Goal: Information Seeking & Learning: Learn about a topic

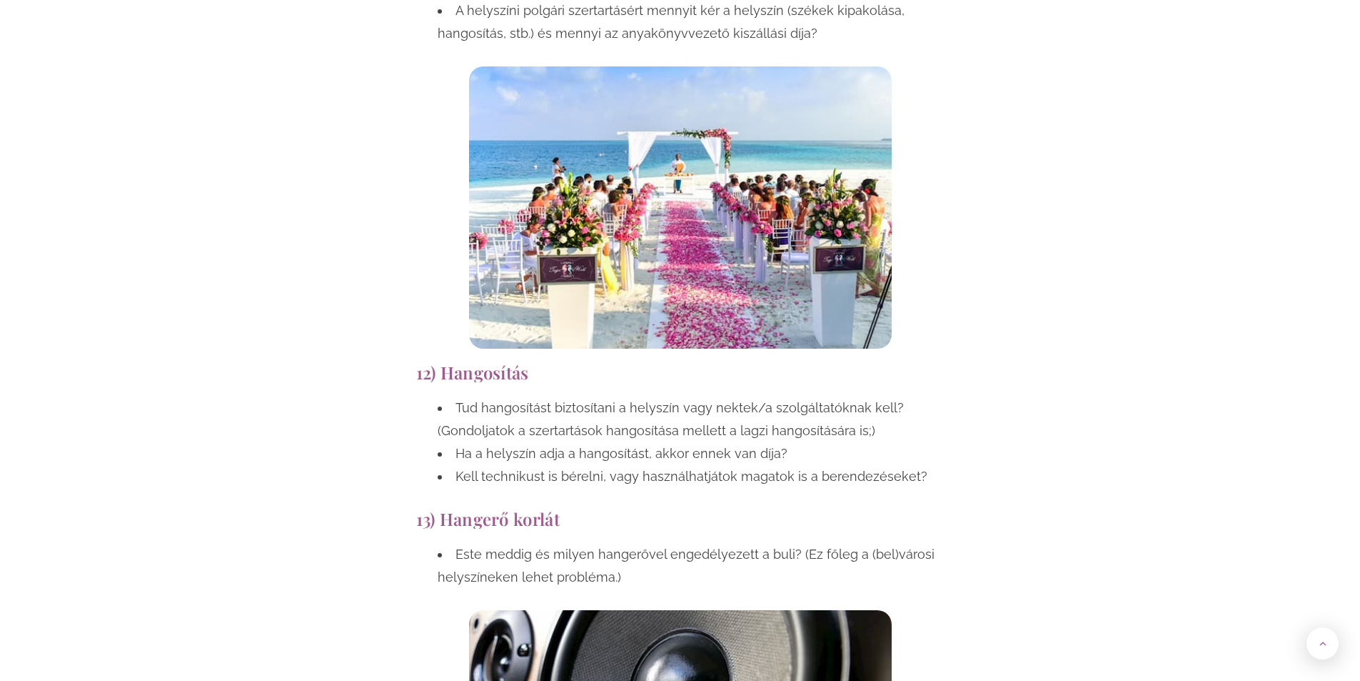
scroll to position [5570, 0]
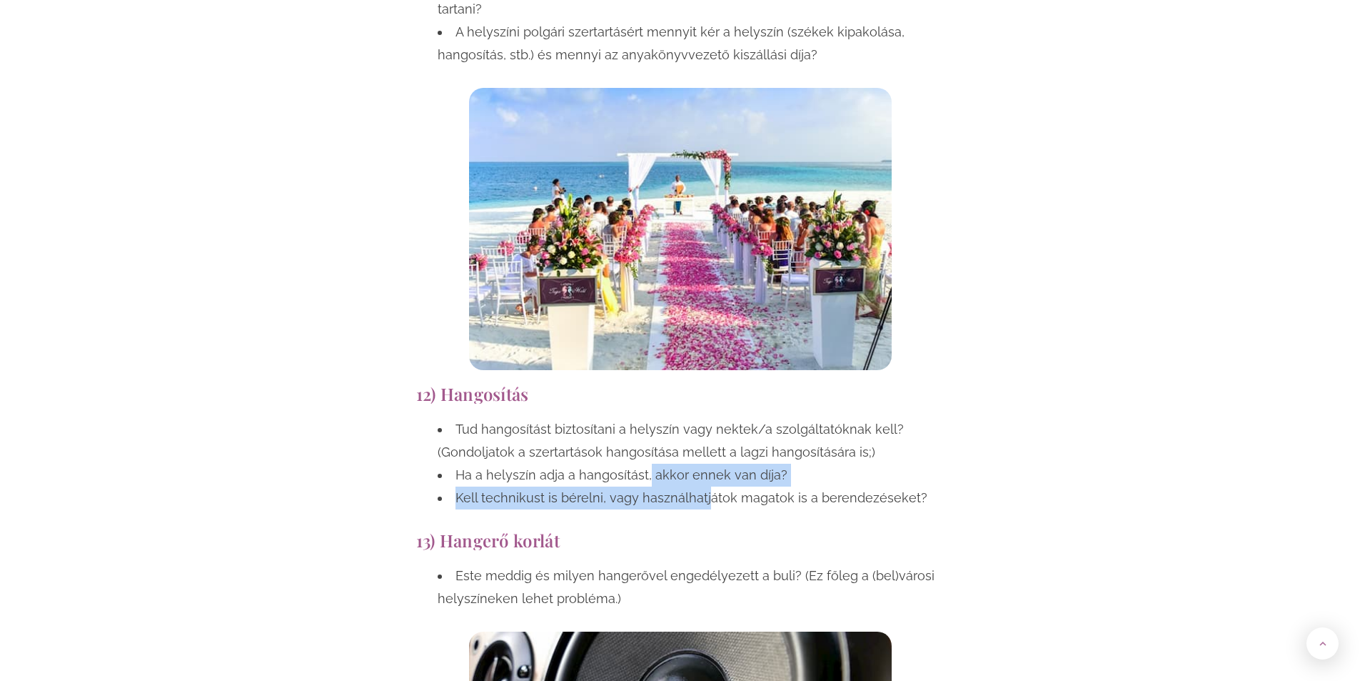
drag, startPoint x: 645, startPoint y: 361, endPoint x: 703, endPoint y: 381, distance: 61.9
click at [703, 418] on ul "Tud hangosítást biztosítani a helyszín vagy nektek/a szolgáltatóknak kell? (Gon…" at bounding box center [680, 463] width 528 height 91
click at [703, 486] on li "Kell technikust is bérelni, vagy használhatjátok magatok is a berendezéseket?" at bounding box center [691, 497] width 507 height 23
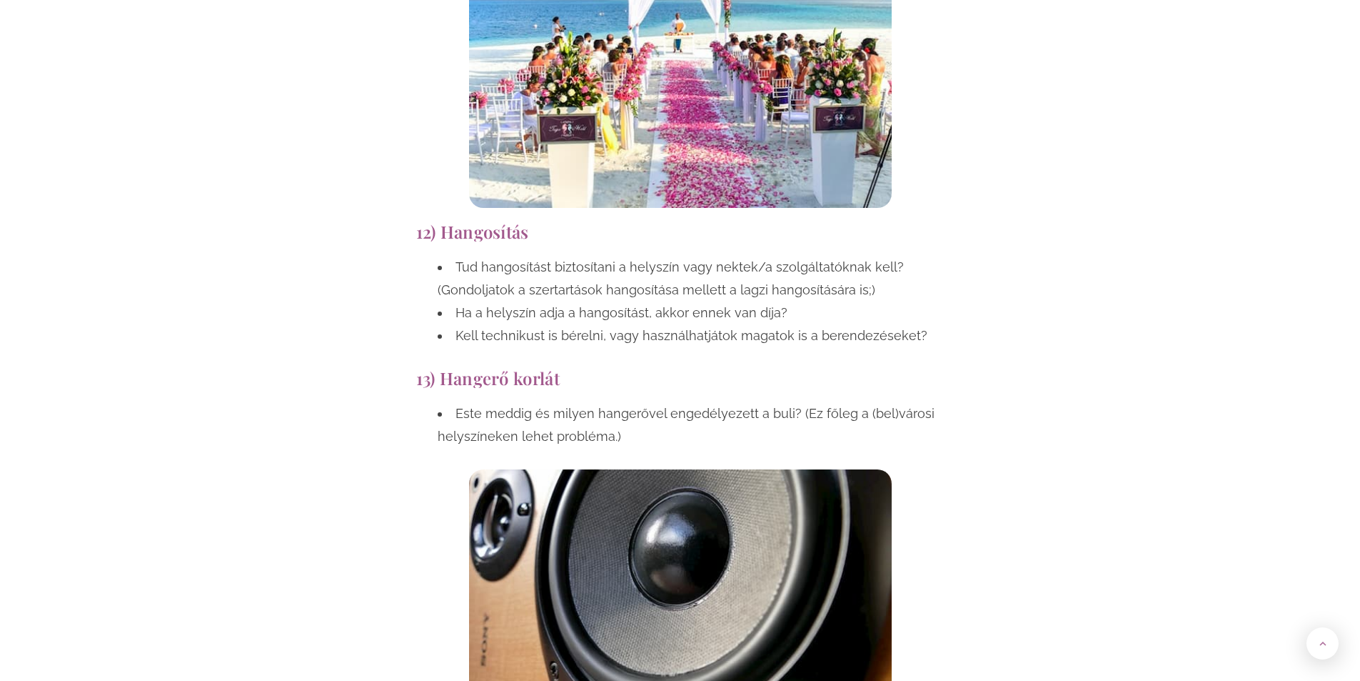
scroll to position [5713, 0]
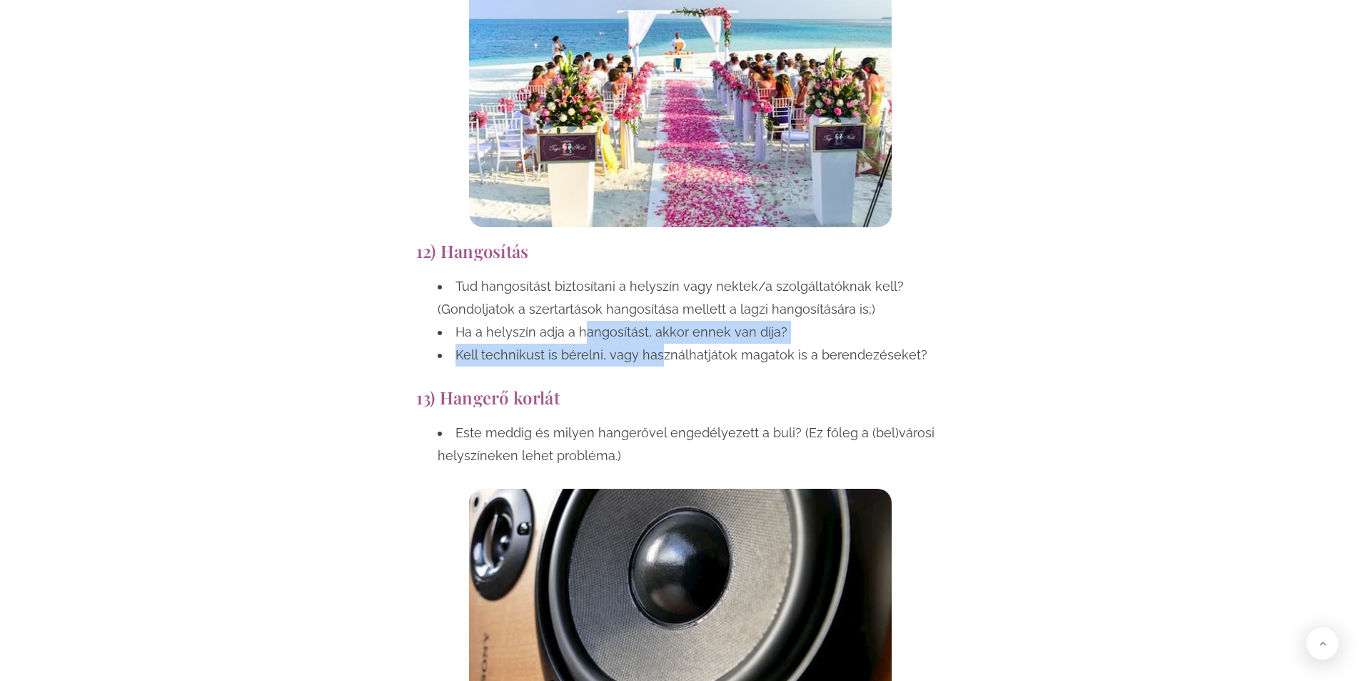
drag, startPoint x: 586, startPoint y: 228, endPoint x: 657, endPoint y: 230, distance: 71.4
click at [657, 275] on ul "Tud hangosítást biztosítani a helyszín vagy nektek/a szolgáltatóknak kell? (Gon…" at bounding box center [680, 320] width 528 height 91
click at [657, 343] on li "Kell technikust is bérelni, vagy használhatjátok magatok is a berendezéseket?" at bounding box center [691, 354] width 507 height 23
click at [683, 343] on li "Kell technikust is bérelni, vagy használhatjátok magatok is a berendezéseket?" at bounding box center [691, 354] width 507 height 23
click at [763, 421] on li "Este meddig és milyen hangerővel engedélyezett a buli? (Ez főleg a (bel)városi …" at bounding box center [691, 444] width 507 height 46
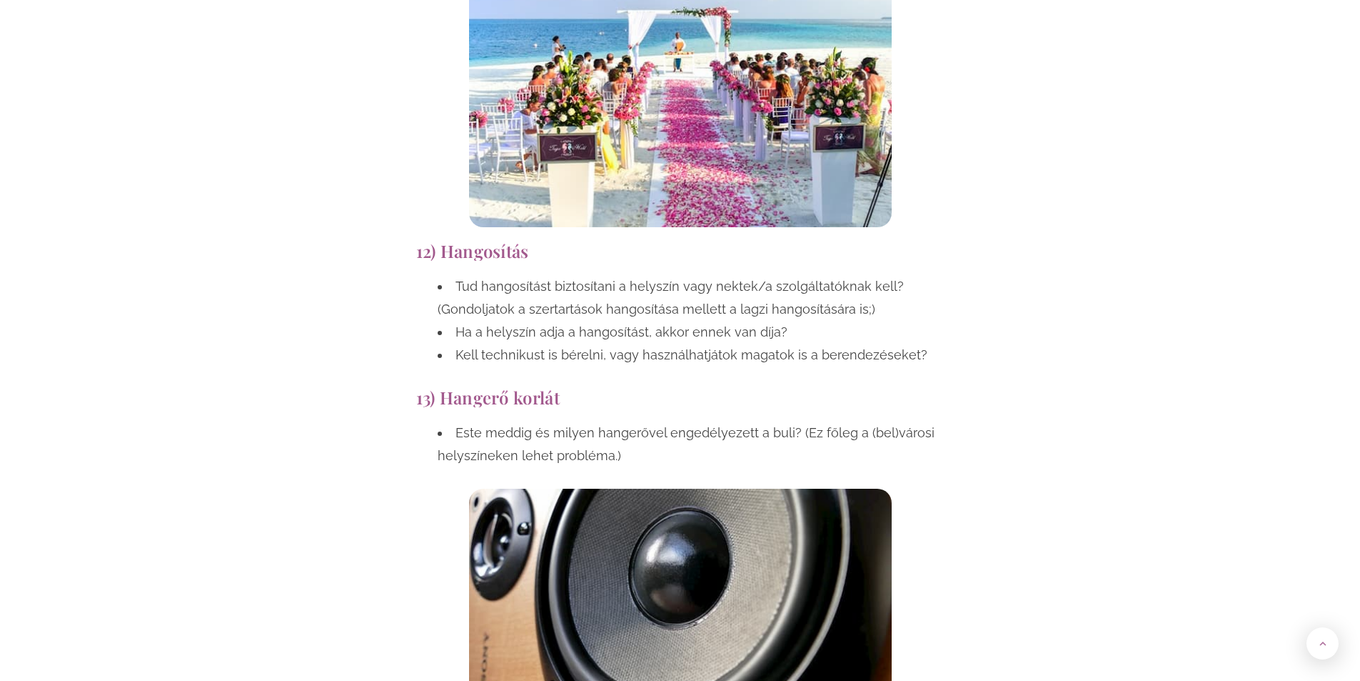
click at [763, 421] on li "Este meddig és milyen hangerővel engedélyezett a buli? (Ez főleg a (bel)városi …" at bounding box center [691, 444] width 507 height 46
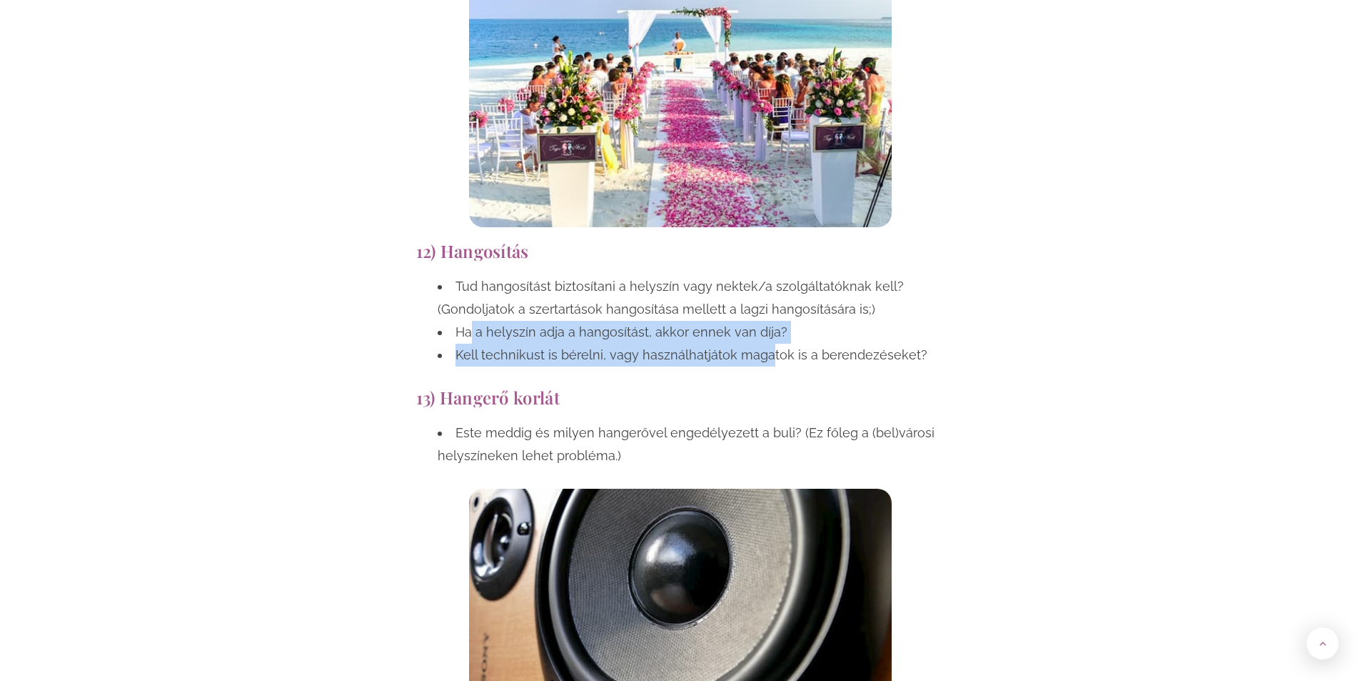
drag, startPoint x: 470, startPoint y: 222, endPoint x: 766, endPoint y: 238, distance: 296.0
click at [766, 275] on ul "Tud hangosítást biztosítani a helyszín vagy nektek/a szolgáltatóknak kell? (Gon…" at bounding box center [680, 320] width 528 height 91
click at [765, 343] on li "Kell technikust is bérelni, vagy használhatjátok magatok is a berendezéseket?" at bounding box center [691, 354] width 507 height 23
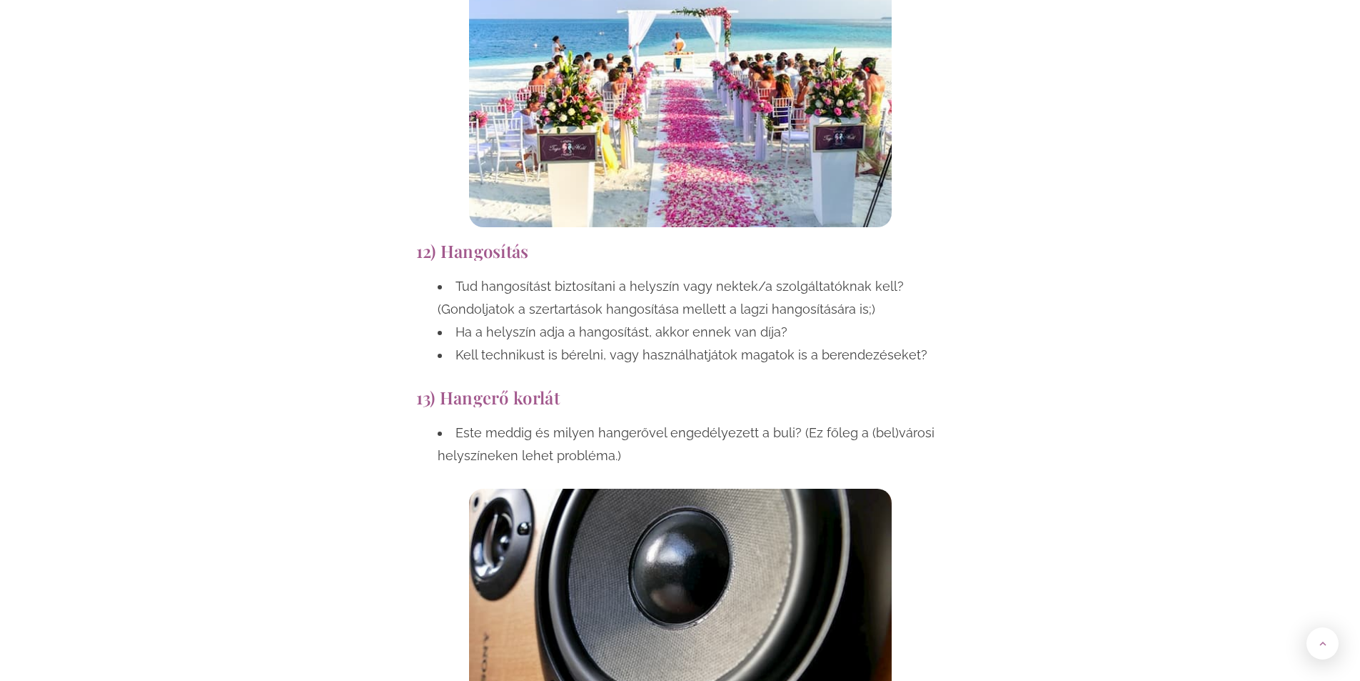
drag, startPoint x: 646, startPoint y: 296, endPoint x: 622, endPoint y: 291, distance: 24.1
click at [636, 381] on div "13) Hangerő korlát Este meddig és milyen hangerővel engedélyezett a buli? (Ez f…" at bounding box center [680, 557] width 543 height 353
drag, startPoint x: 571, startPoint y: 292, endPoint x: 426, endPoint y: 297, distance: 145.8
click at [426, 381] on div "13) Hangerő korlát Este meddig és milyen hangerővel engedélyezett a buli? (Ez f…" at bounding box center [680, 557] width 543 height 353
click at [436, 381] on div "13) Hangerő korlát Este meddig és milyen hangerővel engedélyezett a buli? (Ez f…" at bounding box center [680, 557] width 543 height 353
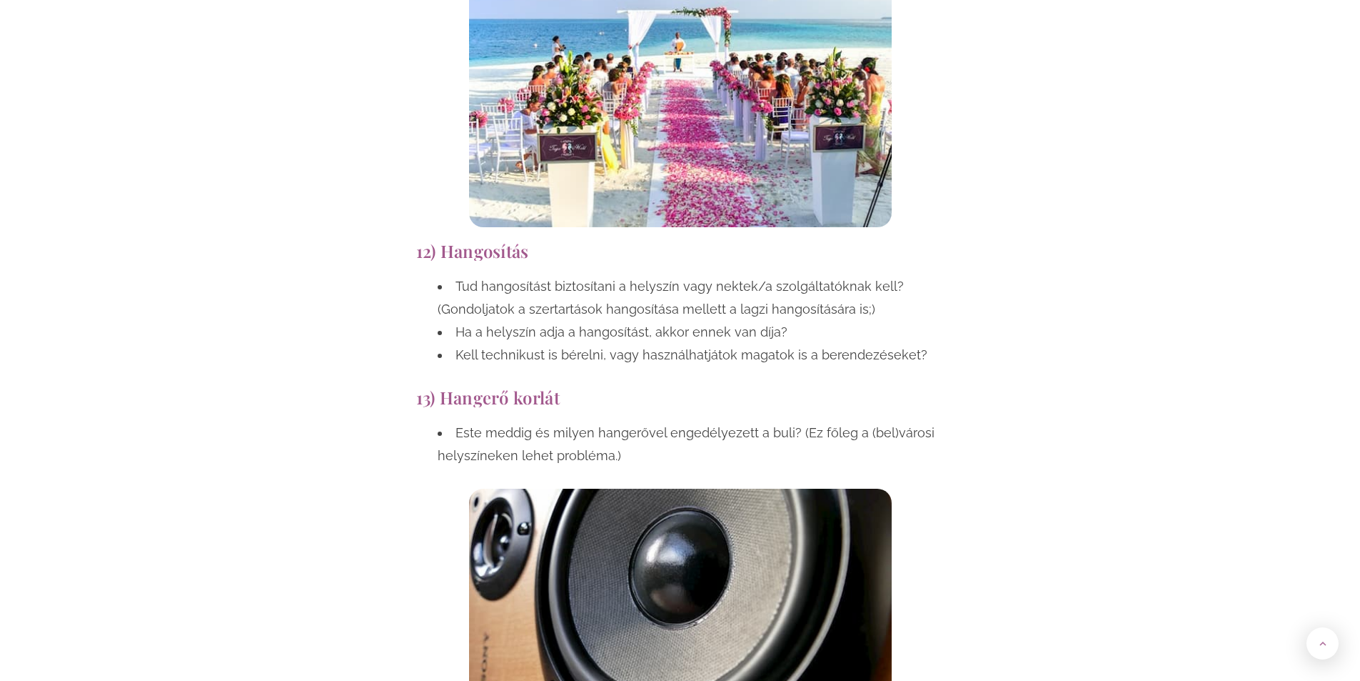
click at [451, 388] on h2 "13) Hangerő korlát" at bounding box center [680, 397] width 528 height 19
click at [500, 388] on h2 "13) Hangerő korlát" at bounding box center [680, 397] width 528 height 19
click at [611, 421] on li "Este meddig és milyen hangerővel engedélyezett a buli? (Ez főleg a (bel)városi …" at bounding box center [691, 444] width 507 height 46
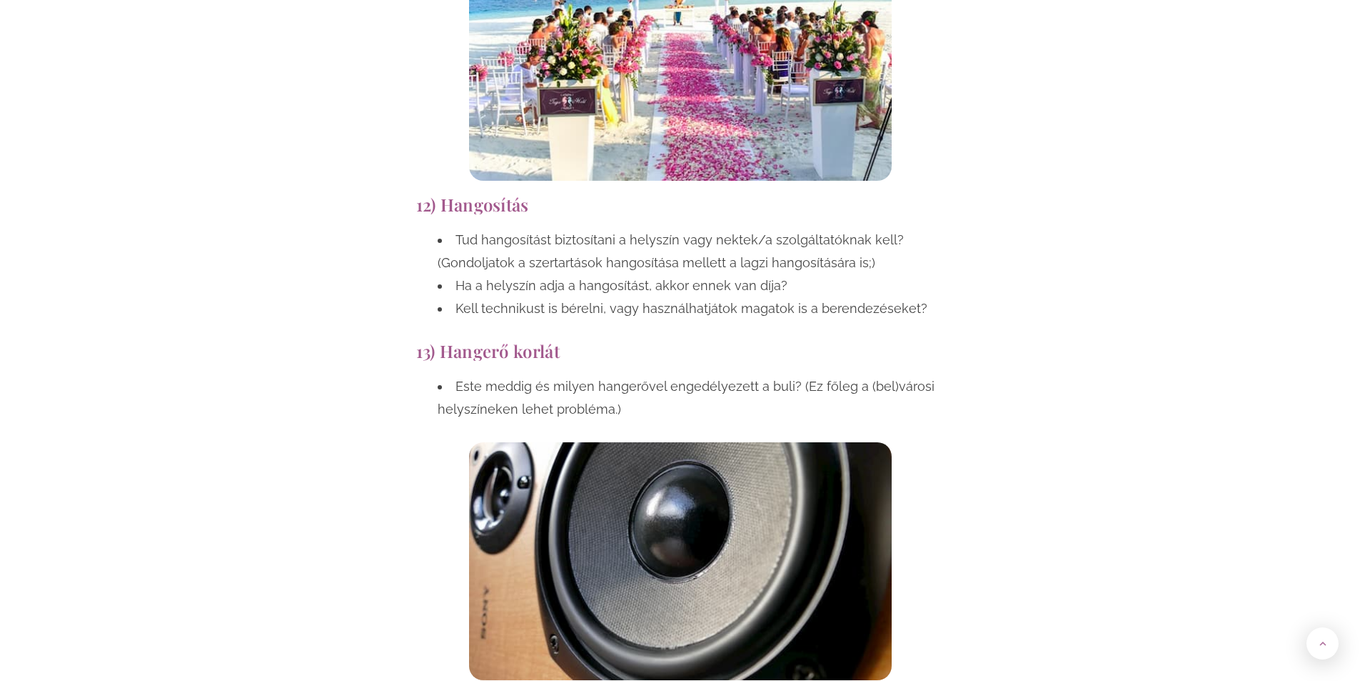
scroll to position [5784, 0]
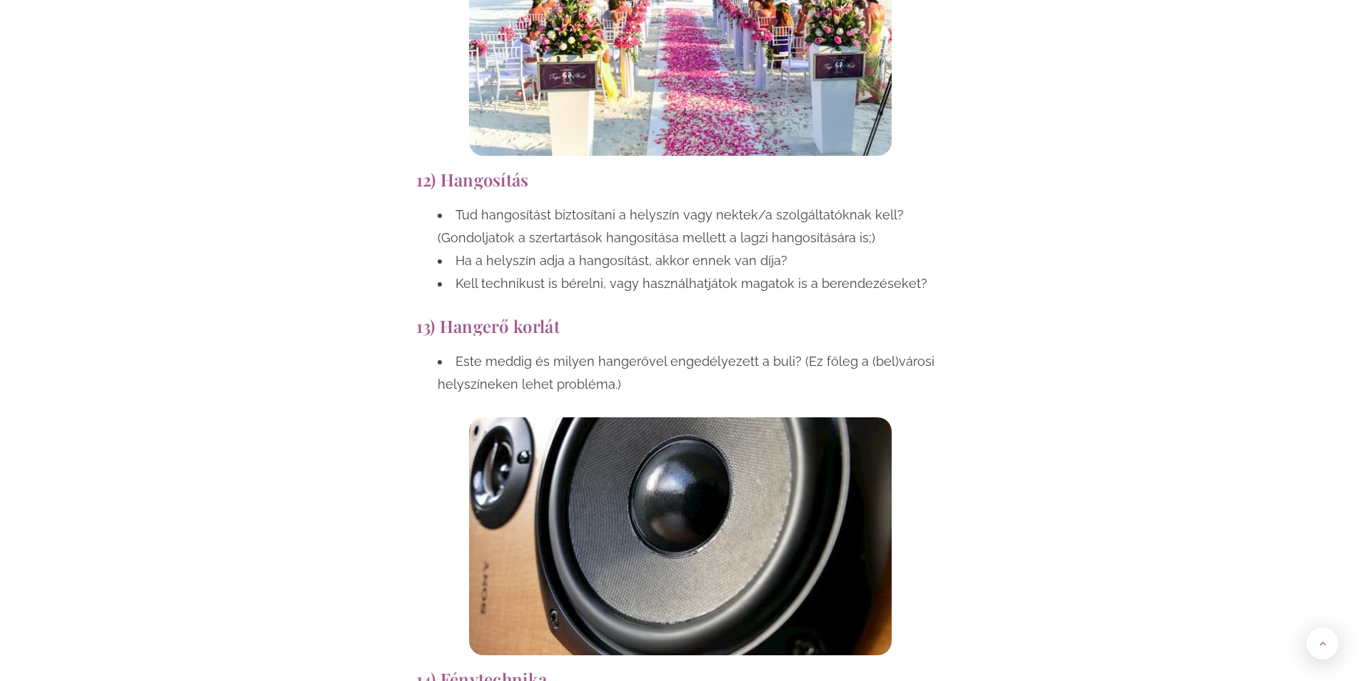
click at [764, 350] on li "Este meddig és milyen hangerővel engedélyezett a buli? (Ez főleg a (bel)városi …" at bounding box center [691, 373] width 507 height 46
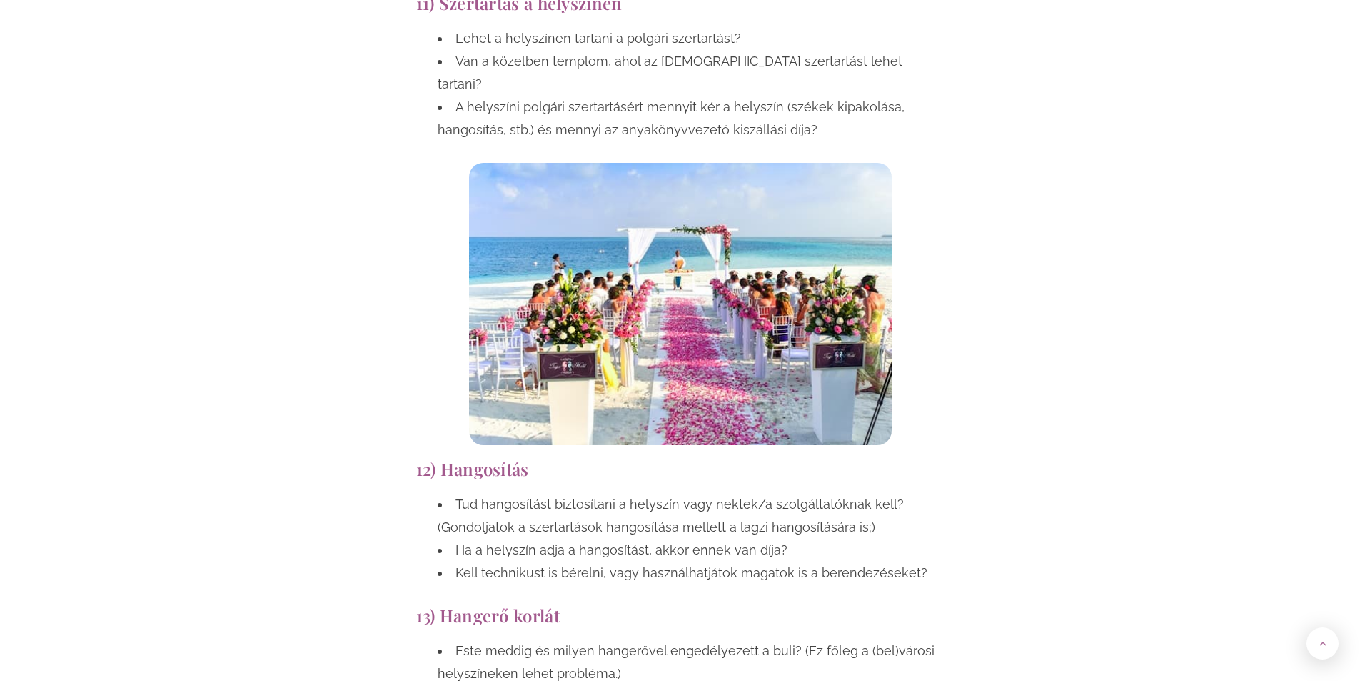
scroll to position [1438, 0]
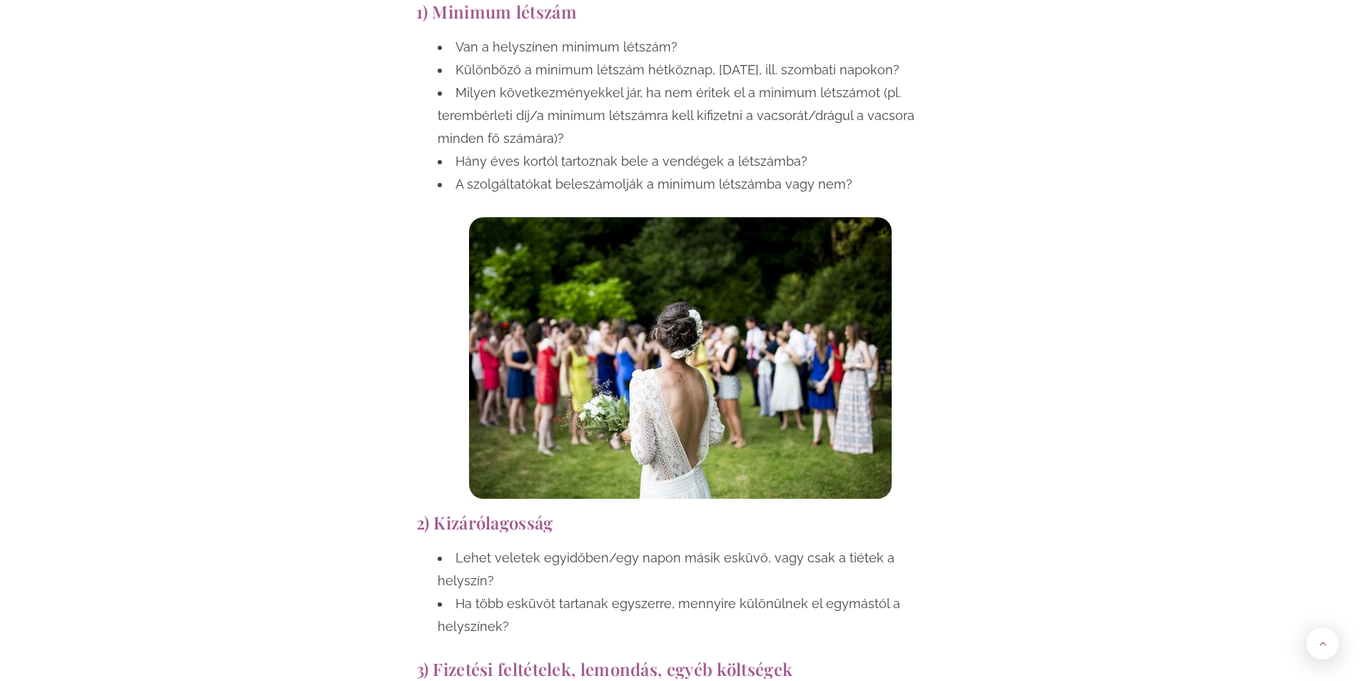
drag, startPoint x: 1188, startPoint y: 541, endPoint x: 944, endPoint y: 159, distance: 452.8
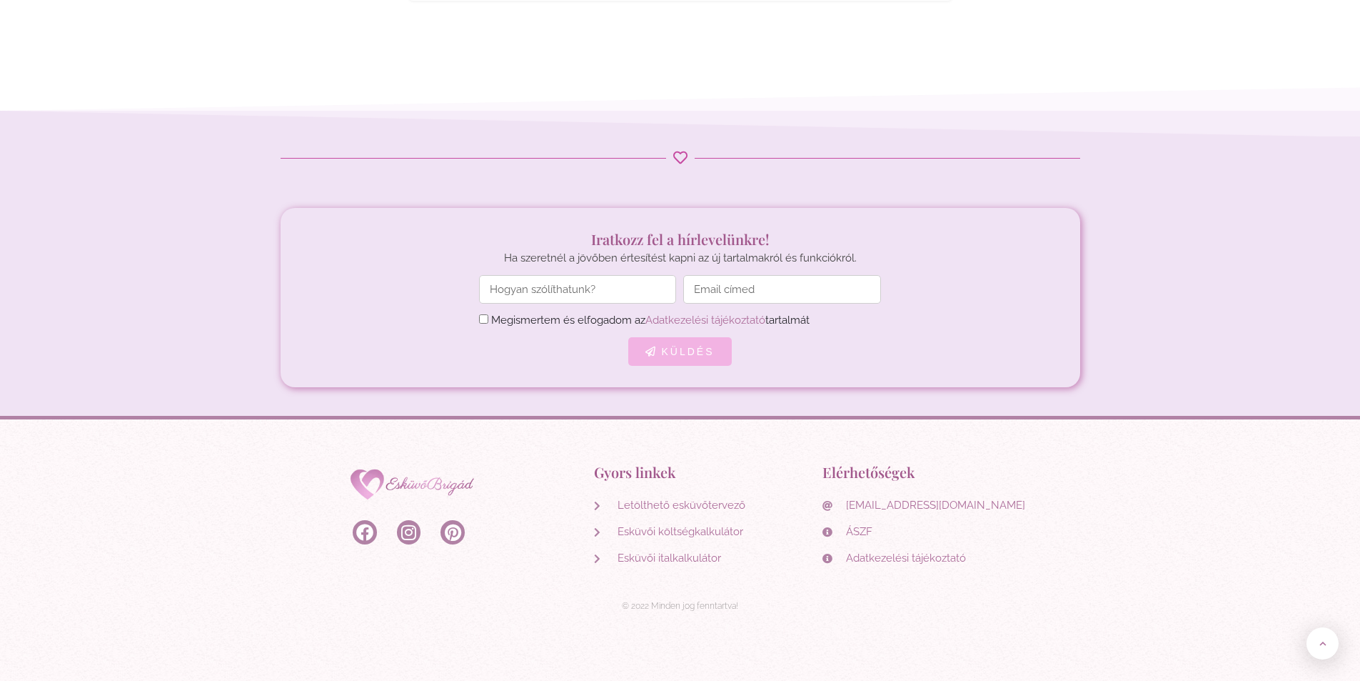
drag, startPoint x: 1284, startPoint y: 177, endPoint x: 1220, endPoint y: 535, distance: 363.4
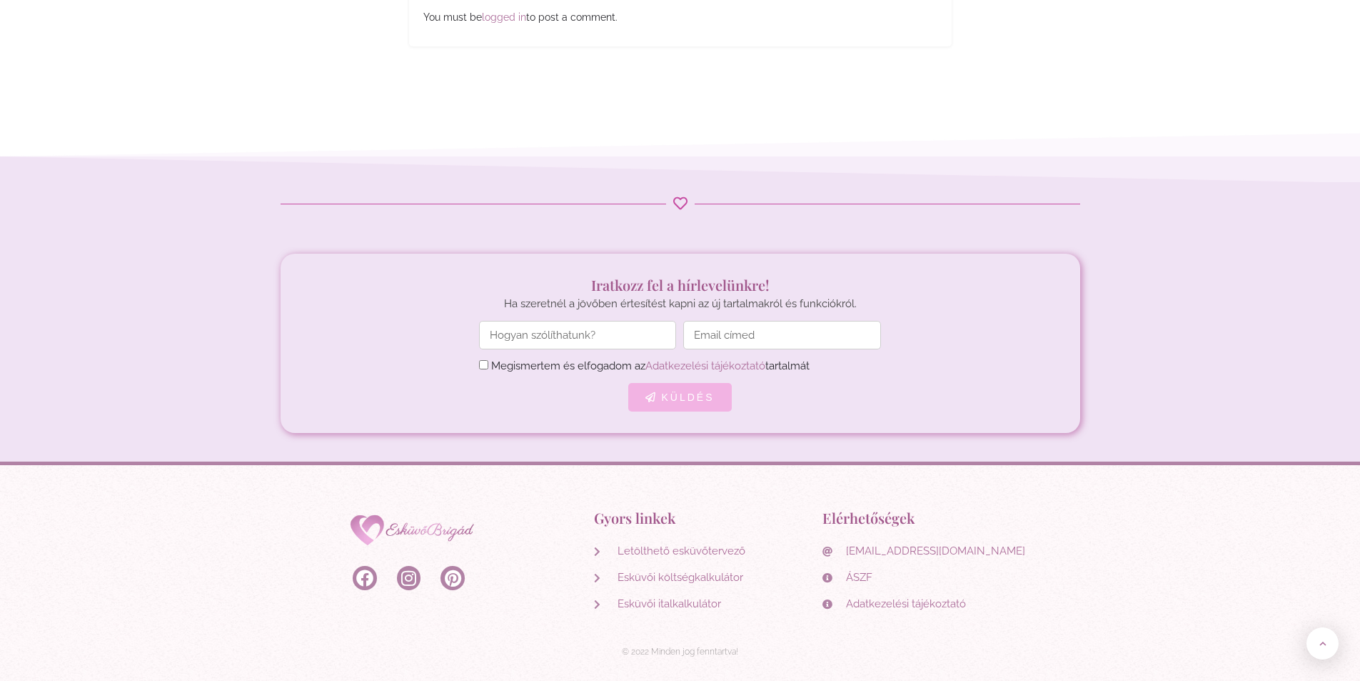
scroll to position [7566, 0]
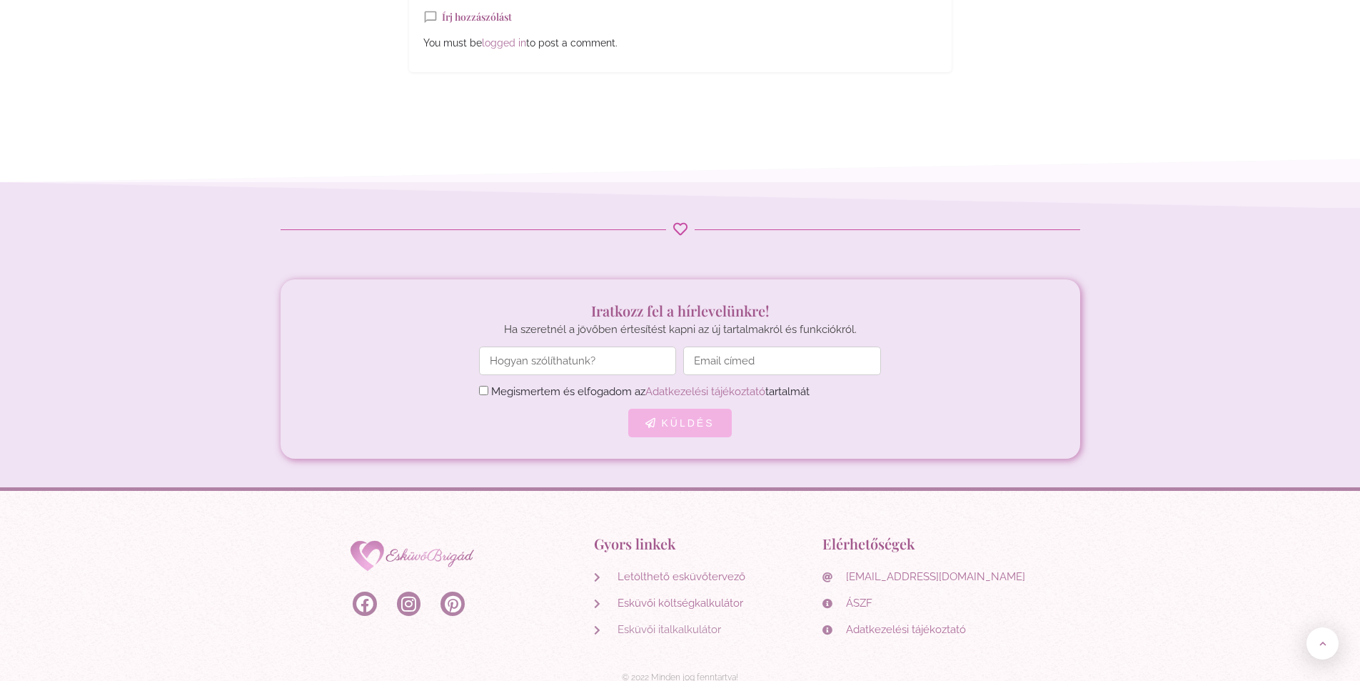
click at [675, 620] on span "Esküvői italkalkulátor" at bounding box center [667, 629] width 107 height 19
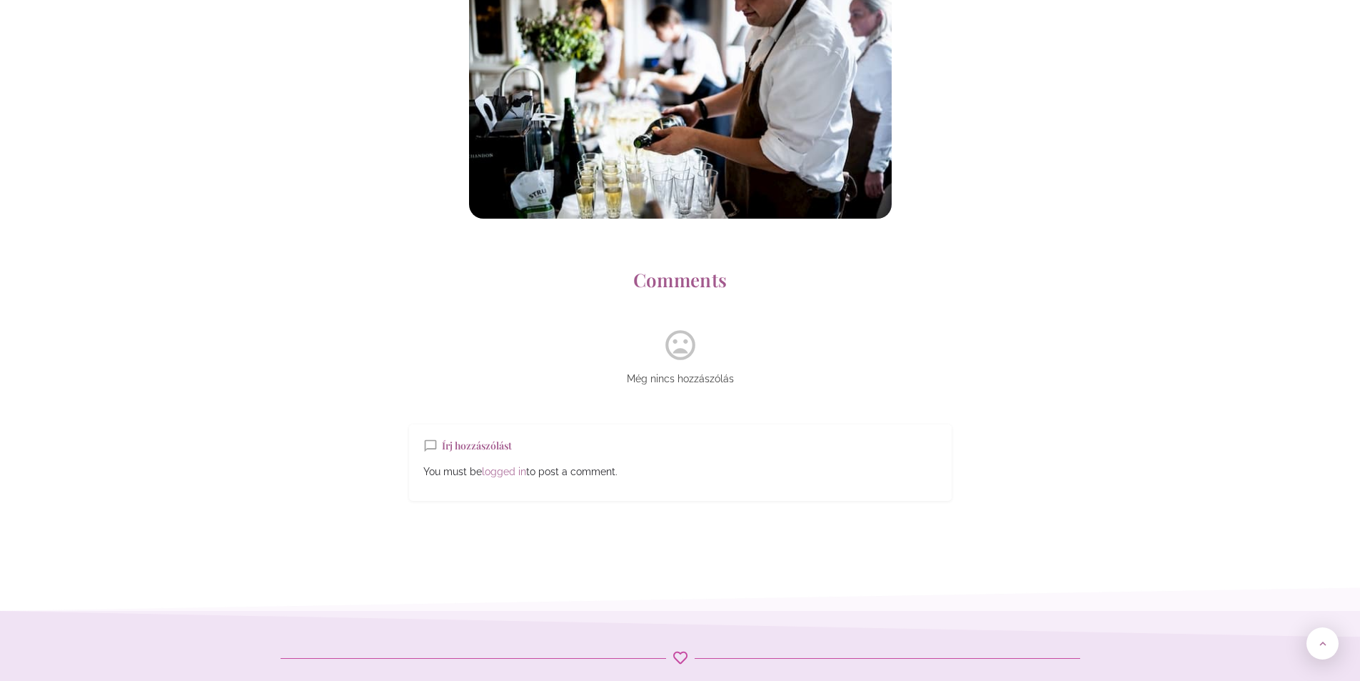
scroll to position [7137, 0]
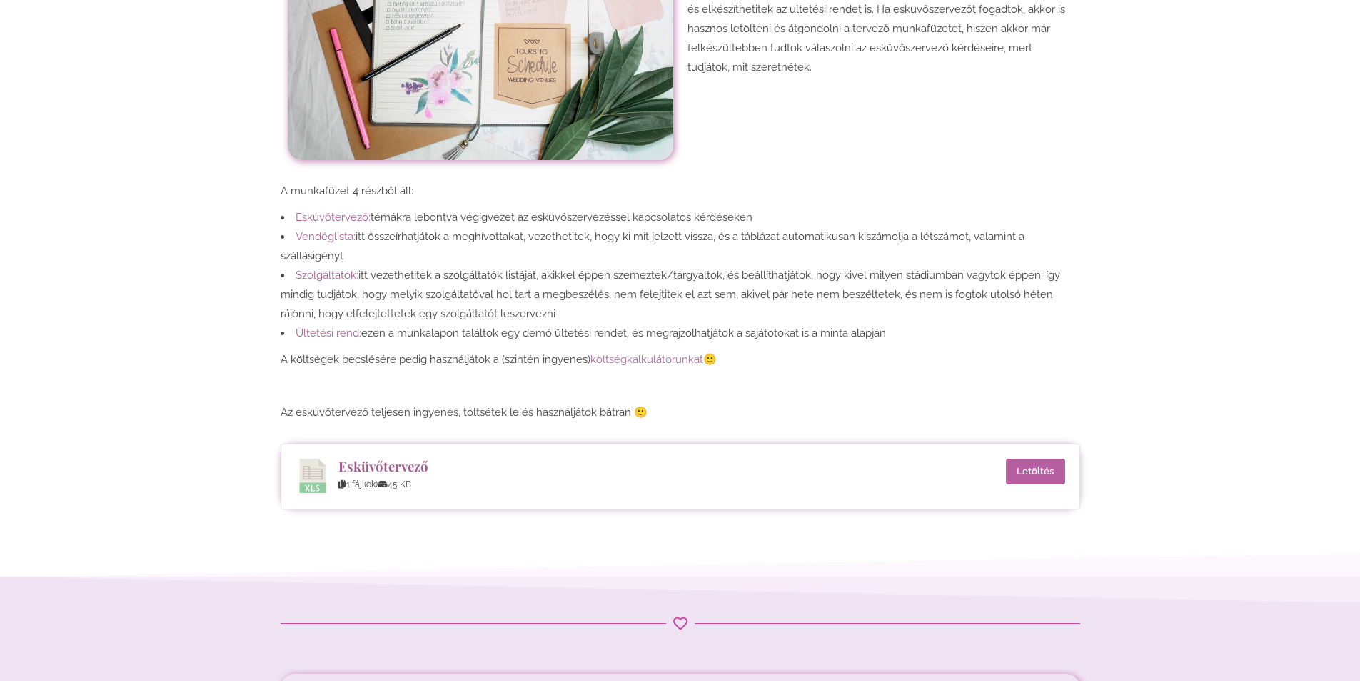
scroll to position [500, 0]
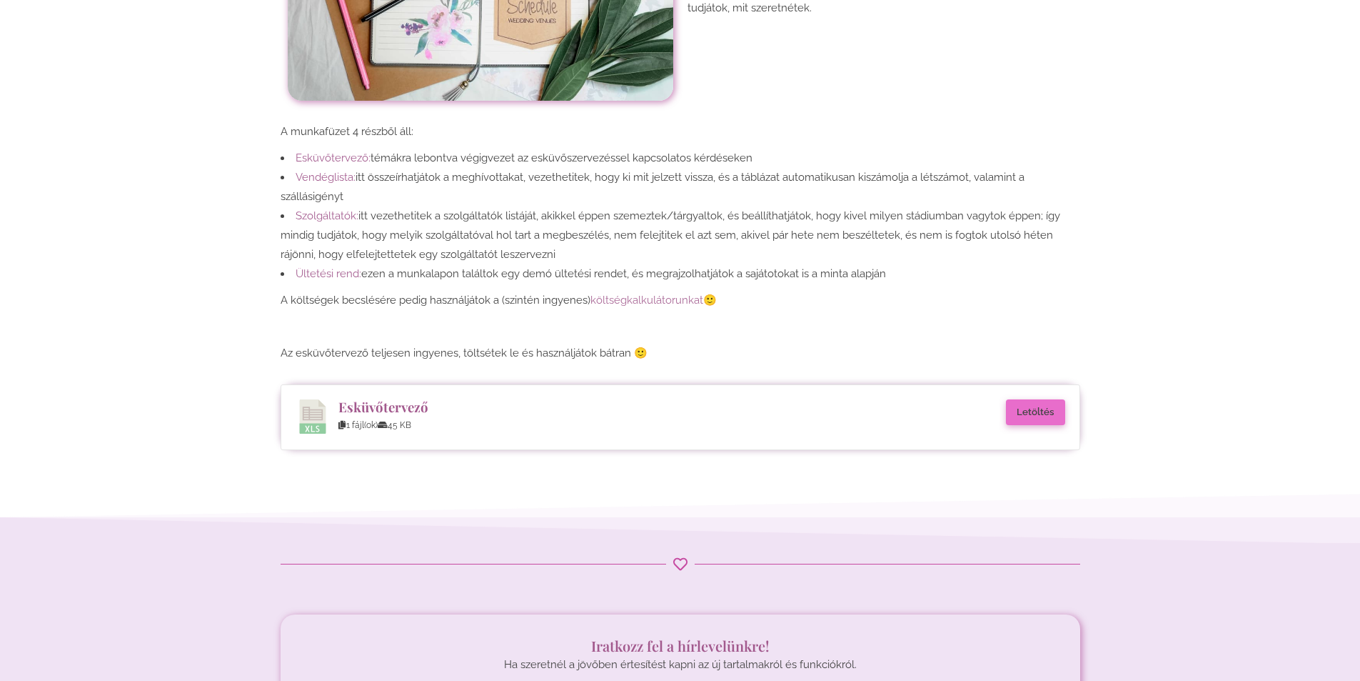
click at [1027, 417] on link "Letöltés" at bounding box center [1035, 412] width 59 height 26
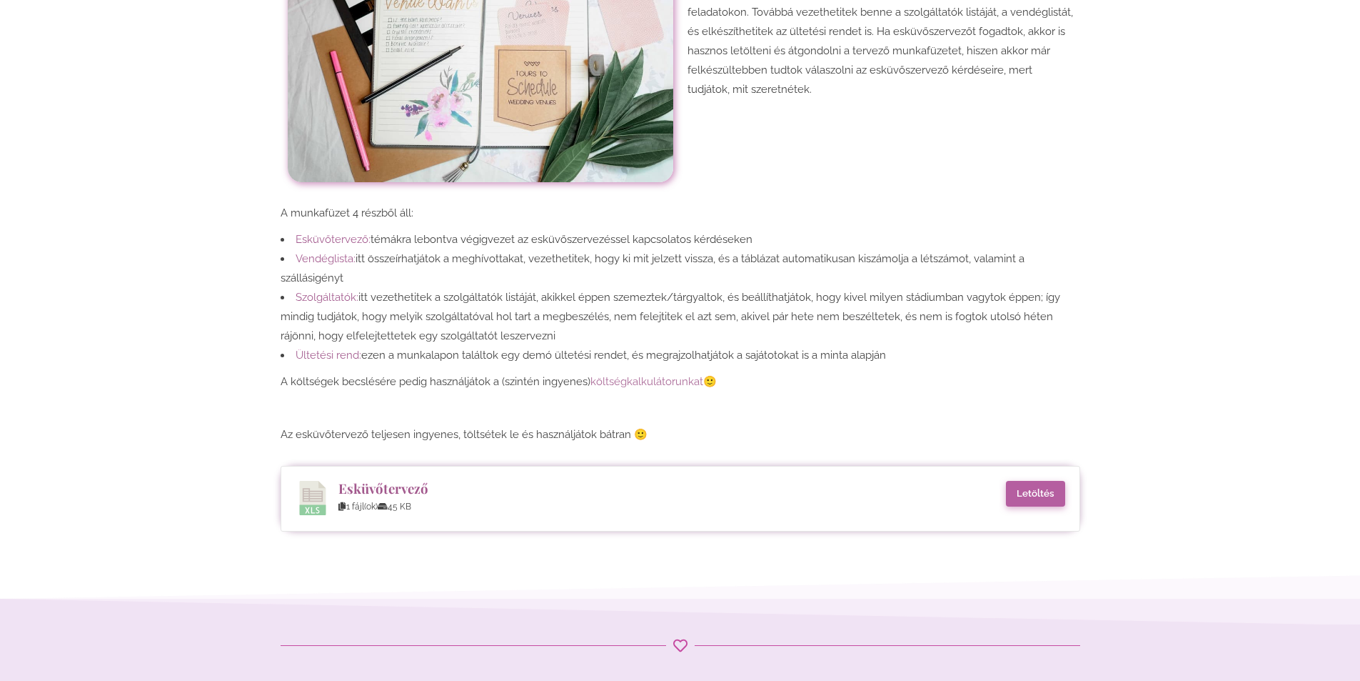
scroll to position [428, 0]
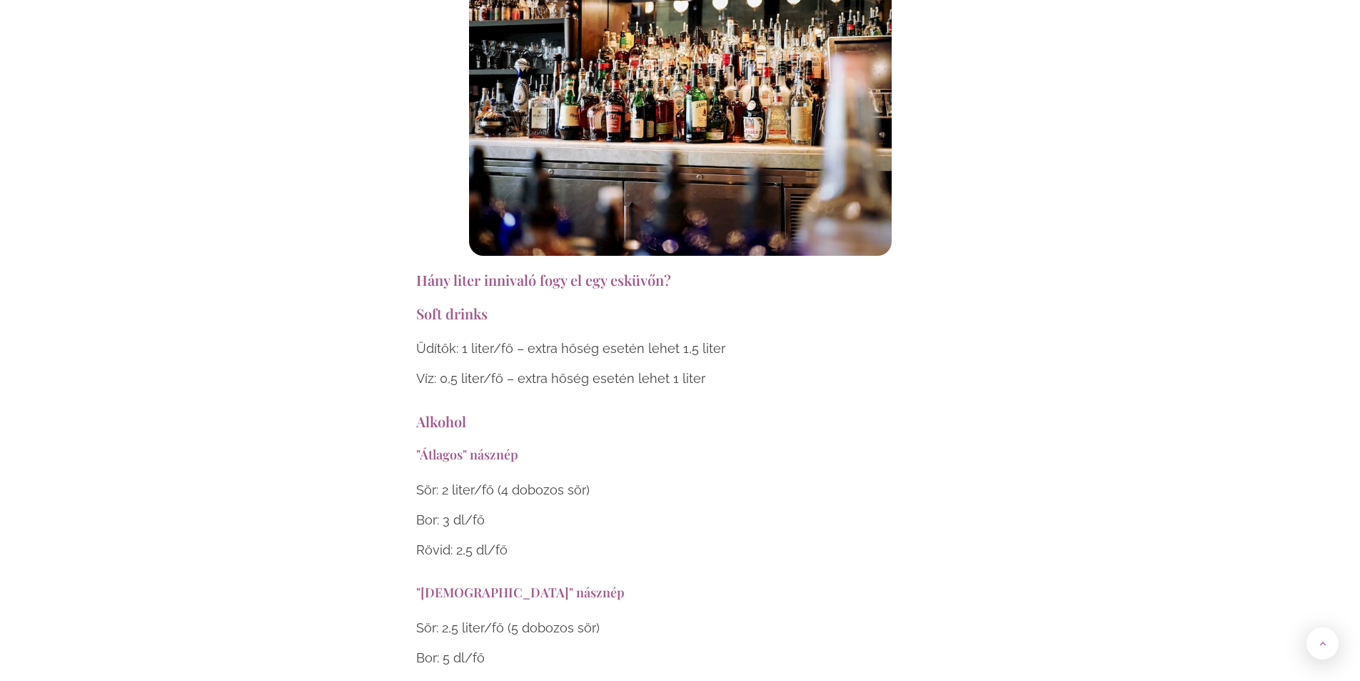
scroll to position [4713, 0]
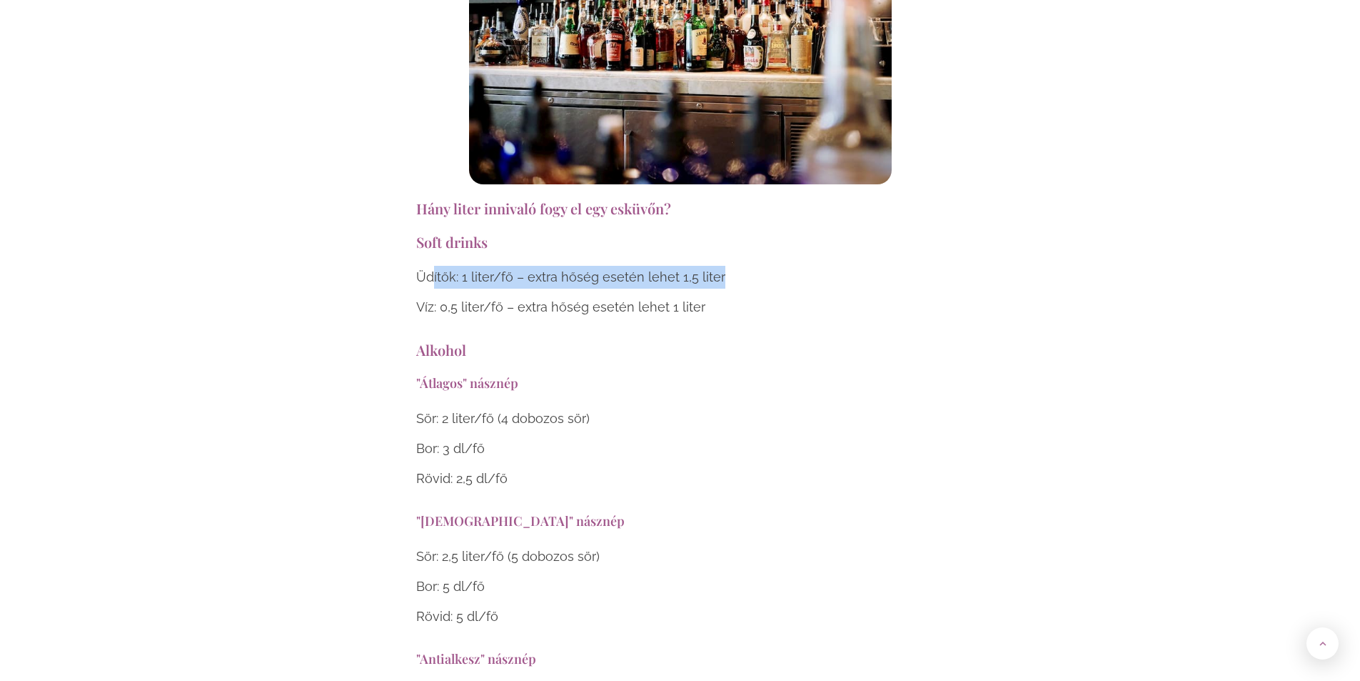
drag, startPoint x: 758, startPoint y: 213, endPoint x: 433, endPoint y: 209, distance: 324.9
click at [433, 266] on p "Üdítők: 1 liter/fő – extra hőség esetén lehet 1,5 liter" at bounding box center [680, 277] width 528 height 23
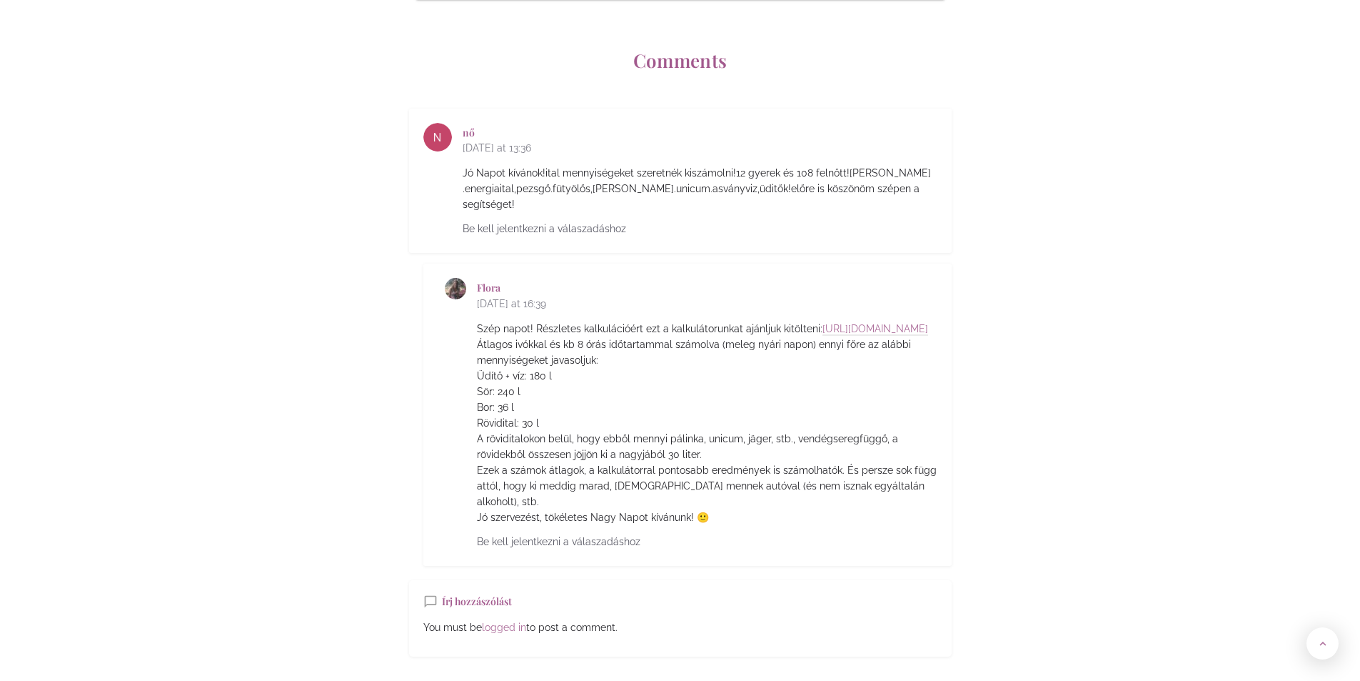
scroll to position [6427, 0]
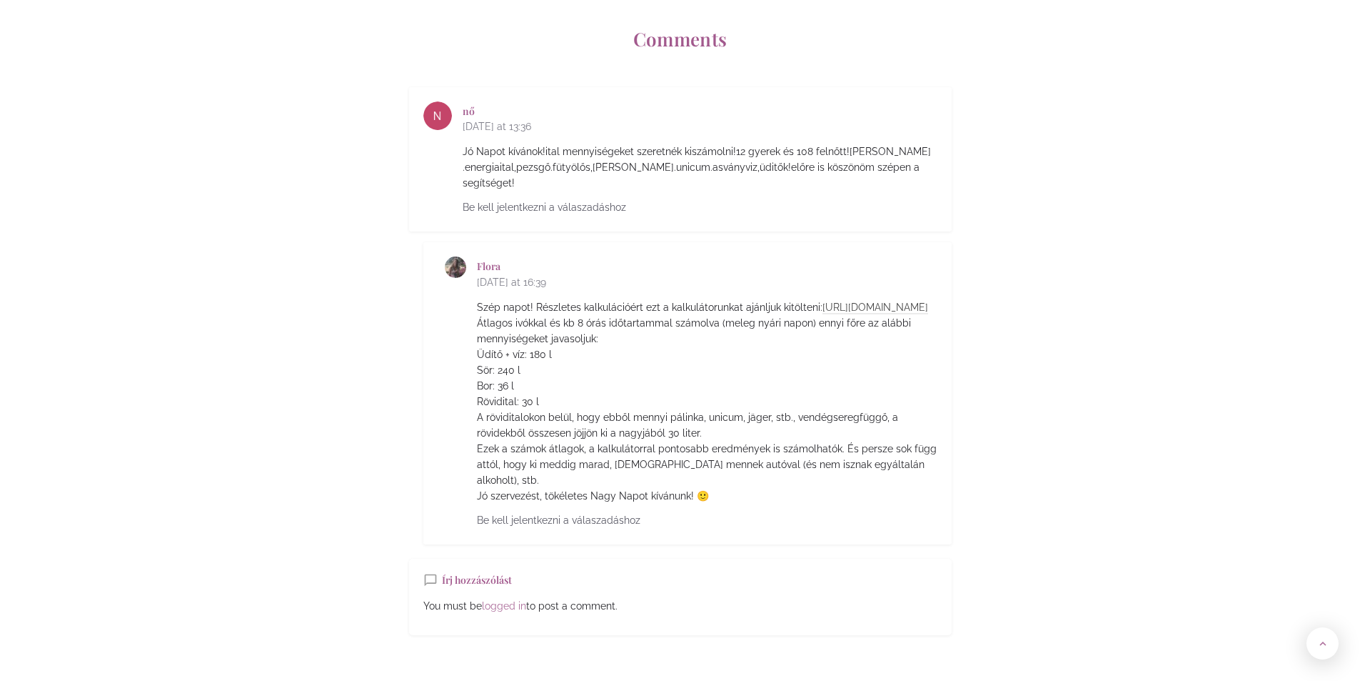
click at [823, 301] on link "https://eskuvobrigad.hu/eskuvoi-italkalkulator/" at bounding box center [876, 307] width 106 height 13
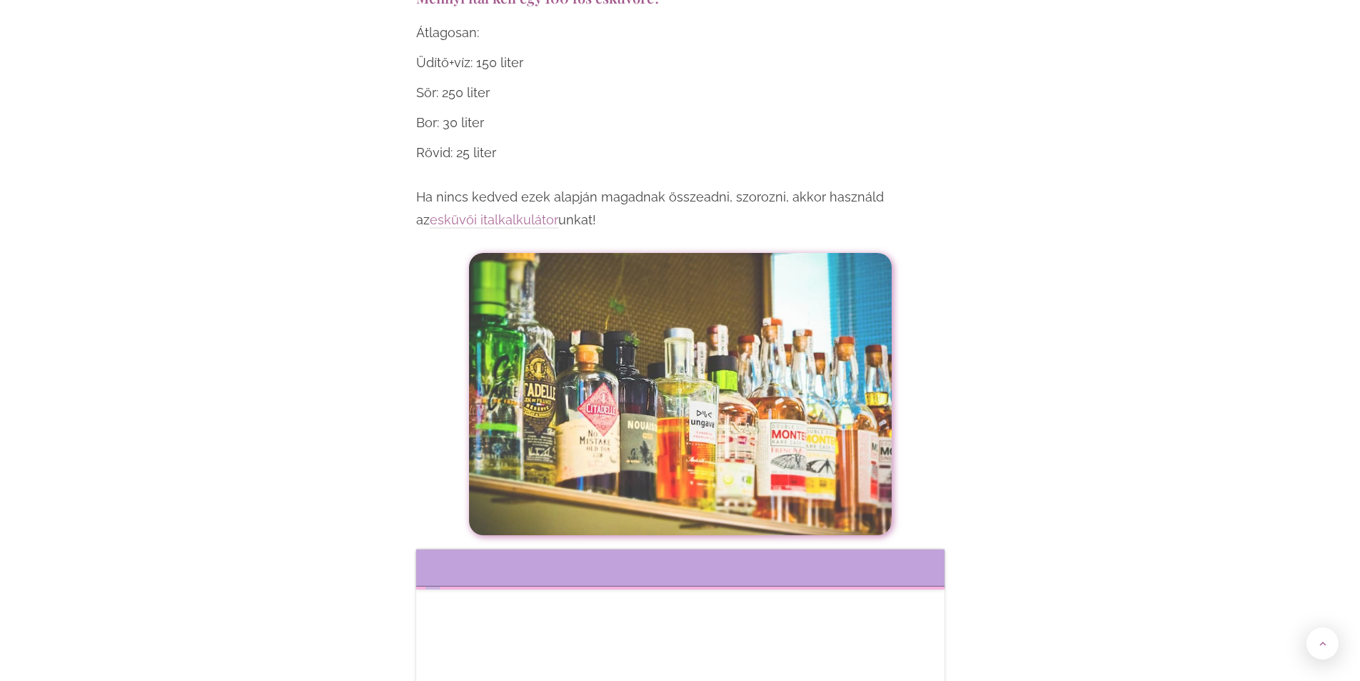
scroll to position [5284, 0]
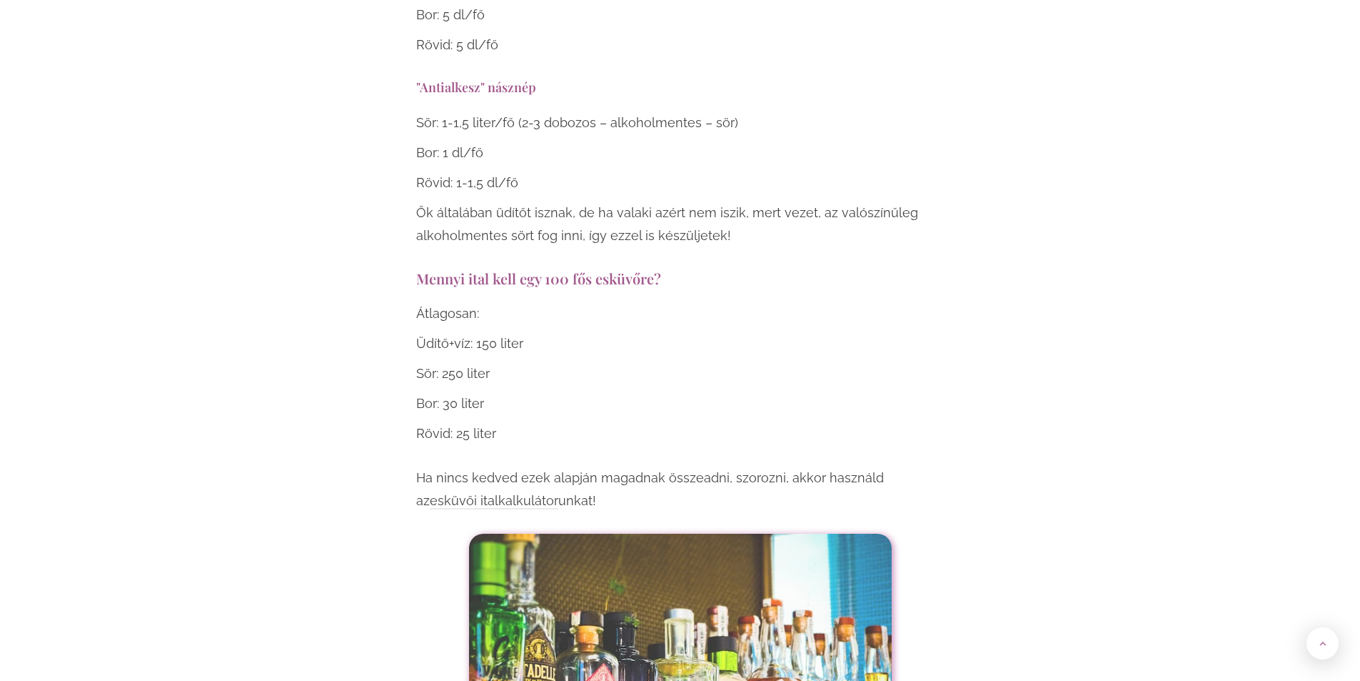
click at [458, 493] on link "esküvői italkalkulátor" at bounding box center [494, 501] width 129 height 16
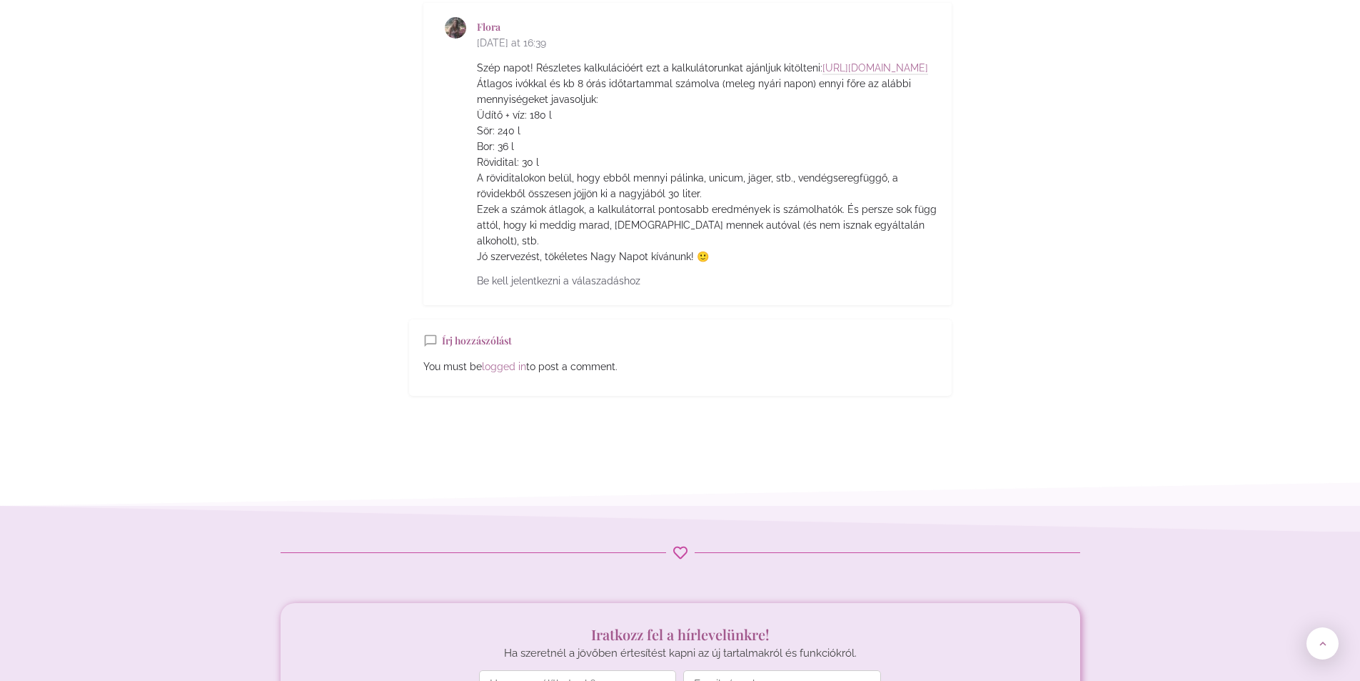
scroll to position [6592, 0]
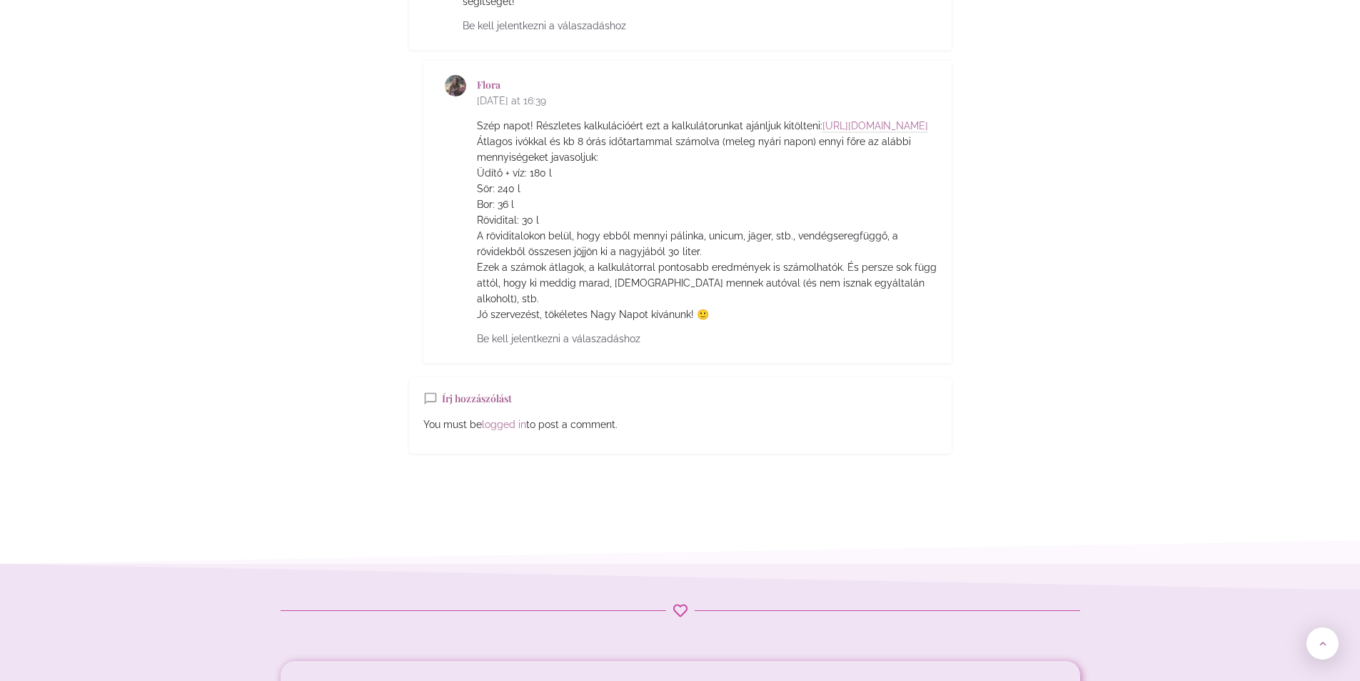
drag, startPoint x: 718, startPoint y: 358, endPoint x: 705, endPoint y: 301, distance: 59.4
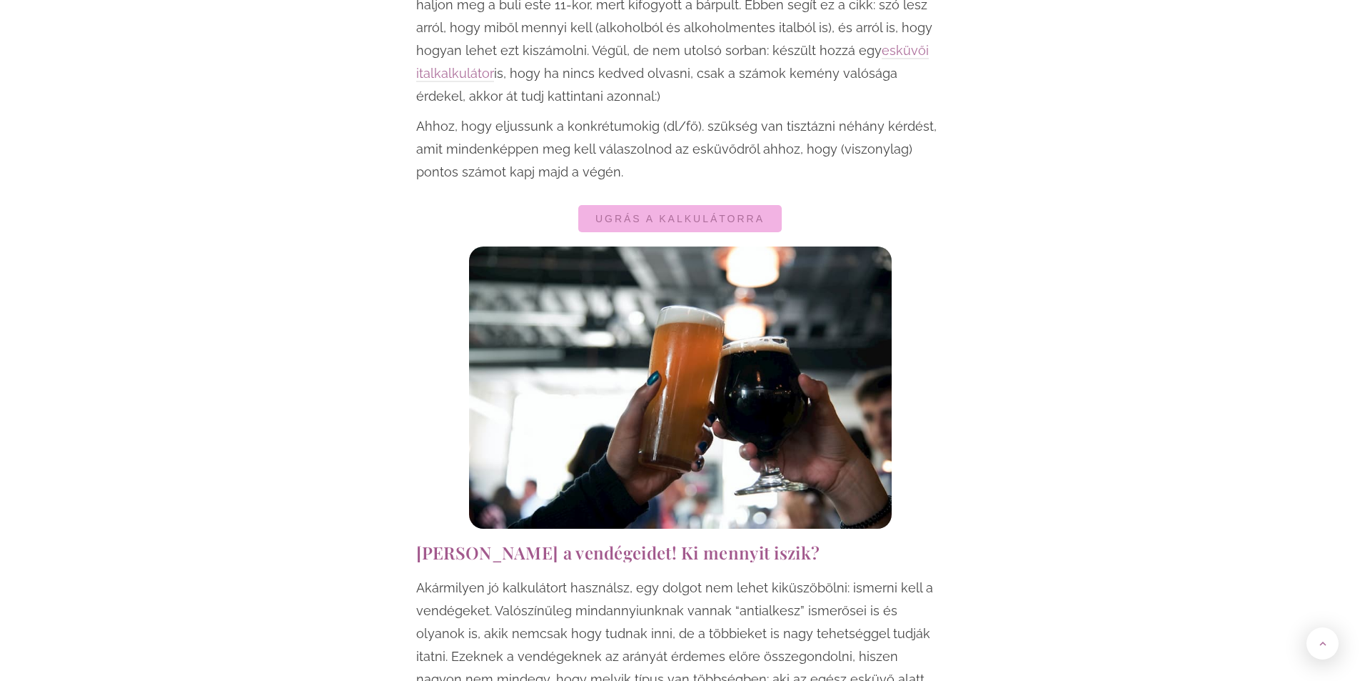
scroll to position [69, 0]
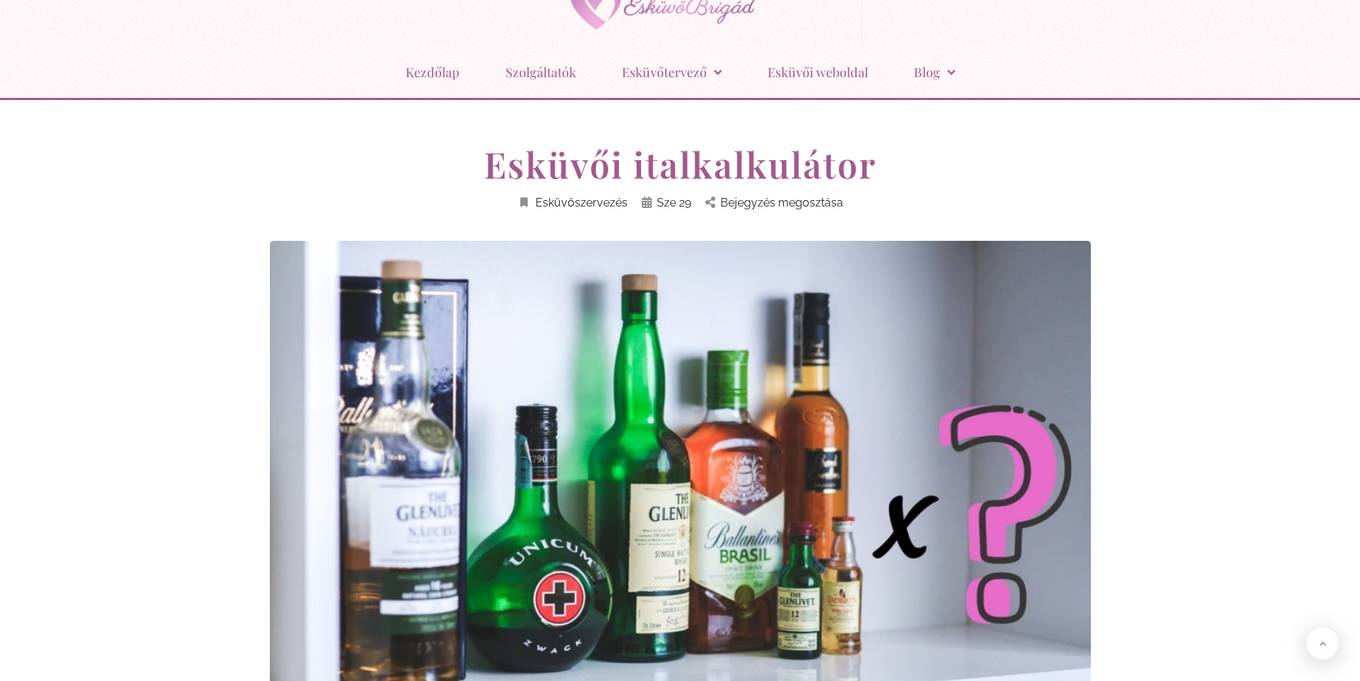
drag, startPoint x: 887, startPoint y: 447, endPoint x: 693, endPoint y: 131, distance: 371.2
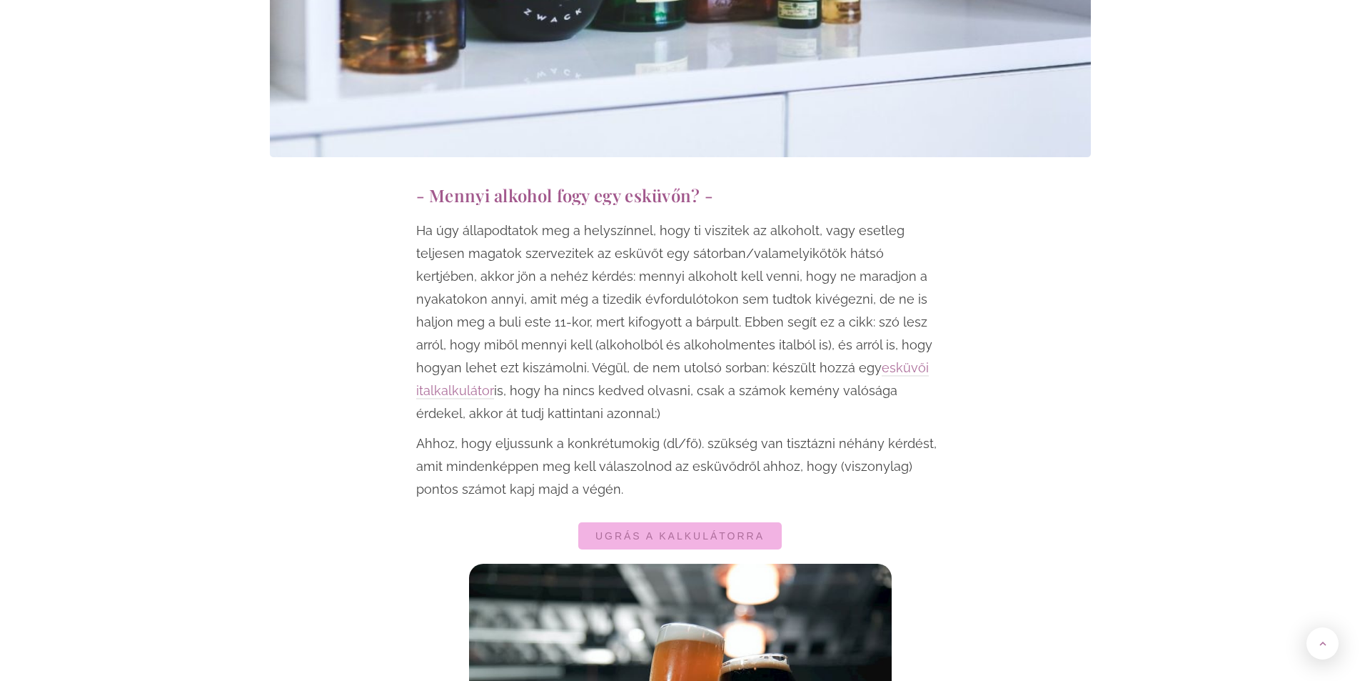
scroll to position [857, 0]
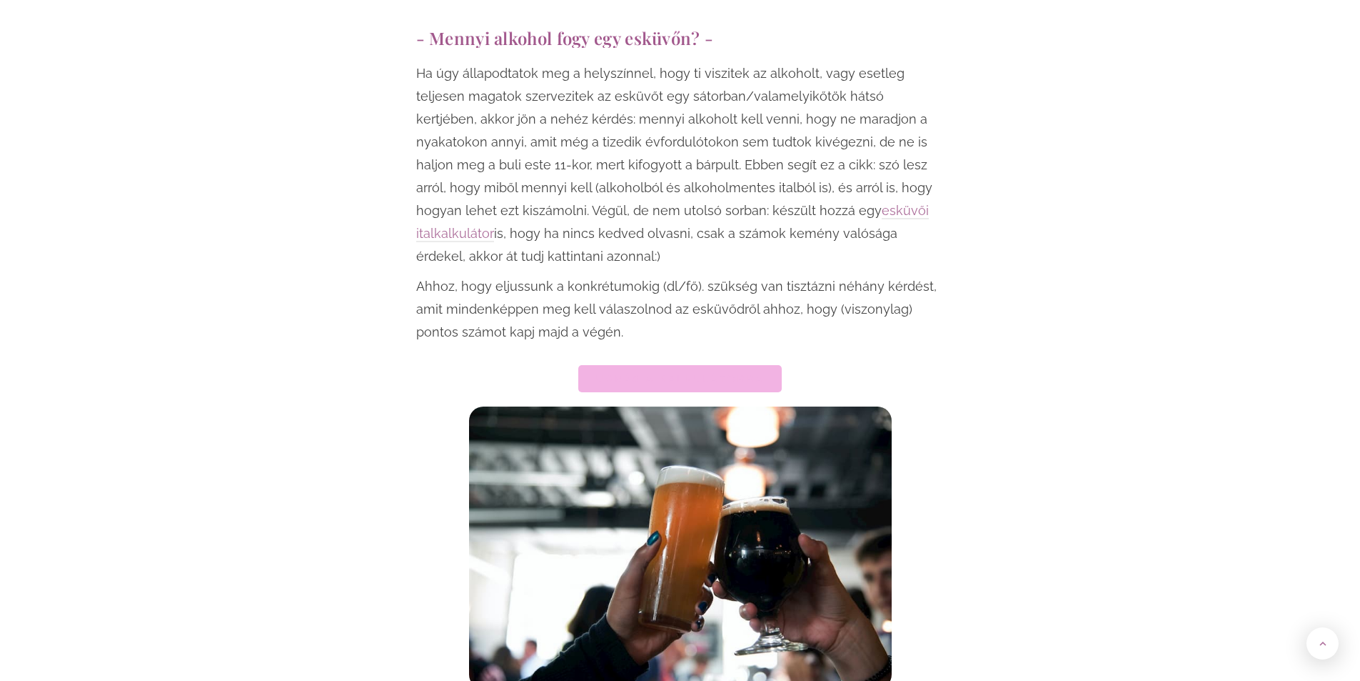
click at [655, 373] on span "Ugrás a kalkulátorra" at bounding box center [680, 378] width 169 height 10
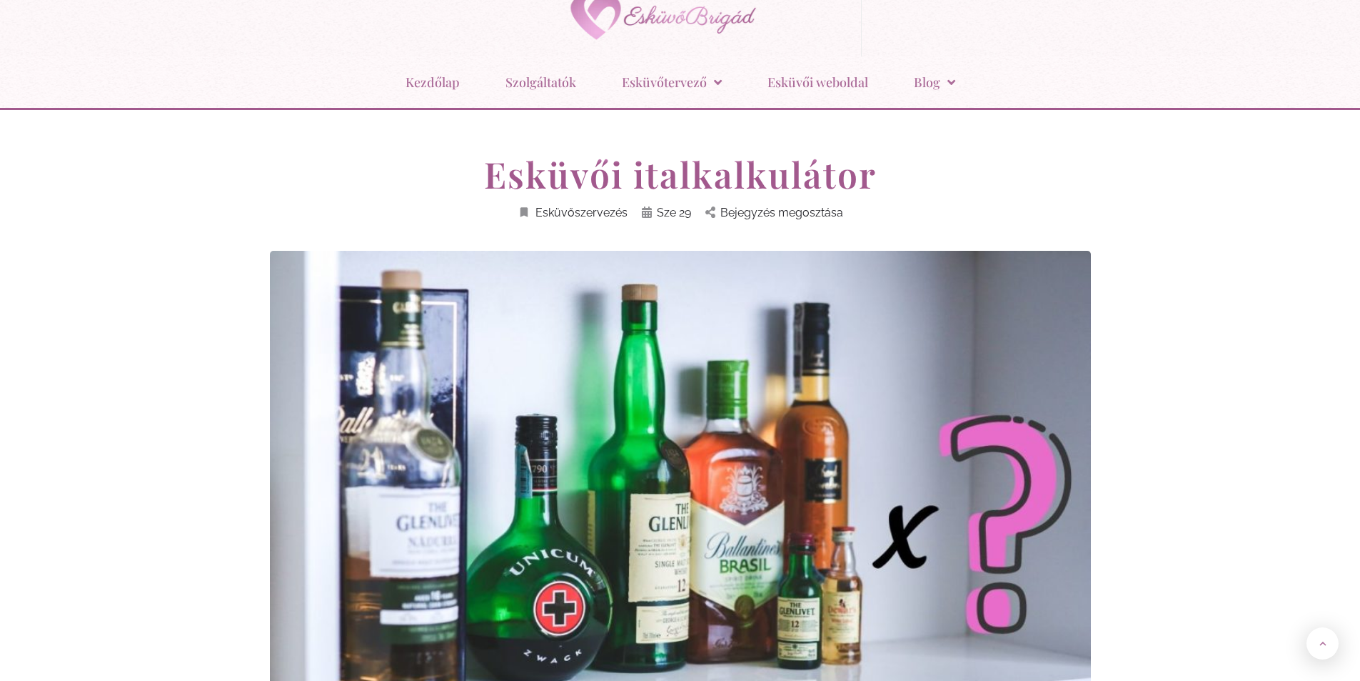
scroll to position [0, 0]
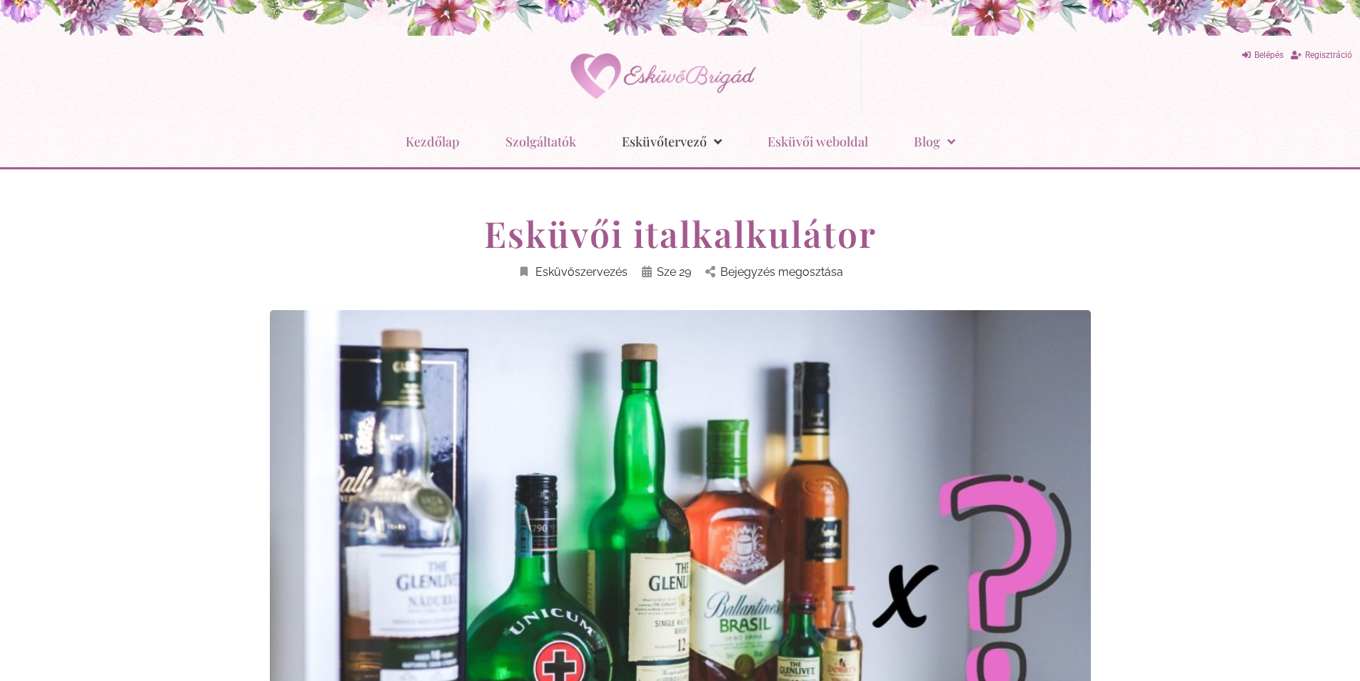
click at [719, 141] on span "Menu" at bounding box center [714, 141] width 15 height 27
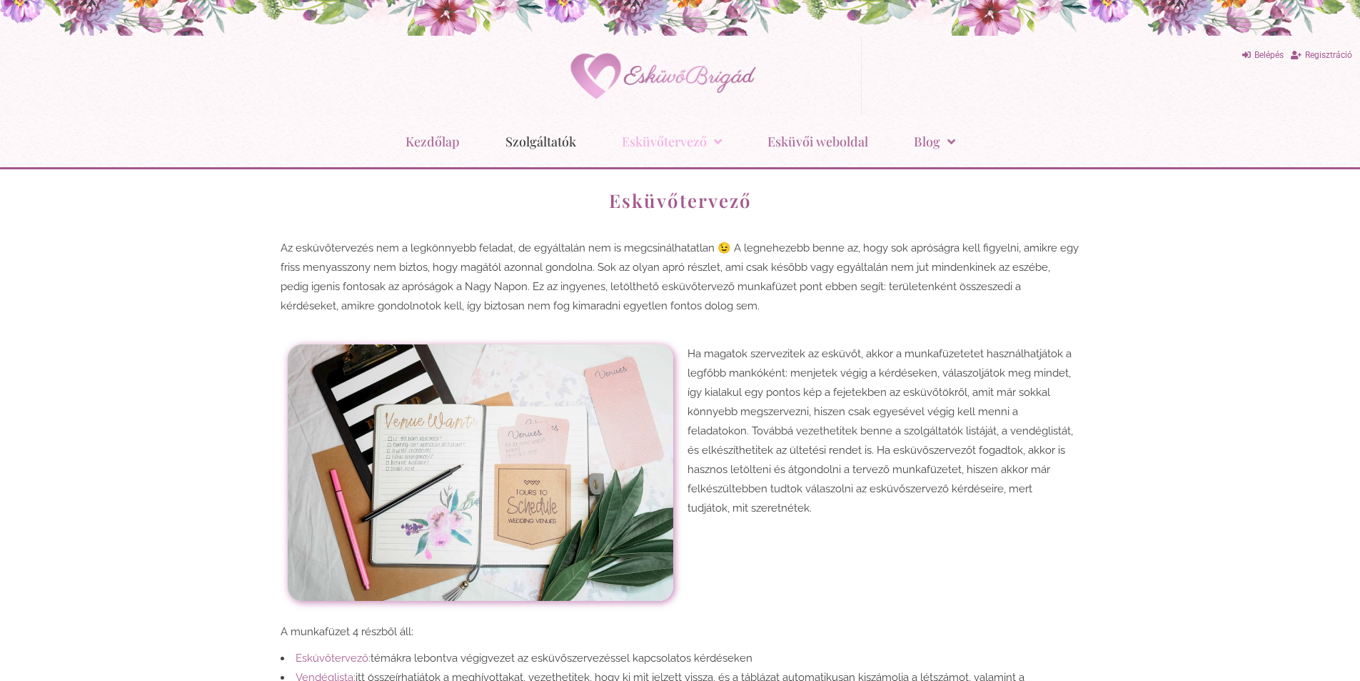
click at [548, 142] on link "Szolgáltatók" at bounding box center [541, 141] width 71 height 37
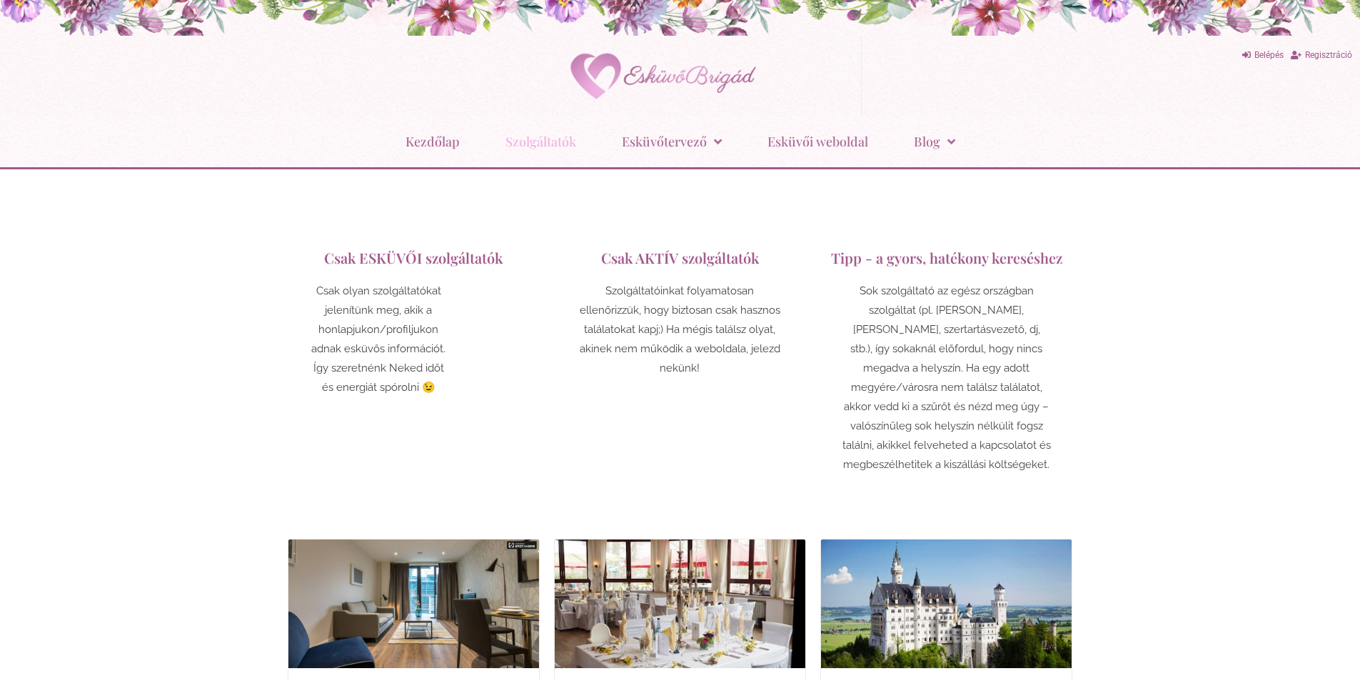
drag, startPoint x: 1096, startPoint y: 239, endPoint x: 1043, endPoint y: 36, distance: 210.3
click at [862, 141] on link "Esküvői weboldal" at bounding box center [818, 141] width 101 height 37
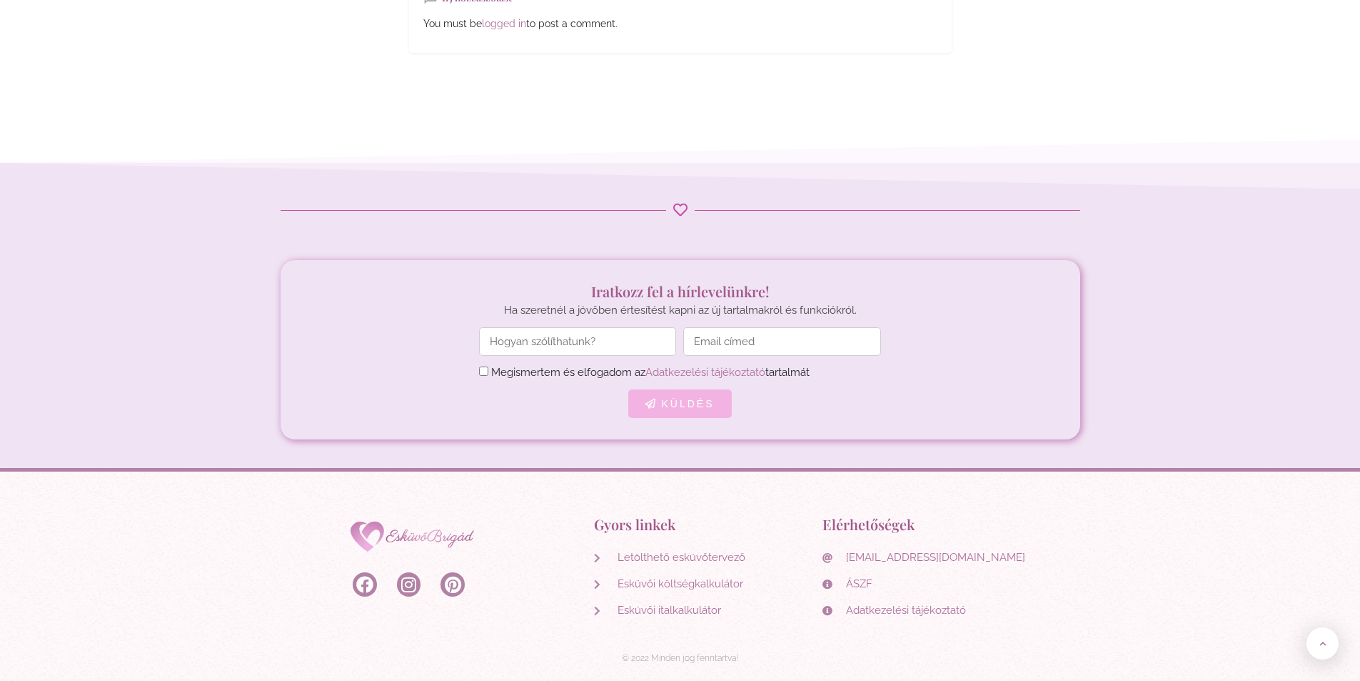
scroll to position [7637, 0]
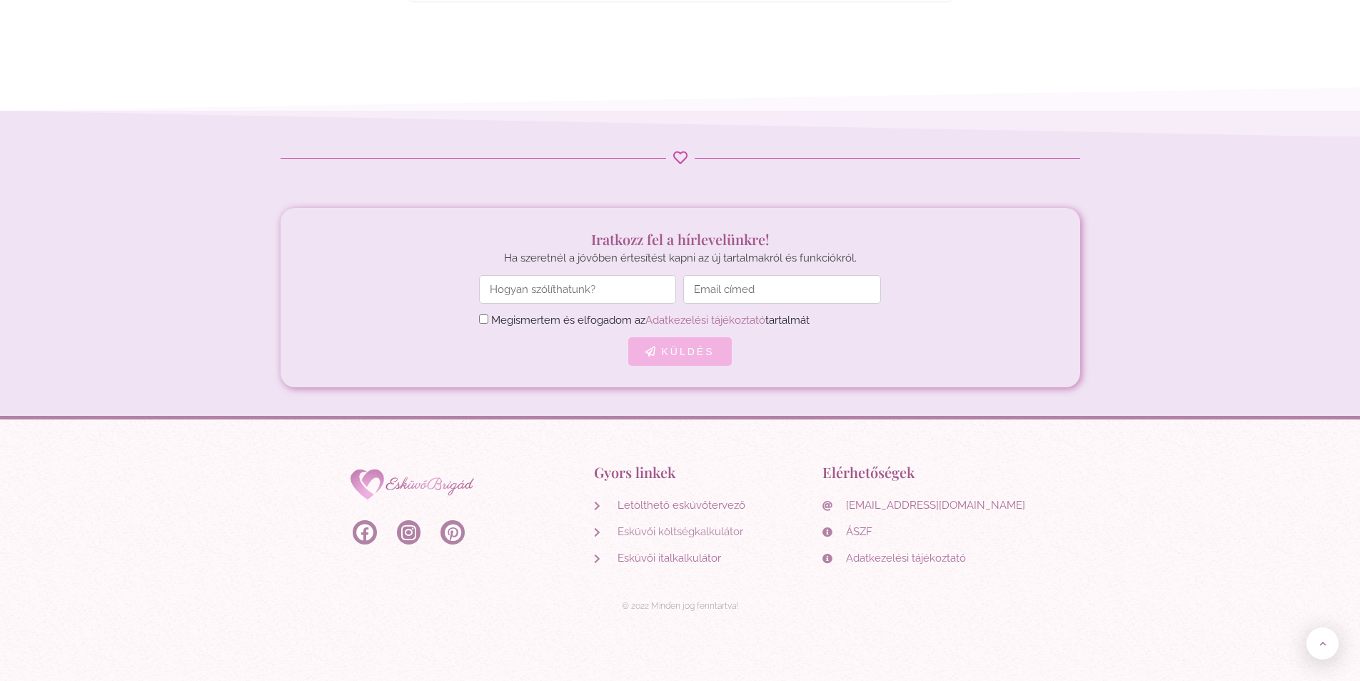
click at [660, 522] on span "Esküvői költségkalkulátor" at bounding box center [678, 531] width 129 height 19
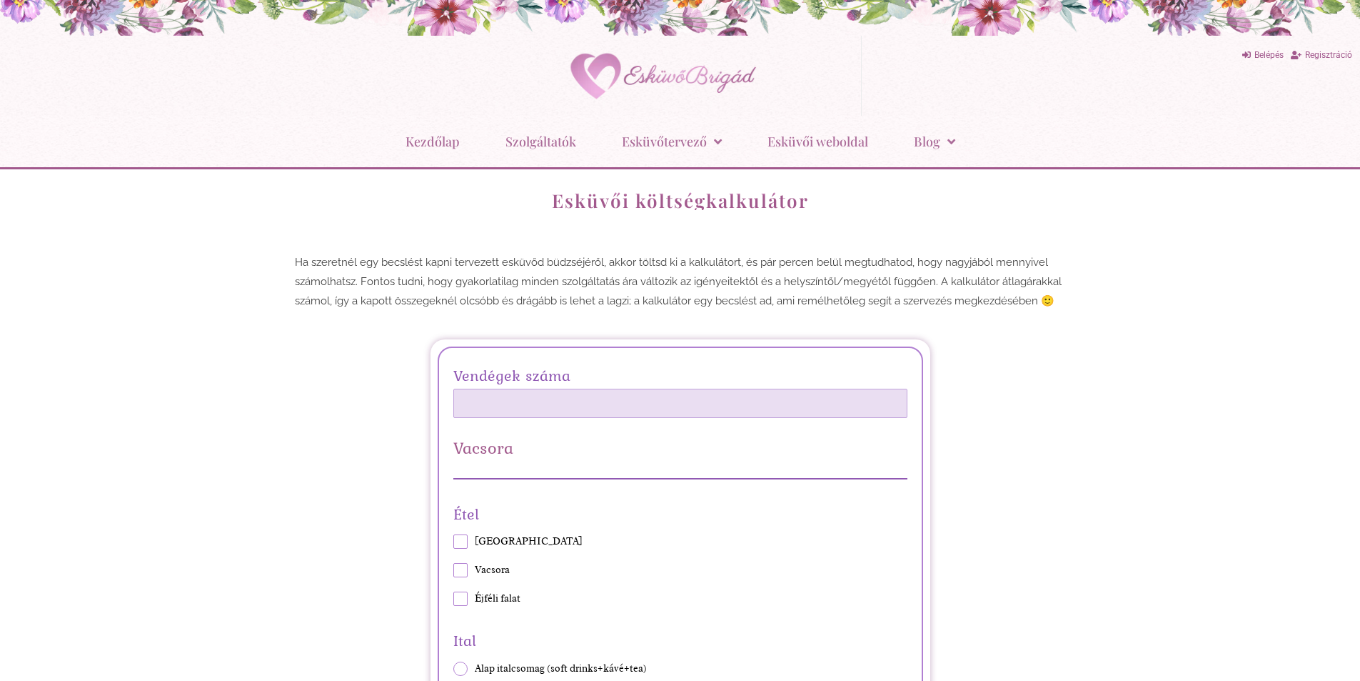
click at [571, 403] on input "Vendégek száma" at bounding box center [680, 402] width 454 height 29
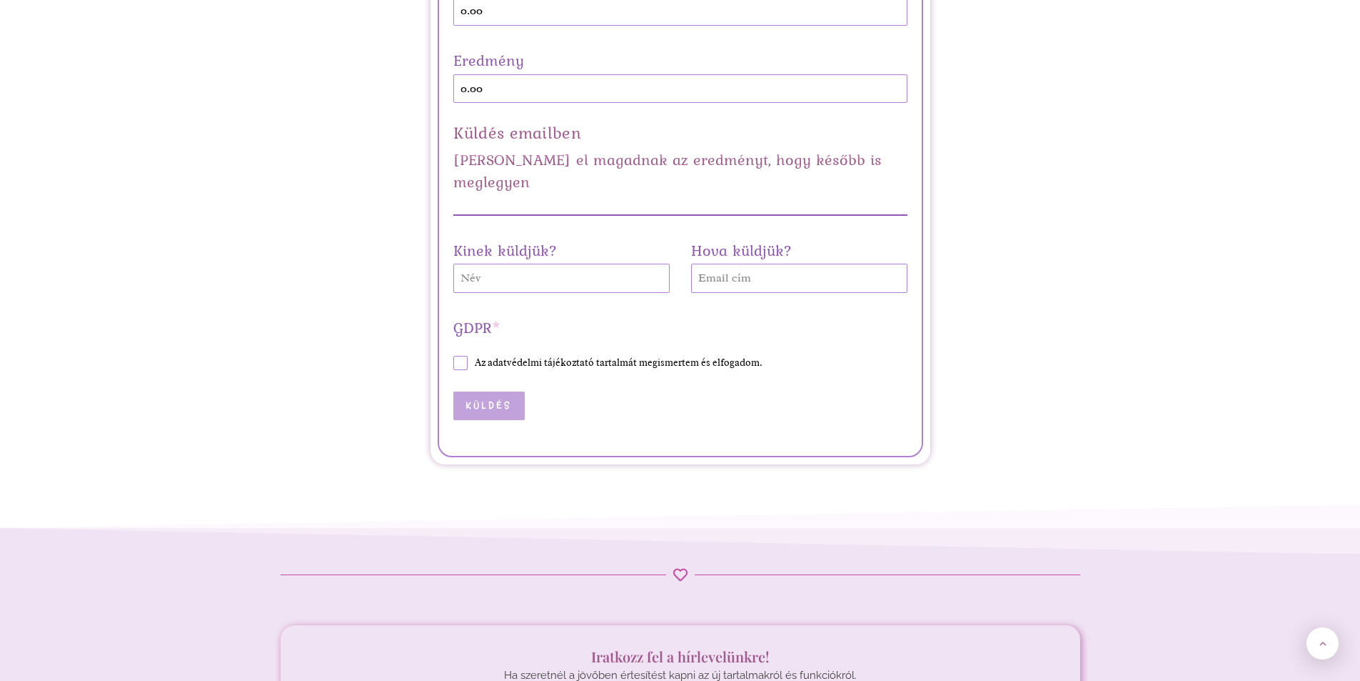
scroll to position [3856, 0]
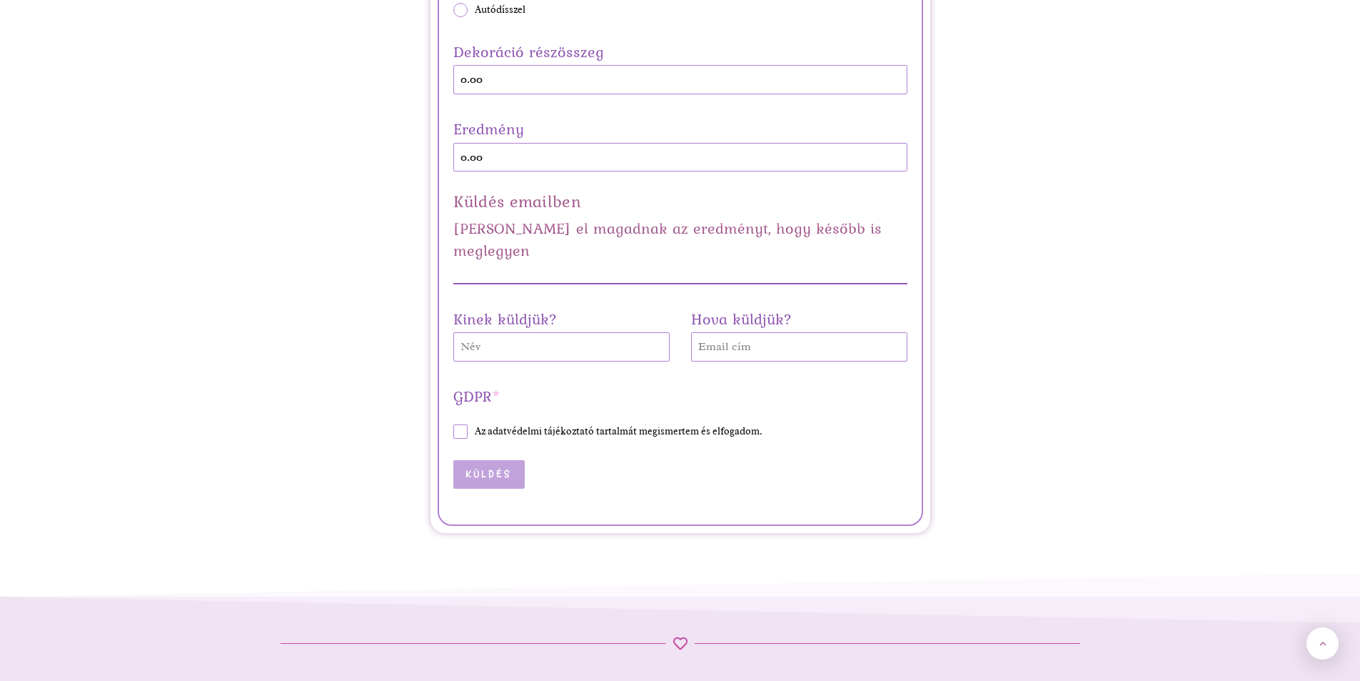
type input "1"
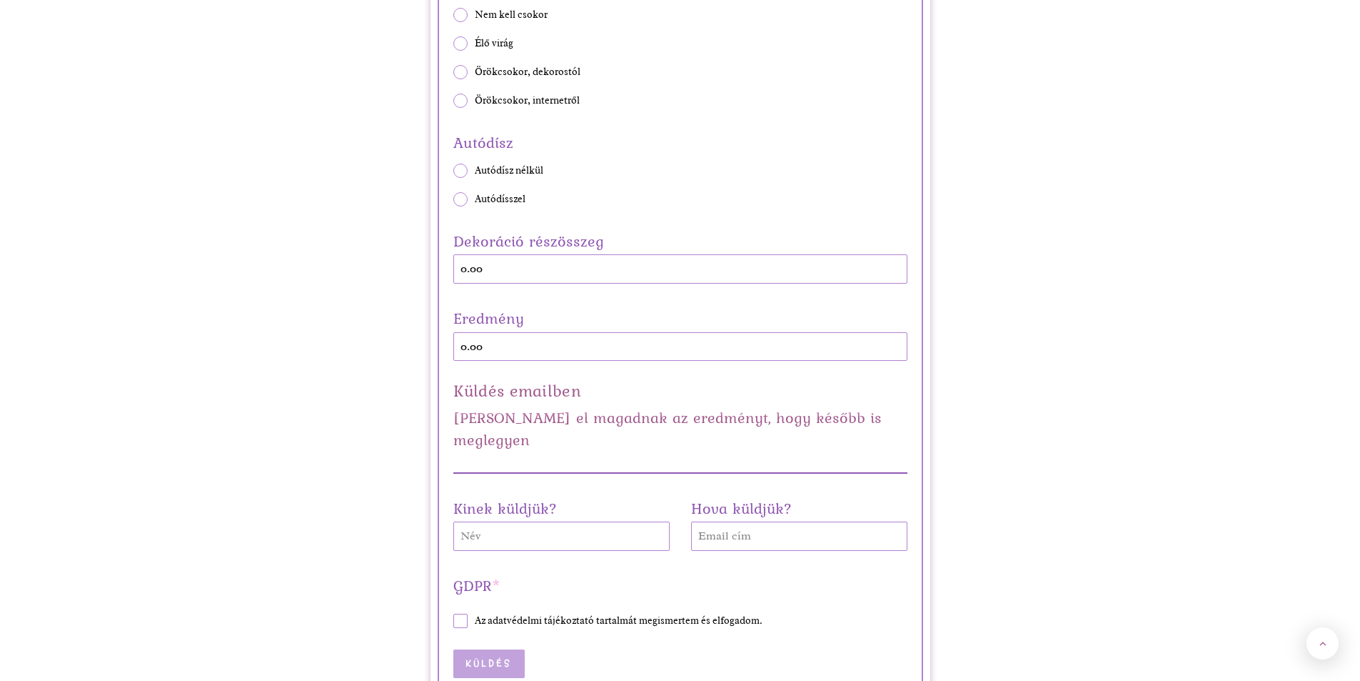
drag, startPoint x: 1128, startPoint y: 482, endPoint x: 1067, endPoint y: 404, distance: 98.7
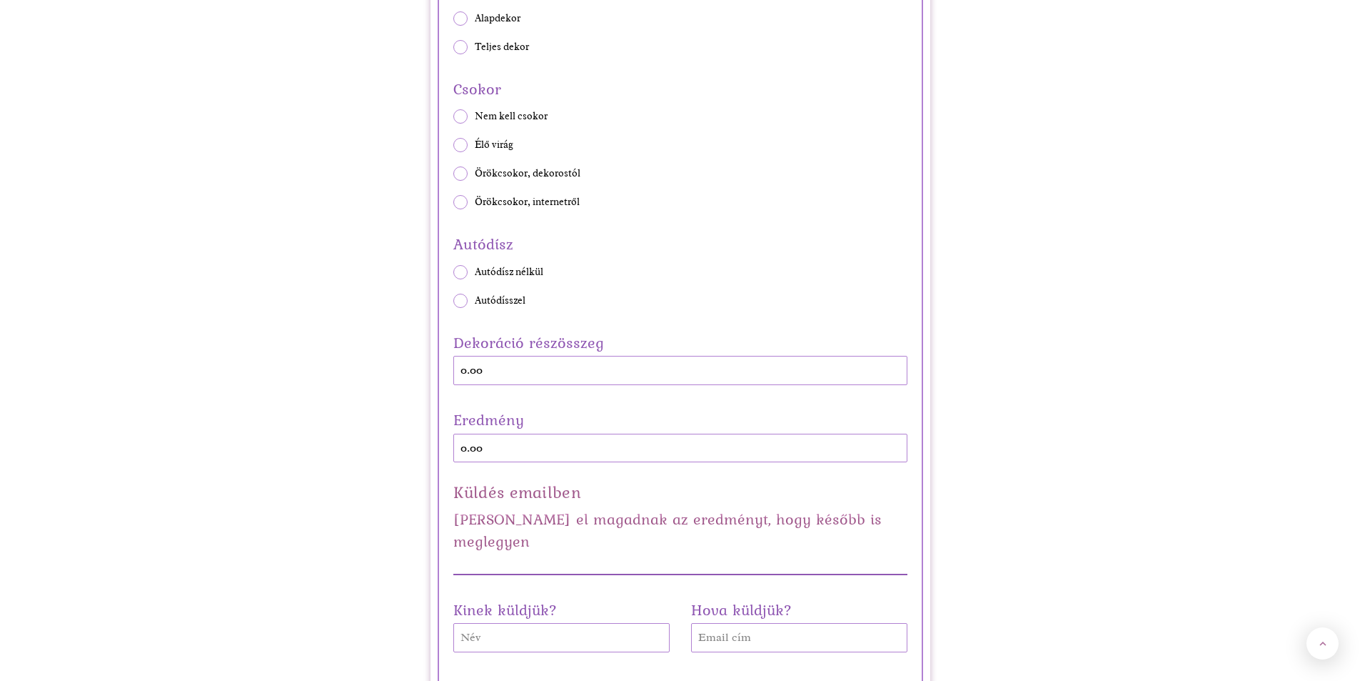
click at [562, 448] on div "Eredmény 0.00" at bounding box center [680, 434] width 454 height 56
click at [601, 376] on div "Dekoráció részösszeg 0.00" at bounding box center [680, 357] width 454 height 56
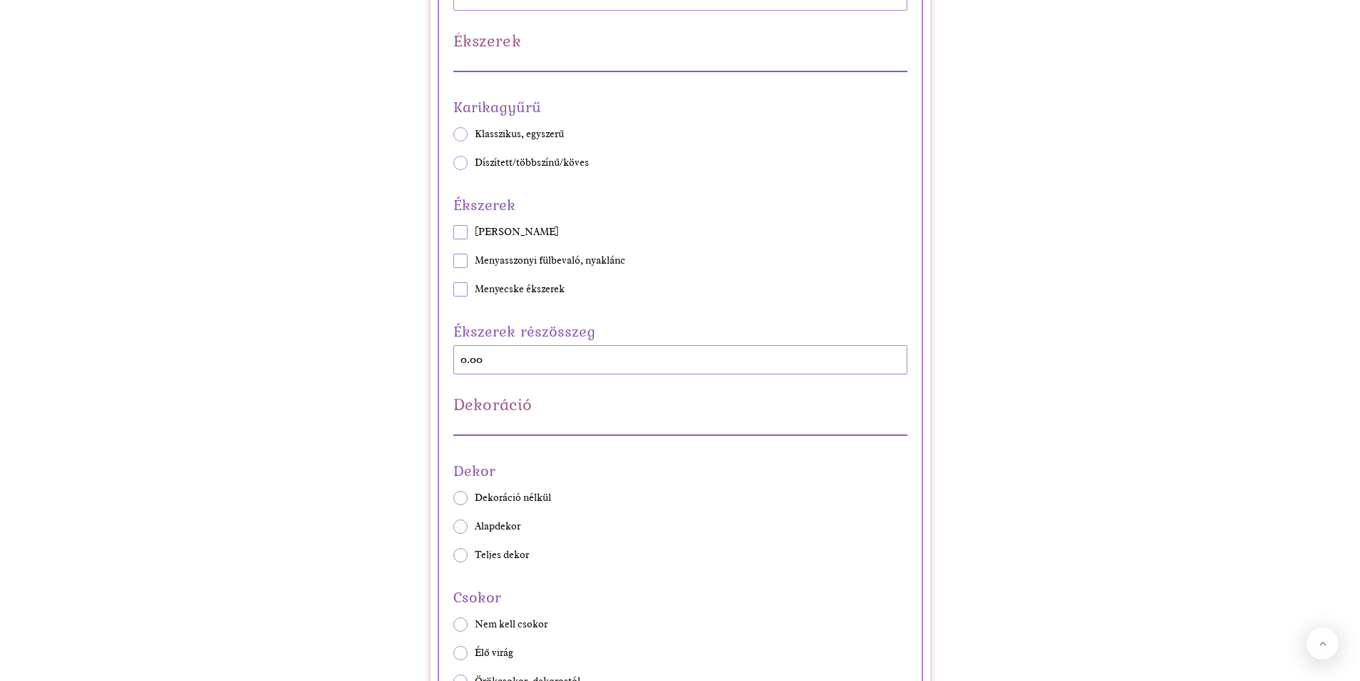
drag, startPoint x: 1080, startPoint y: 516, endPoint x: 1019, endPoint y: 406, distance: 126.6
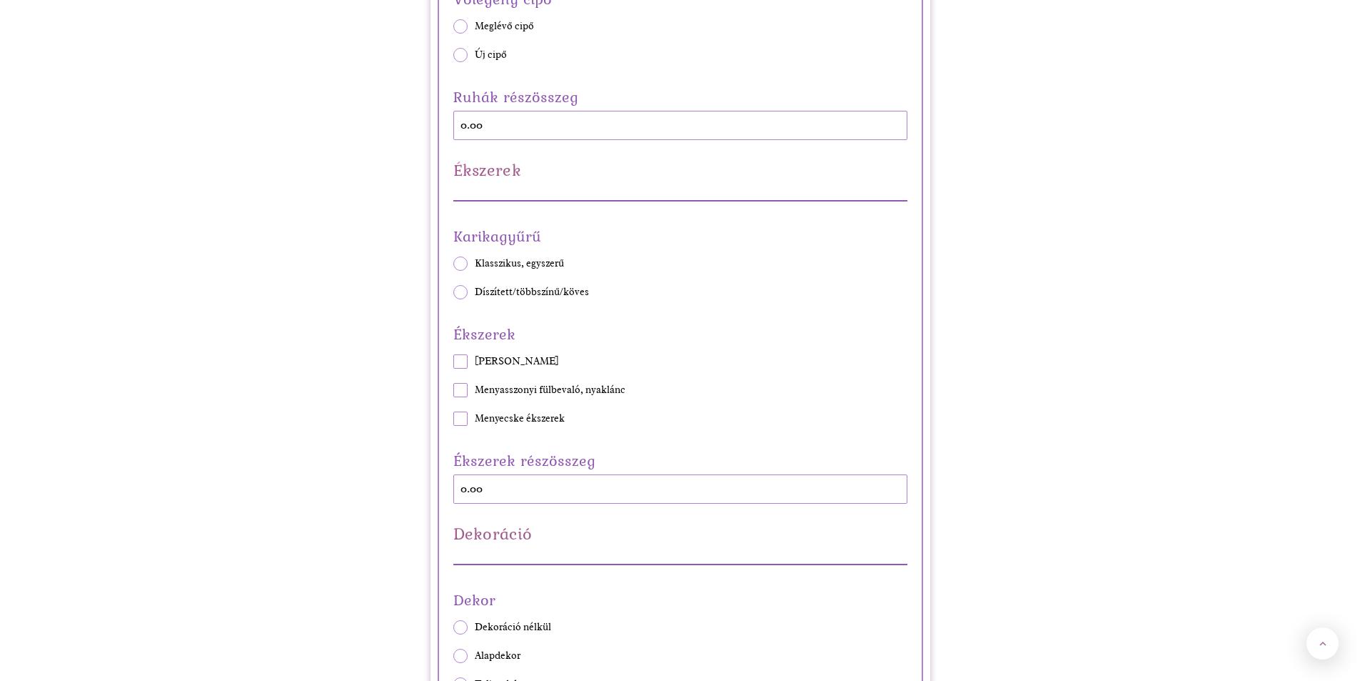
scroll to position [2903, 0]
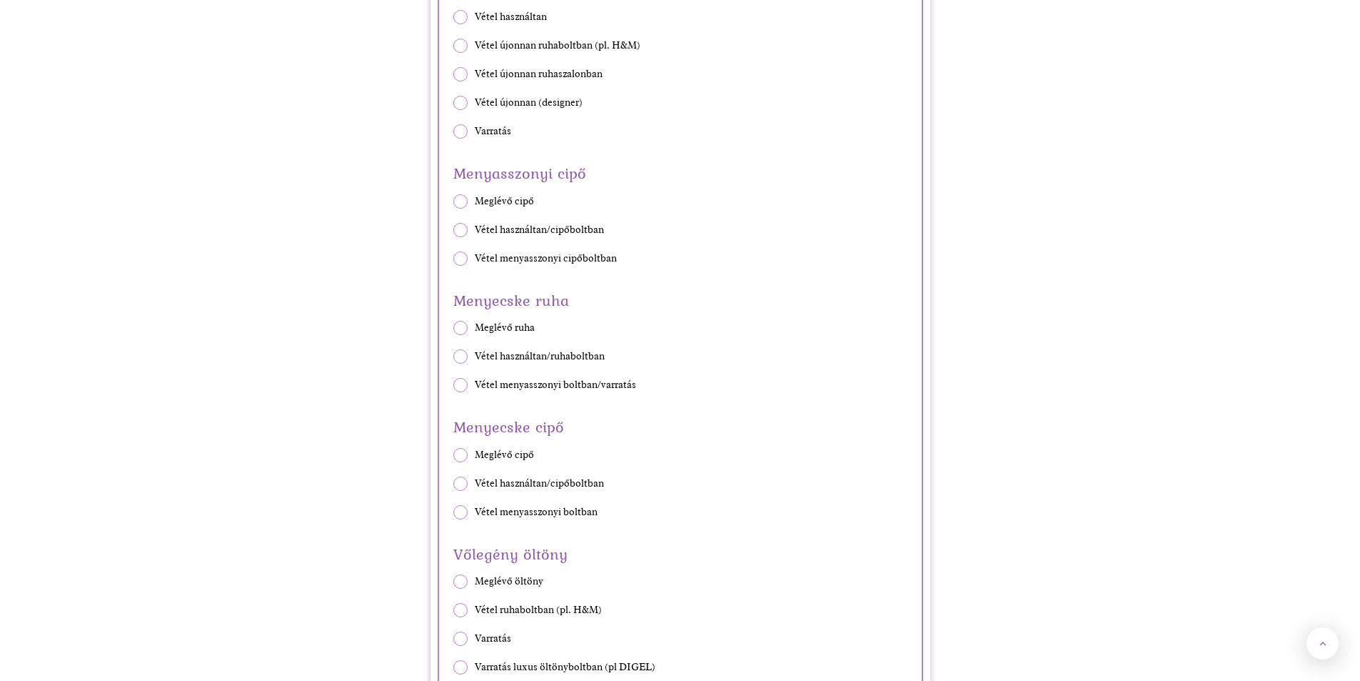
drag, startPoint x: 1017, startPoint y: 483, endPoint x: 933, endPoint y: 328, distance: 176.0
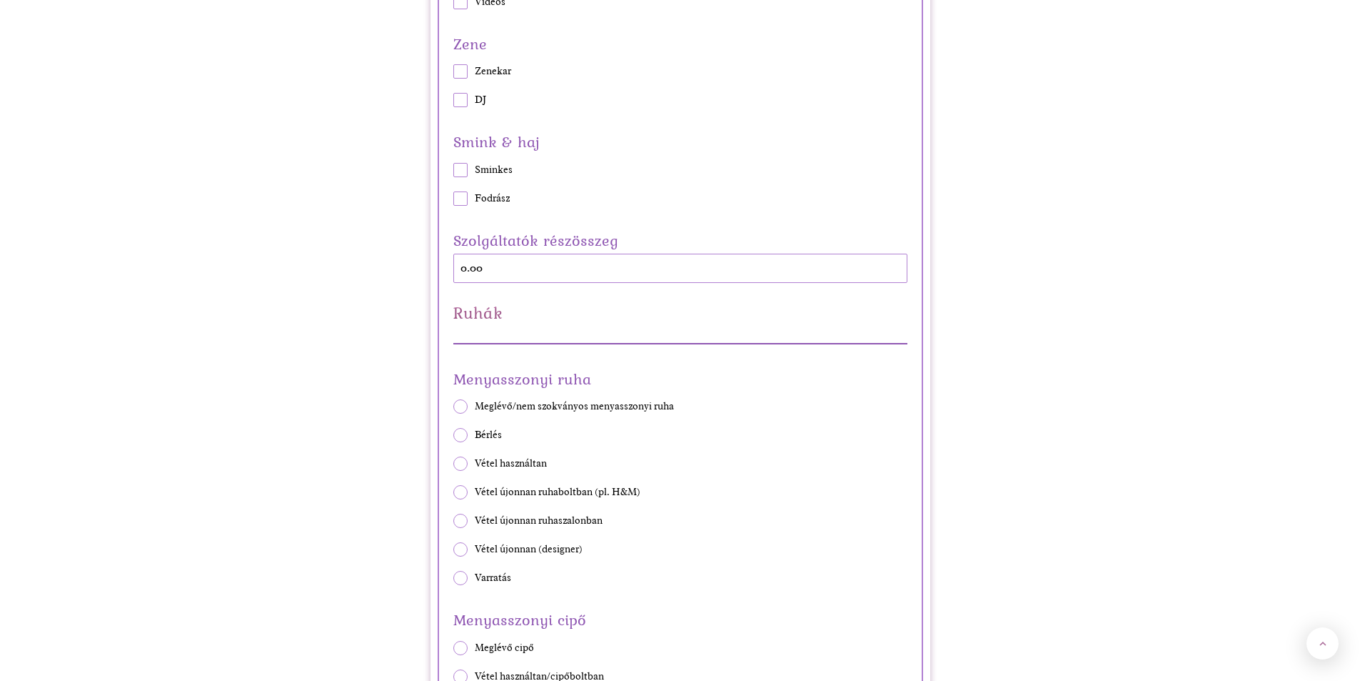
click at [678, 268] on div "Szolgáltatók részösszeg 0.00" at bounding box center [680, 255] width 454 height 56
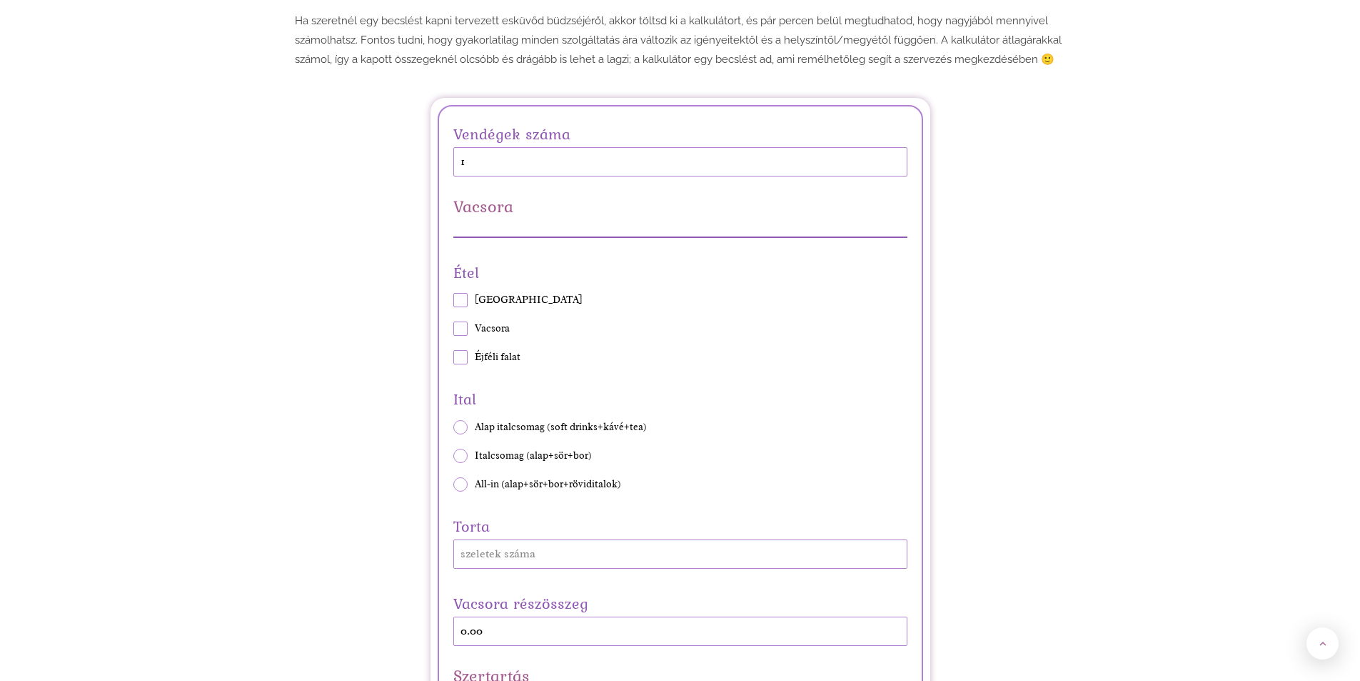
scroll to position [357, 0]
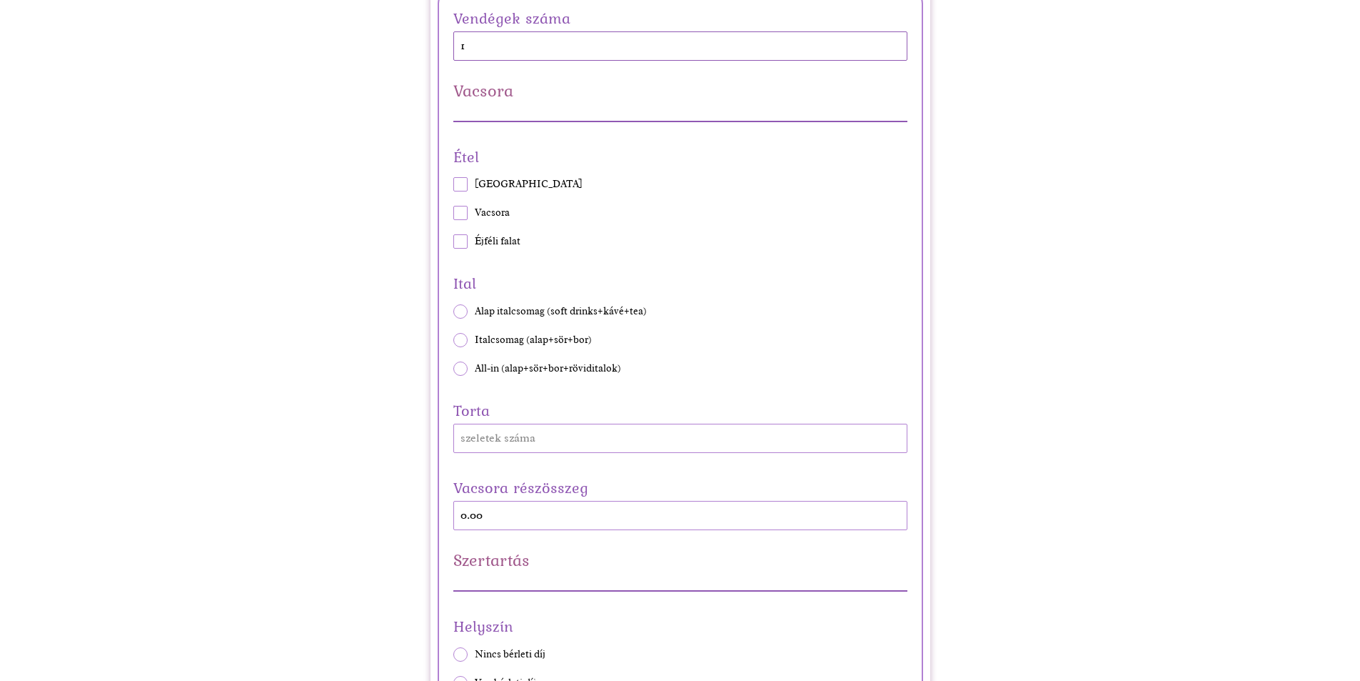
click at [556, 45] on input "1" at bounding box center [680, 45] width 454 height 29
type input "70"
click at [458, 183] on span at bounding box center [460, 184] width 14 height 14
click at [453, 184] on input "[GEOGRAPHIC_DATA]" at bounding box center [453, 184] width 1 height 1
checkbox input "true"
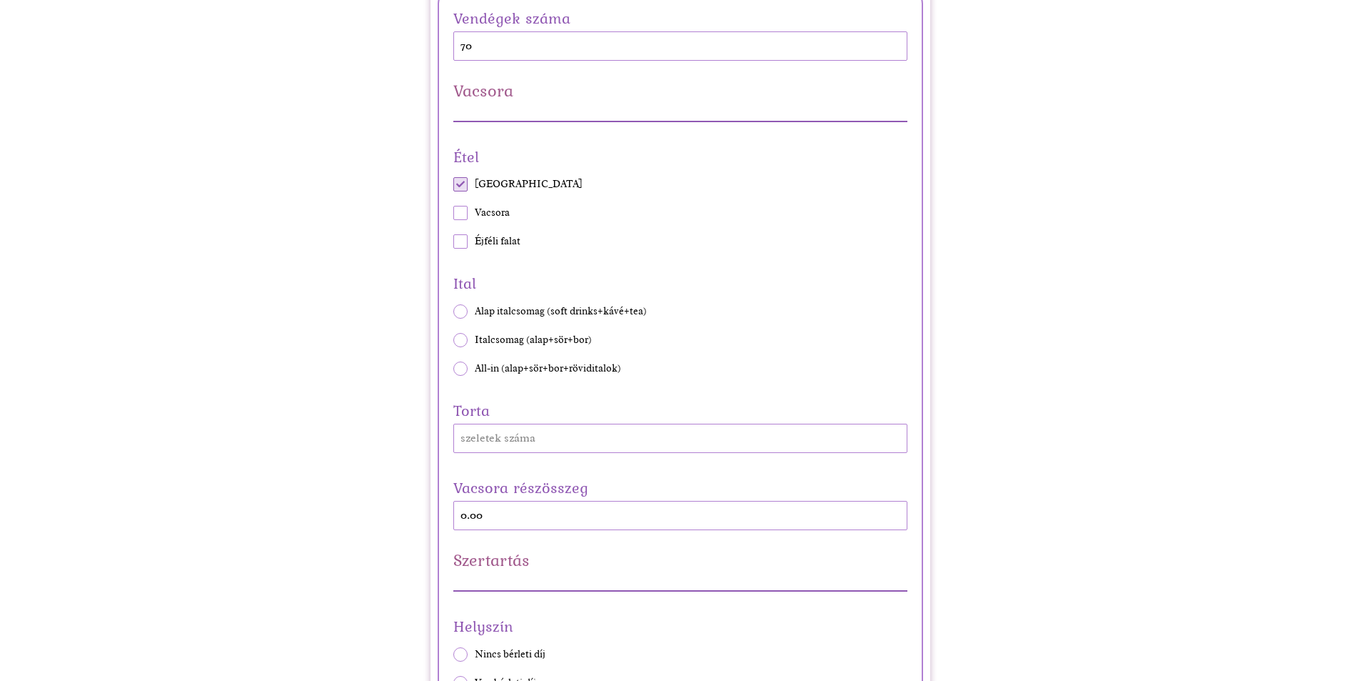
click at [466, 214] on span at bounding box center [460, 213] width 14 height 14
click at [453, 214] on input "Vacsora" at bounding box center [453, 213] width 1 height 1
checkbox input "true"
click at [462, 240] on span at bounding box center [460, 241] width 14 height 14
click at [453, 241] on input "Éjféli falat" at bounding box center [453, 241] width 1 height 1
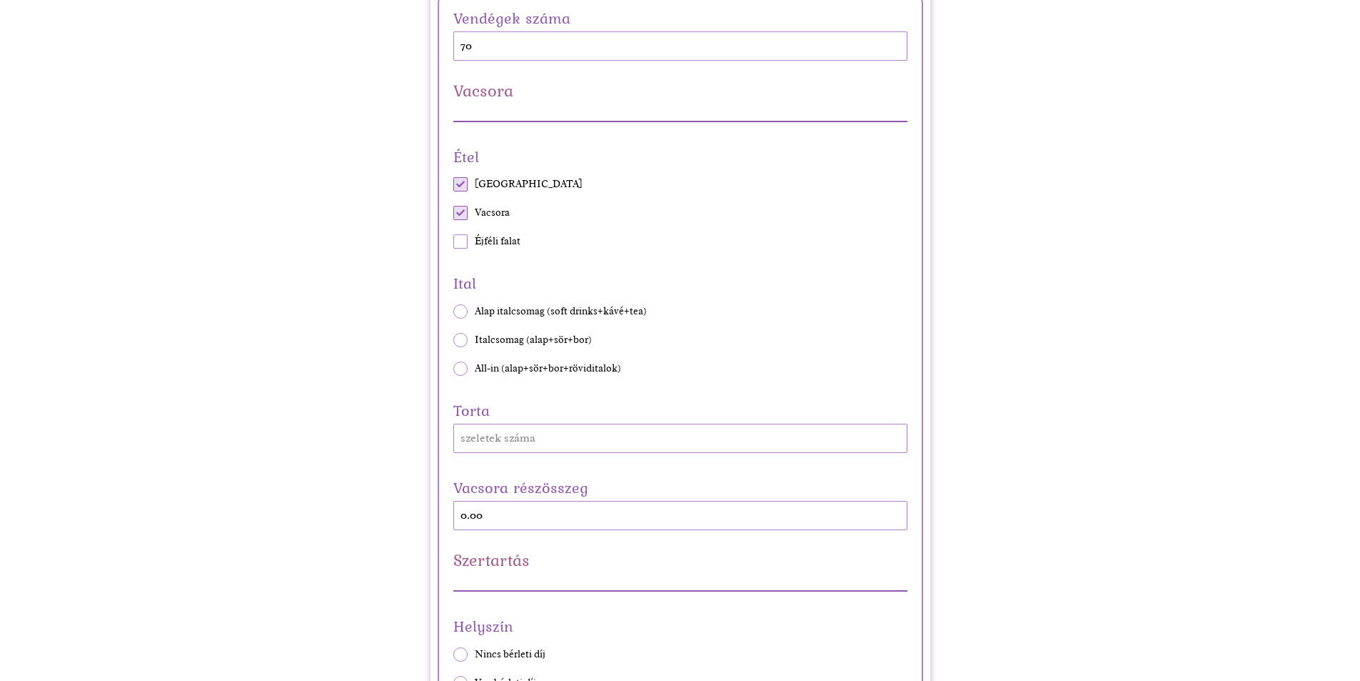
checkbox input "true"
click at [519, 121] on hr at bounding box center [680, 121] width 454 height 1
click at [460, 367] on span at bounding box center [460, 368] width 14 height 14
click at [453, 368] on input "All-in (alap+sör+bor+röviditalok)" at bounding box center [453, 368] width 1 height 1
radio input "true"
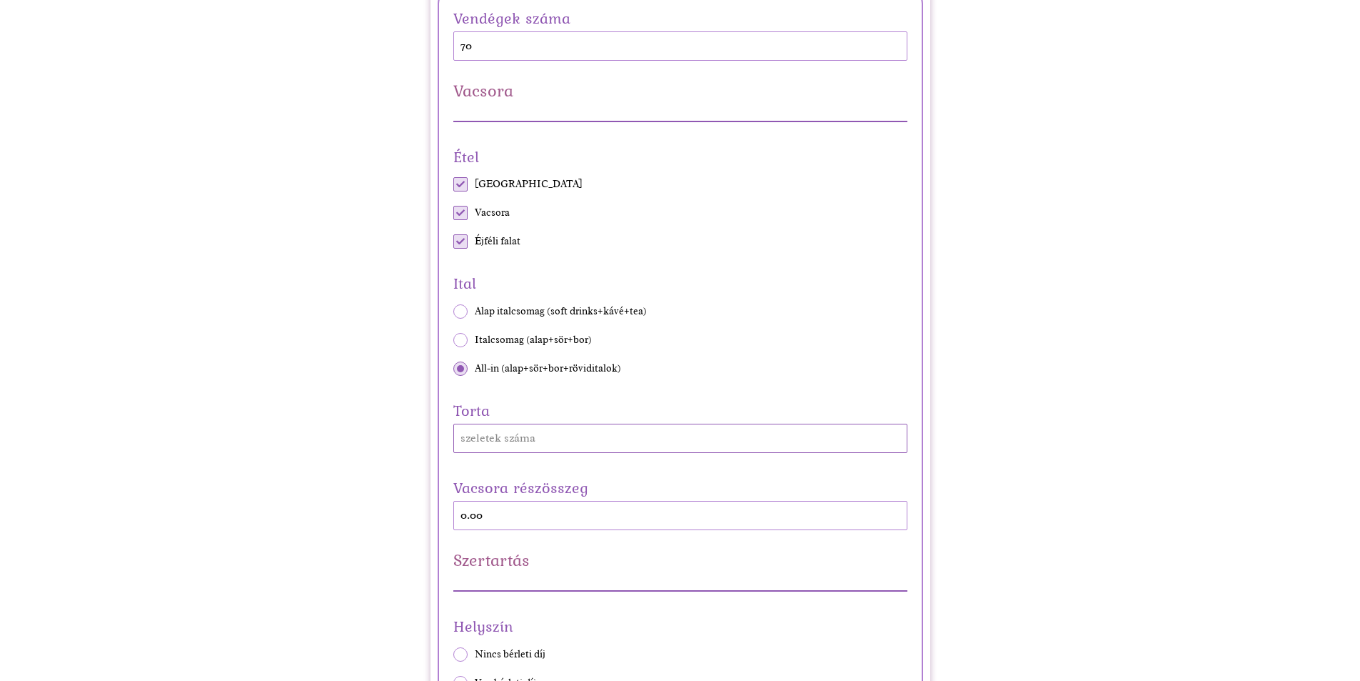
click at [575, 444] on input "Torta" at bounding box center [680, 437] width 454 height 29
click at [900, 441] on input "99" at bounding box center [680, 437] width 454 height 29
type input "100"
click at [895, 434] on input "100" at bounding box center [680, 437] width 454 height 29
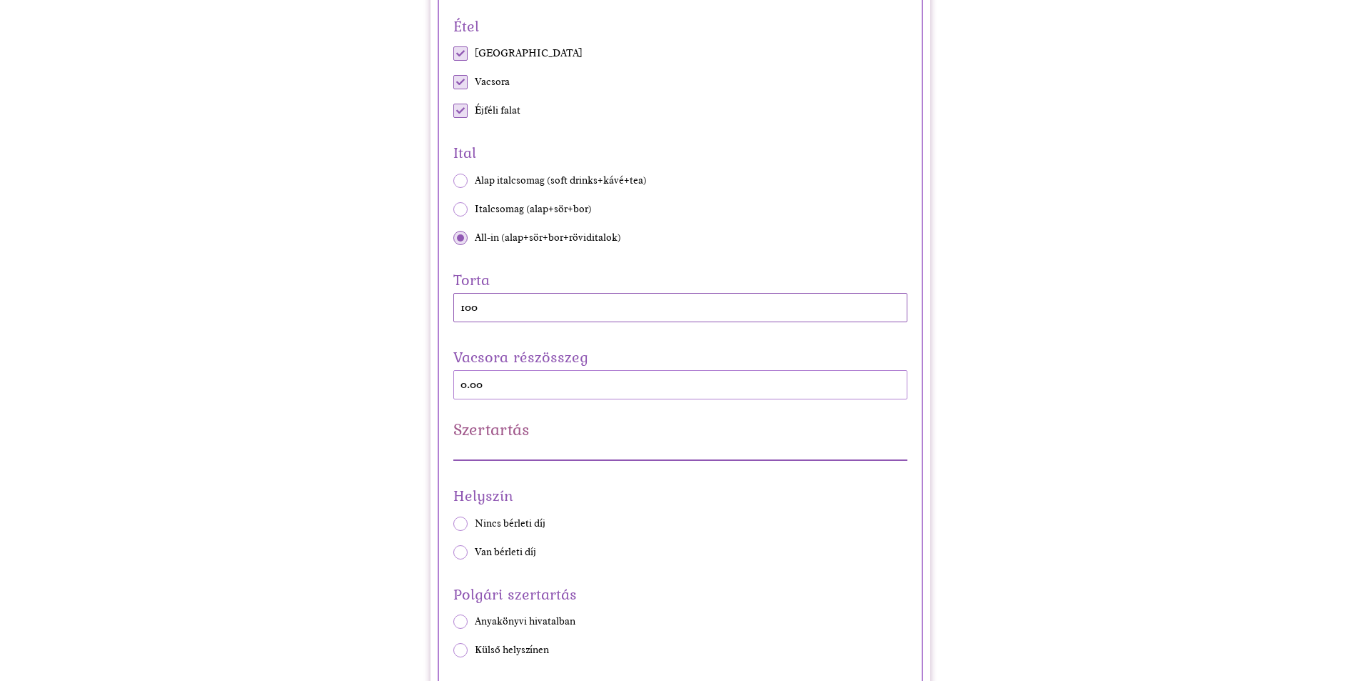
scroll to position [500, 0]
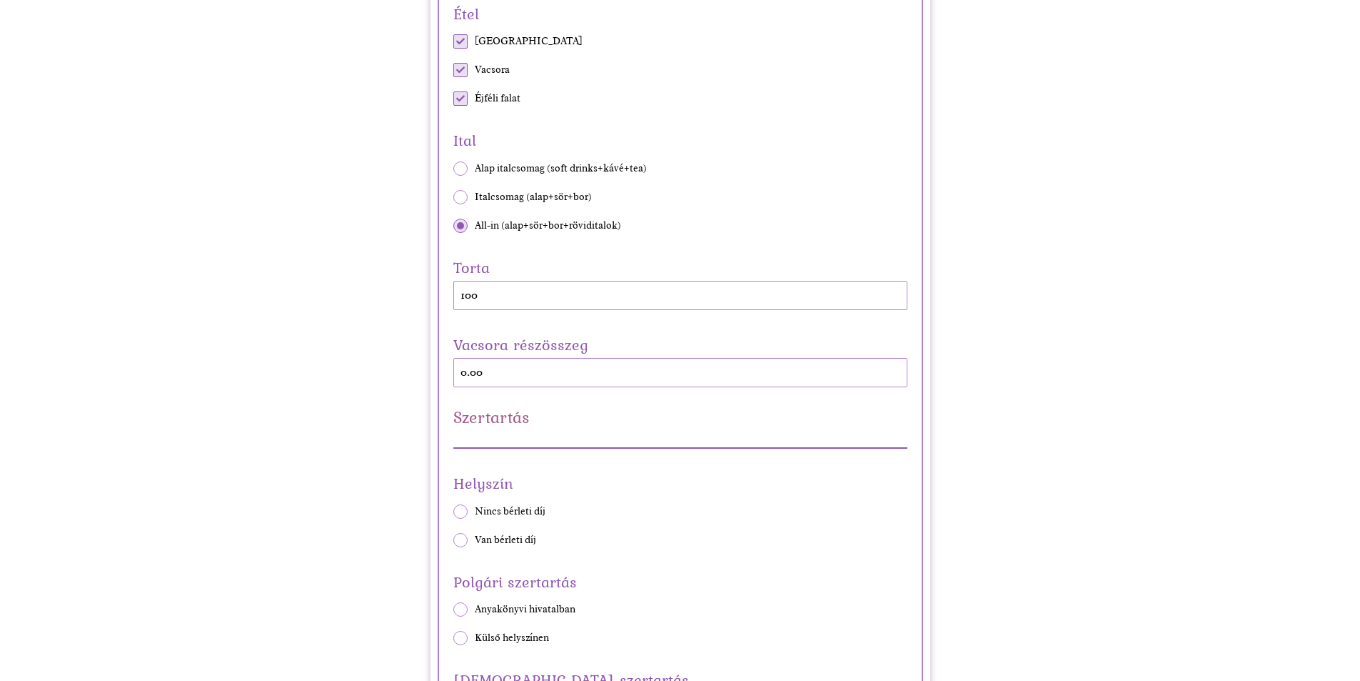
click at [519, 438] on div "Szertartás" at bounding box center [680, 428] width 454 height 40
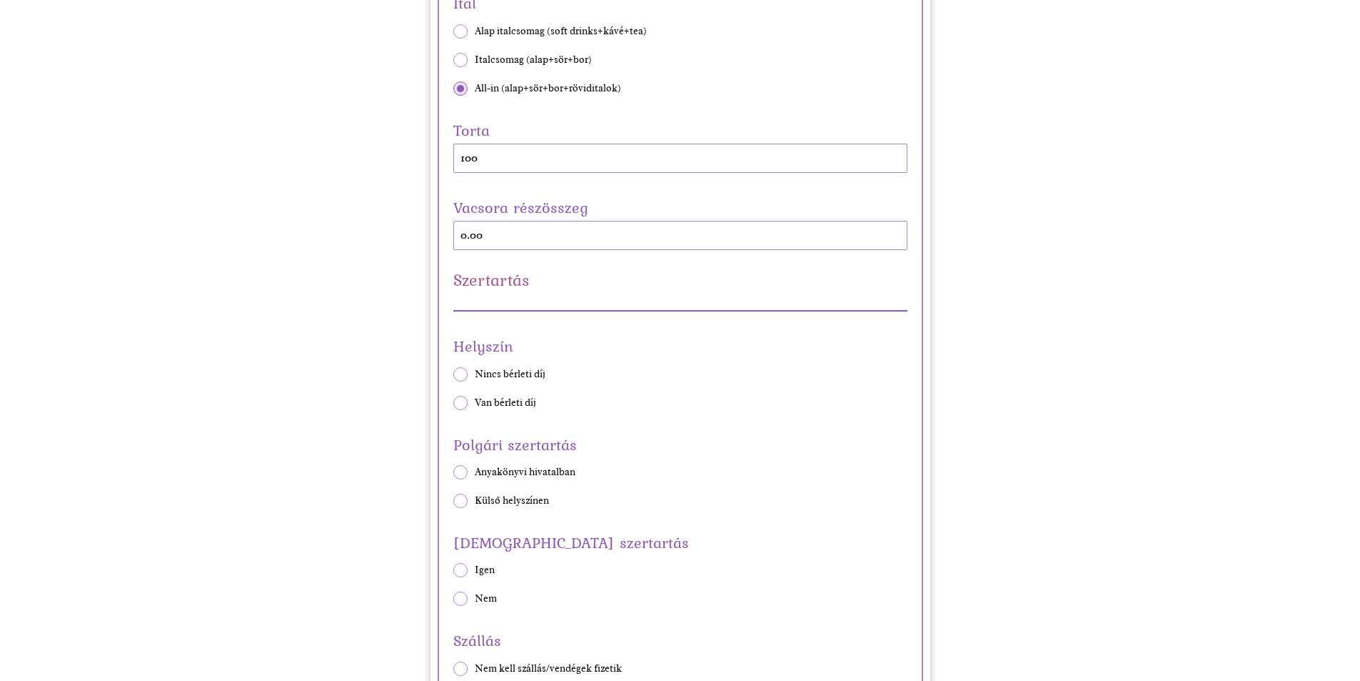
scroll to position [643, 0]
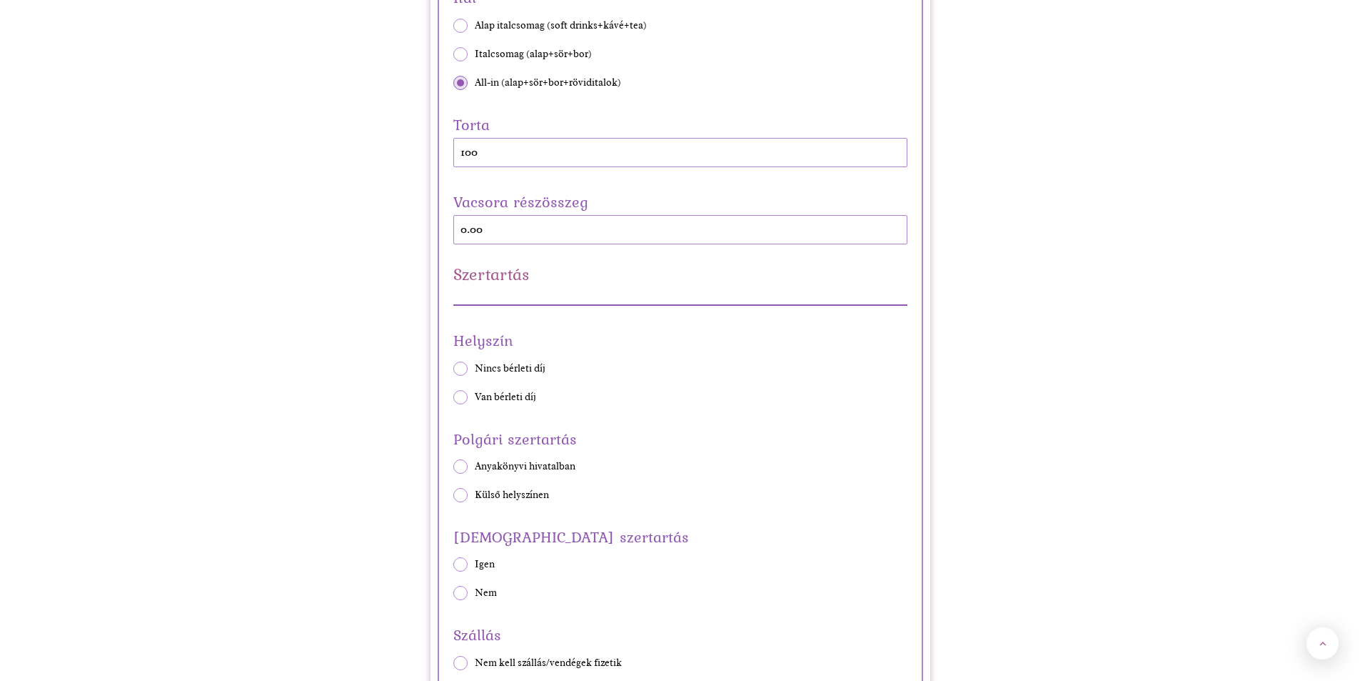
click at [491, 294] on div "Szertartás" at bounding box center [680, 286] width 454 height 40
click at [458, 371] on span at bounding box center [460, 368] width 14 height 14
click at [453, 368] on input "Nincs bérleti díj" at bounding box center [453, 368] width 1 height 1
radio input "true"
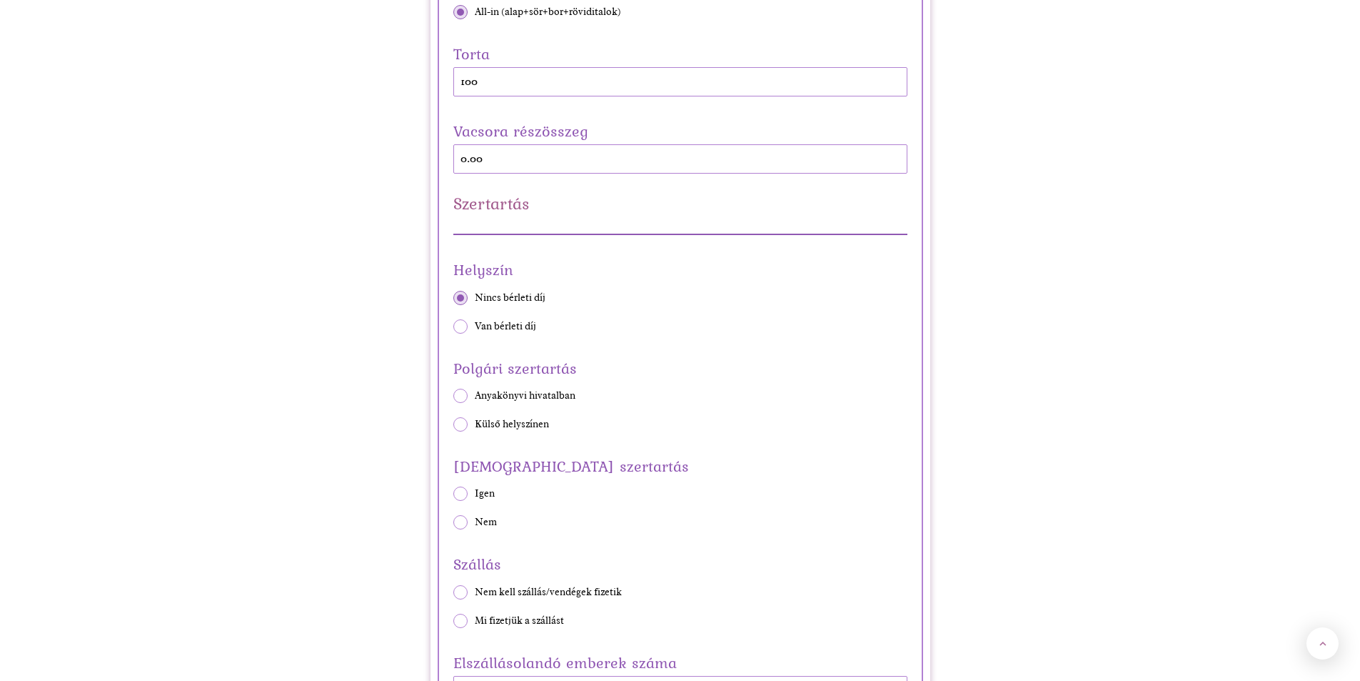
scroll to position [714, 0]
click at [461, 423] on span at bounding box center [460, 423] width 14 height 14
click at [453, 423] on input "Külső helyszínen" at bounding box center [453, 423] width 1 height 1
radio input "true"
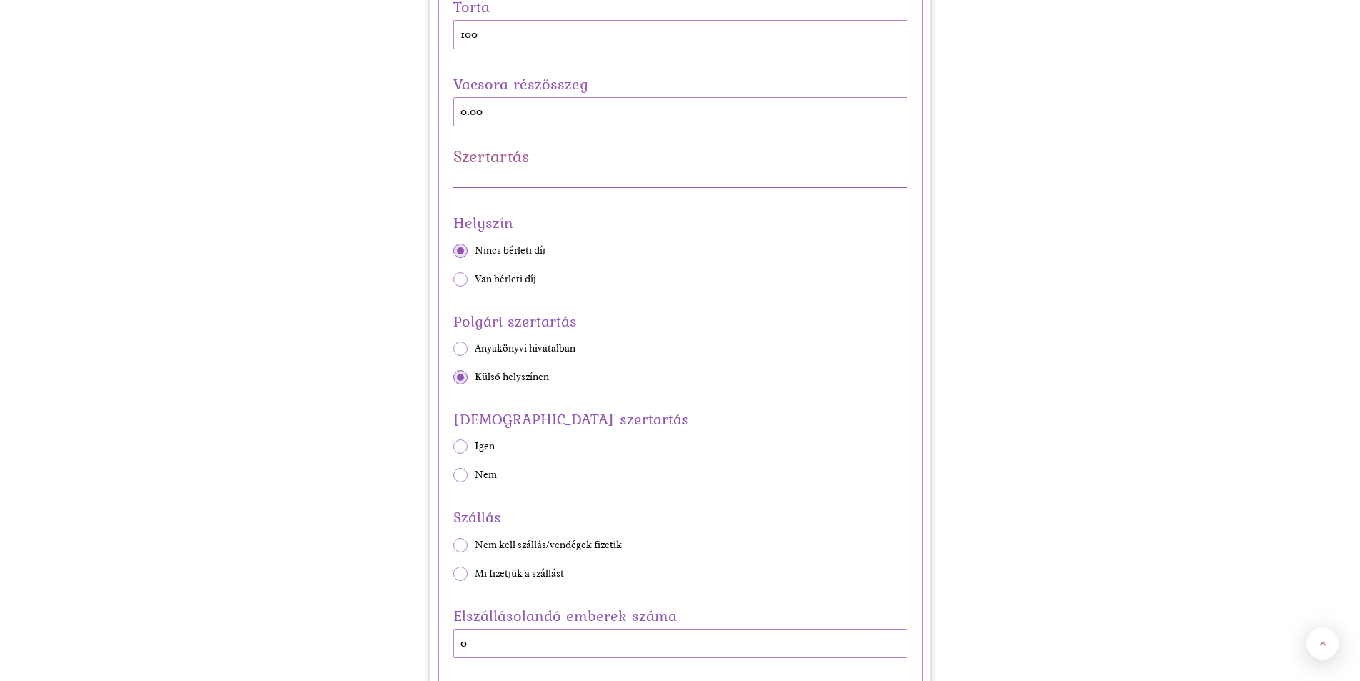
scroll to position [785, 0]
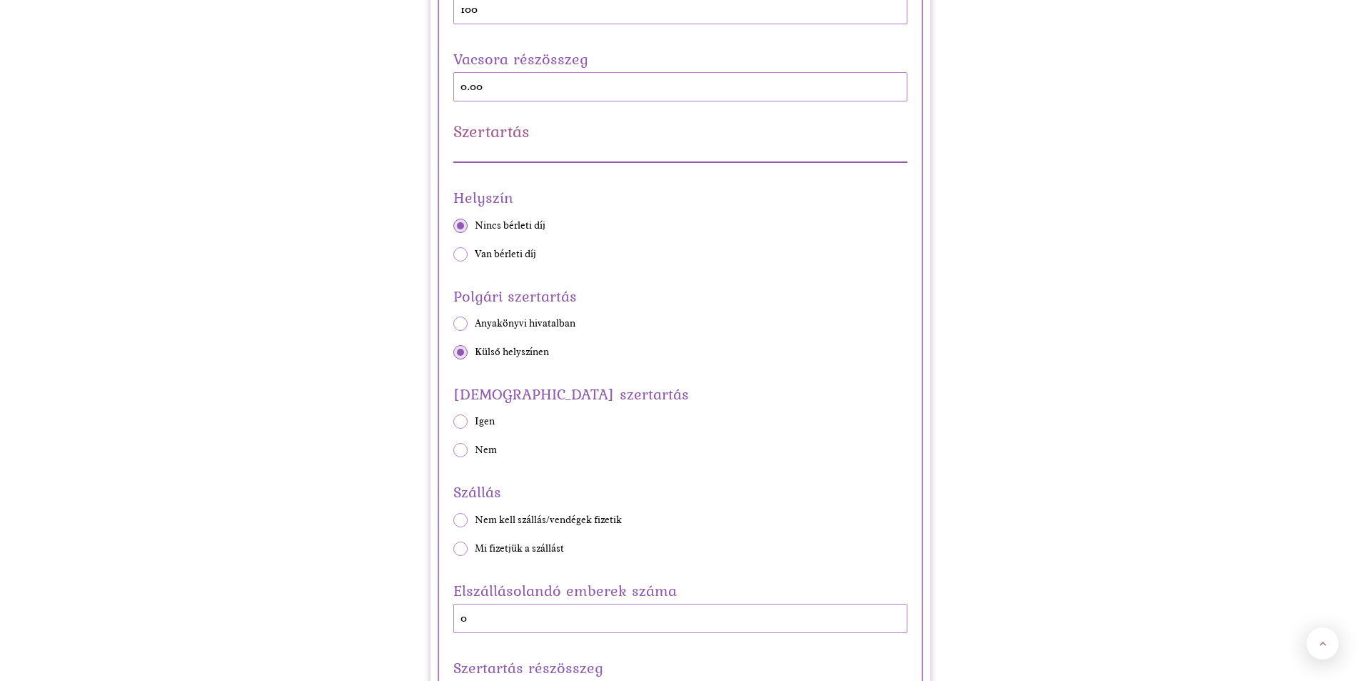
click at [463, 446] on span at bounding box center [460, 450] width 14 height 14
click at [453, 450] on input "Nem" at bounding box center [453, 450] width 1 height 1
radio input "true"
click at [460, 547] on span at bounding box center [460, 548] width 14 height 14
click at [453, 548] on input "Mi fizetjük a szállást" at bounding box center [453, 548] width 1 height 1
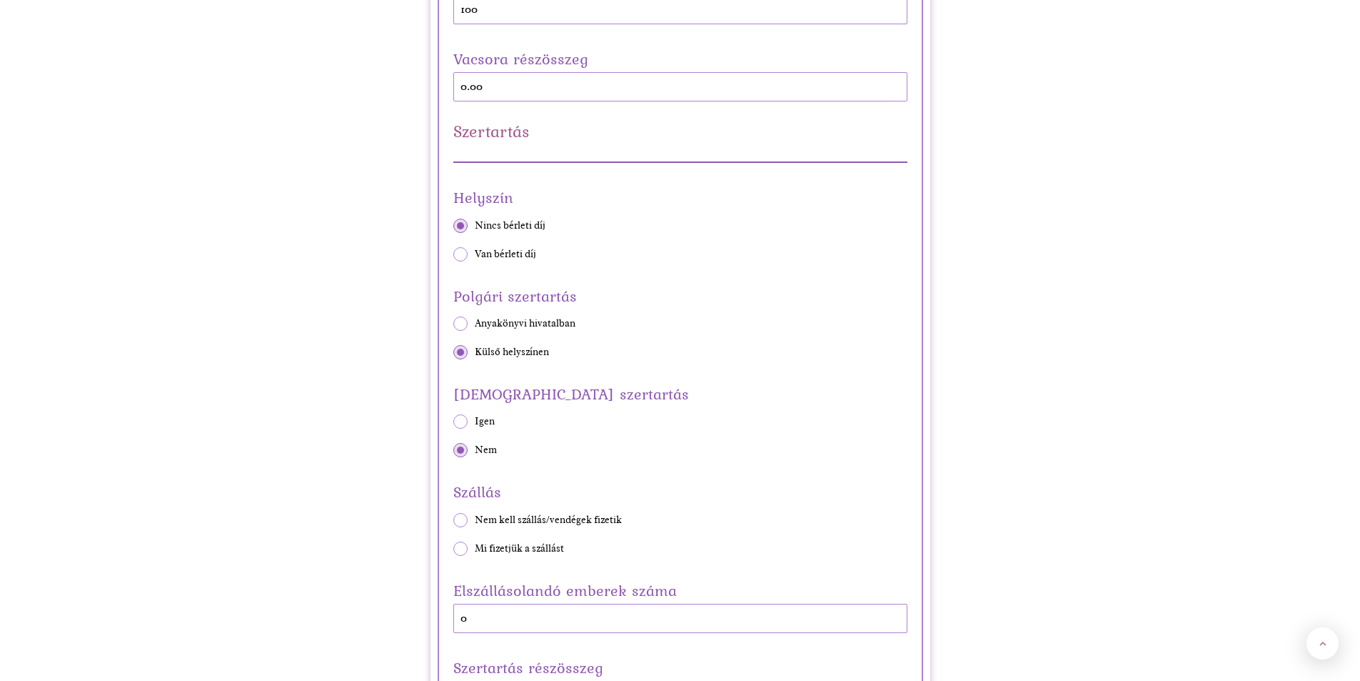
radio input "true"
click at [456, 521] on span at bounding box center [460, 520] width 14 height 14
click at [453, 520] on input "Nem kell szállás/vendégek fizetik" at bounding box center [453, 519] width 1 height 1
radio input "true"
click at [462, 546] on span at bounding box center [460, 548] width 14 height 14
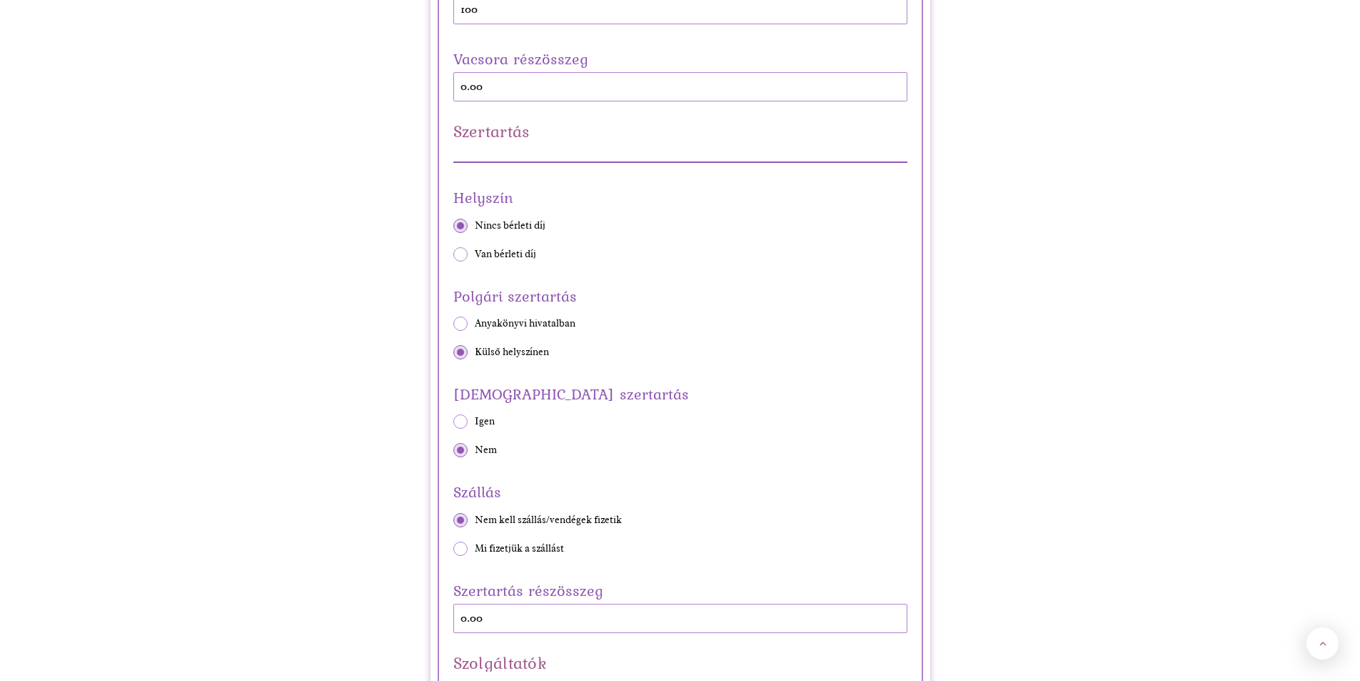
click at [453, 548] on input "Mi fizetjük a szállást" at bounding box center [453, 548] width 1 height 1
radio input "true"
click at [463, 516] on span at bounding box center [460, 520] width 14 height 14
click at [453, 519] on input "Nem kell szállás/vendégek fizetik" at bounding box center [453, 519] width 1 height 1
radio input "true"
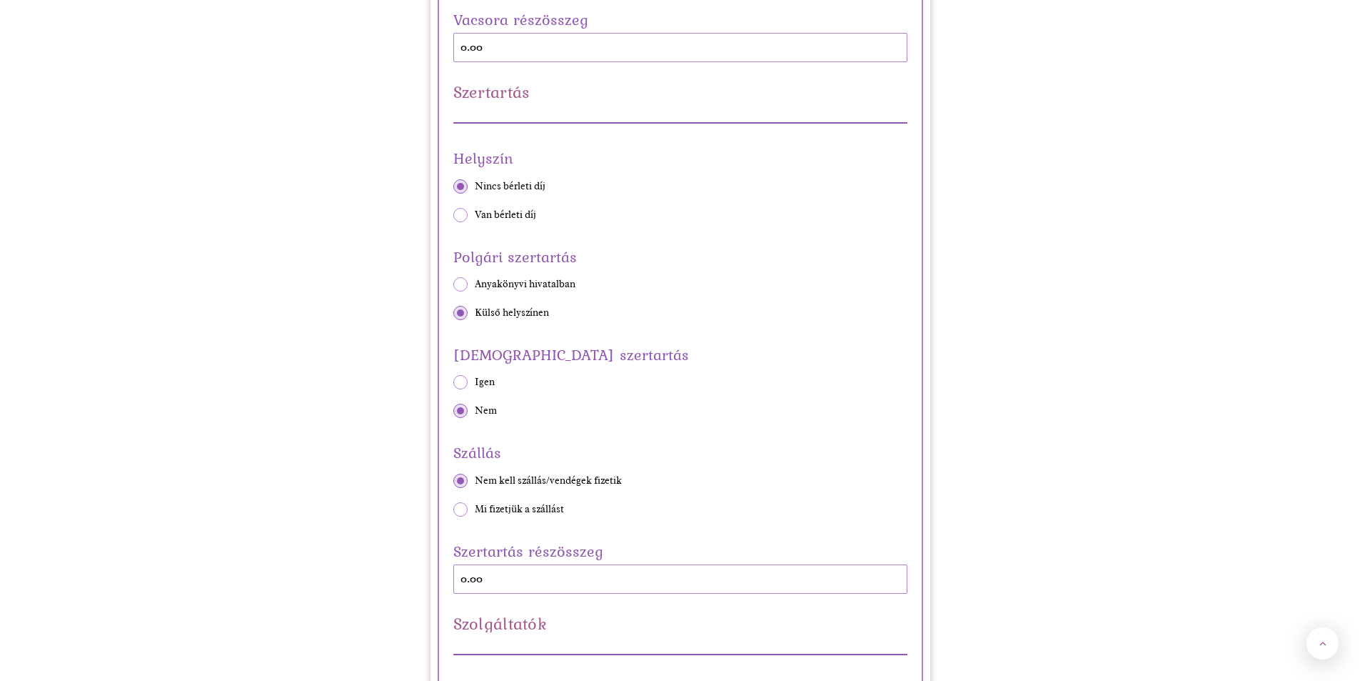
scroll to position [857, 0]
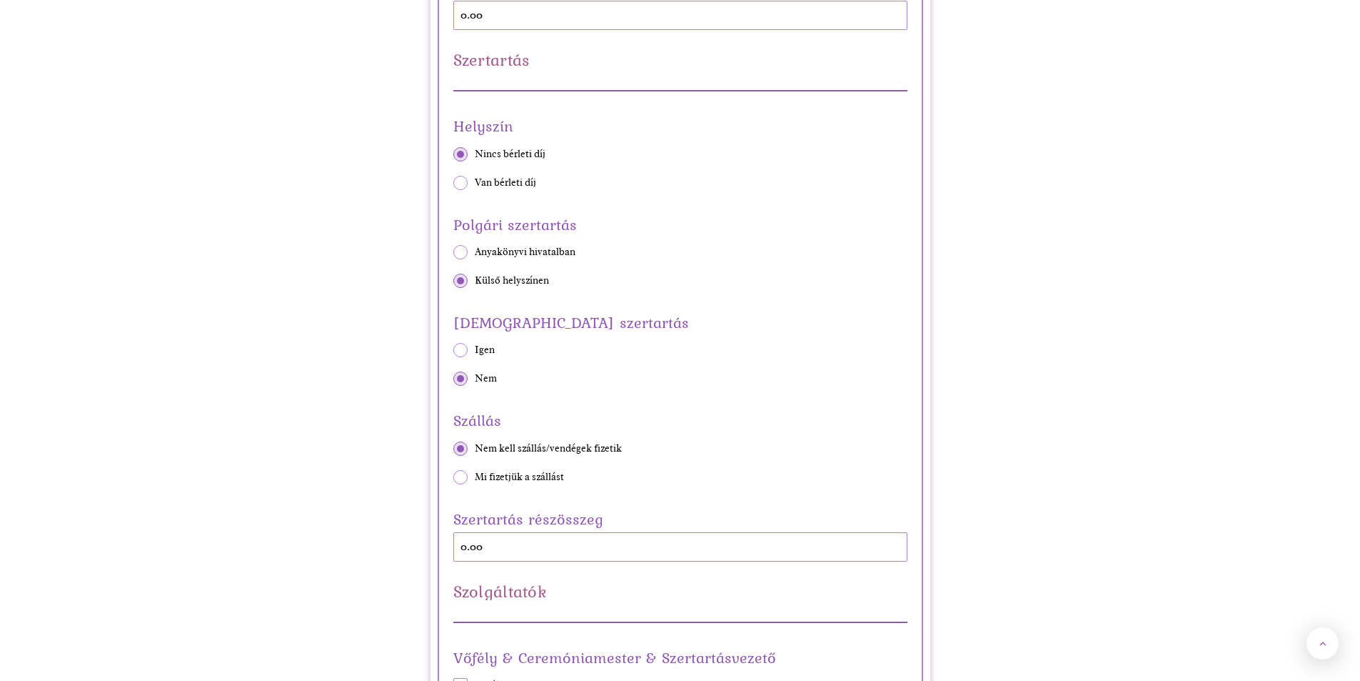
drag, startPoint x: 518, startPoint y: 547, endPoint x: 417, endPoint y: 558, distance: 101.3
click at [494, 551] on div "Szertartás részösszeg 0.00" at bounding box center [680, 534] width 454 height 56
click at [468, 541] on div "Szertartás részösszeg 0.00" at bounding box center [680, 534] width 454 height 56
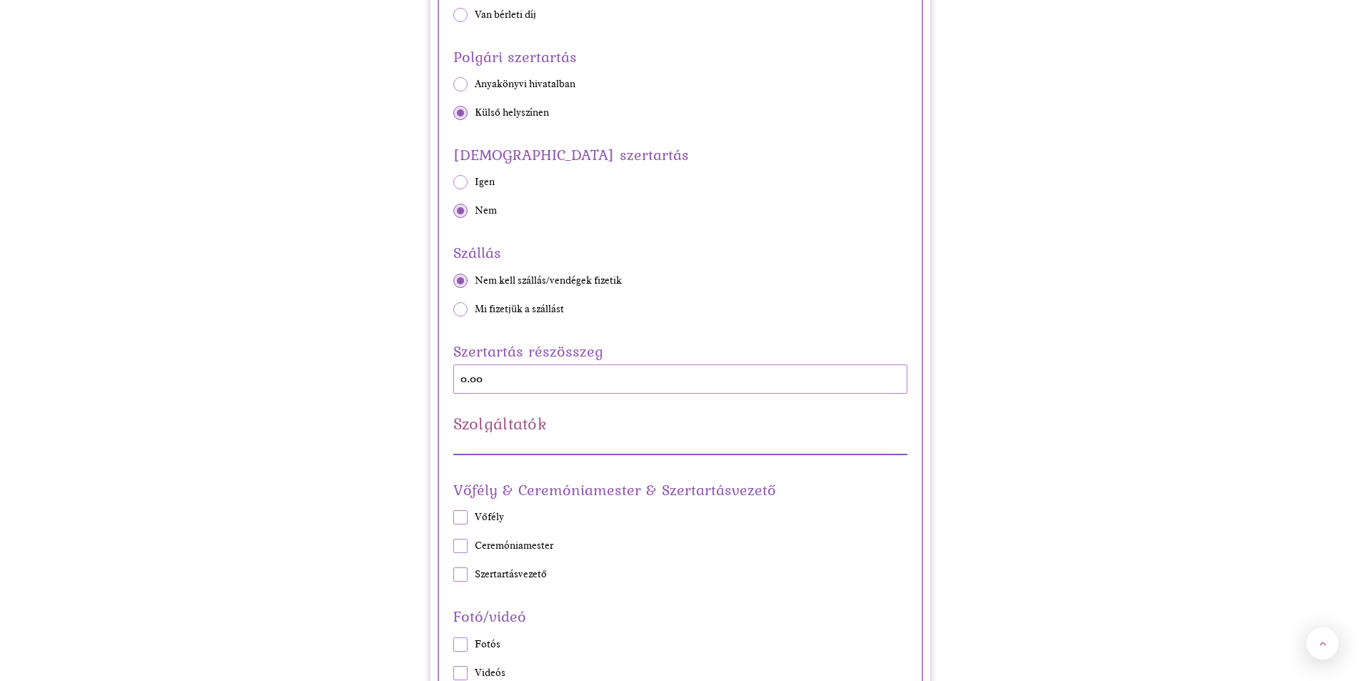
scroll to position [1071, 0]
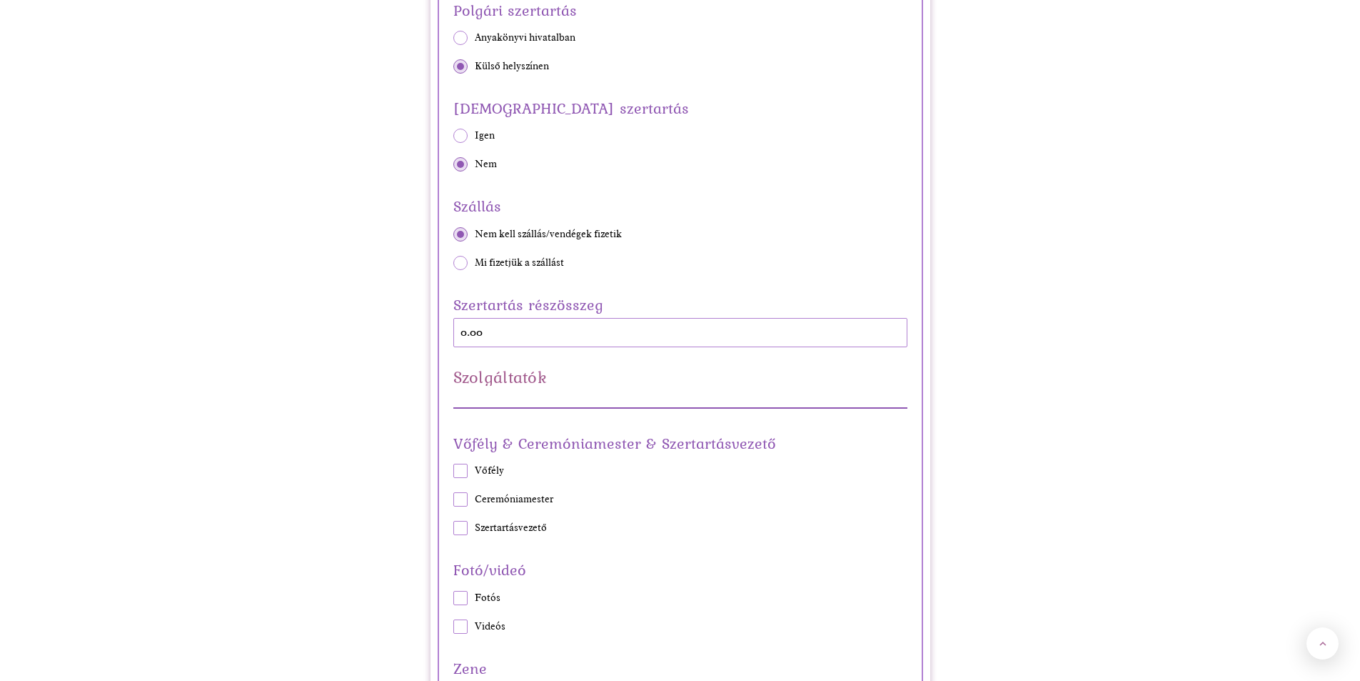
click at [489, 265] on span "Mi fizetjük a szállást" at bounding box center [519, 263] width 89 height 14
click at [453, 263] on input "Mi fizetjük a szállást" at bounding box center [453, 262] width 1 height 1
radio input "true"
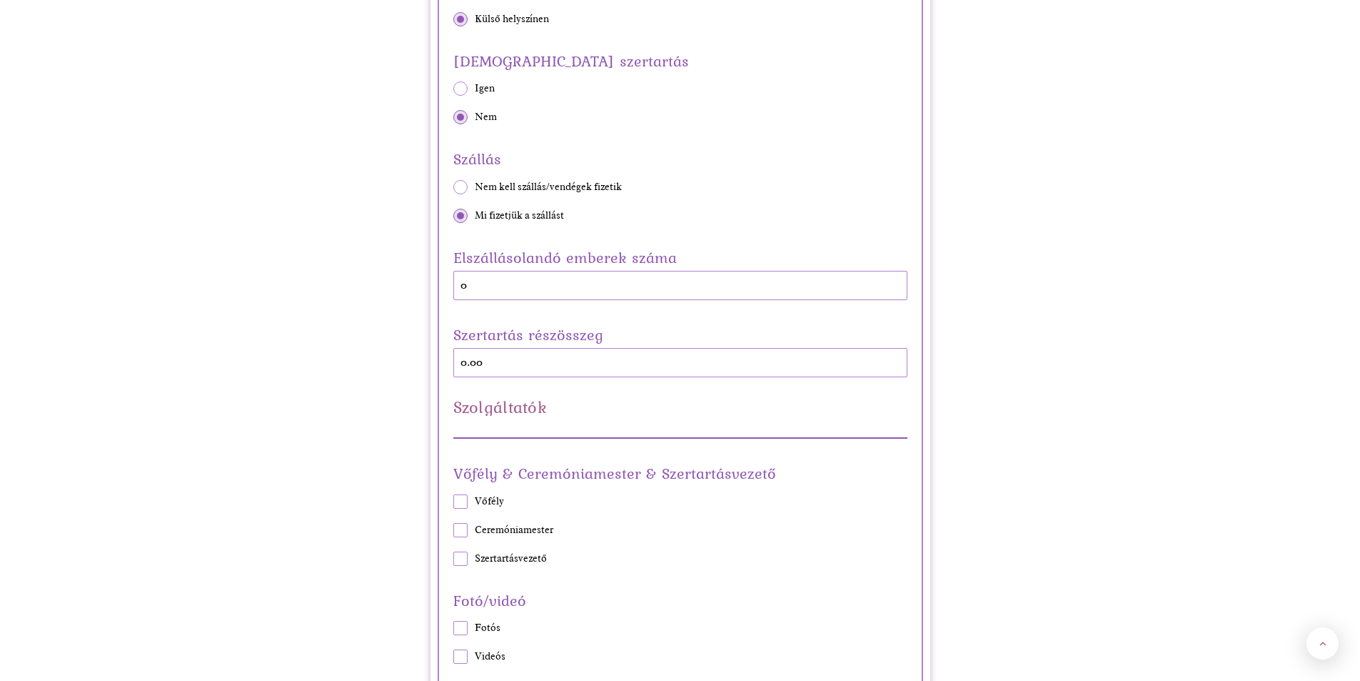
scroll to position [1143, 0]
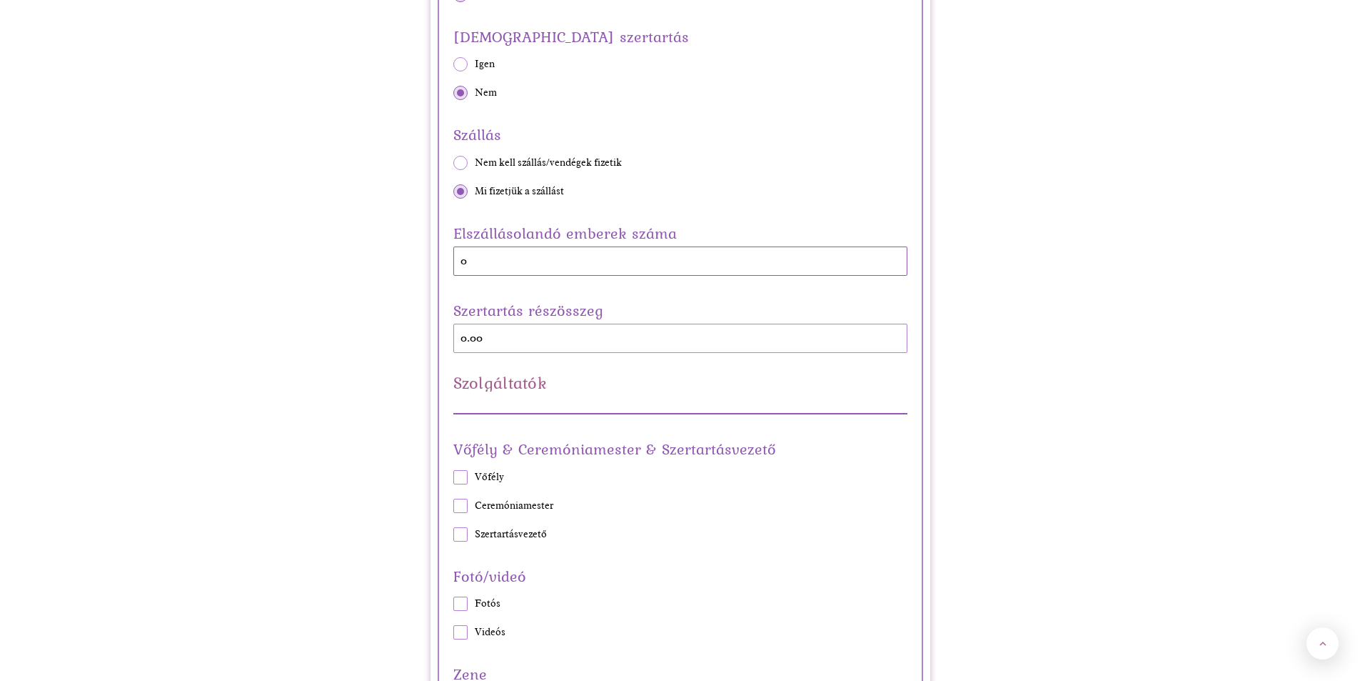
click at [507, 259] on input "0" at bounding box center [680, 260] width 454 height 29
drag, startPoint x: 563, startPoint y: 271, endPoint x: 411, endPoint y: 258, distance: 153.4
drag, startPoint x: 527, startPoint y: 344, endPoint x: 448, endPoint y: 326, distance: 80.7
click at [449, 327] on div "Szertartás részösszeg 0.00" at bounding box center [681, 325] width 476 height 56
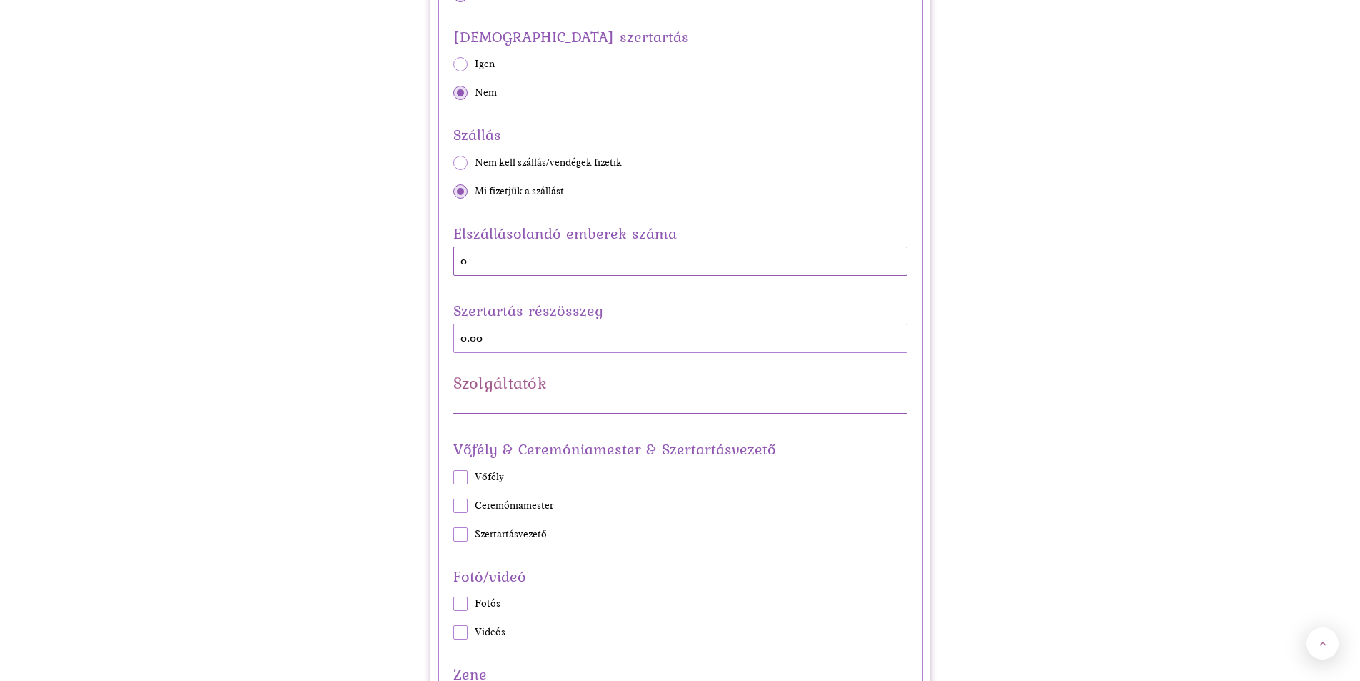
drag, startPoint x: 442, startPoint y: 267, endPoint x: 365, endPoint y: 264, distance: 77.2
type input "40"
click at [489, 505] on span "Ceremóniamester" at bounding box center [514, 505] width 79 height 14
click at [453, 505] on input "Ceremóniamester" at bounding box center [453, 505] width 1 height 1
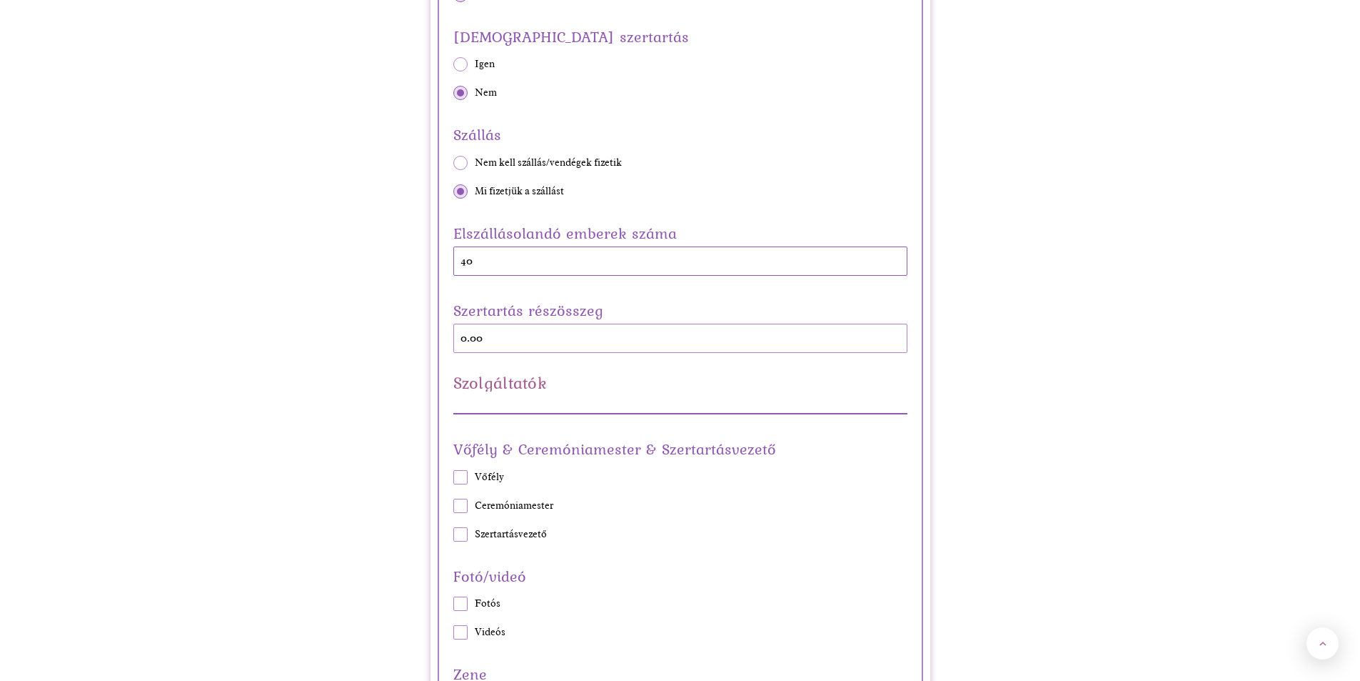
checkbox input "true"
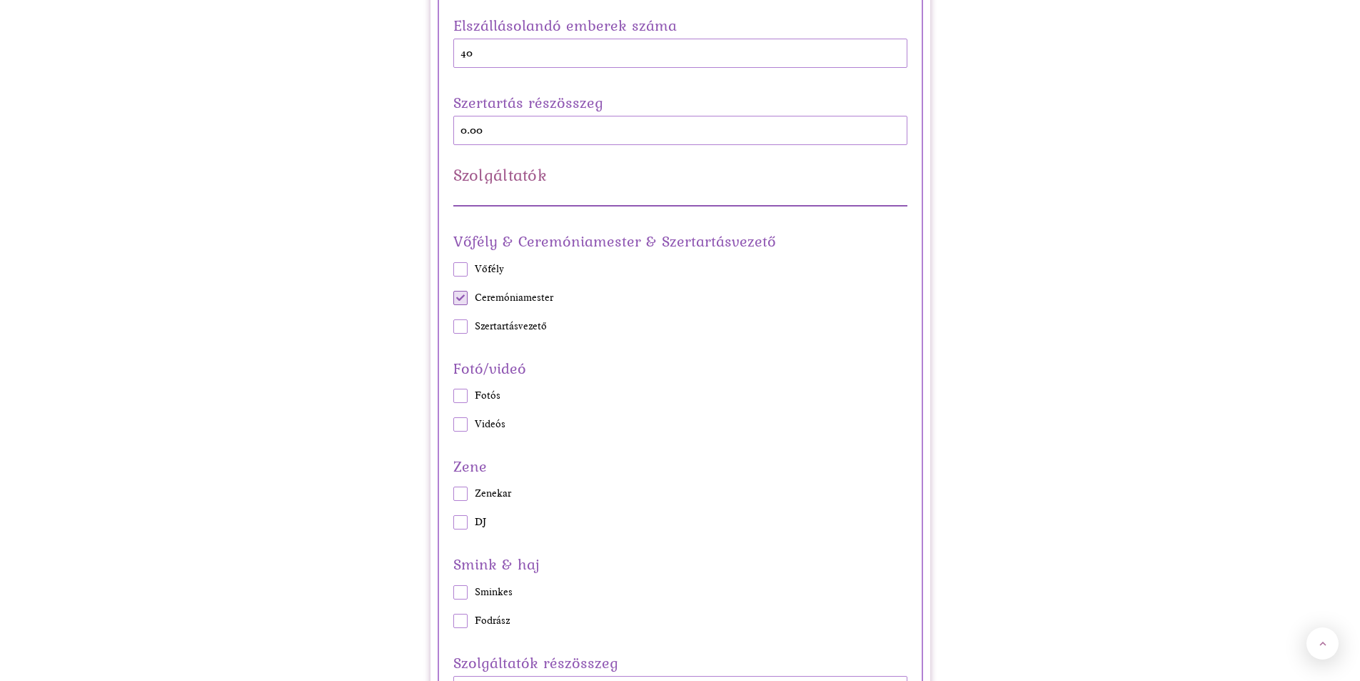
scroll to position [1357, 0]
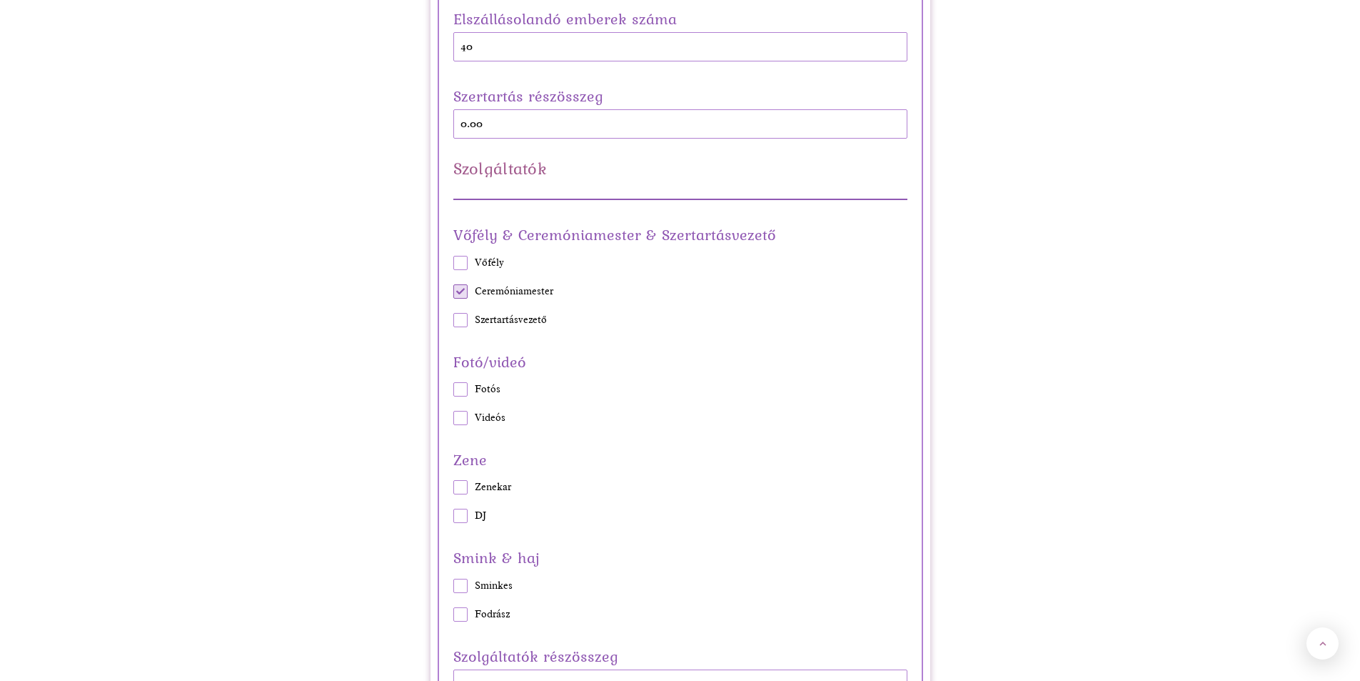
click at [456, 388] on span at bounding box center [460, 389] width 14 height 14
click at [453, 389] on input "Fotós" at bounding box center [453, 389] width 1 height 1
checkbox input "true"
click at [459, 418] on span at bounding box center [460, 418] width 14 height 14
click at [453, 418] on input "Videós" at bounding box center [453, 418] width 1 height 1
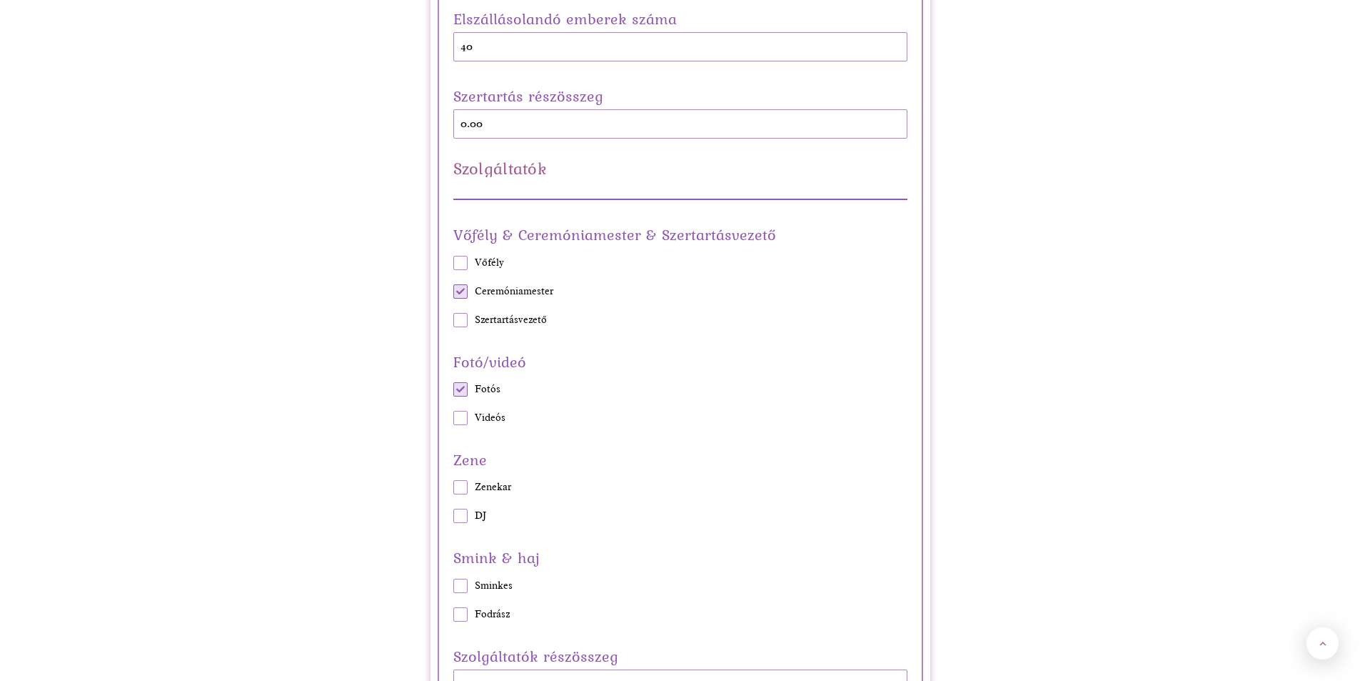
checkbox input "true"
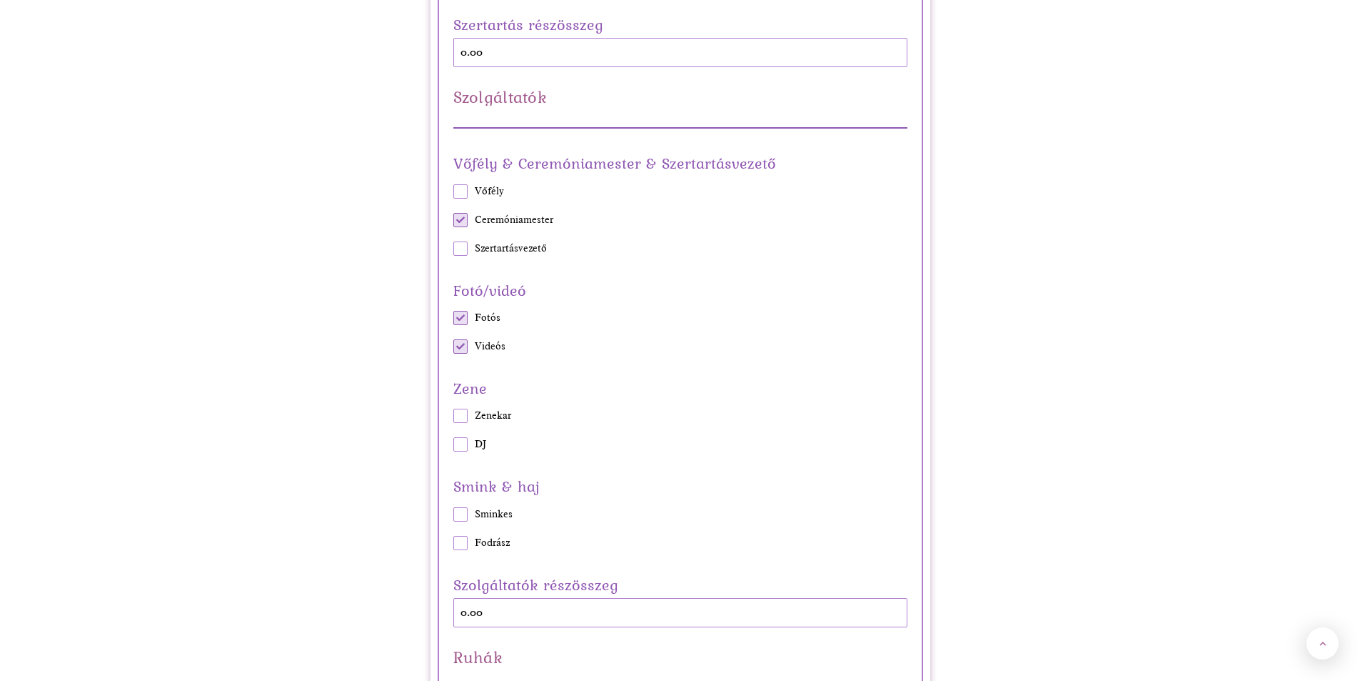
click at [459, 413] on span at bounding box center [460, 415] width 14 height 14
click at [453, 416] on input "Zenekar" at bounding box center [453, 416] width 1 height 1
checkbox input "true"
click at [463, 442] on span at bounding box center [460, 444] width 14 height 14
click at [453, 444] on input "DJ" at bounding box center [453, 444] width 1 height 1
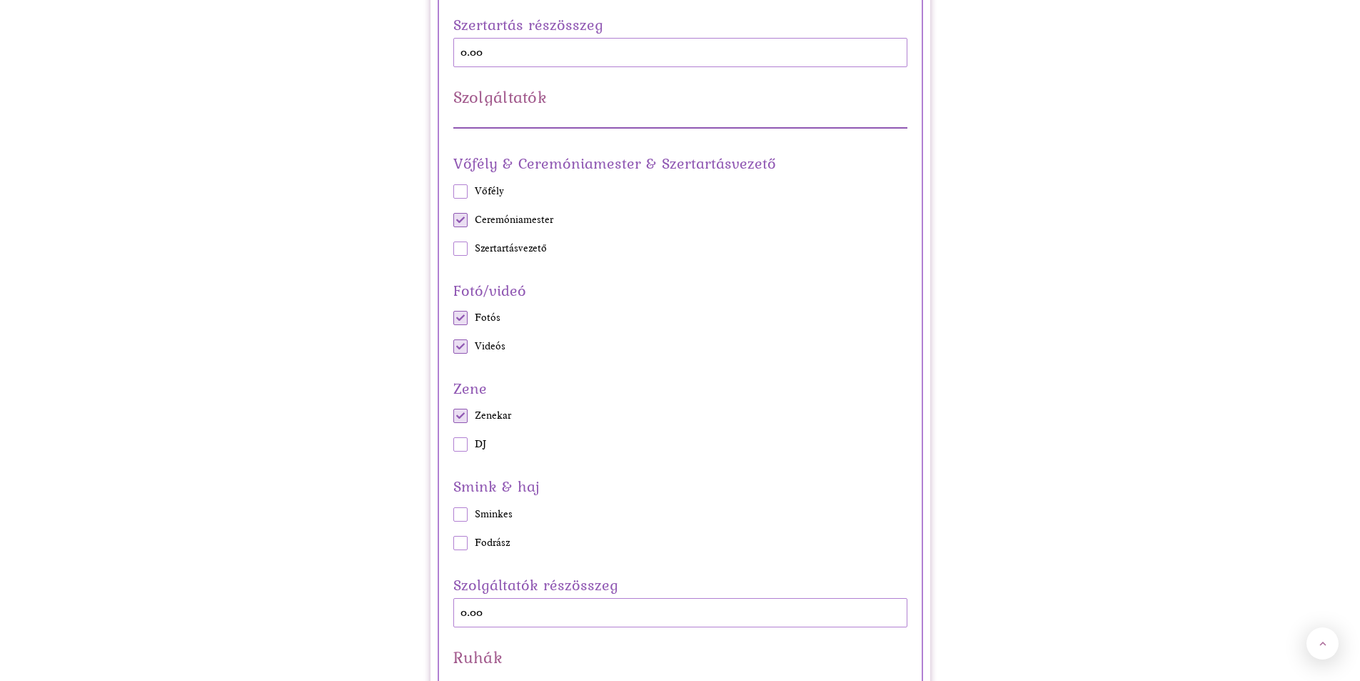
checkbox input "true"
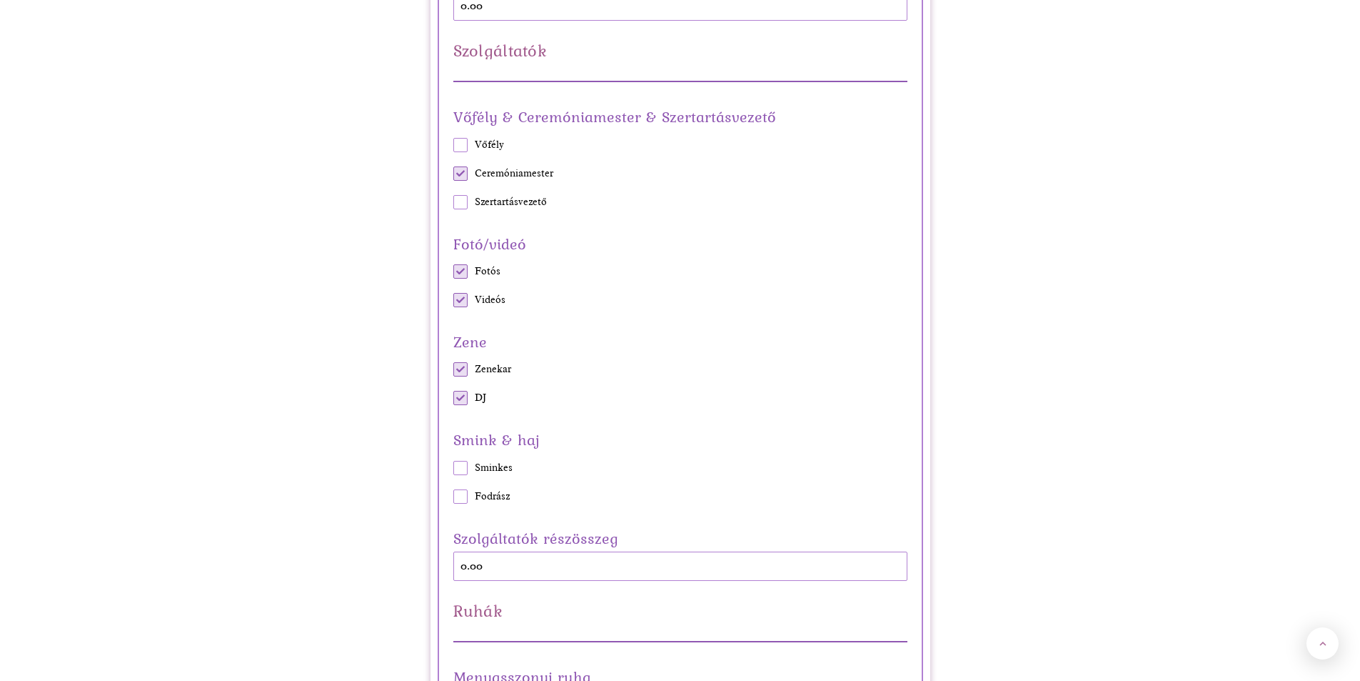
scroll to position [1500, 0]
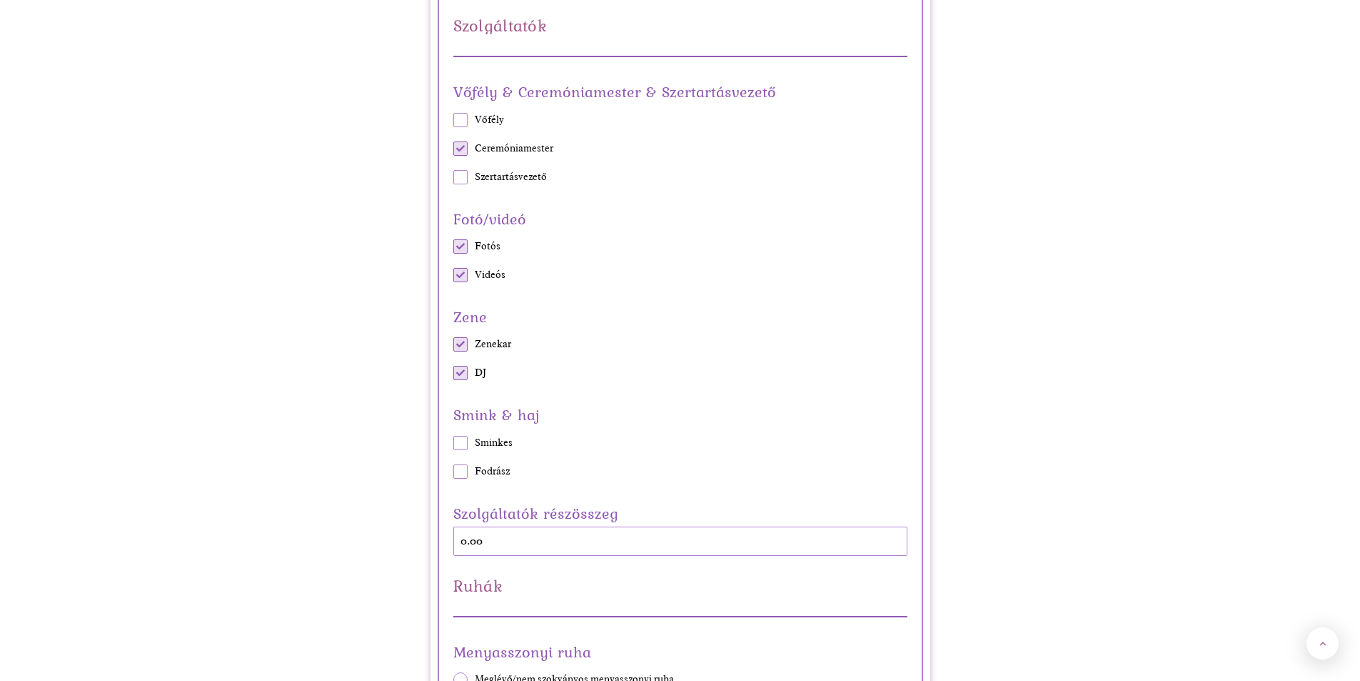
click at [456, 448] on span at bounding box center [460, 443] width 14 height 14
click at [453, 443] on input "Sminkes" at bounding box center [453, 442] width 1 height 1
checkbox input "true"
click at [456, 478] on span at bounding box center [460, 471] width 14 height 14
click at [453, 471] on input "Fodrász" at bounding box center [453, 471] width 1 height 1
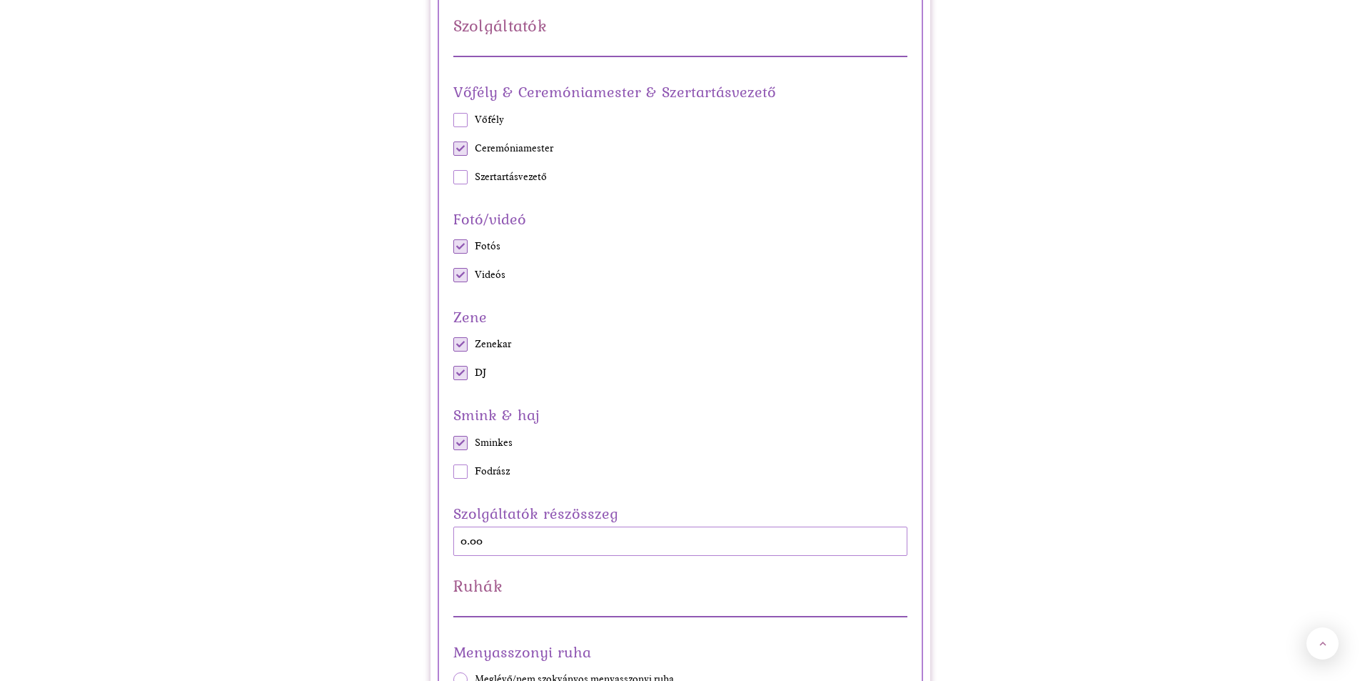
checkbox input "true"
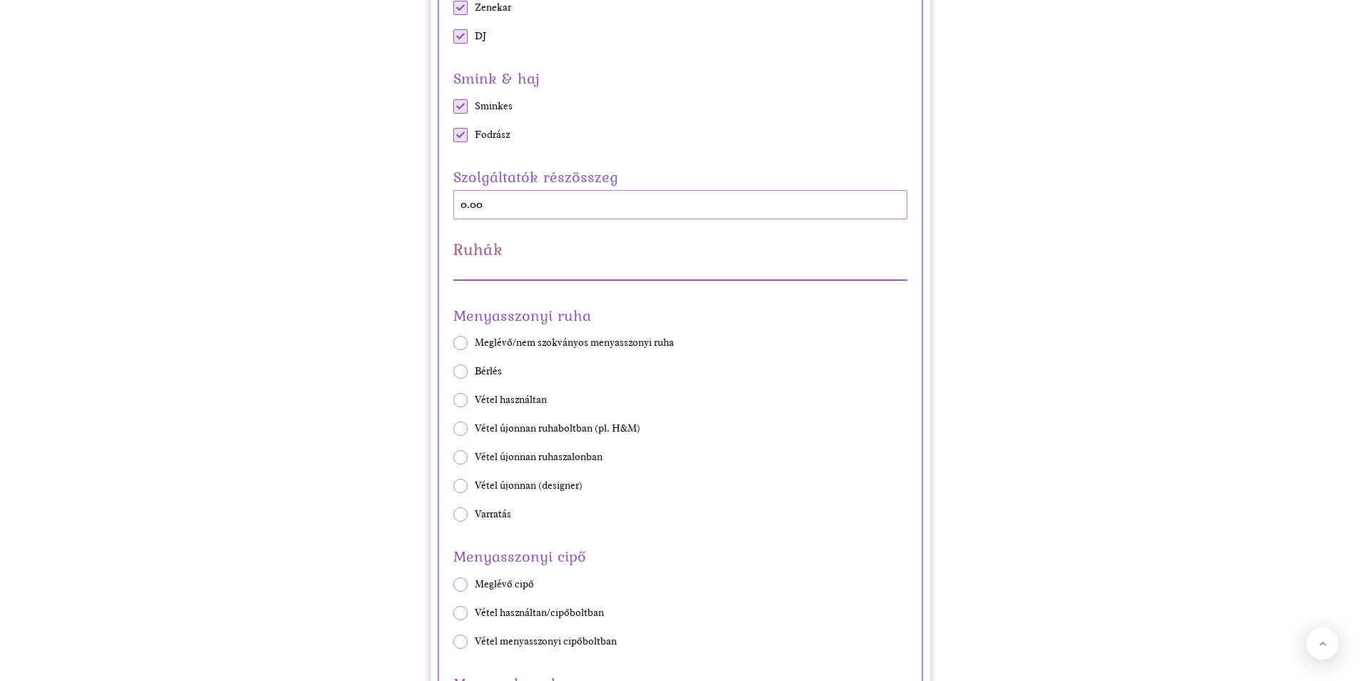
scroll to position [1857, 0]
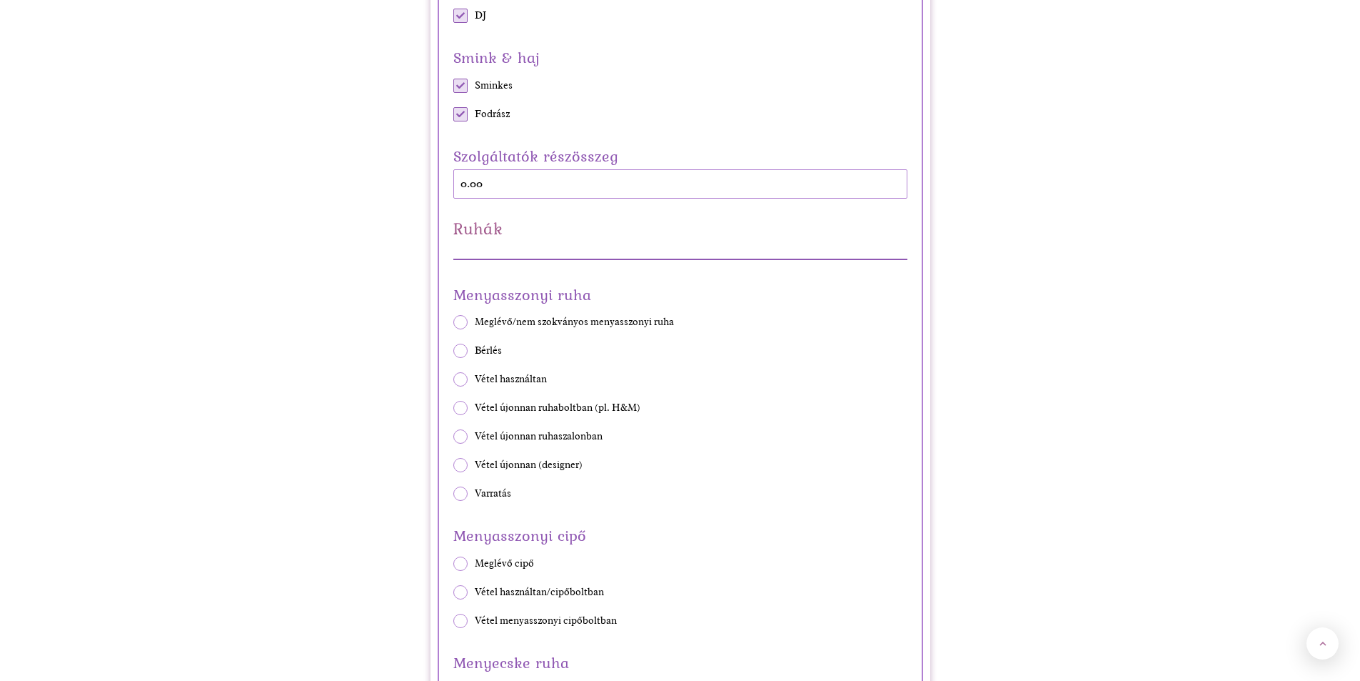
click at [459, 411] on span at bounding box center [460, 408] width 14 height 14
click at [453, 408] on input "Vétel újonnan ruhaboltban (pl. H&M)" at bounding box center [453, 408] width 1 height 1
radio input "true"
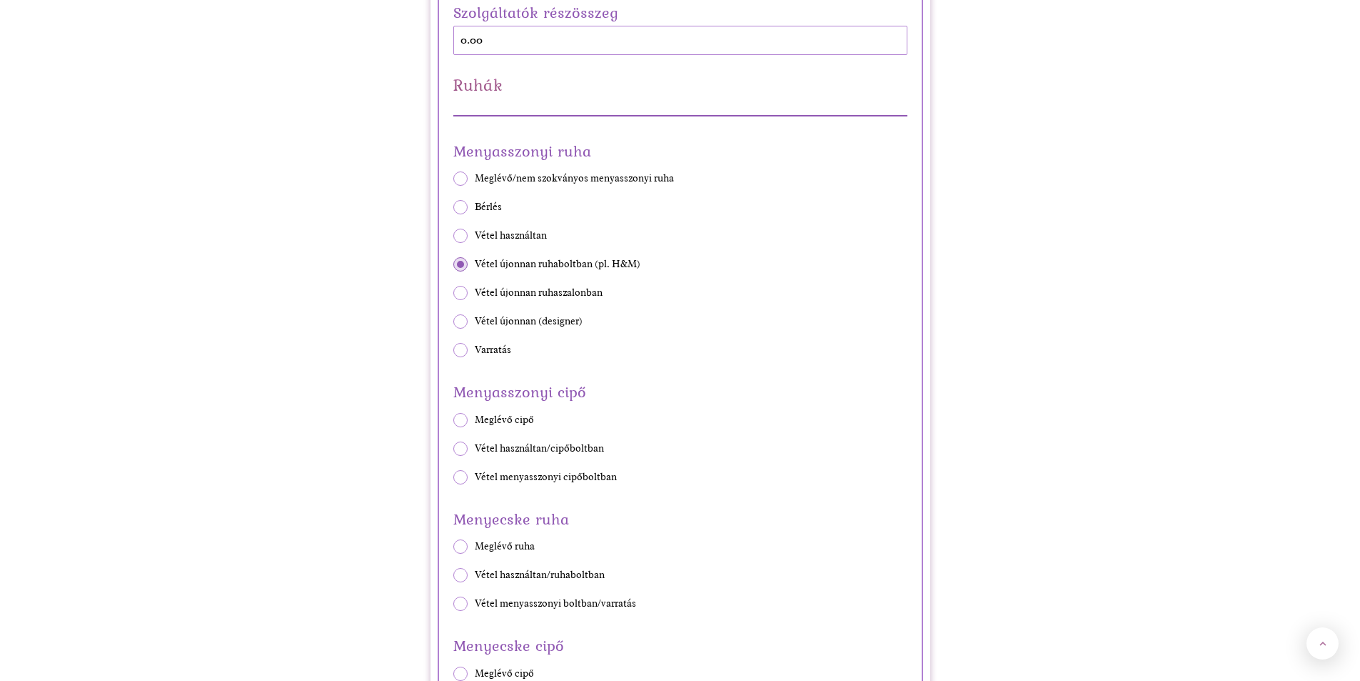
scroll to position [2071, 0]
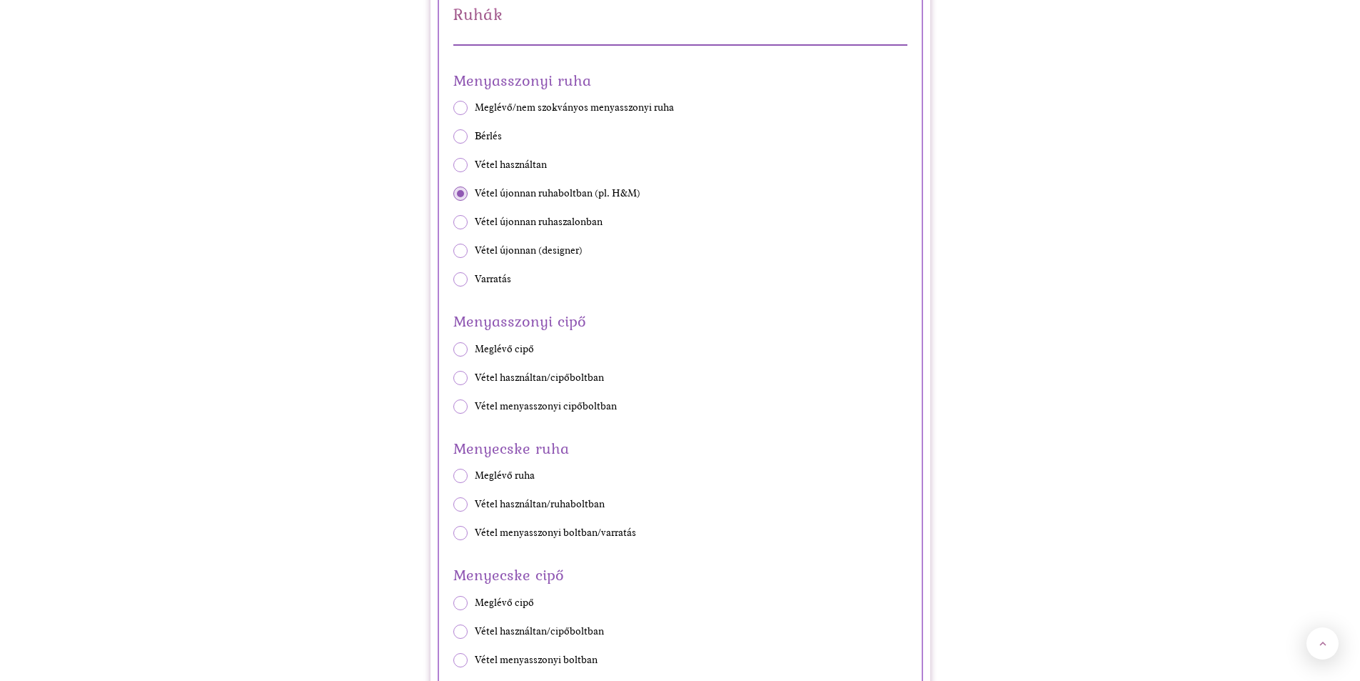
click at [461, 403] on span at bounding box center [460, 406] width 14 height 14
click at [453, 406] on input "Vétel menyasszonyi cipőboltban" at bounding box center [453, 406] width 1 height 1
radio input "true"
click at [462, 373] on span at bounding box center [460, 378] width 14 height 14
click at [453, 377] on input "Vétel használtan/cipőboltban" at bounding box center [453, 377] width 1 height 1
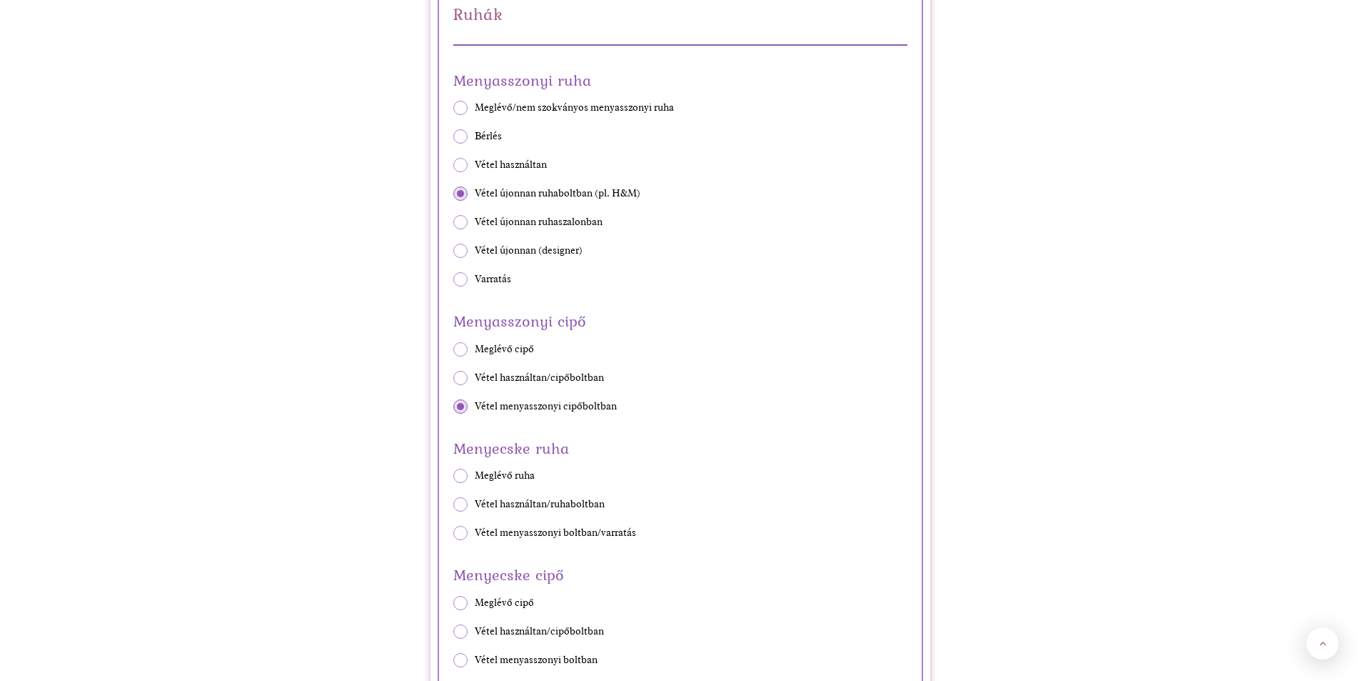
radio input "true"
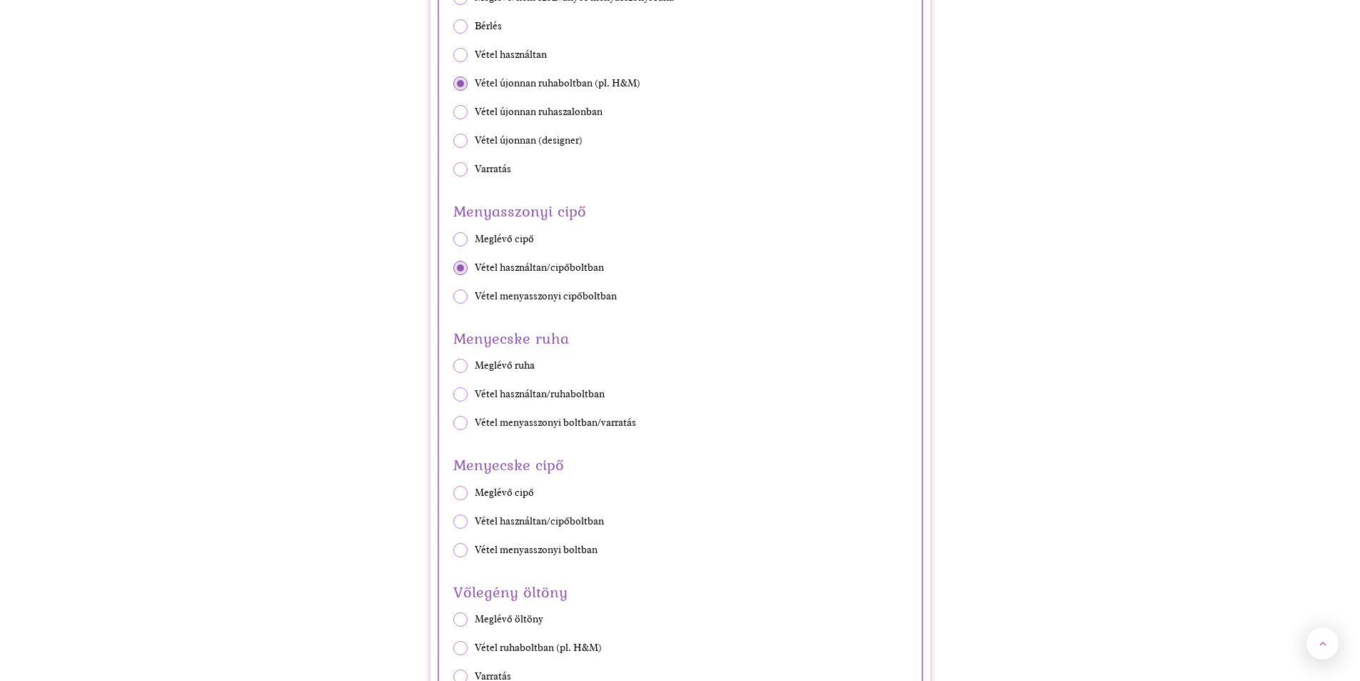
scroll to position [2214, 0]
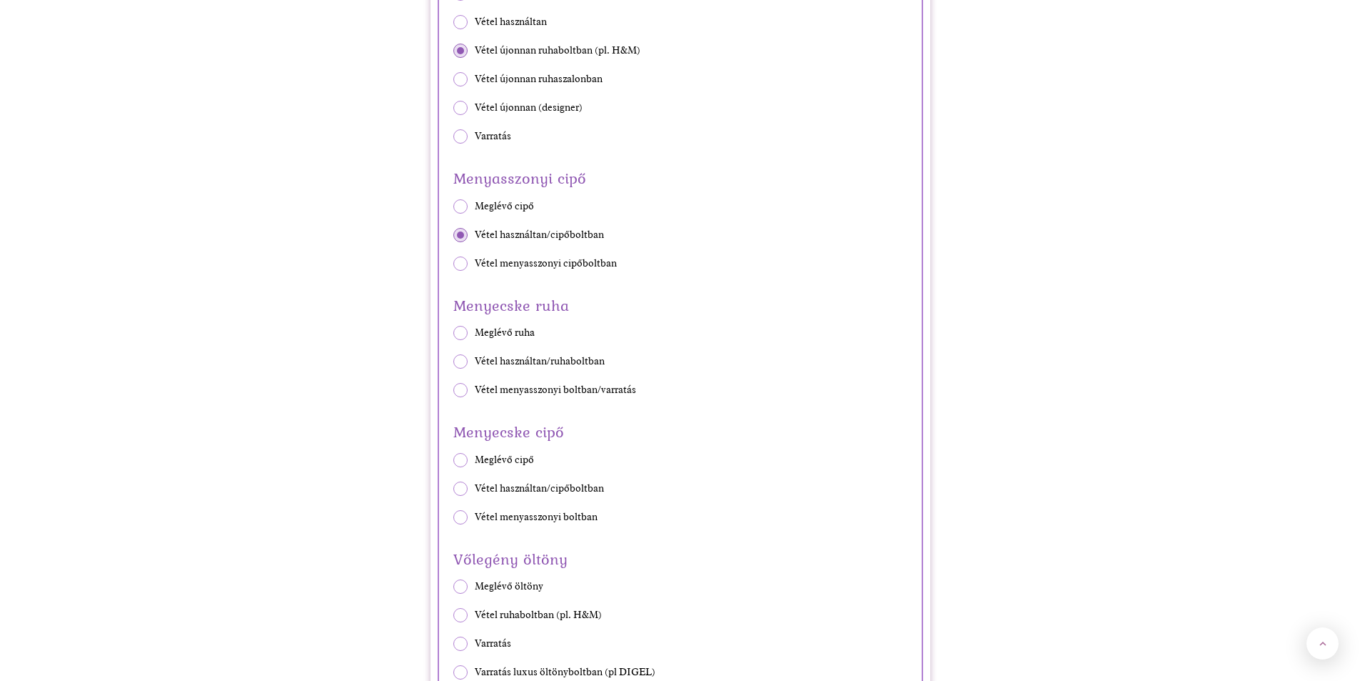
click at [458, 358] on span at bounding box center [460, 361] width 14 height 14
click at [453, 361] on input "Vétel használtan/ruhaboltban" at bounding box center [453, 361] width 1 height 1
radio input "true"
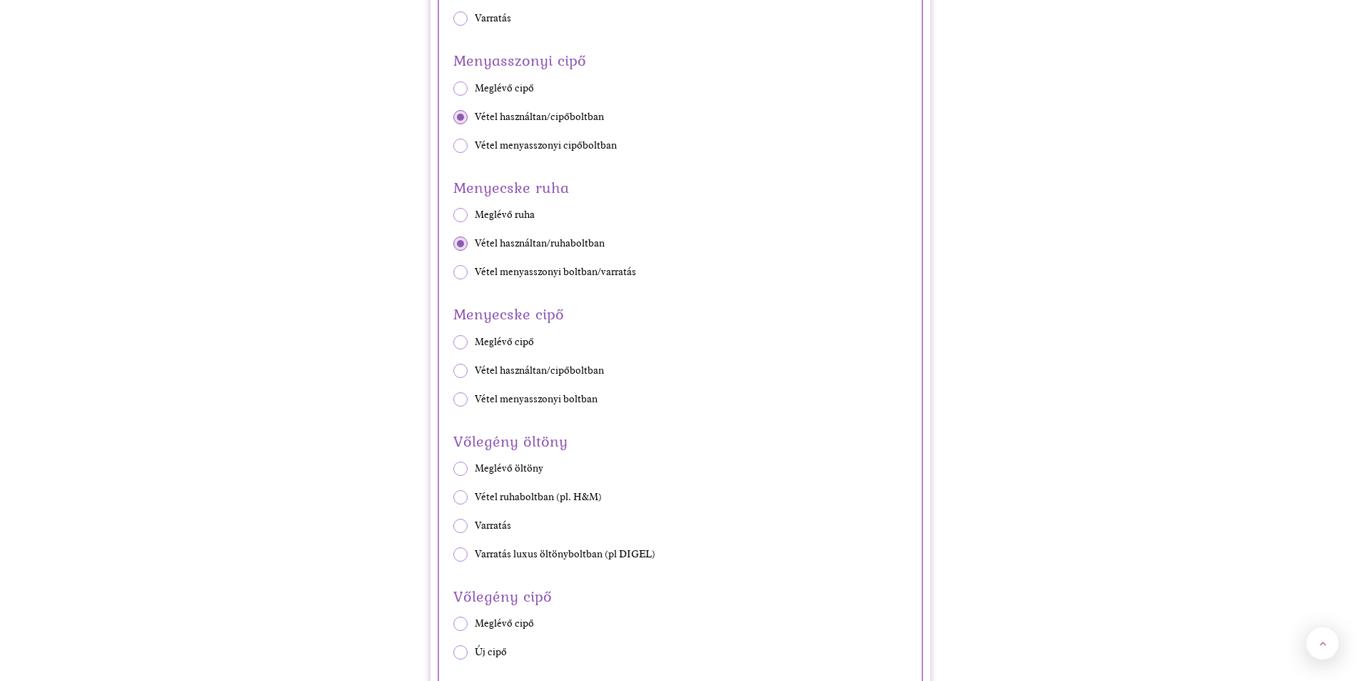
scroll to position [2356, 0]
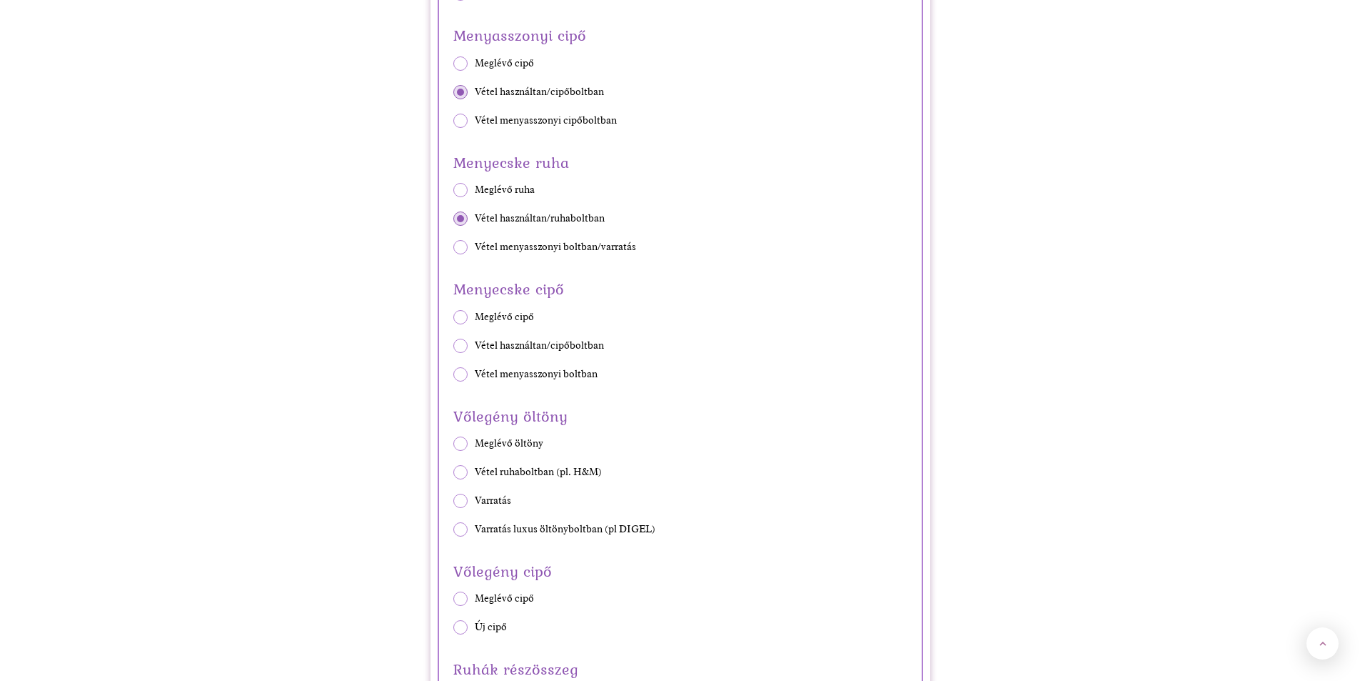
click at [462, 346] on span at bounding box center [460, 345] width 14 height 14
click at [453, 346] on input "Vétel használtan/cipőboltban" at bounding box center [453, 345] width 1 height 1
radio input "true"
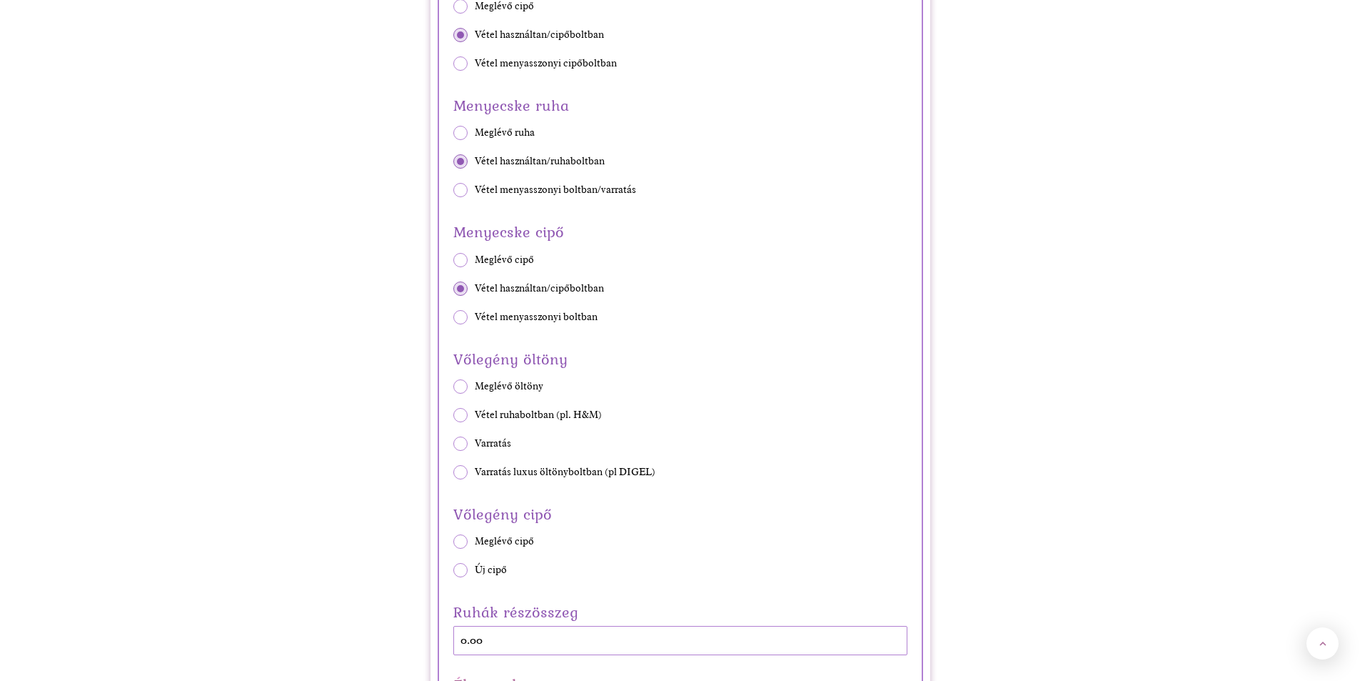
scroll to position [2499, 0]
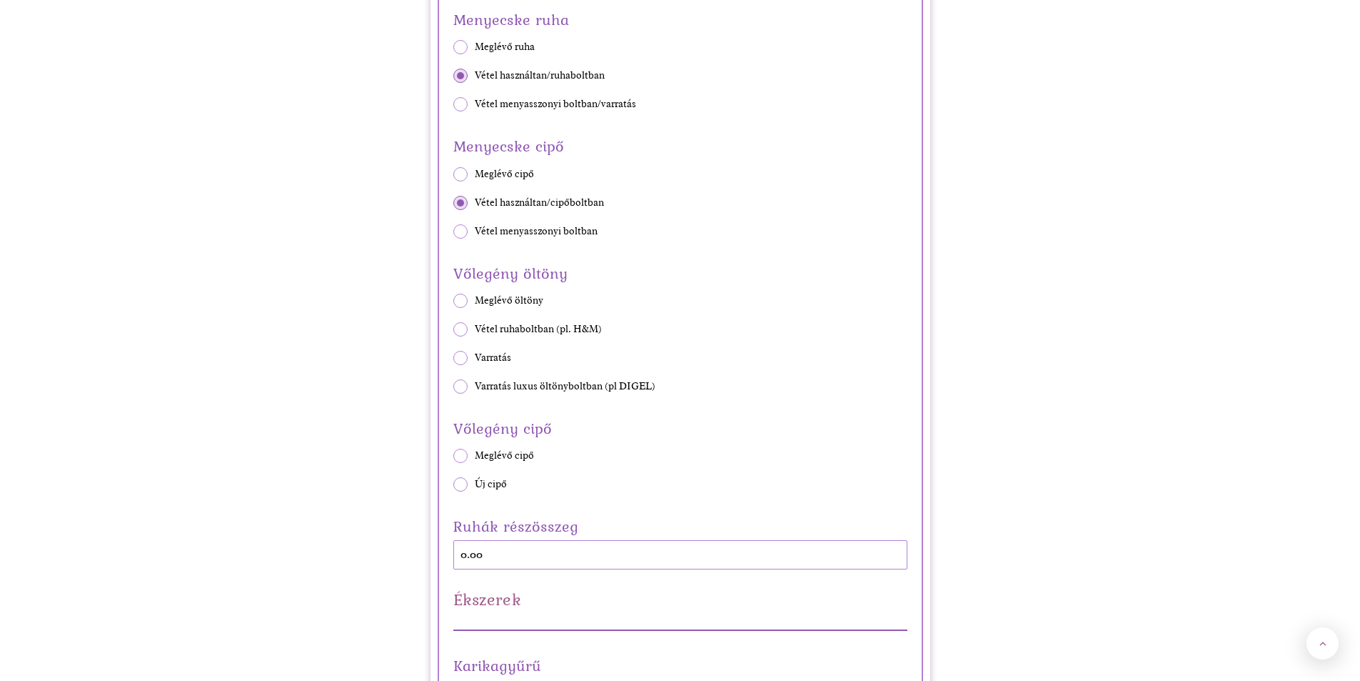
click at [463, 351] on span at bounding box center [460, 358] width 14 height 14
click at [453, 358] on input "Varratás" at bounding box center [453, 358] width 1 height 1
radio input "true"
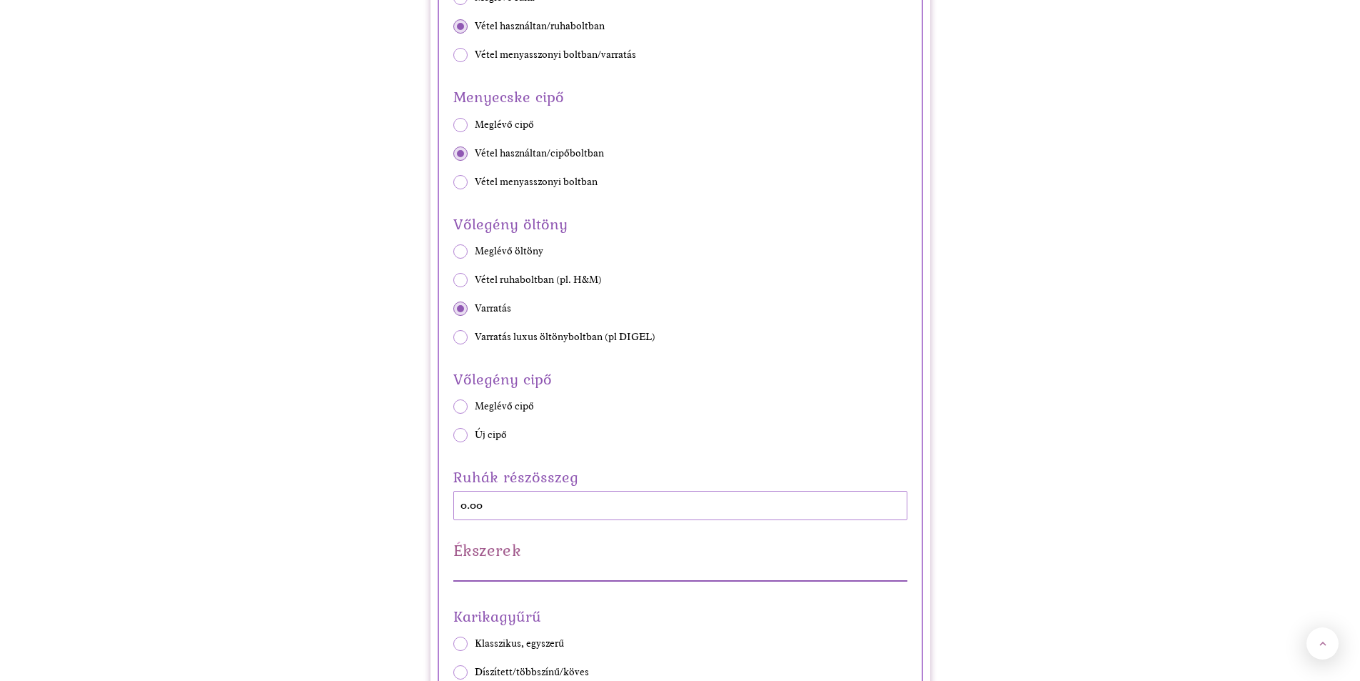
scroll to position [2571, 0]
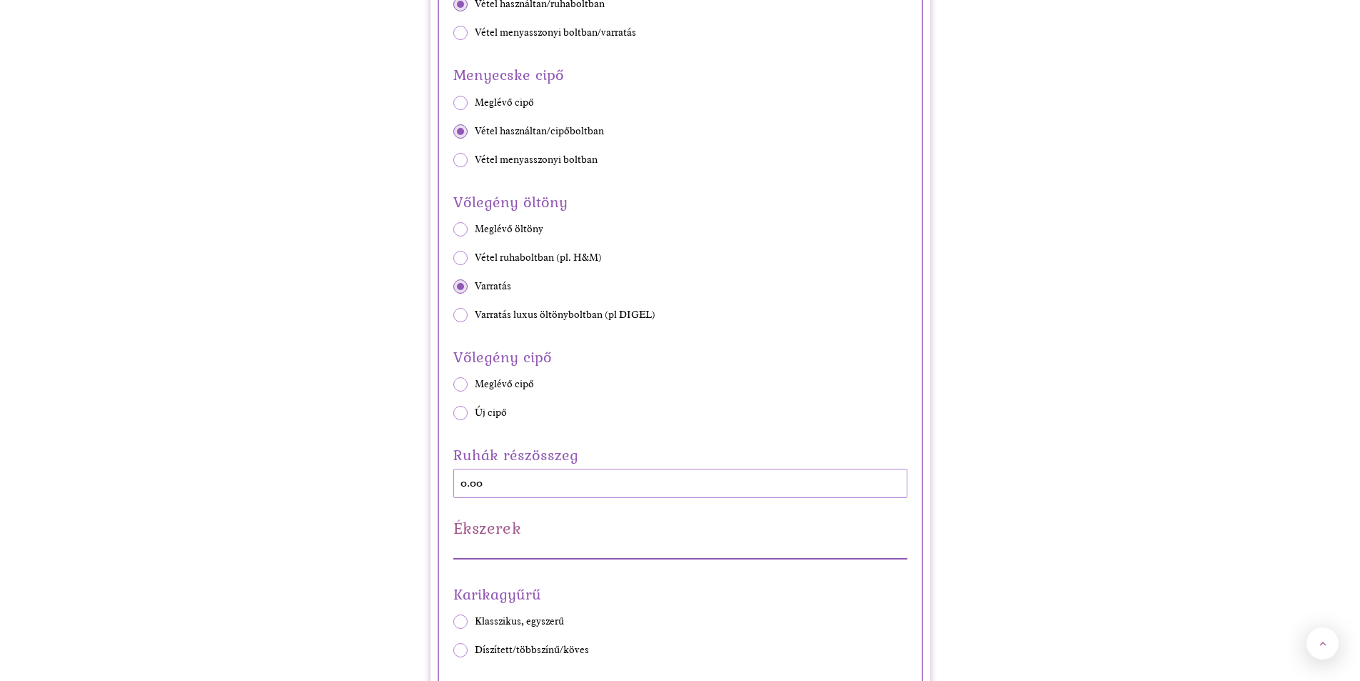
click at [456, 408] on span at bounding box center [460, 413] width 14 height 14
click at [453, 413] on input "Új cipő" at bounding box center [453, 413] width 1 height 1
radio input "true"
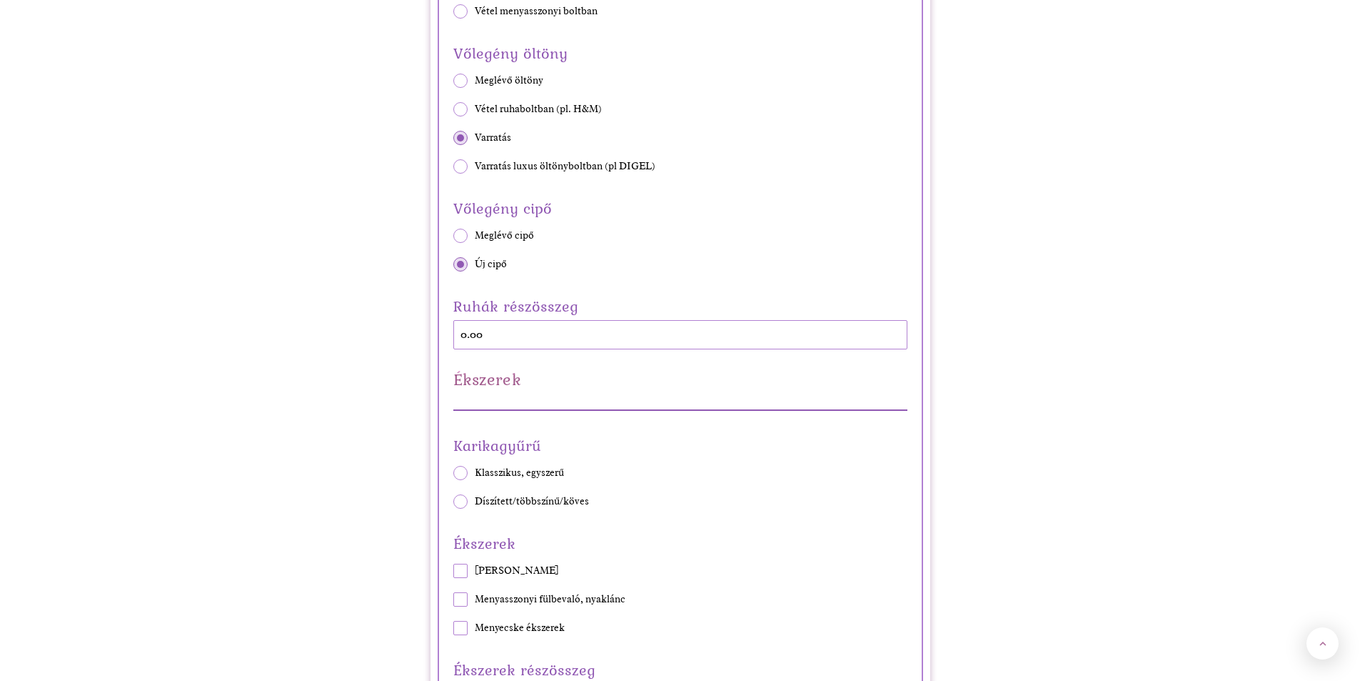
scroll to position [2785, 0]
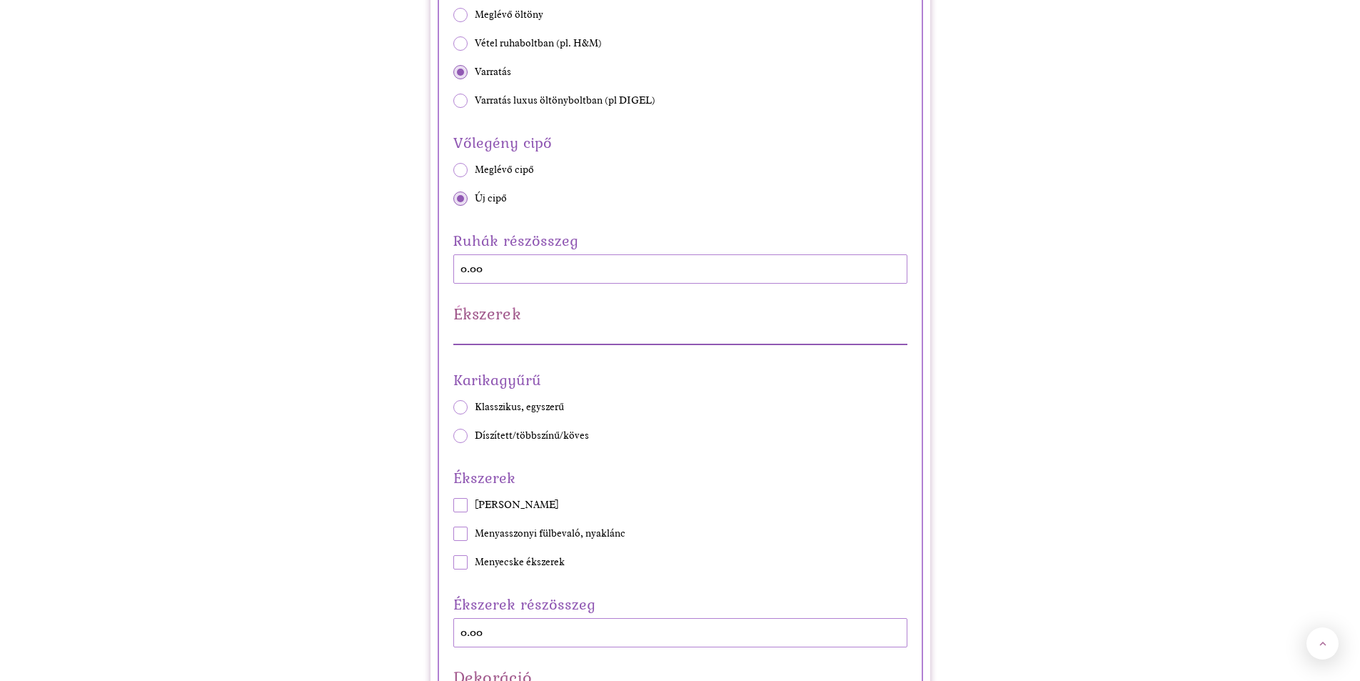
click at [462, 440] on span at bounding box center [460, 435] width 14 height 14
click at [453, 436] on input "Díszített/többszínű/köves" at bounding box center [453, 436] width 1 height 1
radio input "true"
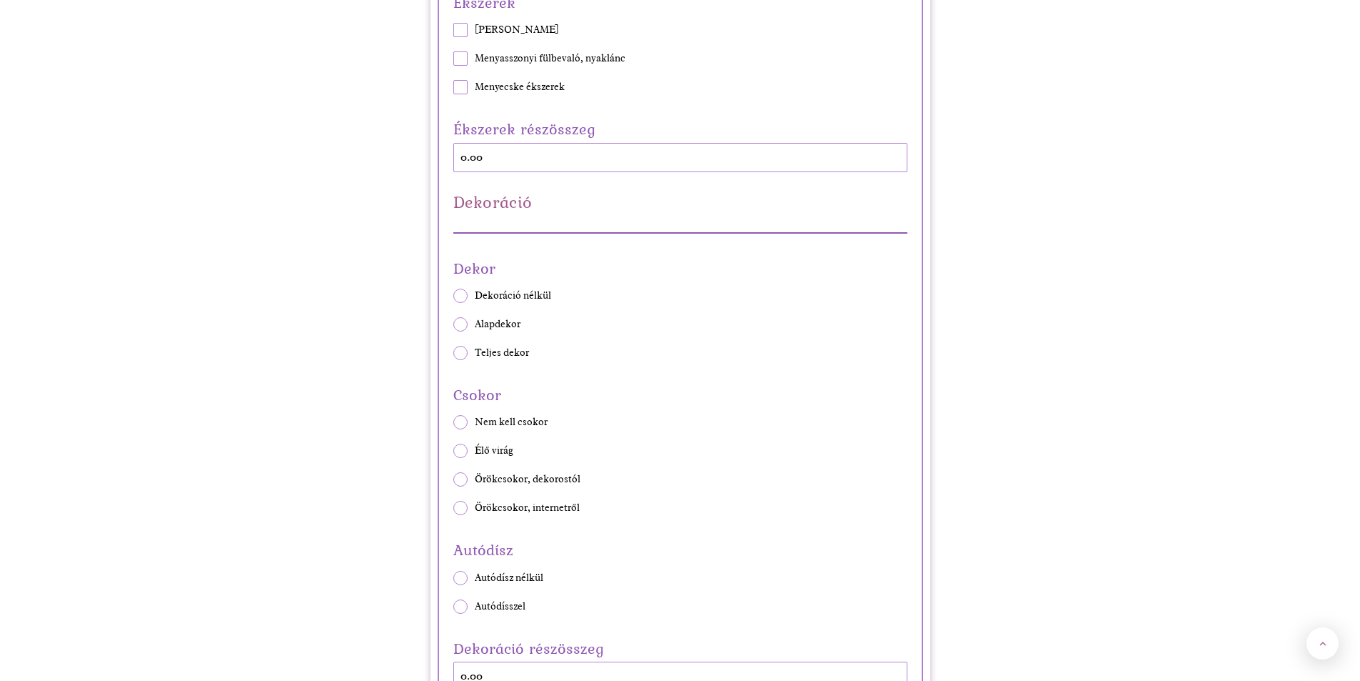
scroll to position [3285, 0]
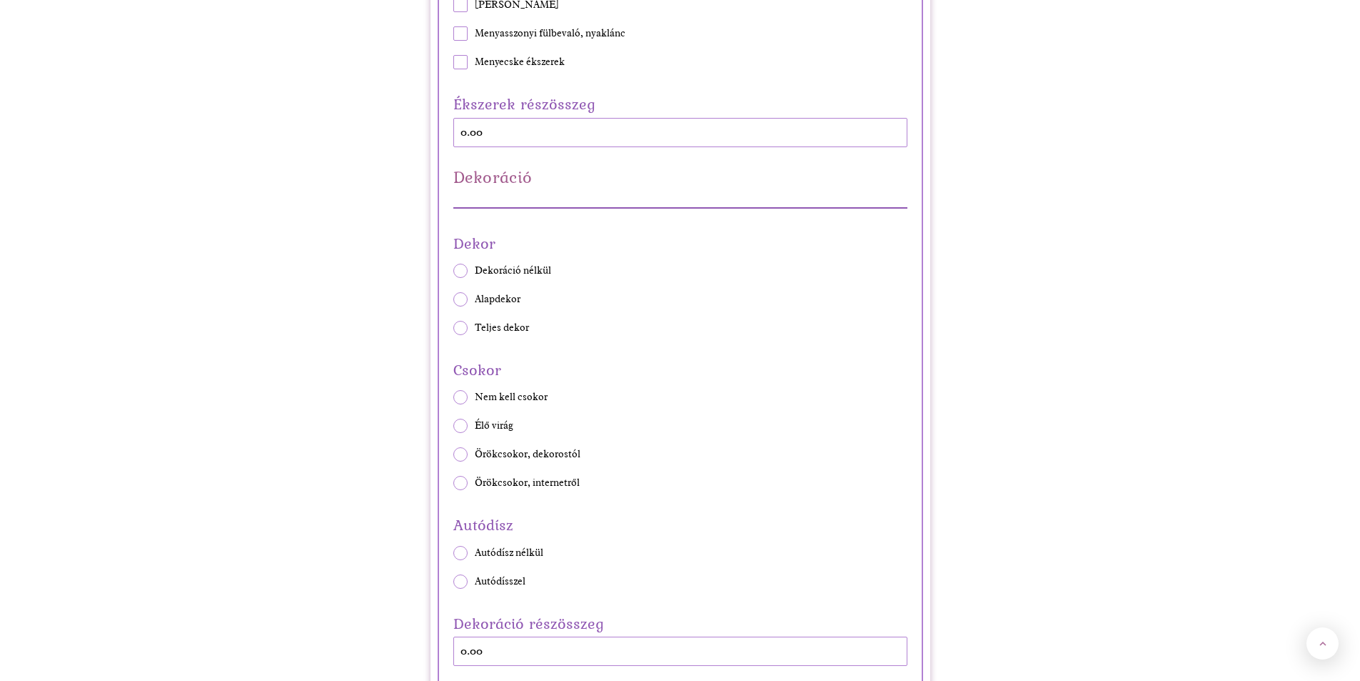
click at [461, 325] on span at bounding box center [460, 328] width 14 height 14
click at [453, 328] on input "Teljes dekor" at bounding box center [453, 328] width 1 height 1
radio input "true"
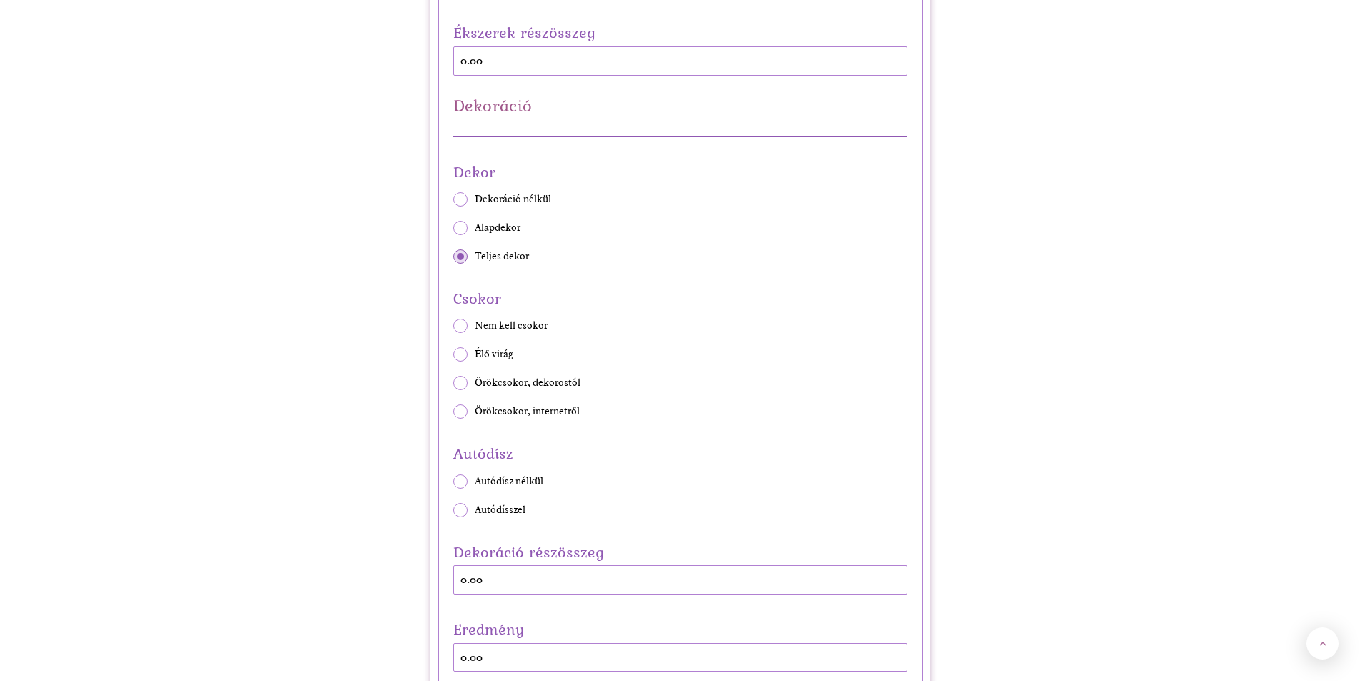
click at [456, 354] on span at bounding box center [460, 354] width 14 height 14
click at [453, 354] on input "Élő virág" at bounding box center [453, 354] width 1 height 1
radio input "true"
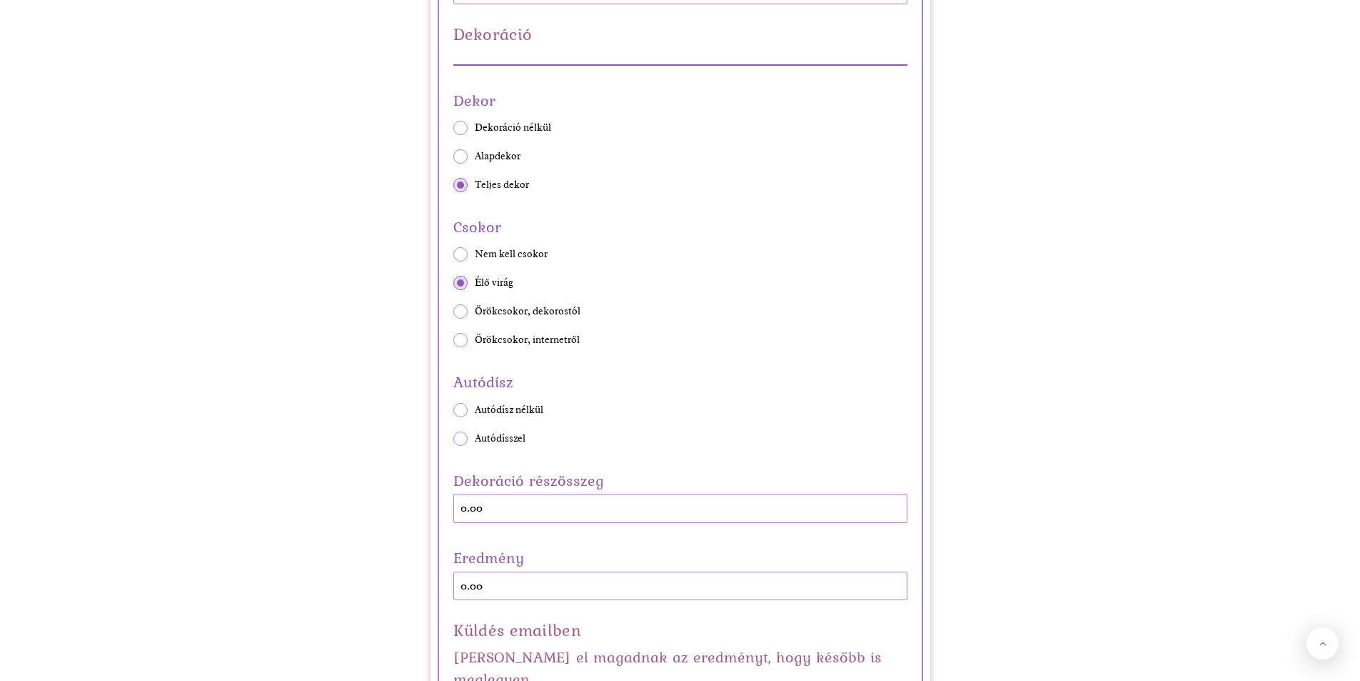
click at [457, 410] on span at bounding box center [460, 410] width 14 height 14
click at [453, 410] on input "Autódísz nélkül" at bounding box center [453, 409] width 1 height 1
radio input "true"
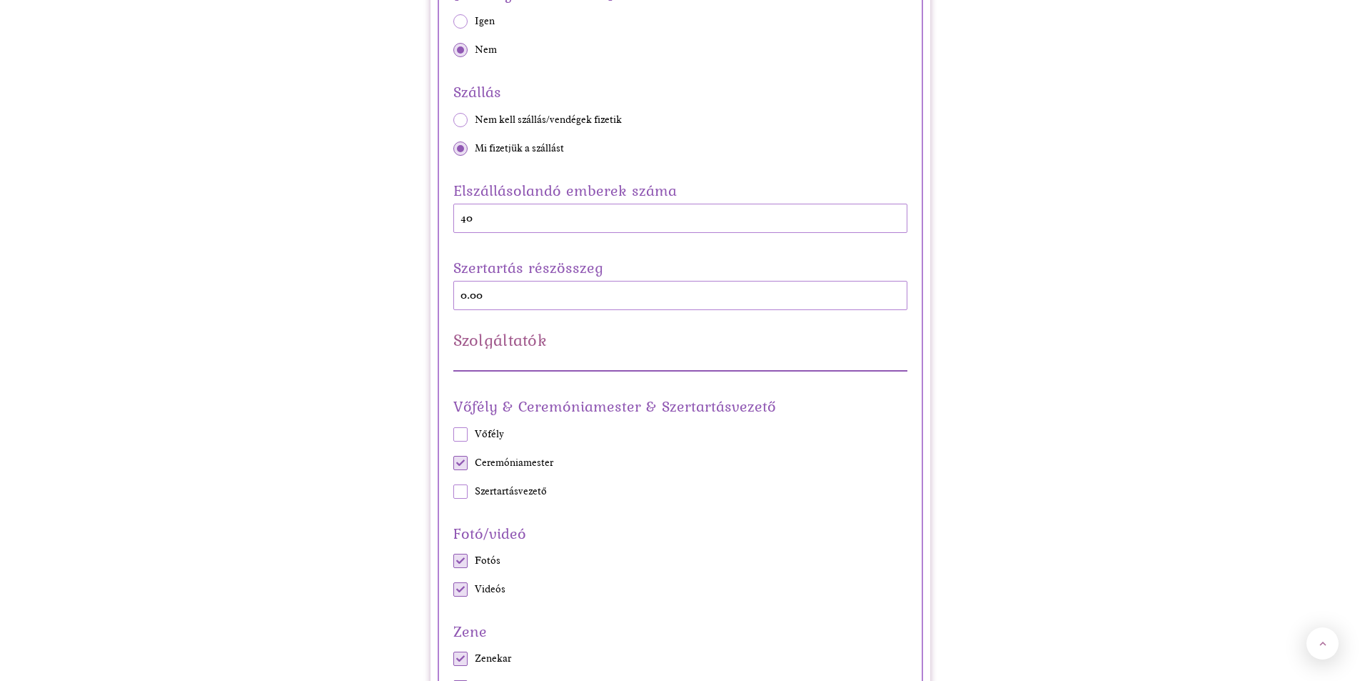
scroll to position [0, 0]
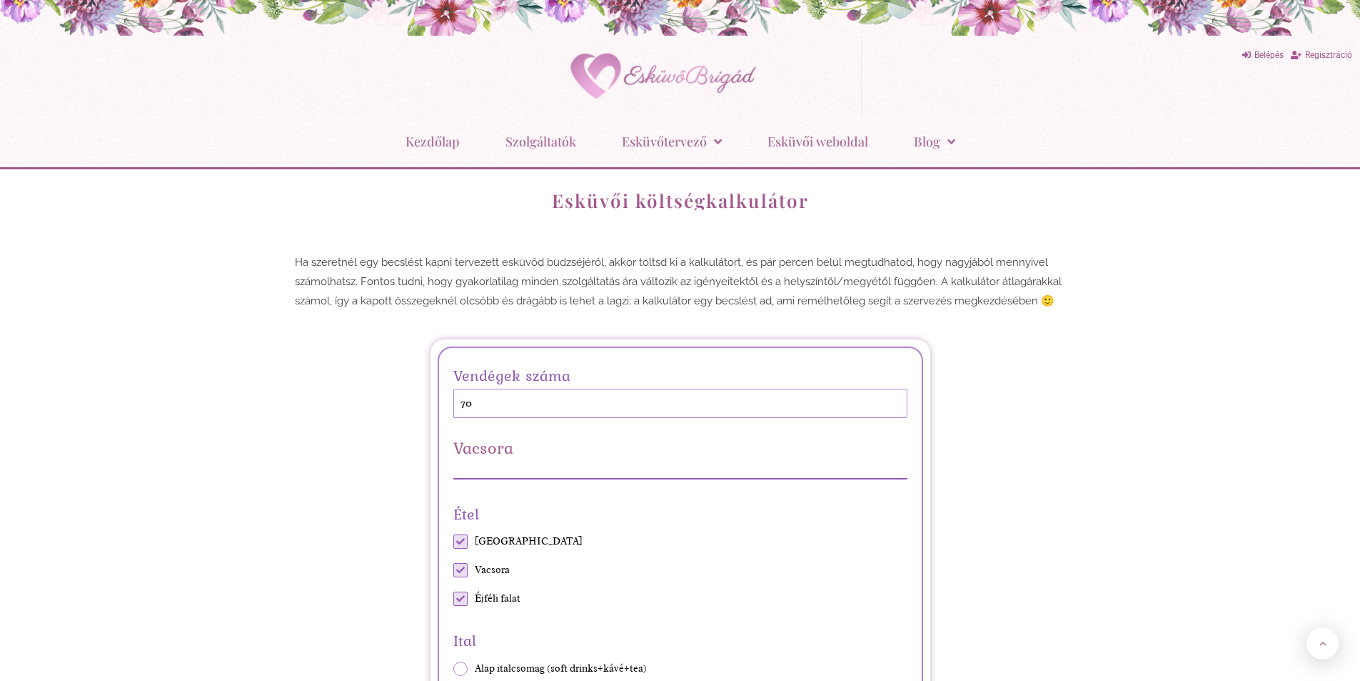
drag, startPoint x: 1014, startPoint y: 571, endPoint x: 936, endPoint y: 264, distance: 316.1
click at [718, 79] on img at bounding box center [658, 76] width 214 height 66
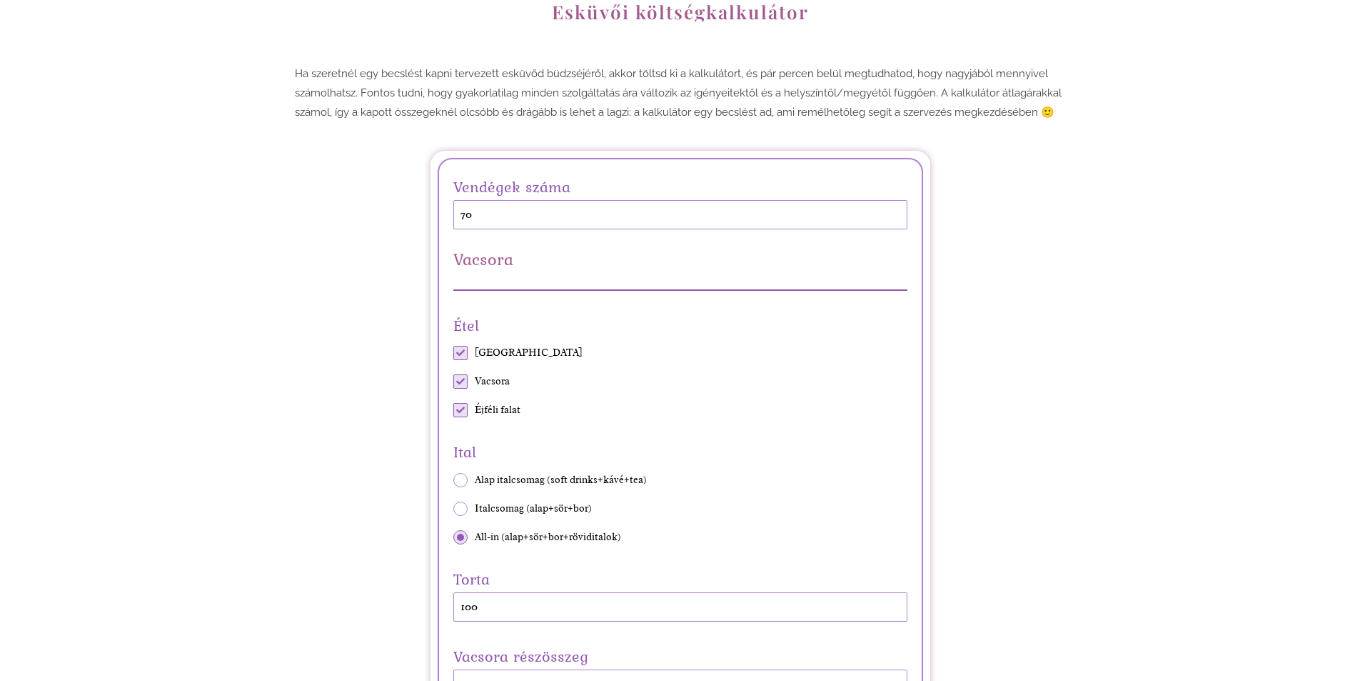
scroll to position [428, 0]
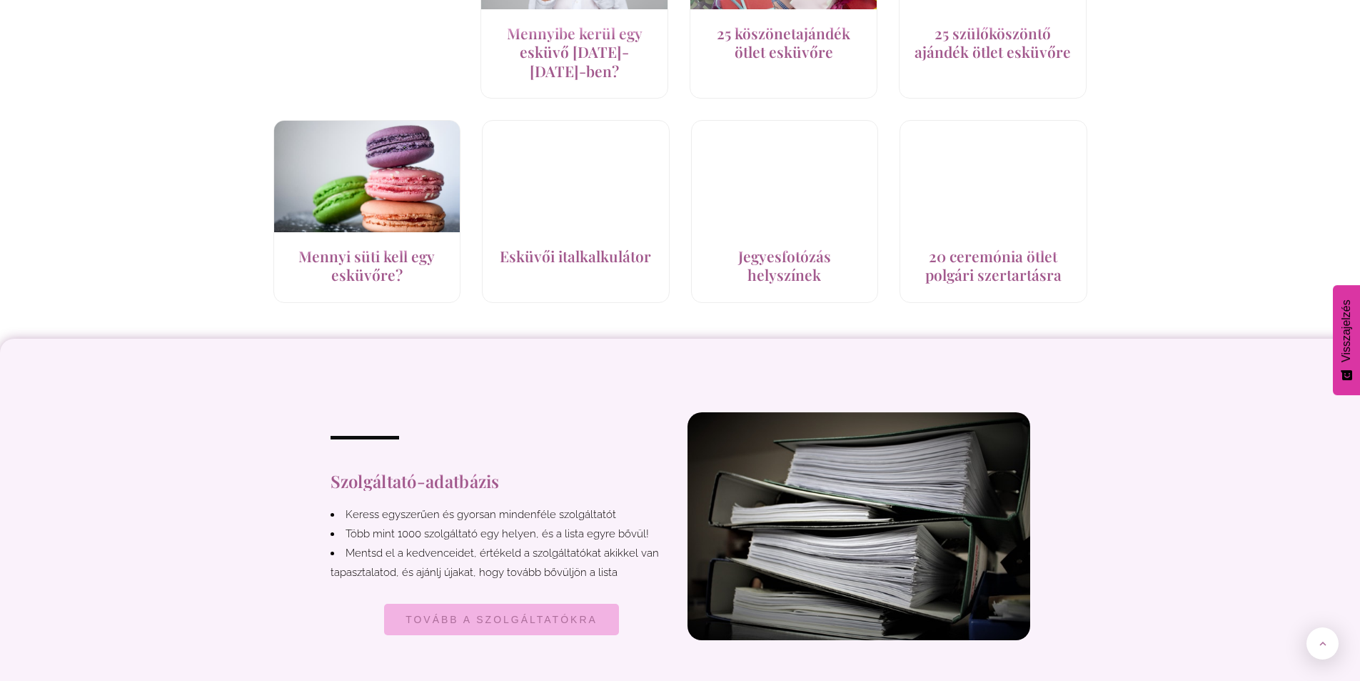
scroll to position [2071, 0]
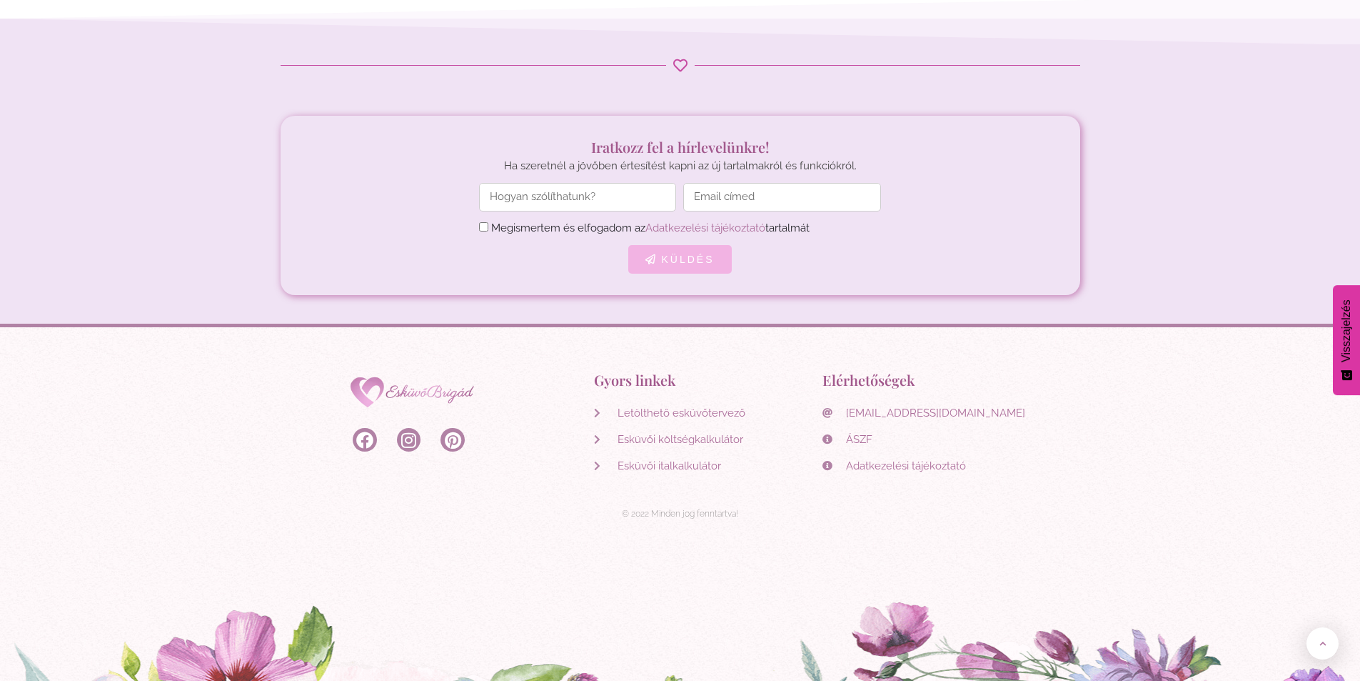
drag, startPoint x: 1241, startPoint y: 187, endPoint x: 1218, endPoint y: 466, distance: 279.5
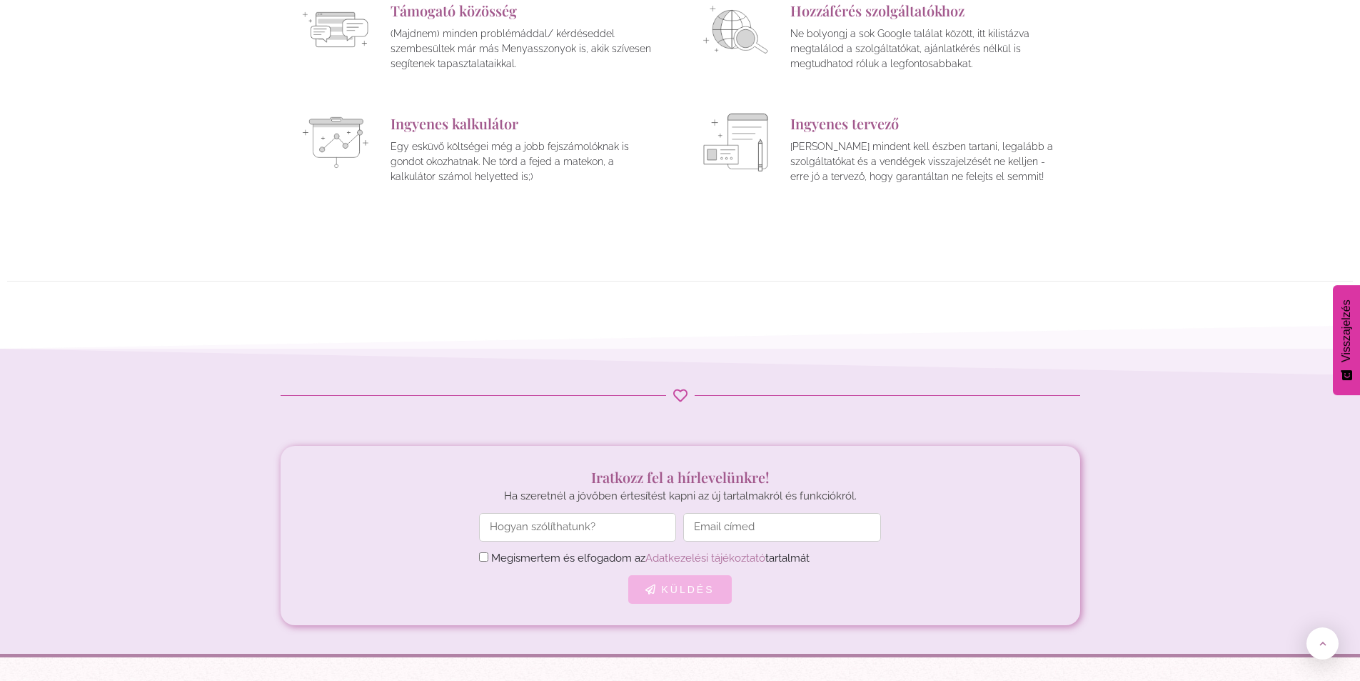
scroll to position [5629, 0]
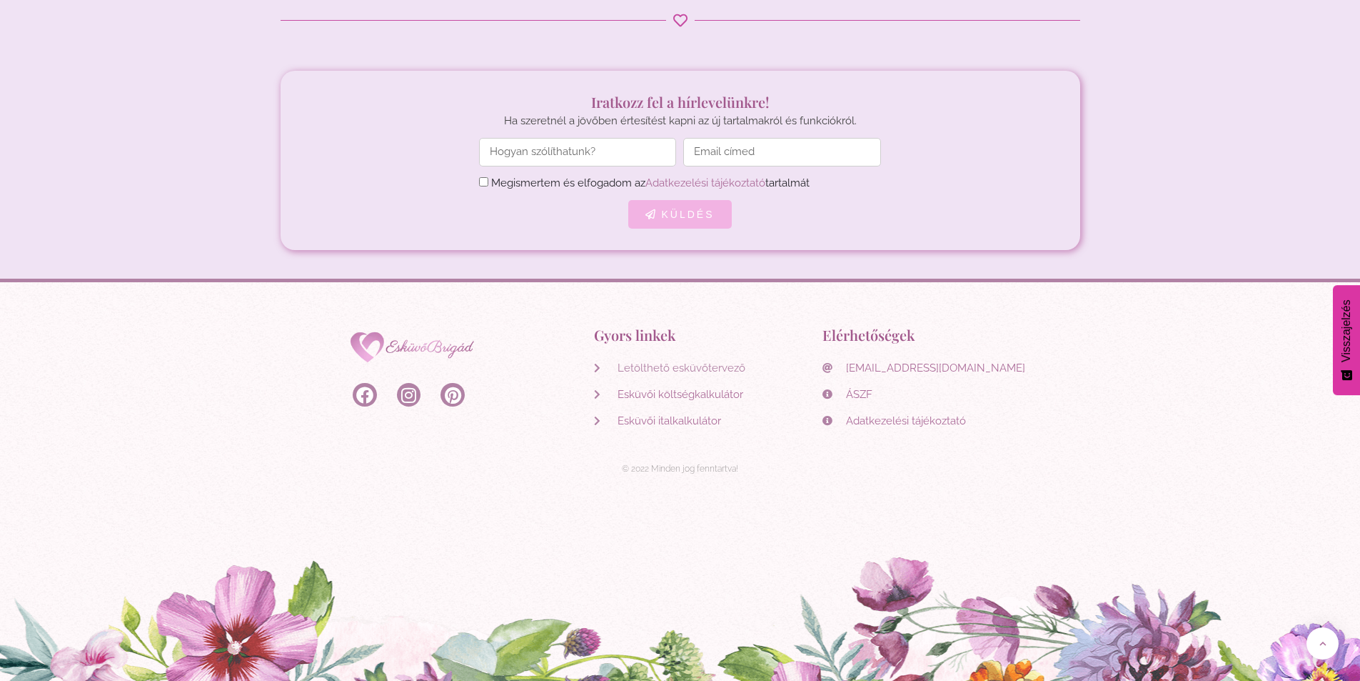
click at [641, 363] on span "Letölthető esküvőtervező" at bounding box center [679, 367] width 131 height 19
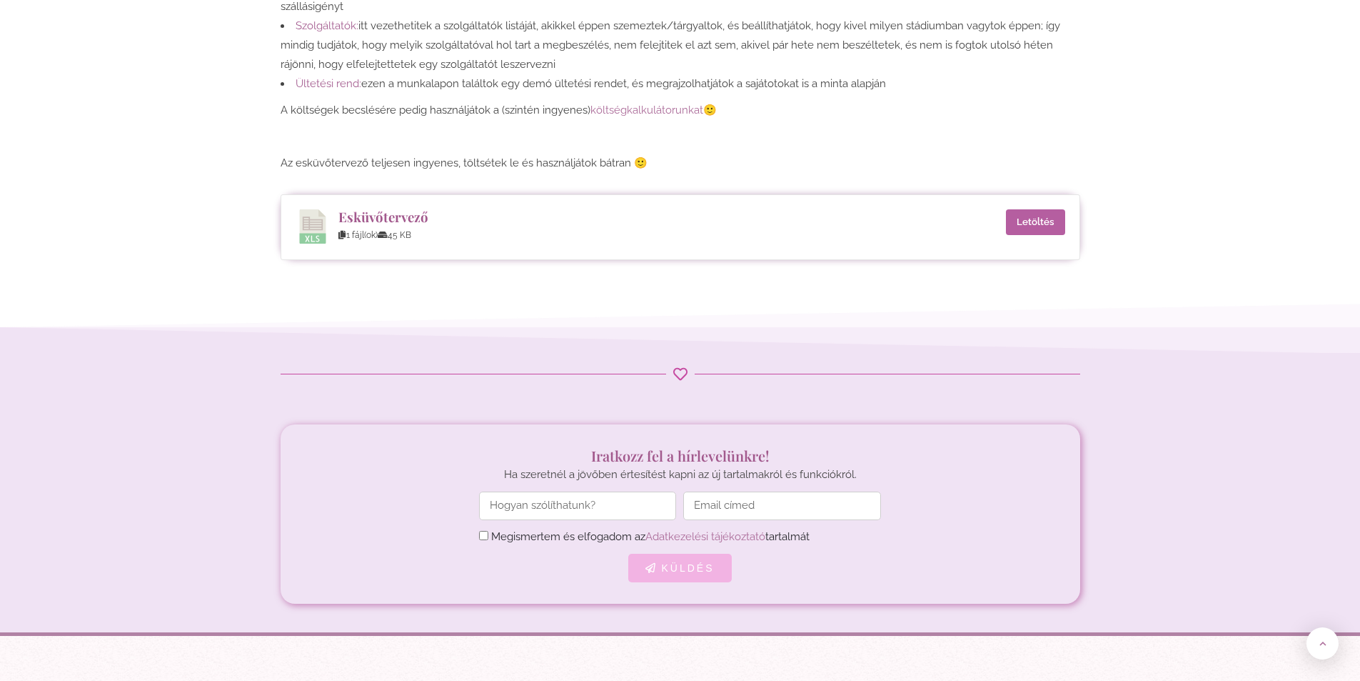
scroll to position [686, 0]
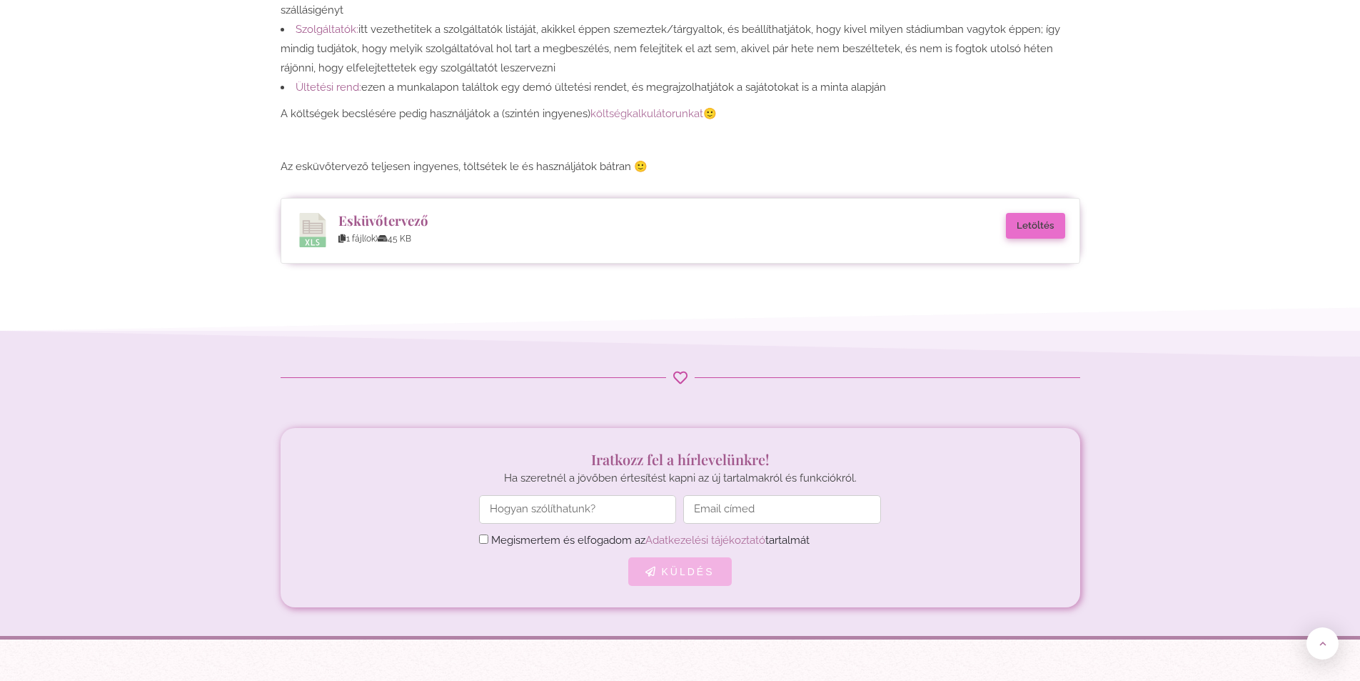
click at [1030, 223] on link "Letöltés" at bounding box center [1035, 226] width 59 height 26
drag, startPoint x: 1370, startPoint y: 0, endPoint x: 893, endPoint y: 166, distance: 505.6
click at [893, 167] on p "Az esküvőtervező teljesen ingyenes, töltsétek le és használjátok bátran 🙂" at bounding box center [681, 166] width 800 height 19
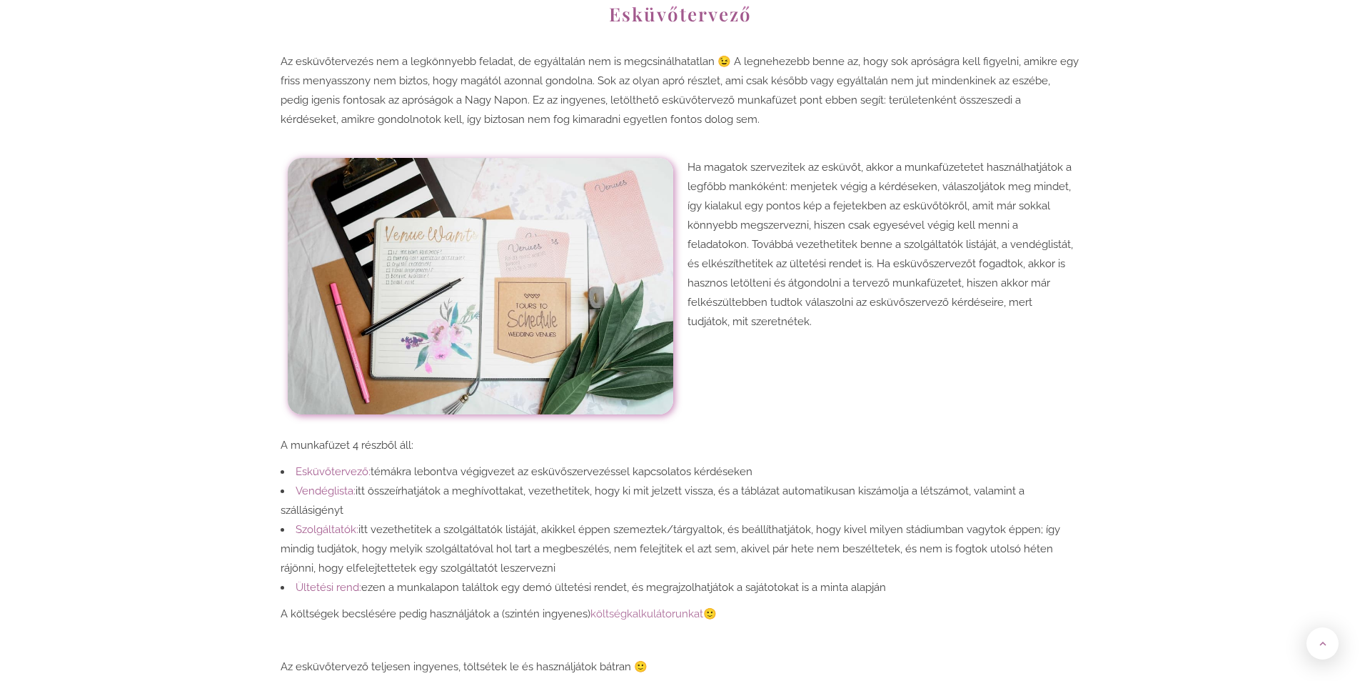
scroll to position [0, 0]
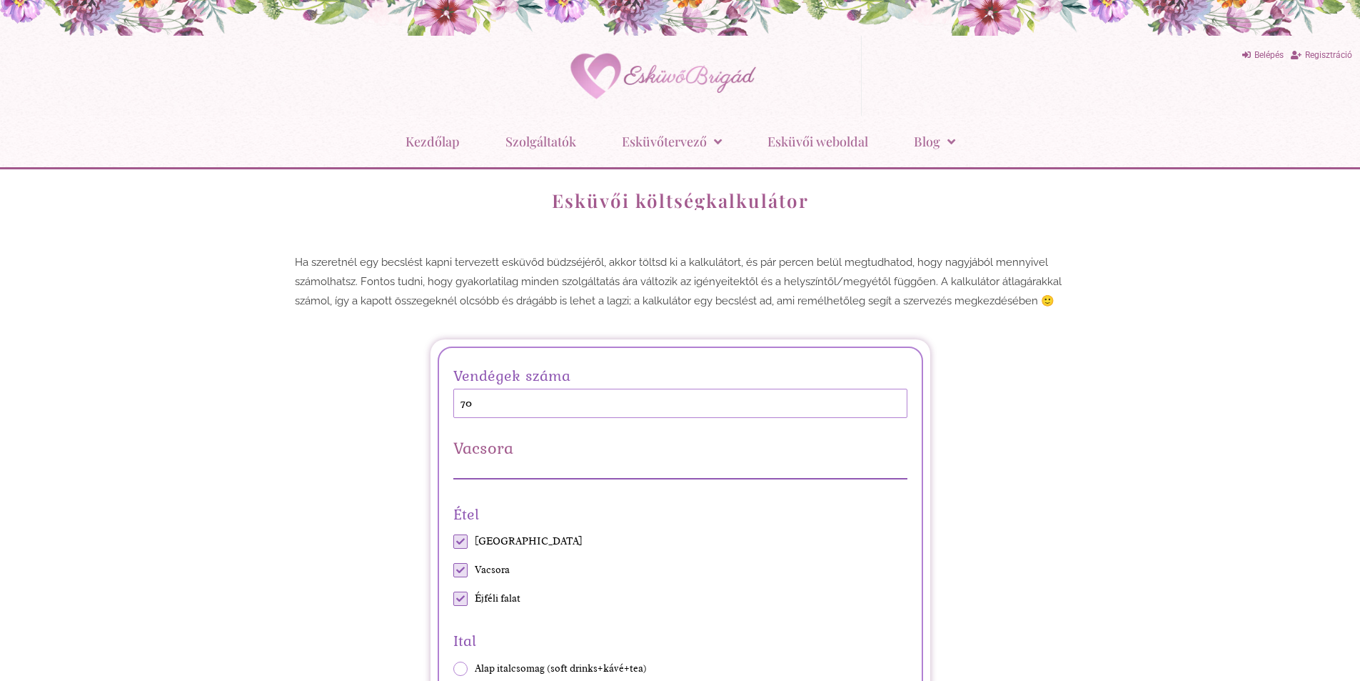
scroll to position [428, 0]
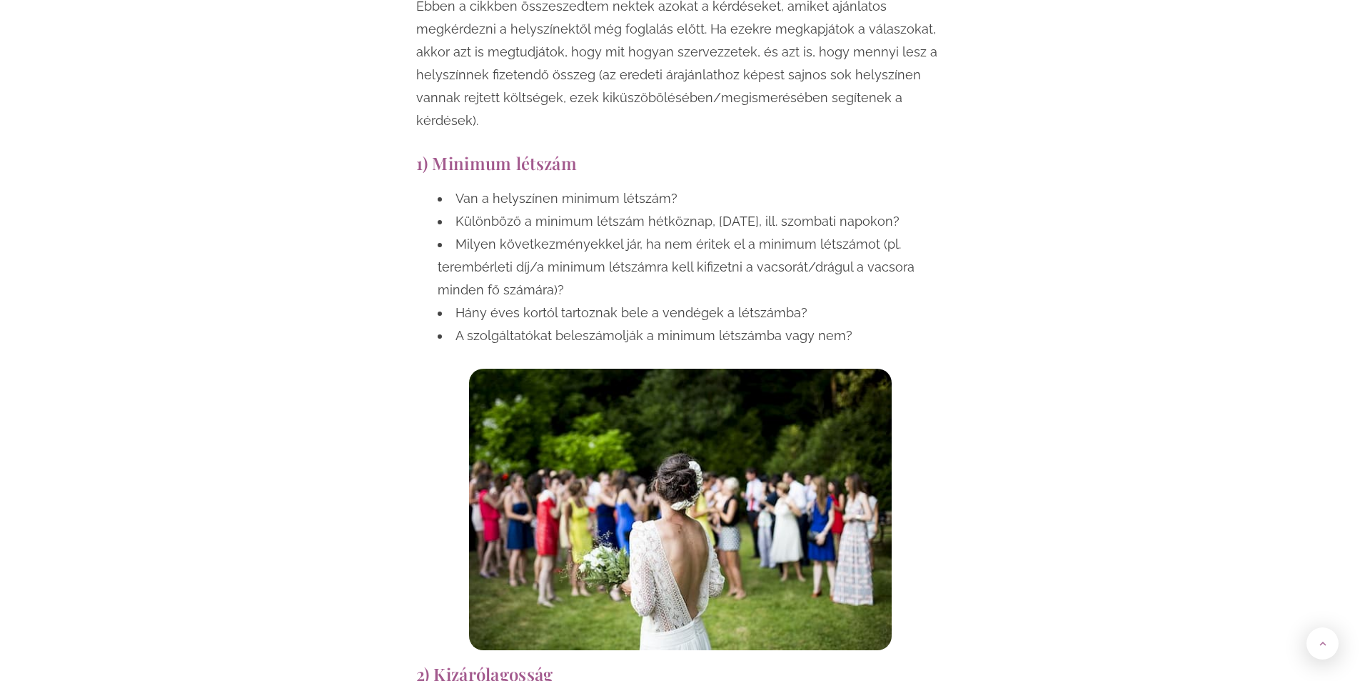
scroll to position [1285, 0]
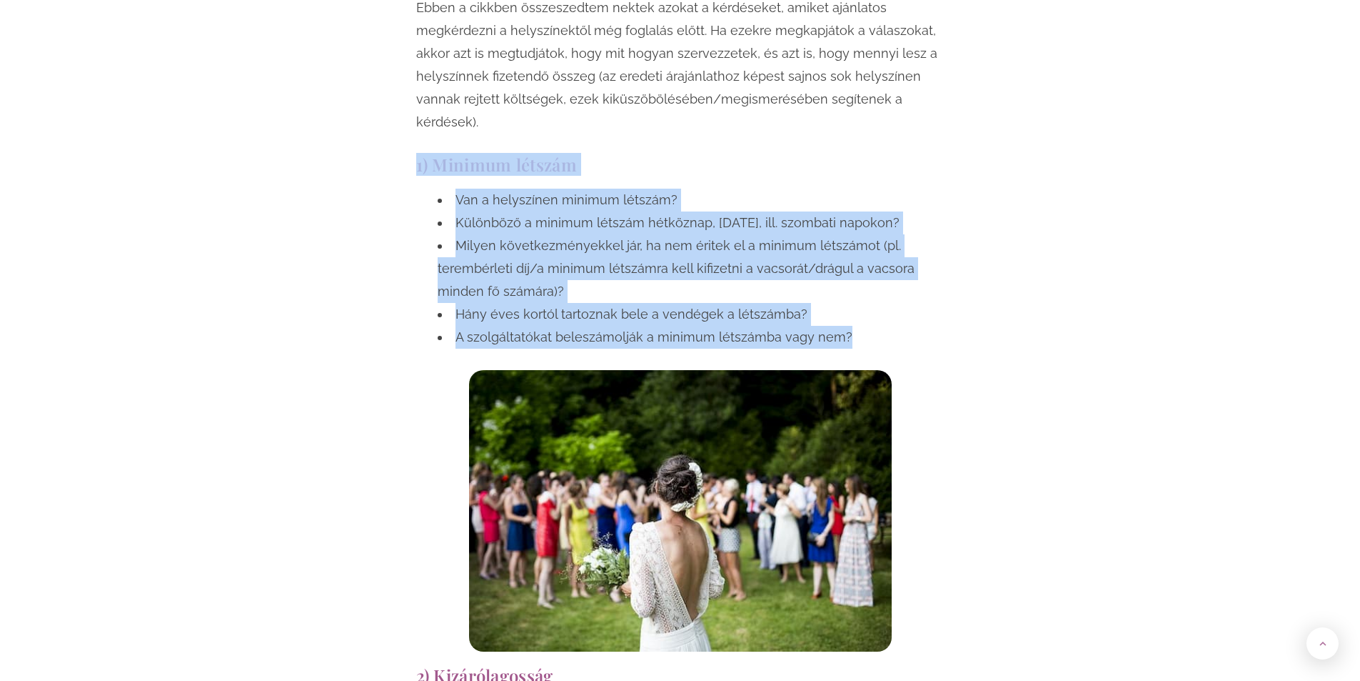
drag, startPoint x: 383, startPoint y: 161, endPoint x: 850, endPoint y: 333, distance: 497.7
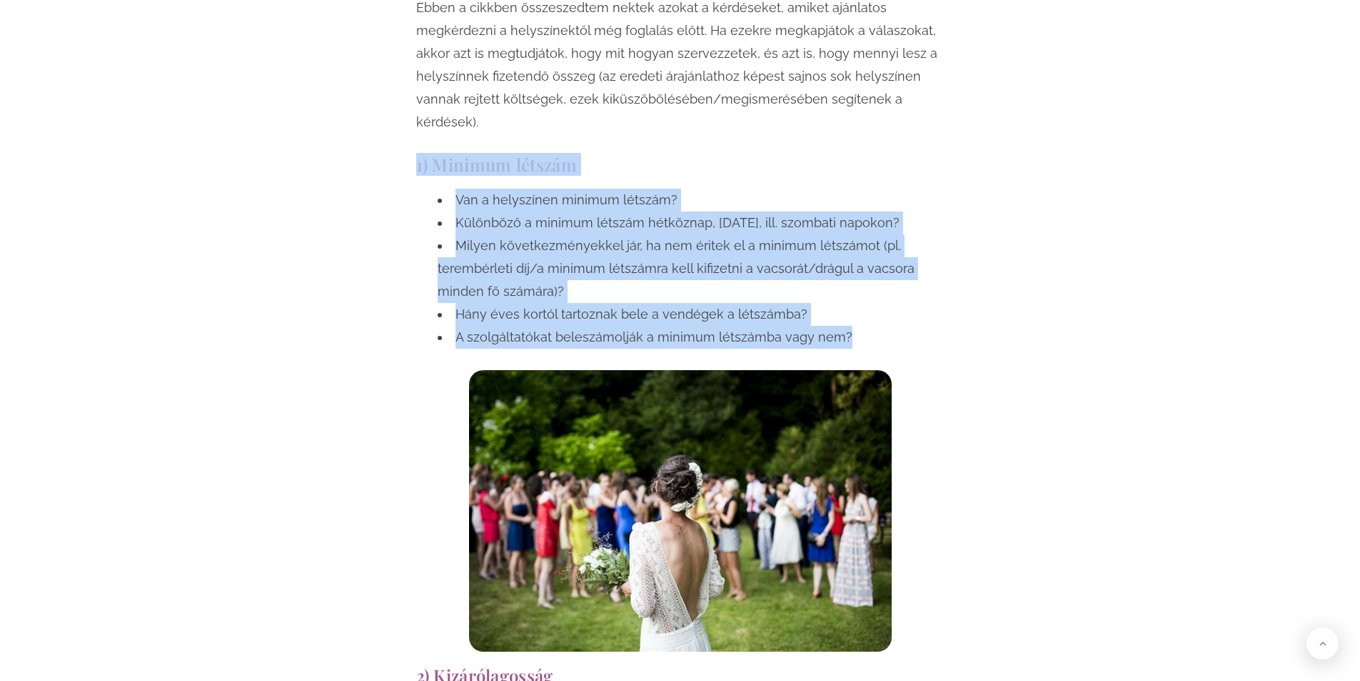
drag, startPoint x: 501, startPoint y: 194, endPoint x: 787, endPoint y: 331, distance: 317.5
copy div "1) Minimum létszám Van a helyszínen minimum létszám? Különböző a minimum létszá…"
click at [479, 245] on li "Milyen következményekkel jár, ha nem éritek el a minimum létszámot (pl. terembé…" at bounding box center [691, 268] width 507 height 69
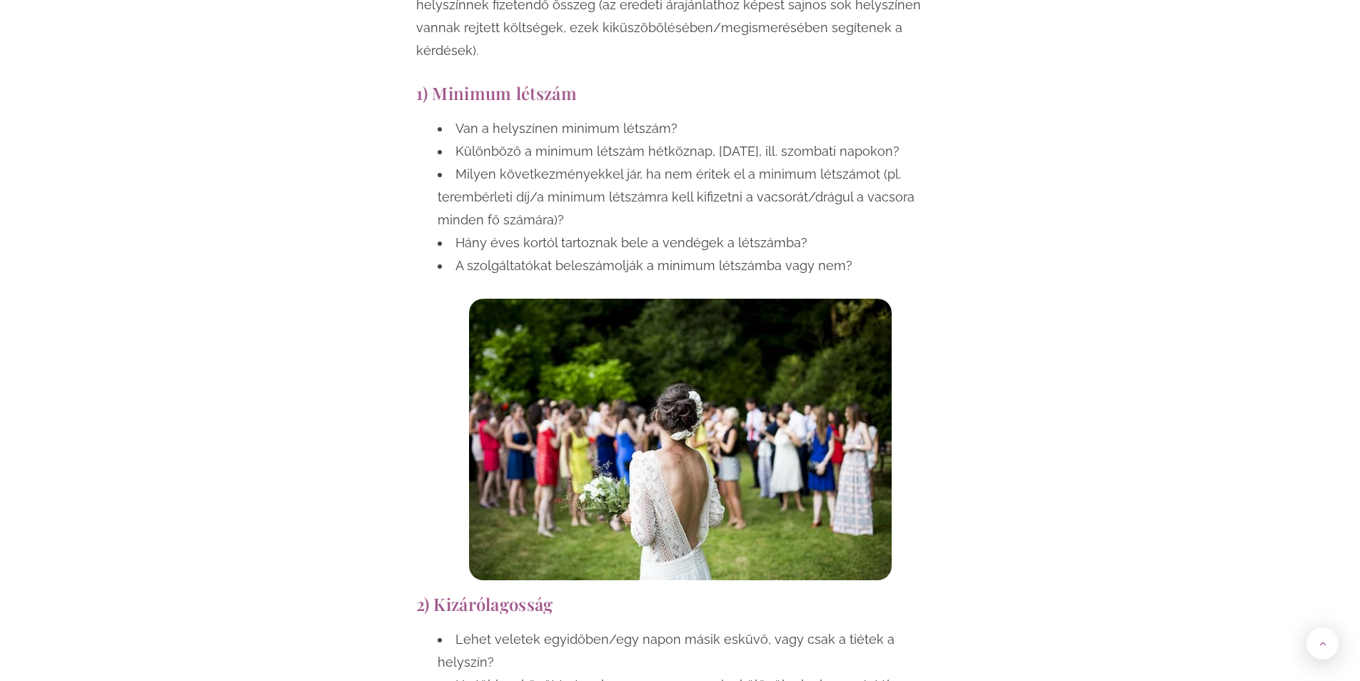
scroll to position [1214, 0]
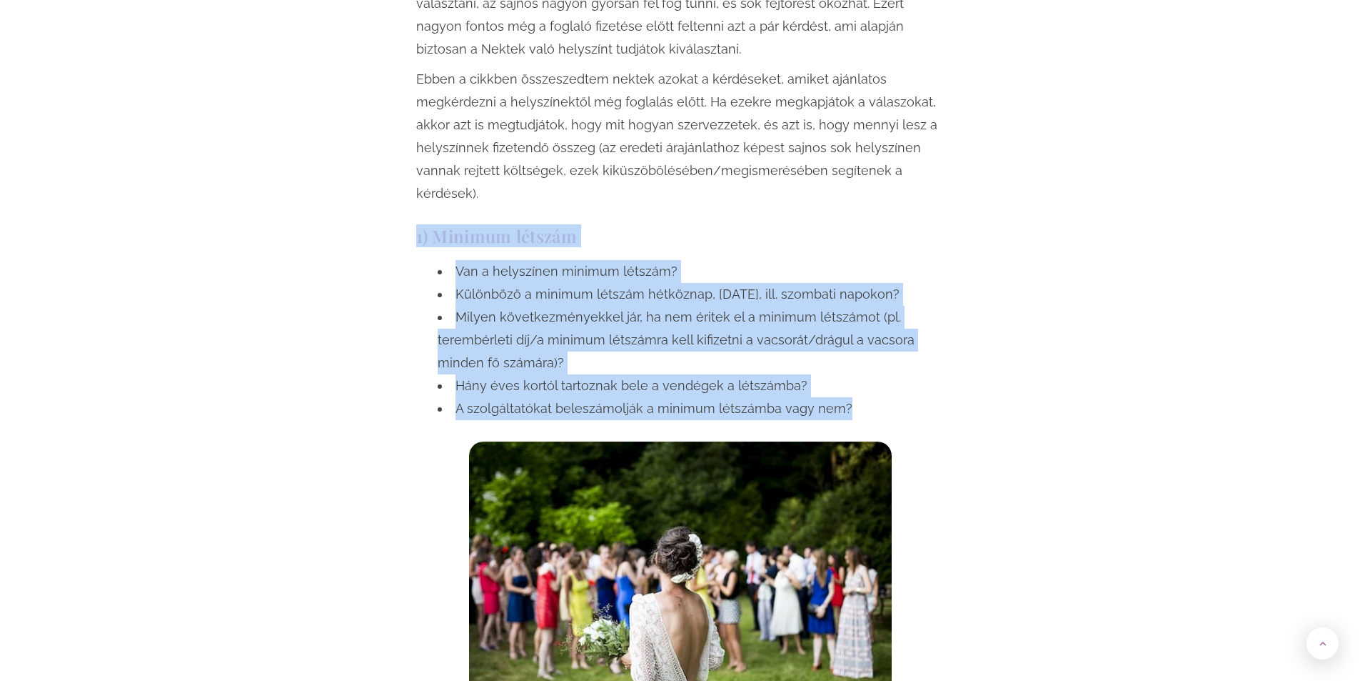
drag, startPoint x: 415, startPoint y: 229, endPoint x: 845, endPoint y: 411, distance: 466.6
click at [845, 411] on div "1) Minimum létszám Van a helyszínen minimum létszám? Különböző a minimum létszá…" at bounding box center [680, 474] width 543 height 511
copy div "1) Minimum létszám Van a helyszínen minimum létszám? Különböző a minimum létszá…"
click at [443, 349] on li "Milyen következményekkel jár, ha nem éritek el a minimum létszámot (pl. terembé…" at bounding box center [691, 340] width 507 height 69
drag, startPoint x: 418, startPoint y: 226, endPoint x: 863, endPoint y: 415, distance: 484.1
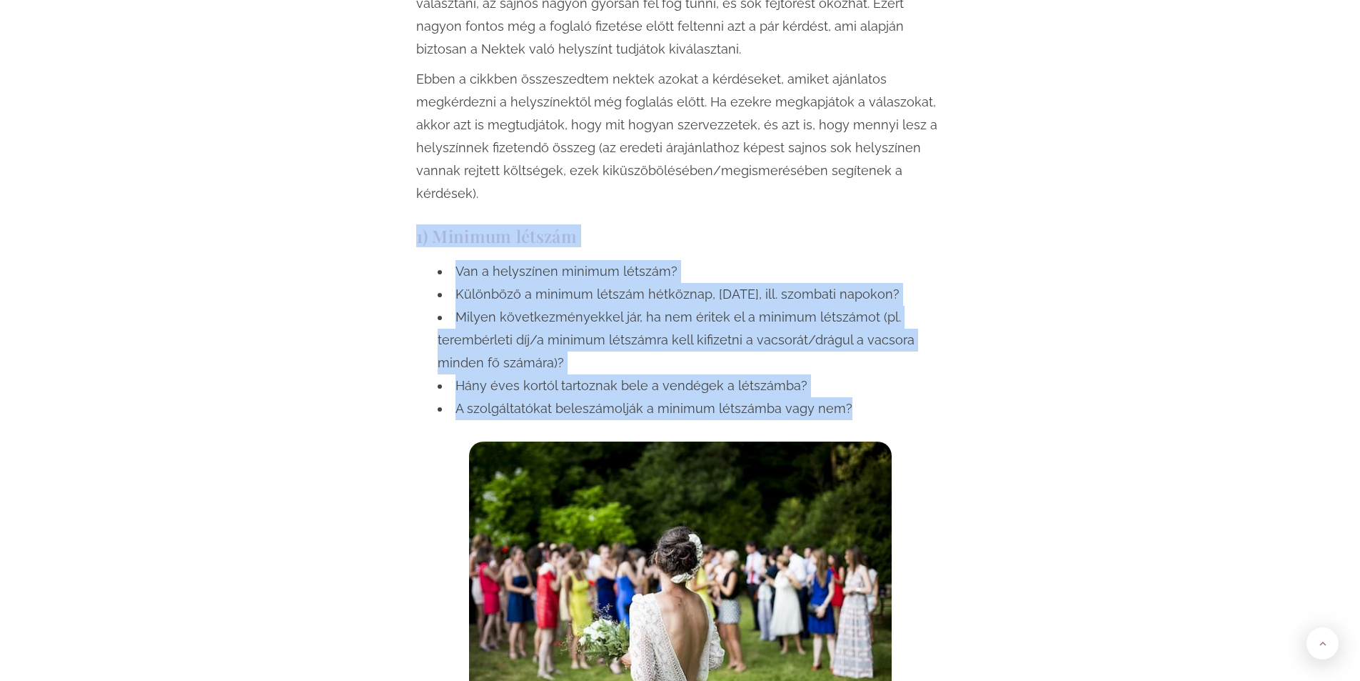
click at [863, 415] on div "1) Minimum létszám Van a helyszínen minimum létszám? Különböző a minimum létszá…" at bounding box center [680, 474] width 543 height 511
copy div "1) Minimum létszám Van a helyszínen minimum létszám? Különböző a minimum létszá…"
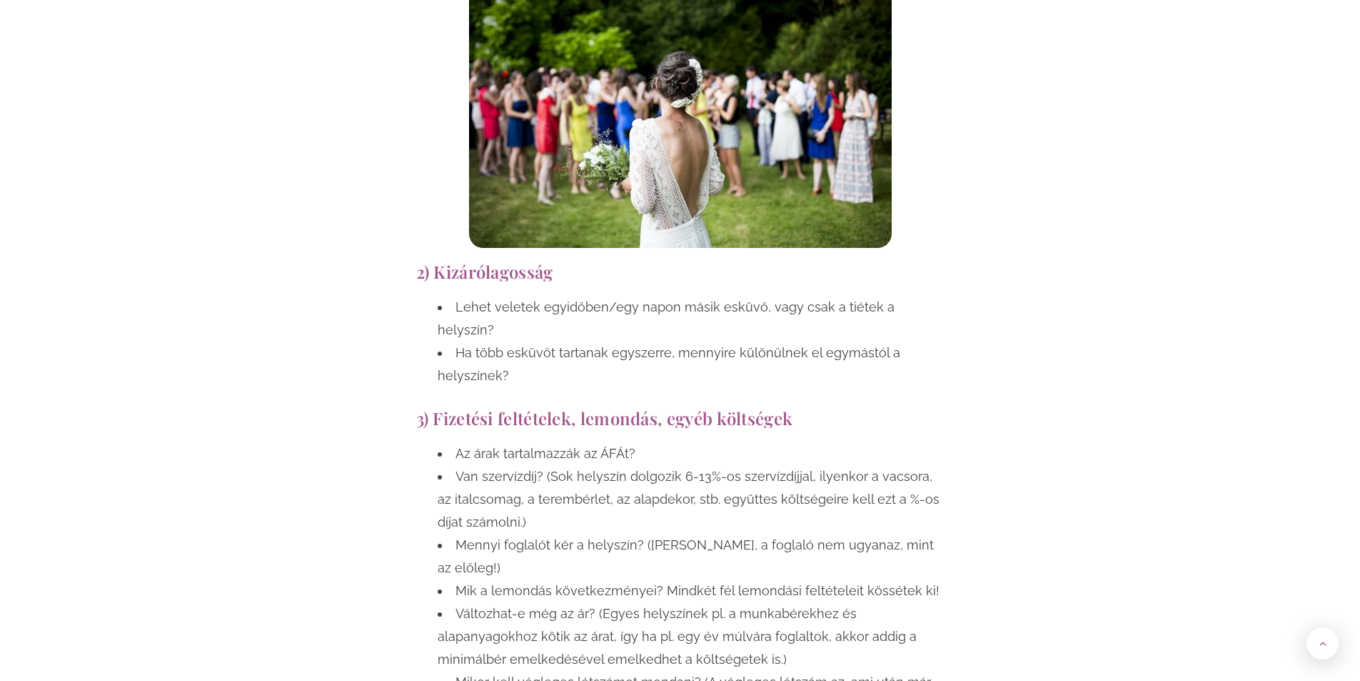
scroll to position [1714, 0]
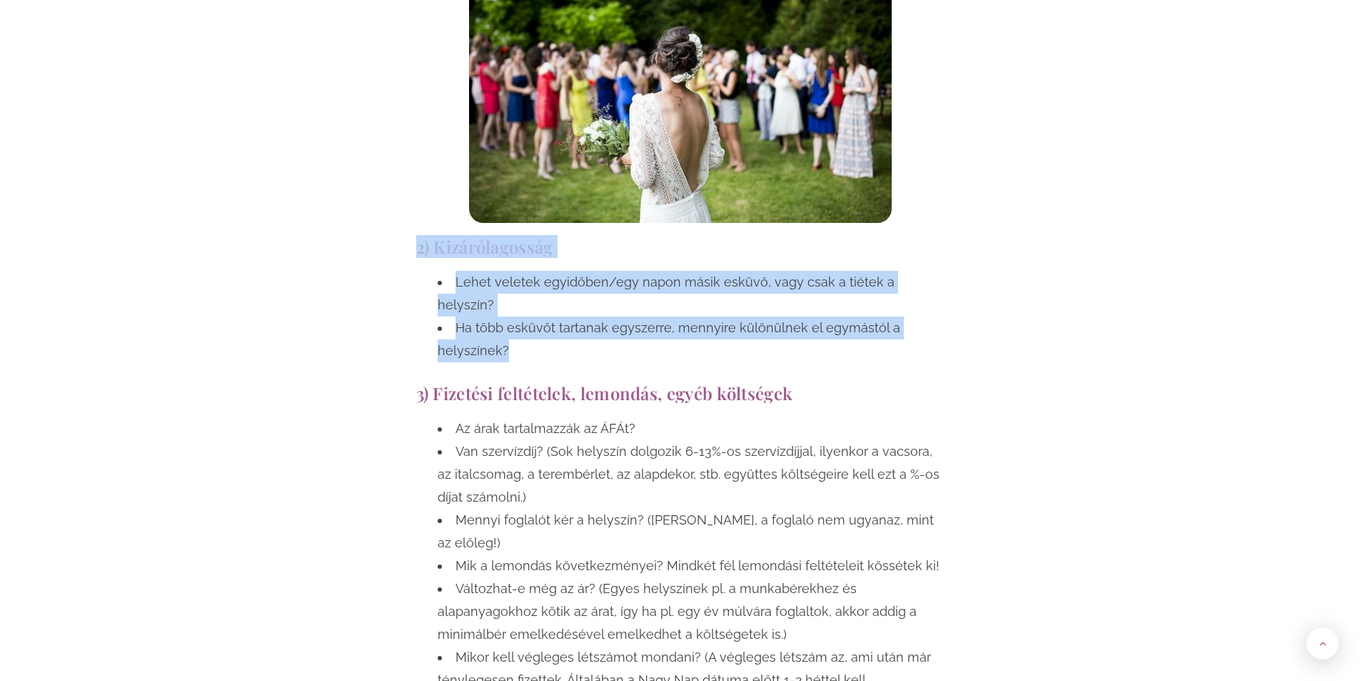
drag, startPoint x: 426, startPoint y: 244, endPoint x: 669, endPoint y: 332, distance: 259.1
click at [669, 332] on div "2) Kizárólagosság Lehet veletek egyidőben/egy napon másik esküvő, vagy csak a t…" at bounding box center [680, 303] width 543 height 146
drag, startPoint x: 563, startPoint y: 312, endPoint x: 562, endPoint y: 304, distance: 8.0
copy div "2) Kizárólagosság Lehet veletek egyidőben/egy napon másik esküvő, vagy csak a t…"
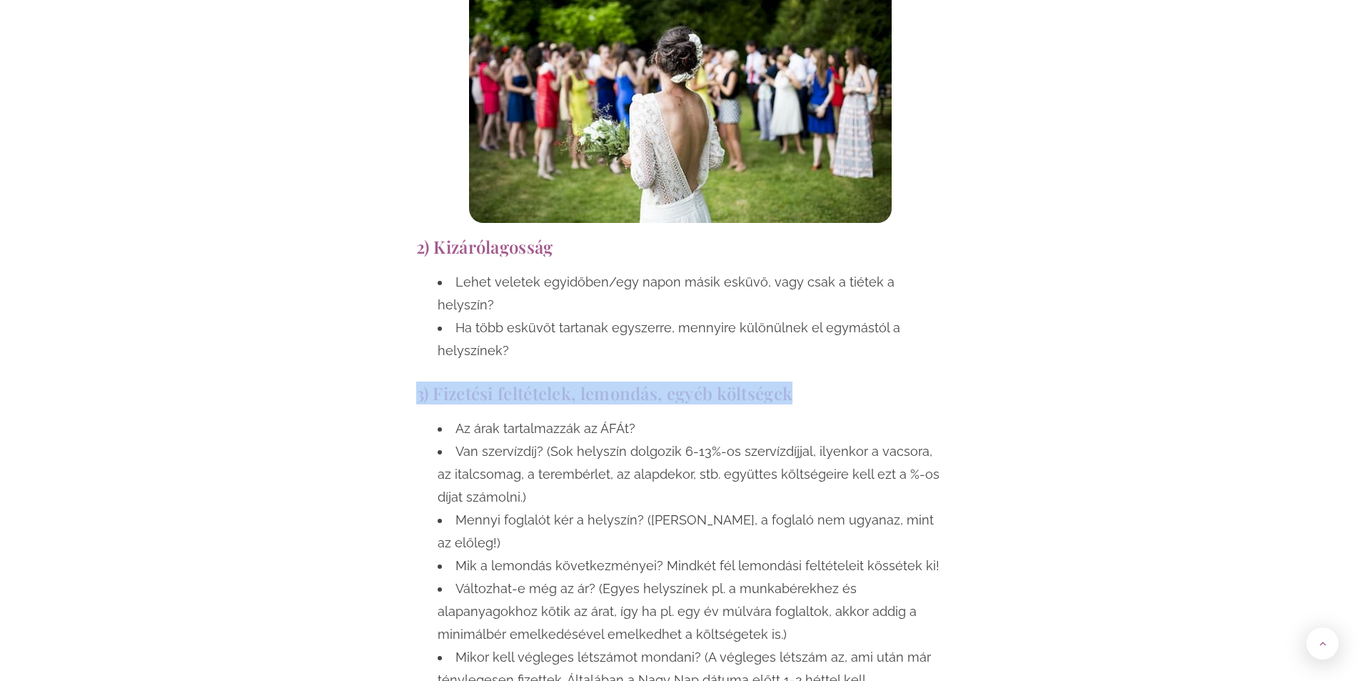
drag, startPoint x: 418, startPoint y: 373, endPoint x: 845, endPoint y: 383, distance: 427.1
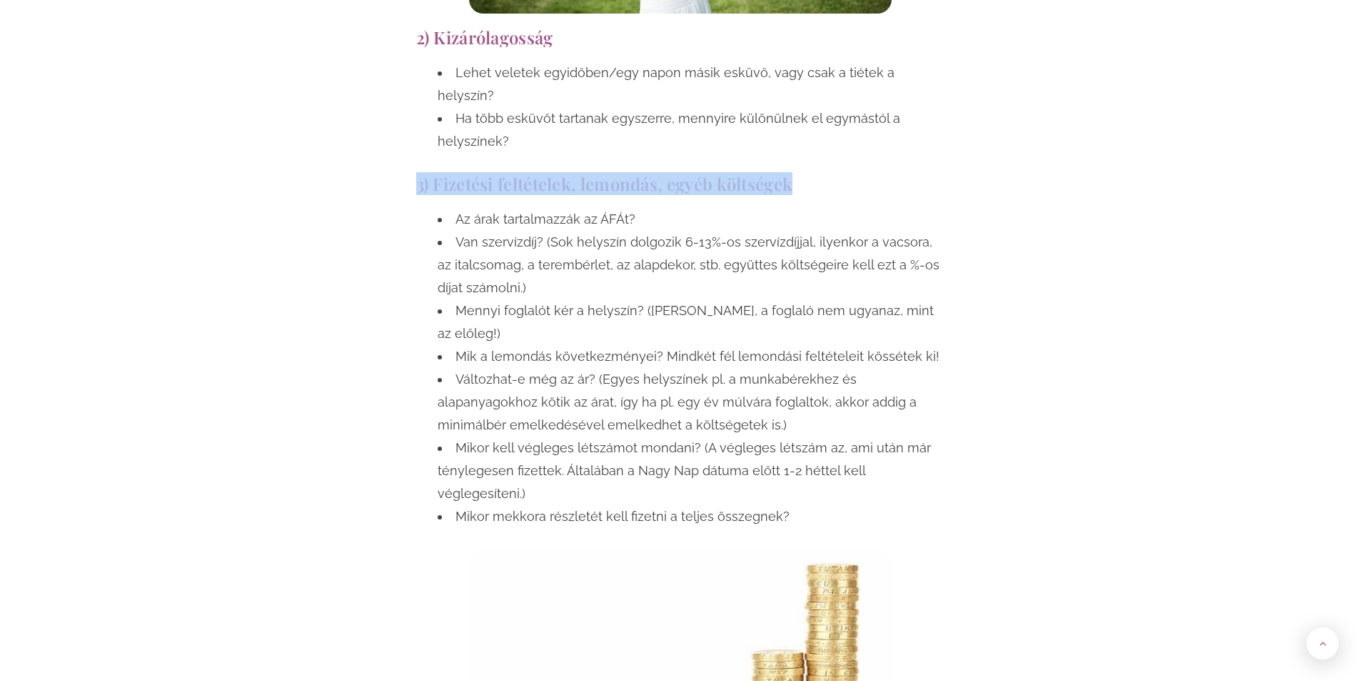
scroll to position [1928, 0]
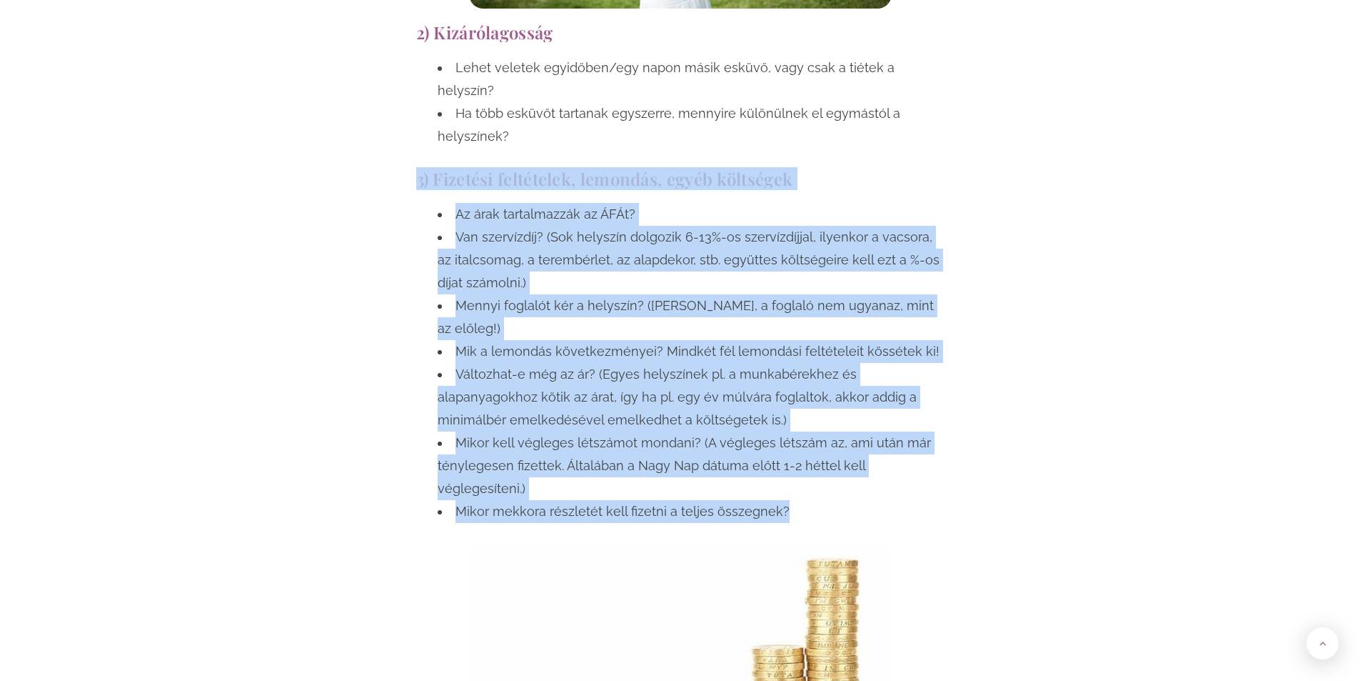
drag, startPoint x: 825, startPoint y: 444, endPoint x: 402, endPoint y: 163, distance: 507.8
copy div "3) Fizetési feltételek, lemondás, egyéb költségek Az árak tartalmazzák az ÁFÁt?…"
click at [606, 431] on li "Mikor kell végleges létszámot mondani? (A végleges létszám az, ami után már tén…" at bounding box center [691, 465] width 507 height 69
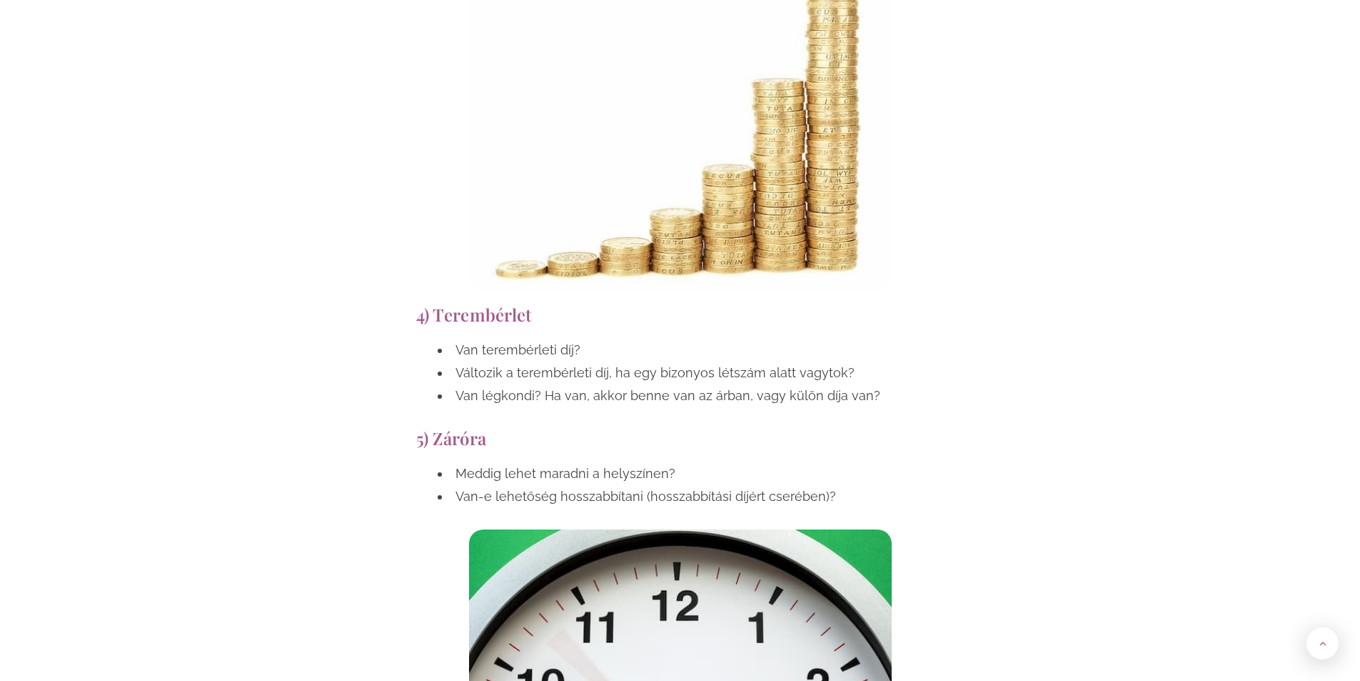
scroll to position [2499, 0]
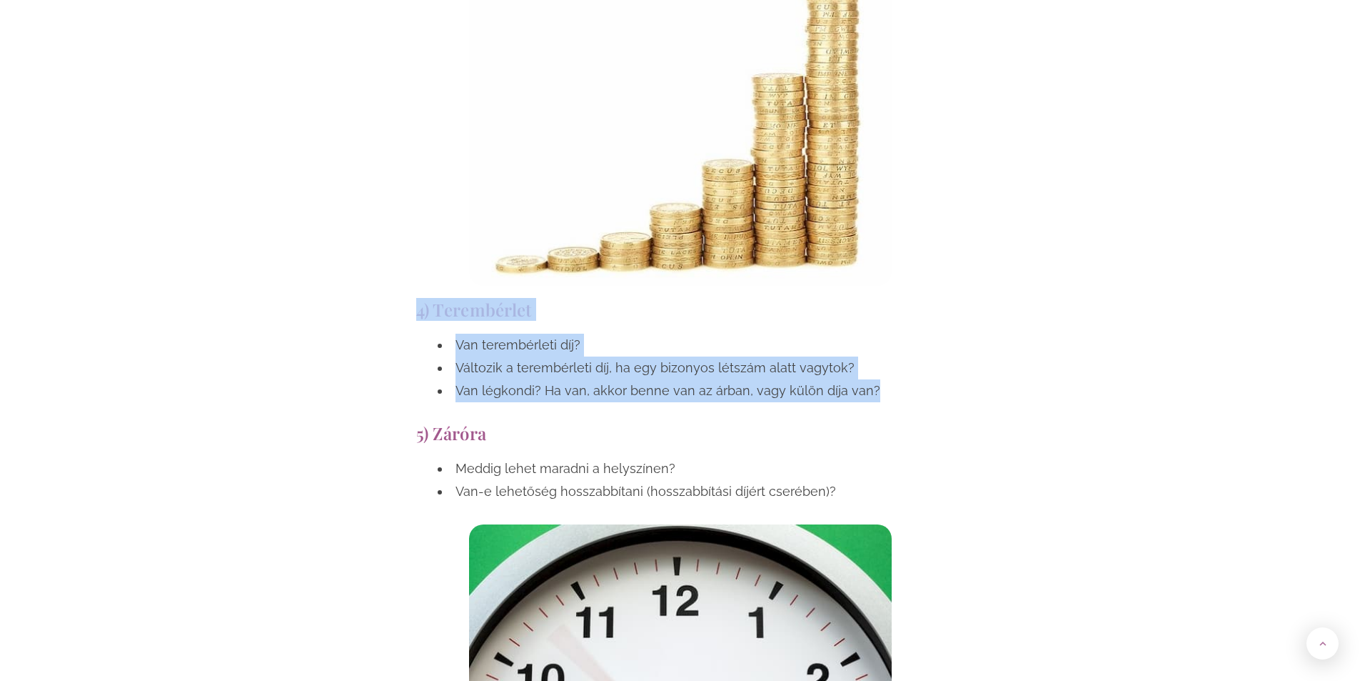
drag, startPoint x: 420, startPoint y: 235, endPoint x: 875, endPoint y: 337, distance: 466.2
click at [875, 337] on div "4) Terembérlet Van terembérleti díj? Változik a terembérleti díj, ha egy bizony…" at bounding box center [680, 355] width 543 height 124
copy div "4) Terembérlet Van terembérleti díj? Változik a terembérleti díj, ha egy bizony…"
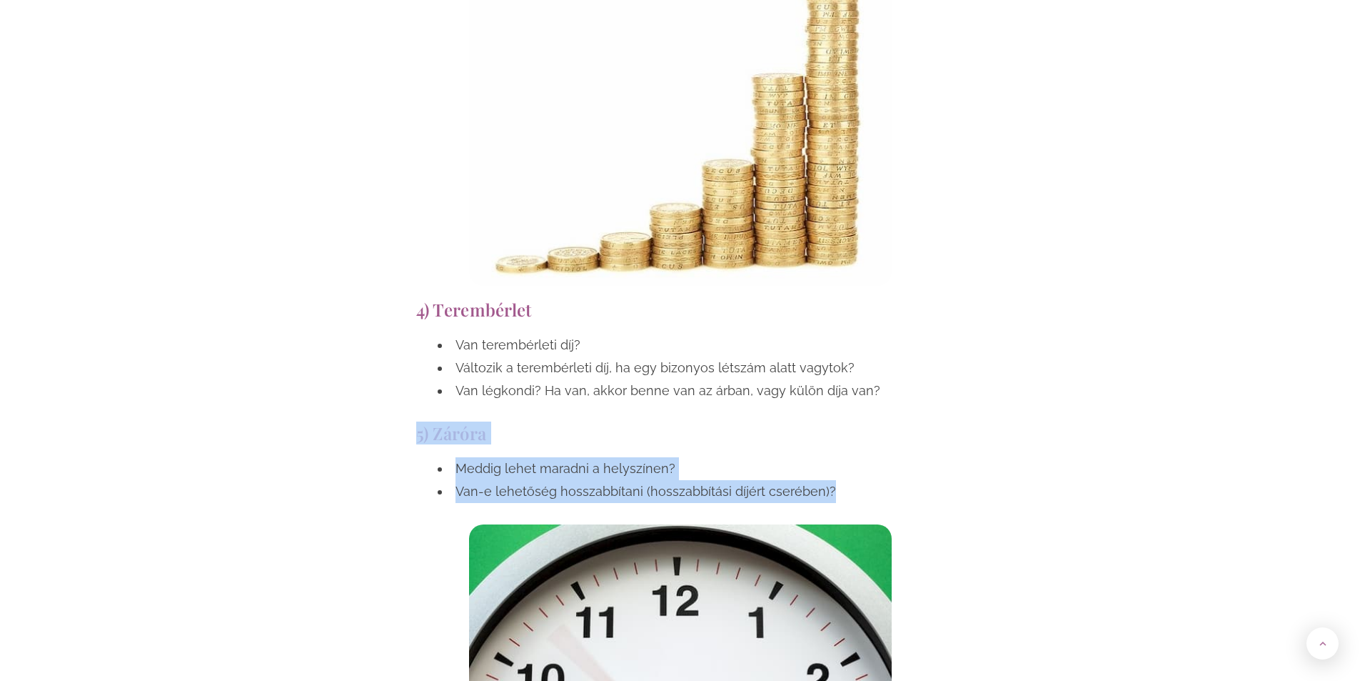
drag, startPoint x: 418, startPoint y: 364, endPoint x: 835, endPoint y: 427, distance: 421.0
click at [835, 427] on div "5) Záróra Meddig lehet maradni a helyszínen? Van-e lehetőség hosszabbítani (hos…" at bounding box center [680, 614] width 543 height 396
copy div "5) Záróra Meddig lehet maradni a helyszínen? Van-e lehetőség hosszabbítani (hos…"
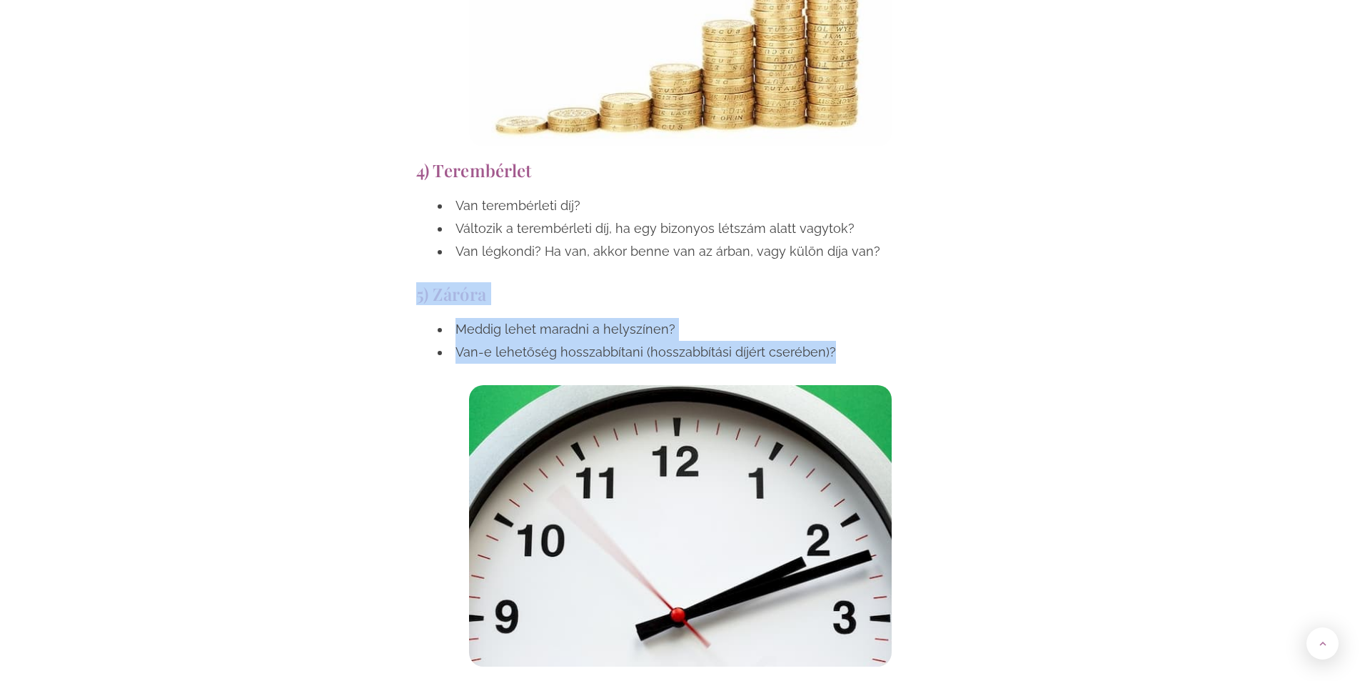
scroll to position [2856, 0]
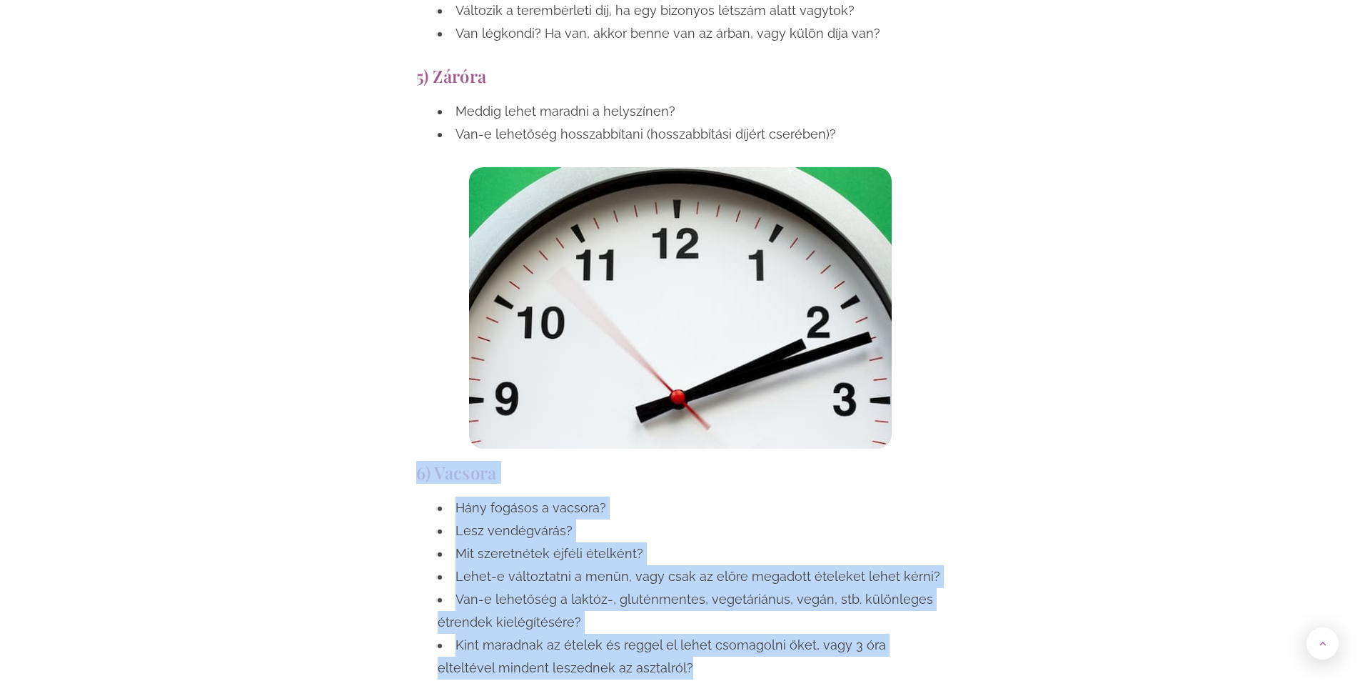
drag, startPoint x: 417, startPoint y: 401, endPoint x: 847, endPoint y: 598, distance: 473.2
copy div "6) Vacsora Hány fogásos a vacsora? Lesz vendégvárás? Mit szeretnétek éjféli éte…"
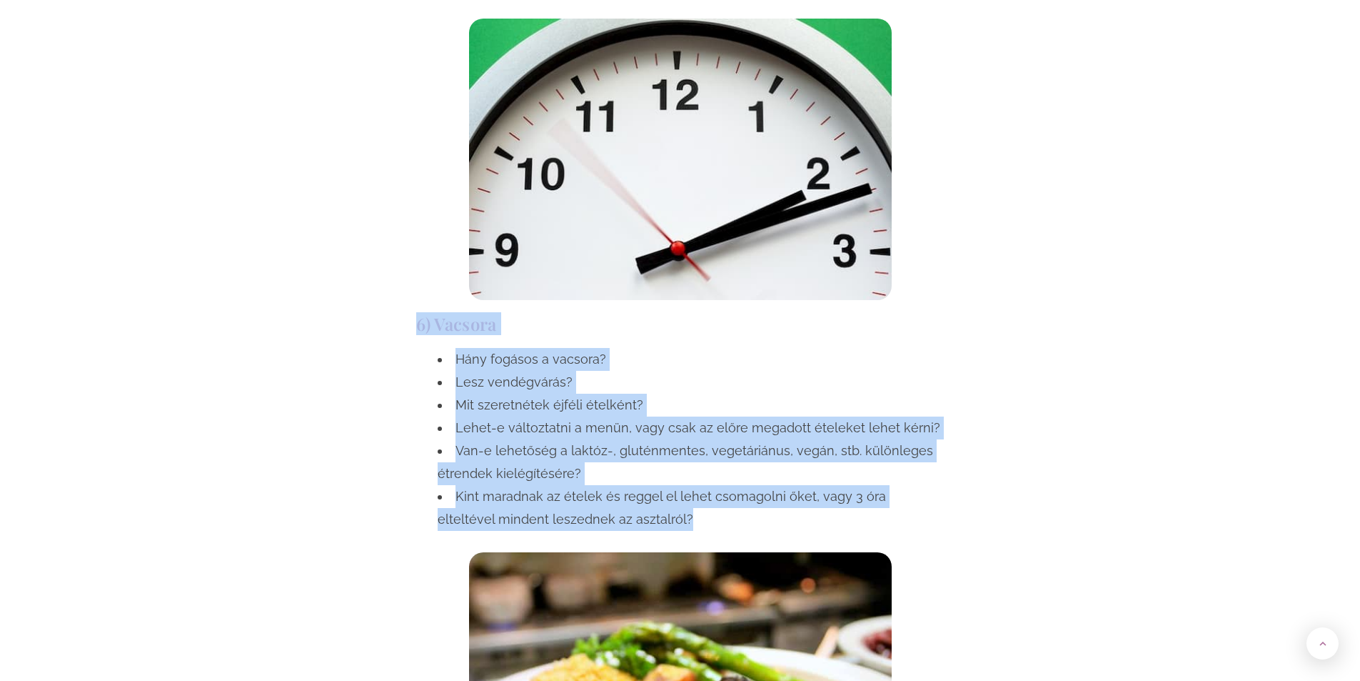
scroll to position [3071, 0]
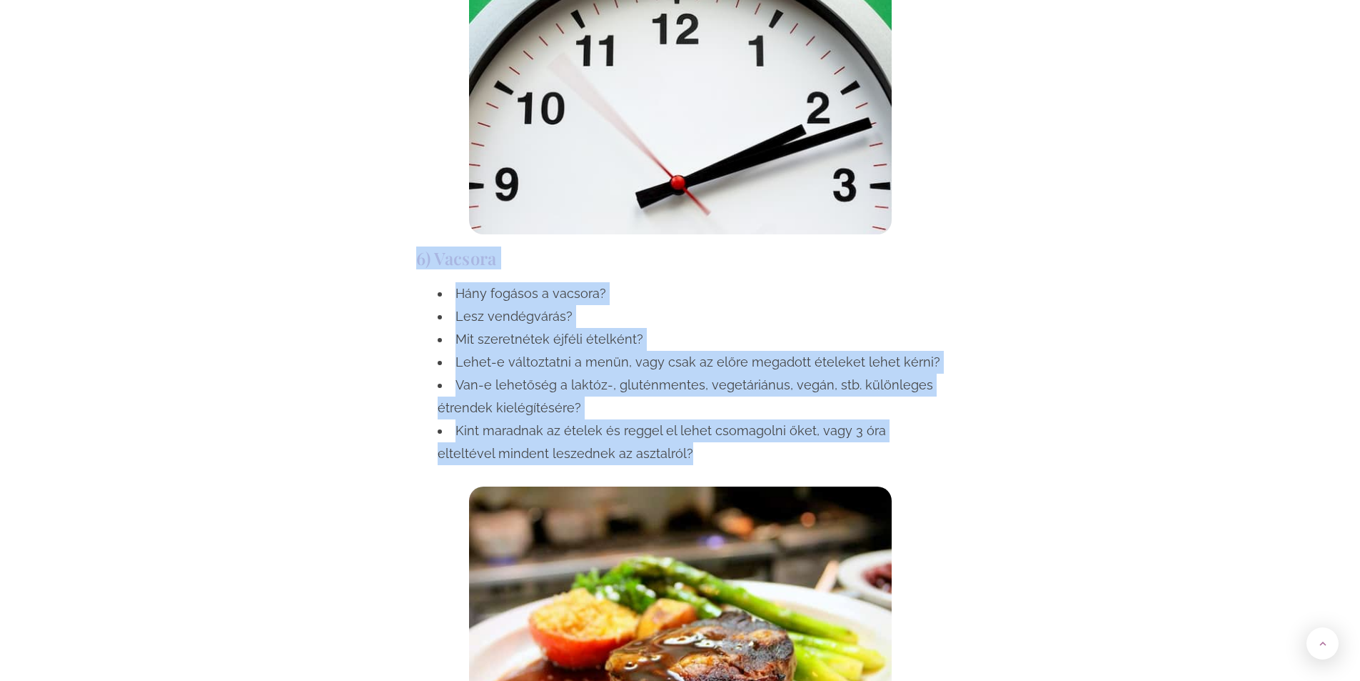
click at [638, 351] on li "Lehet-e változtatni a menün, vagy csak az előre megadott ételeket lehet kérni?" at bounding box center [691, 362] width 507 height 23
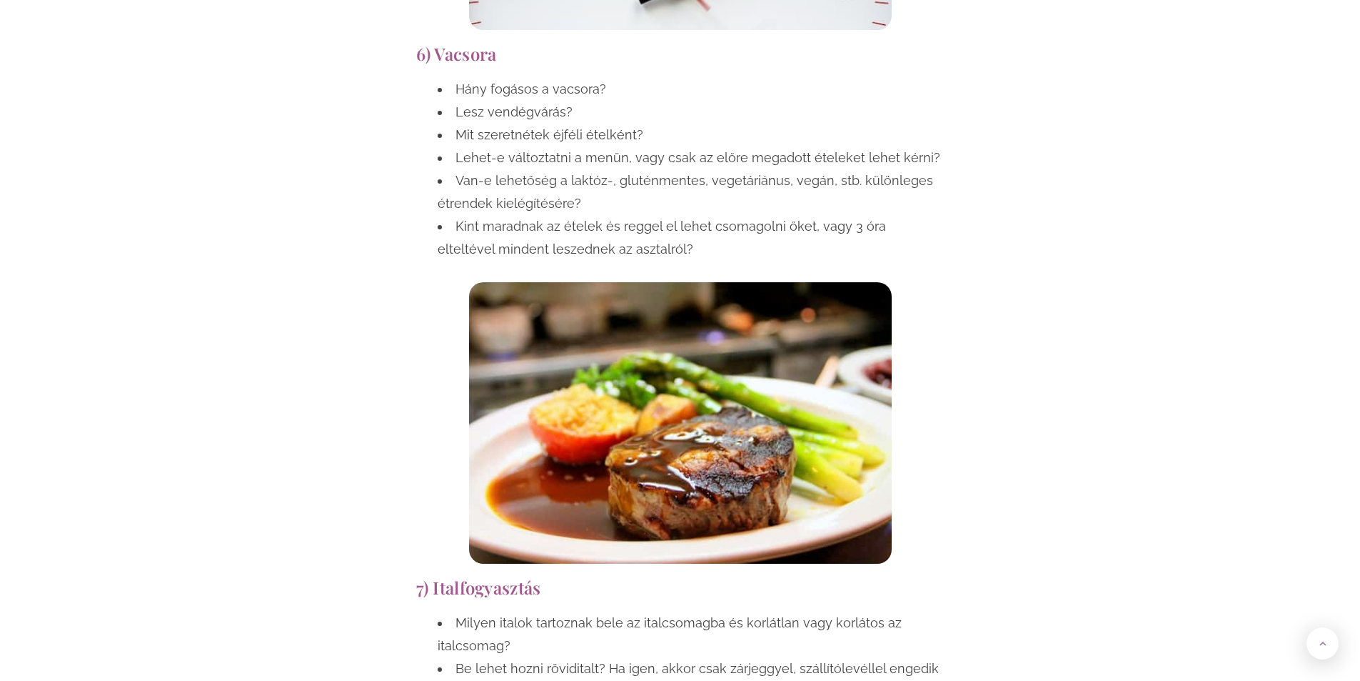
scroll to position [3570, 0]
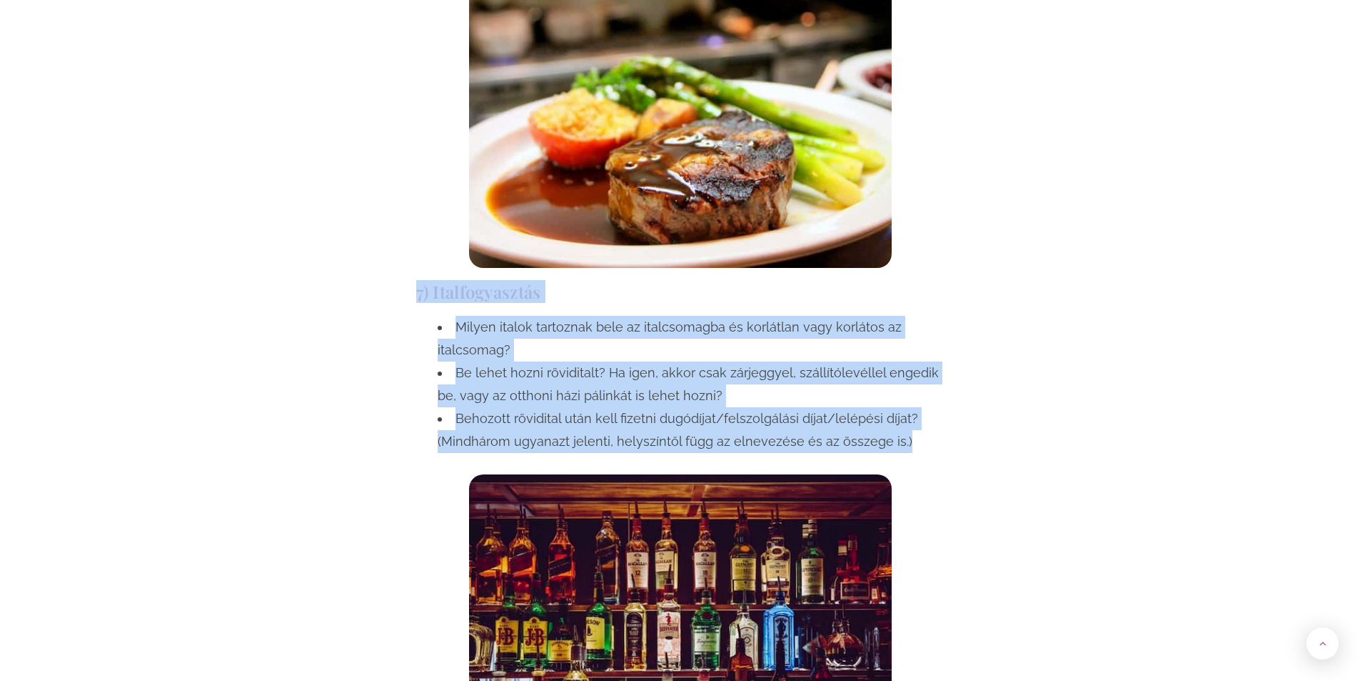
drag, startPoint x: 424, startPoint y: 219, endPoint x: 915, endPoint y: 376, distance: 515.8
click at [915, 376] on div "7) Italfogyasztás Milyen italok tartoznak bele az italcsomagba és korlátlan vag…" at bounding box center [680, 519] width 543 height 488
copy div "7) Italfogyasztás Milyen italok tartoznak bele az italcsomagba és korlátlan vag…"
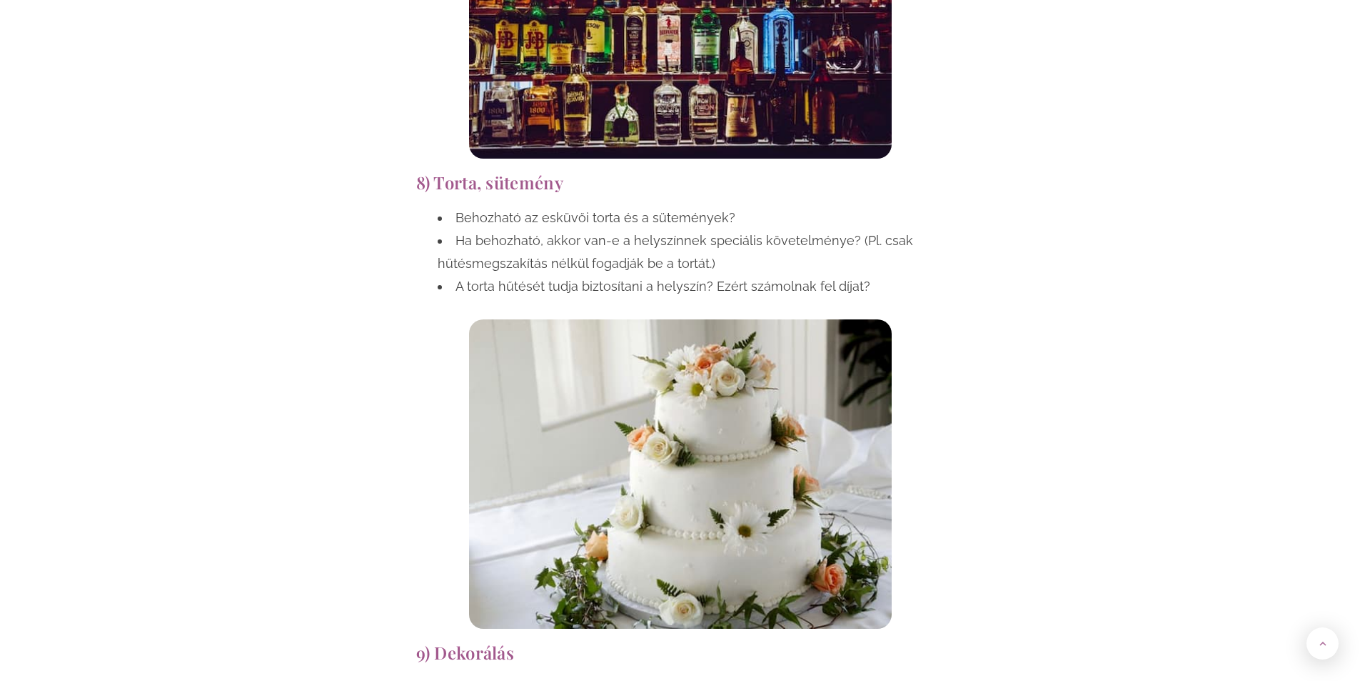
scroll to position [4142, 0]
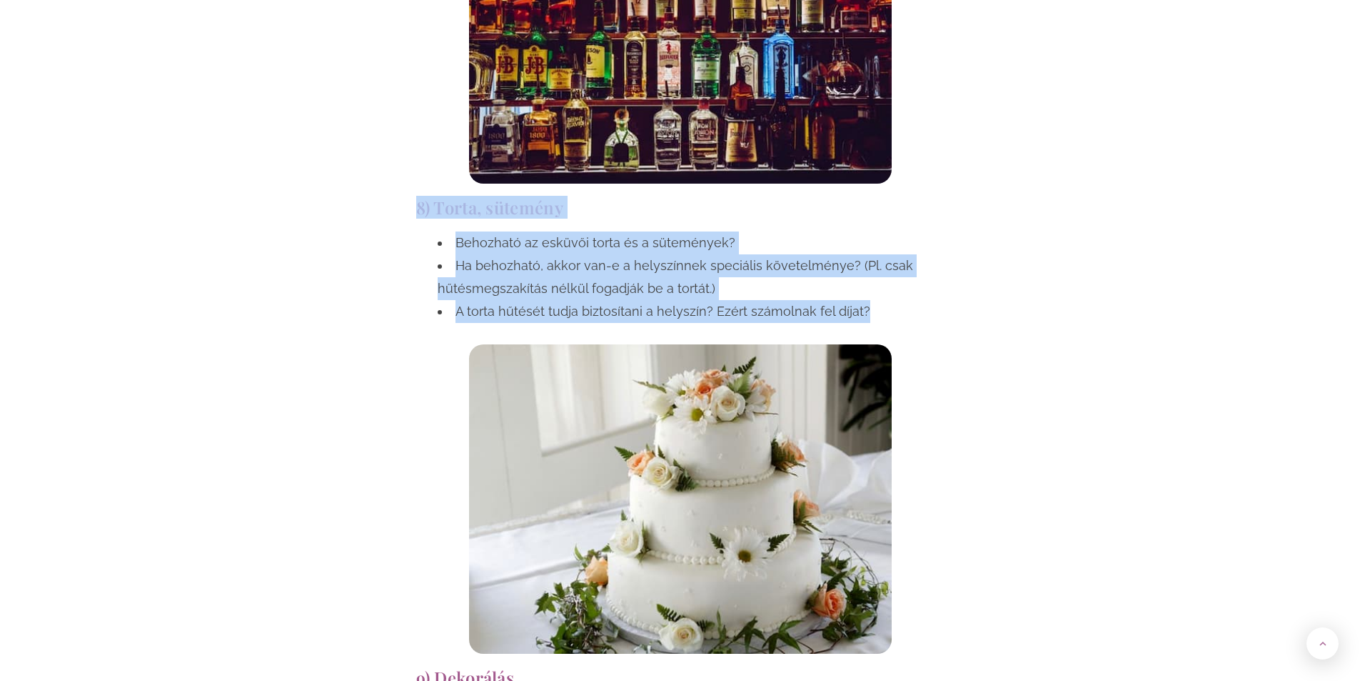
drag, startPoint x: 929, startPoint y: 253, endPoint x: 387, endPoint y: 138, distance: 554.1
click at [387, 138] on div "Az esküvői helyszín kiválasztása talán a legnagyobb és legfontosabb feladat egy…" at bounding box center [680, 325] width 835 height 7007
copy div "8) Torta, sütemény Behozható az esküvői torta és a sütemények? Ha behozható, ak…"
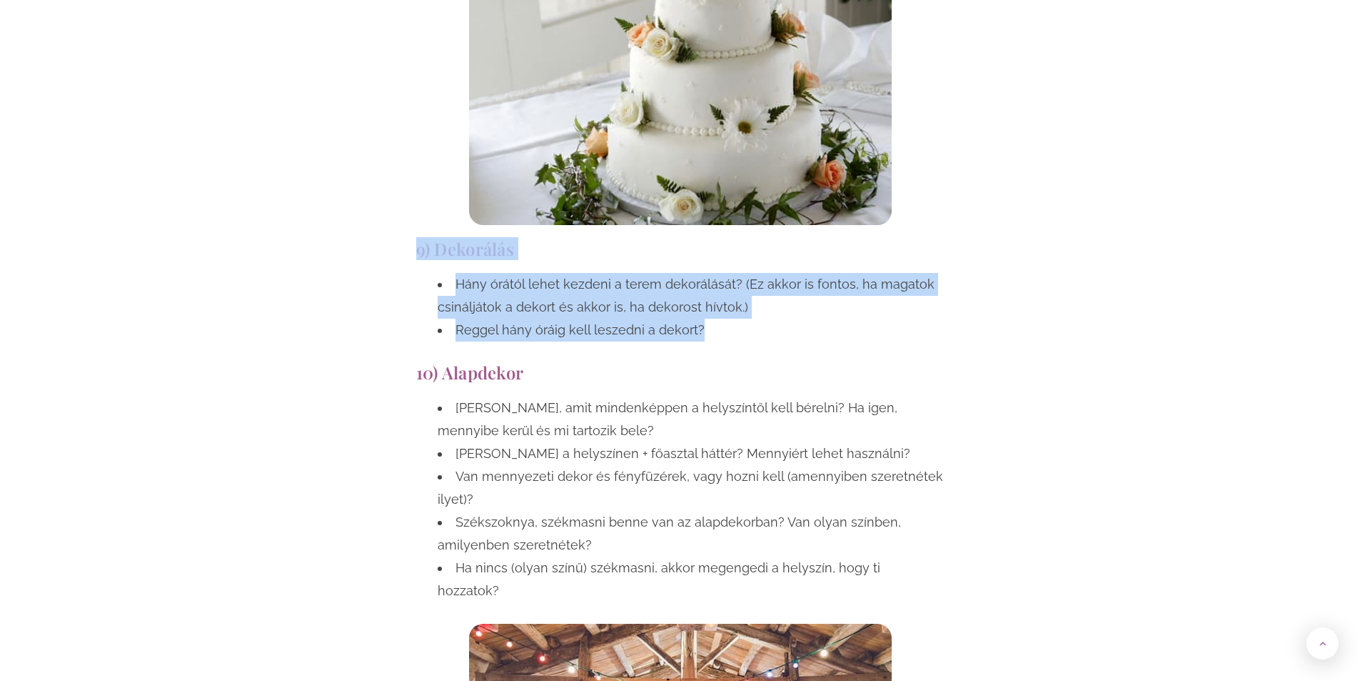
drag, startPoint x: 418, startPoint y: 178, endPoint x: 777, endPoint y: 266, distance: 369.8
click at [777, 266] on div "9) Dekorálás Hány órától lehet kezdeni a terem dekorálását? (Ez akkor is fontos…" at bounding box center [680, 294] width 543 height 124
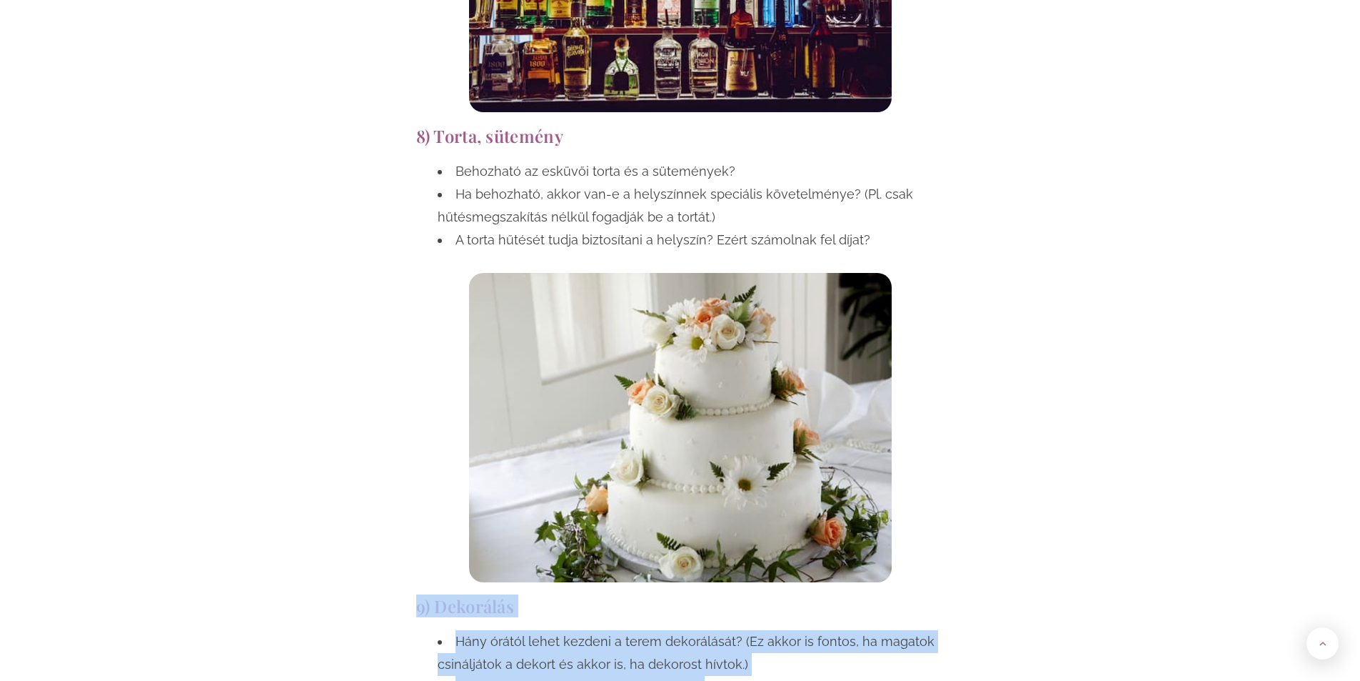
scroll to position [4142, 0]
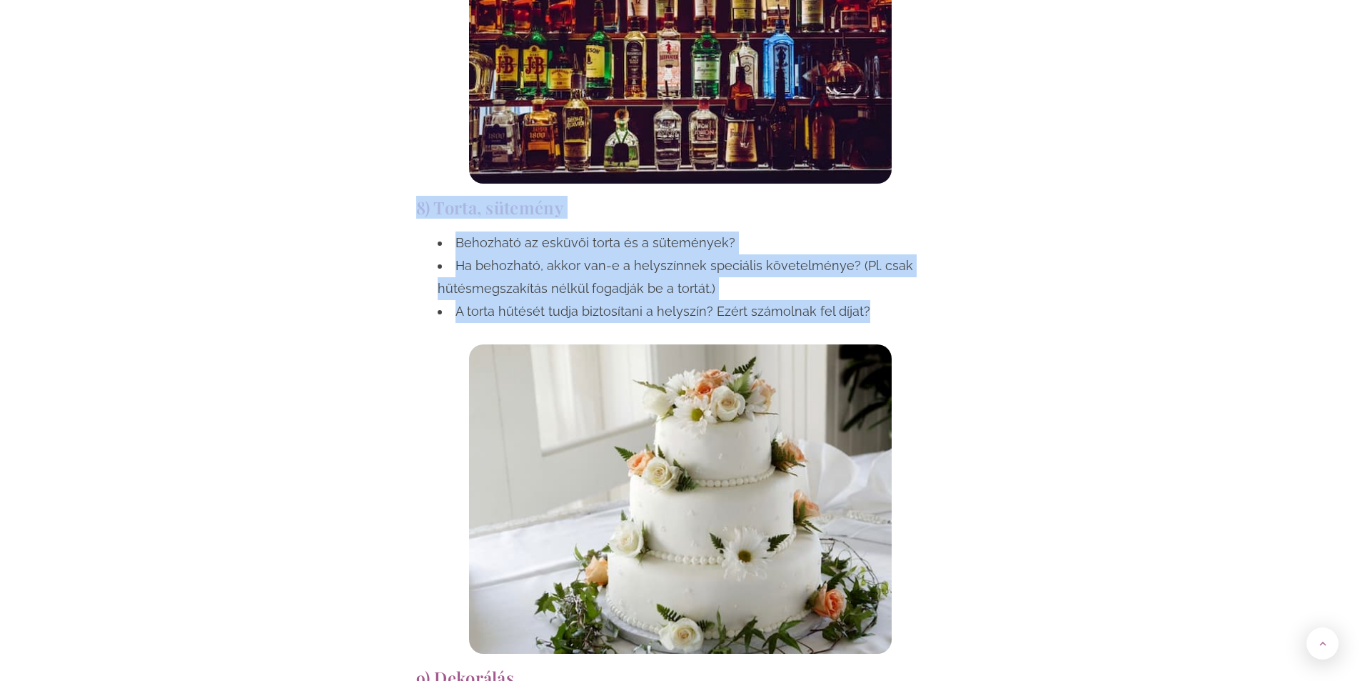
drag, startPoint x: 415, startPoint y: 123, endPoint x: 879, endPoint y: 254, distance: 482.2
click at [879, 254] on div "8) Torta, sütemény Behozható az esküvői torta és a sütemények? Ha behozható, ak…" at bounding box center [680, 425] width 543 height 469
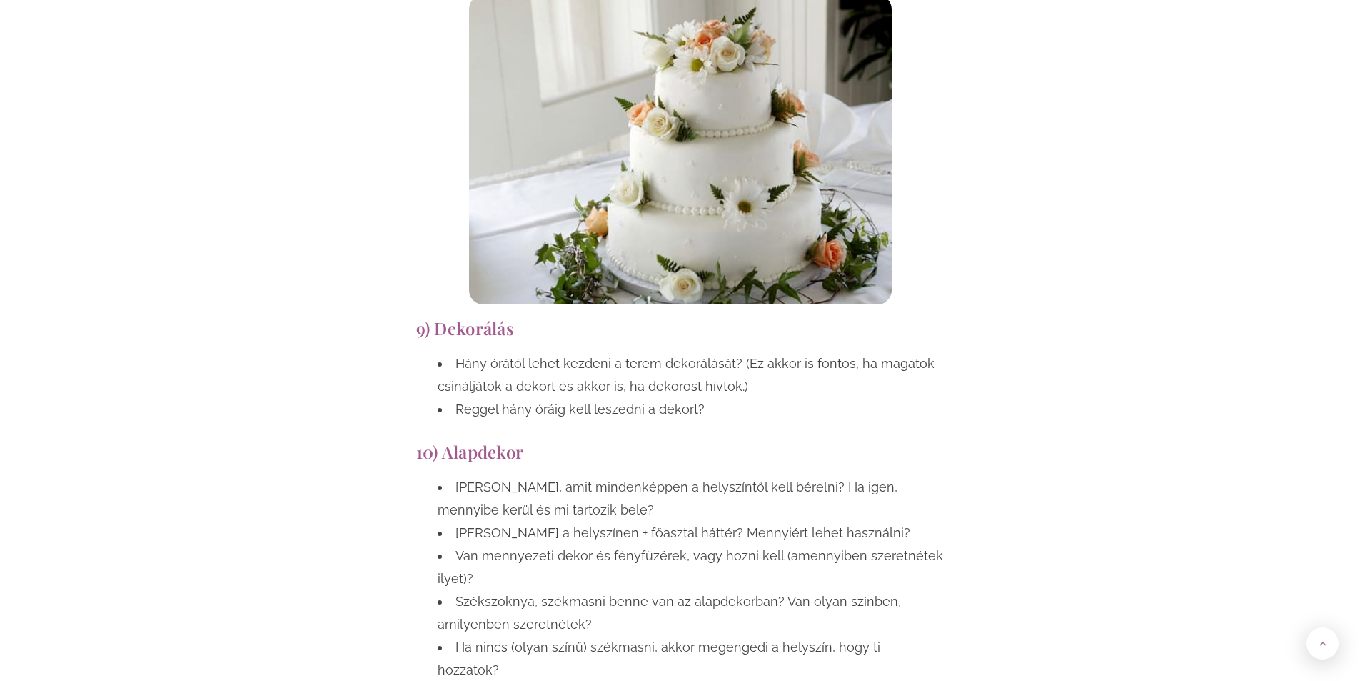
scroll to position [4499, 0]
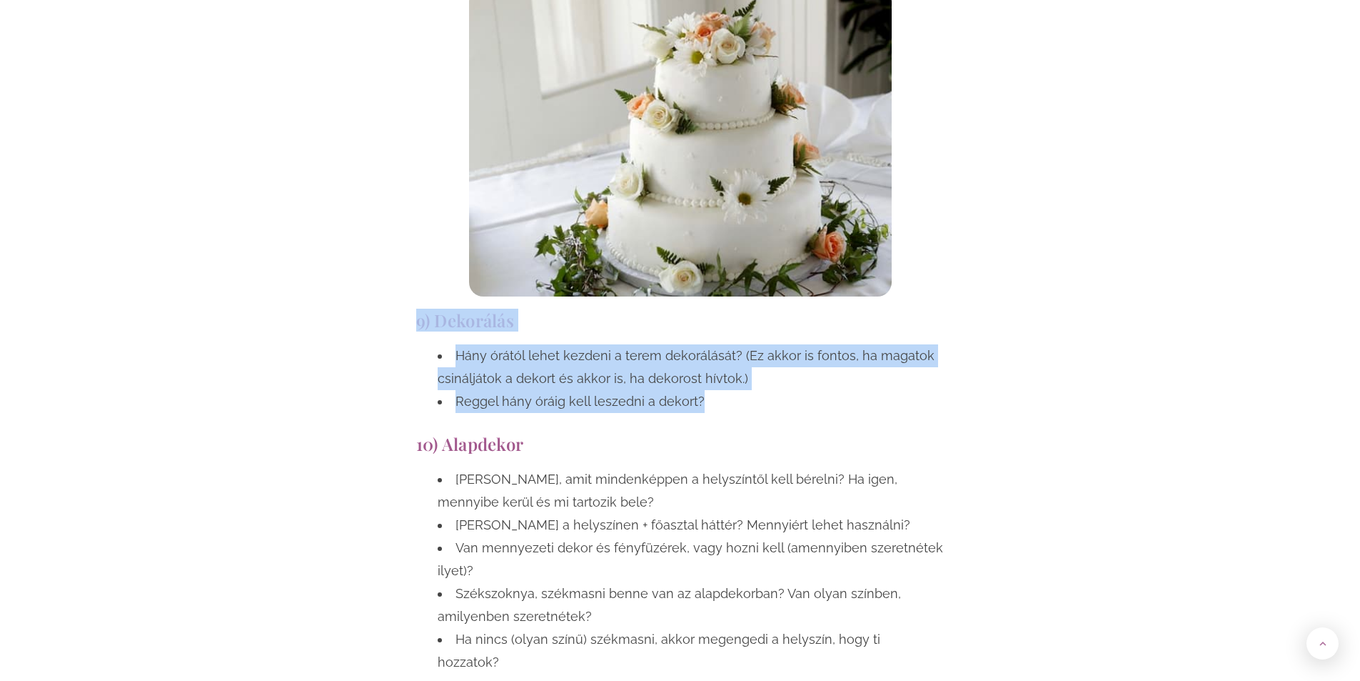
drag, startPoint x: 412, startPoint y: 255, endPoint x: 736, endPoint y: 331, distance: 332.4
click at [736, 333] on div "9) Dekorálás Hány órától lehet kezdeni a terem dekorálását? (Ez akkor is fontos…" at bounding box center [680, 365] width 543 height 124
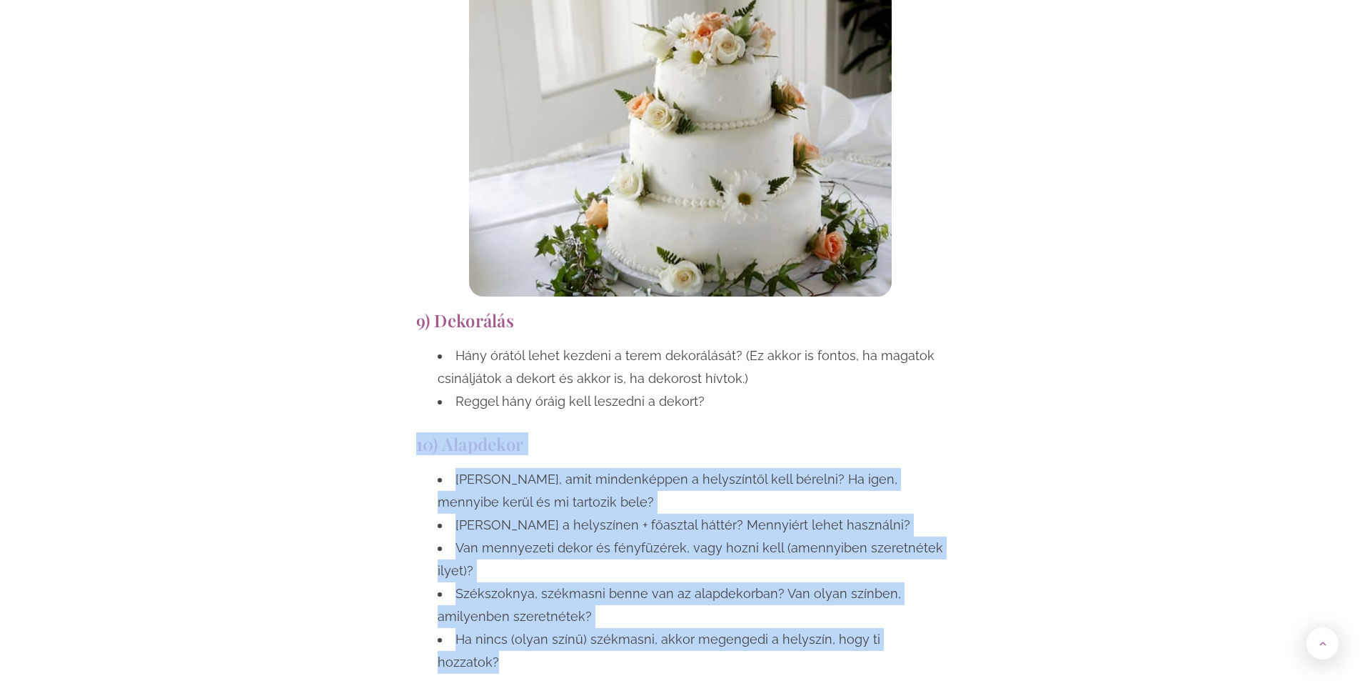
drag, startPoint x: 420, startPoint y: 376, endPoint x: 858, endPoint y: 558, distance: 474.4
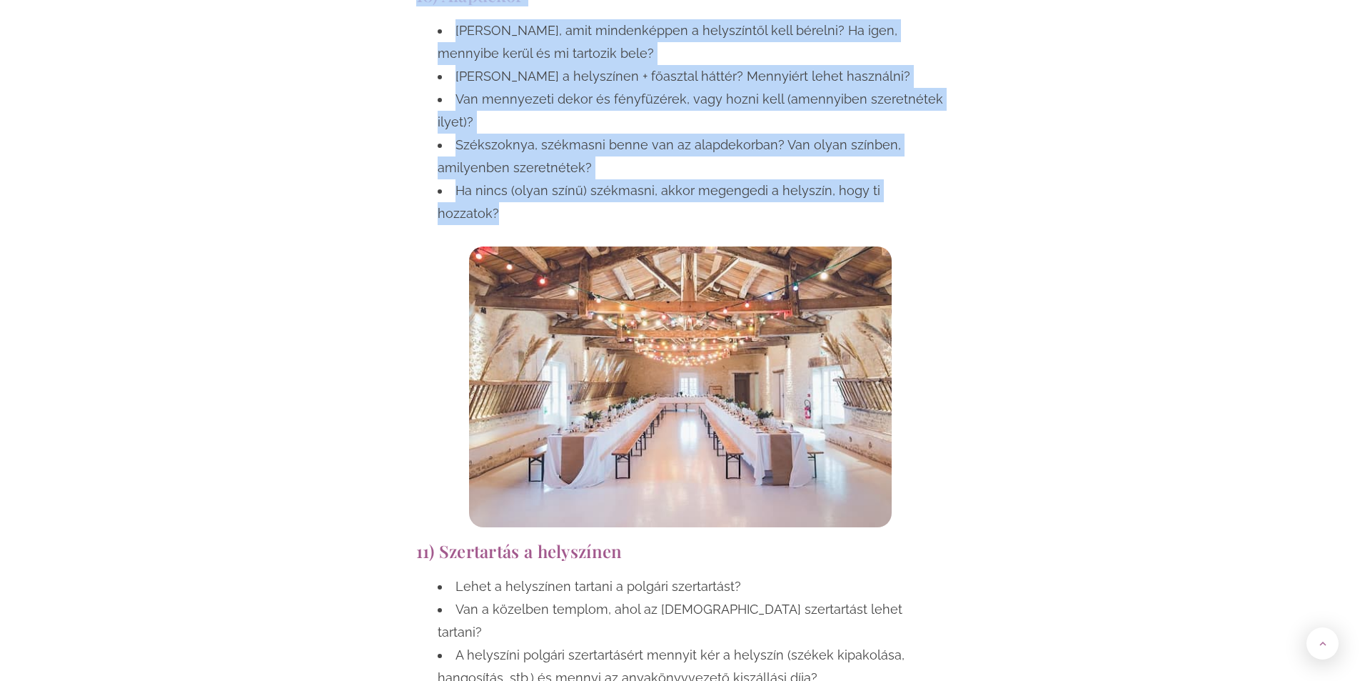
scroll to position [5141, 0]
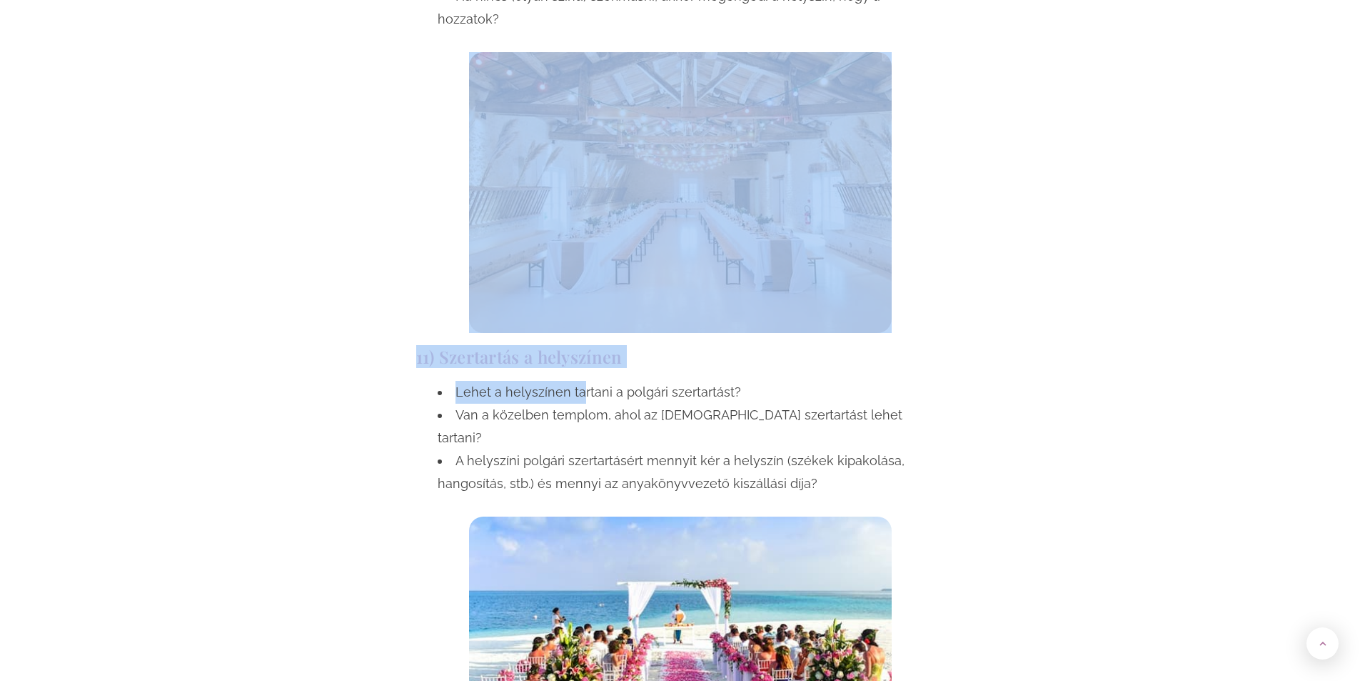
drag, startPoint x: 403, startPoint y: 245, endPoint x: 582, endPoint y: 308, distance: 189.5
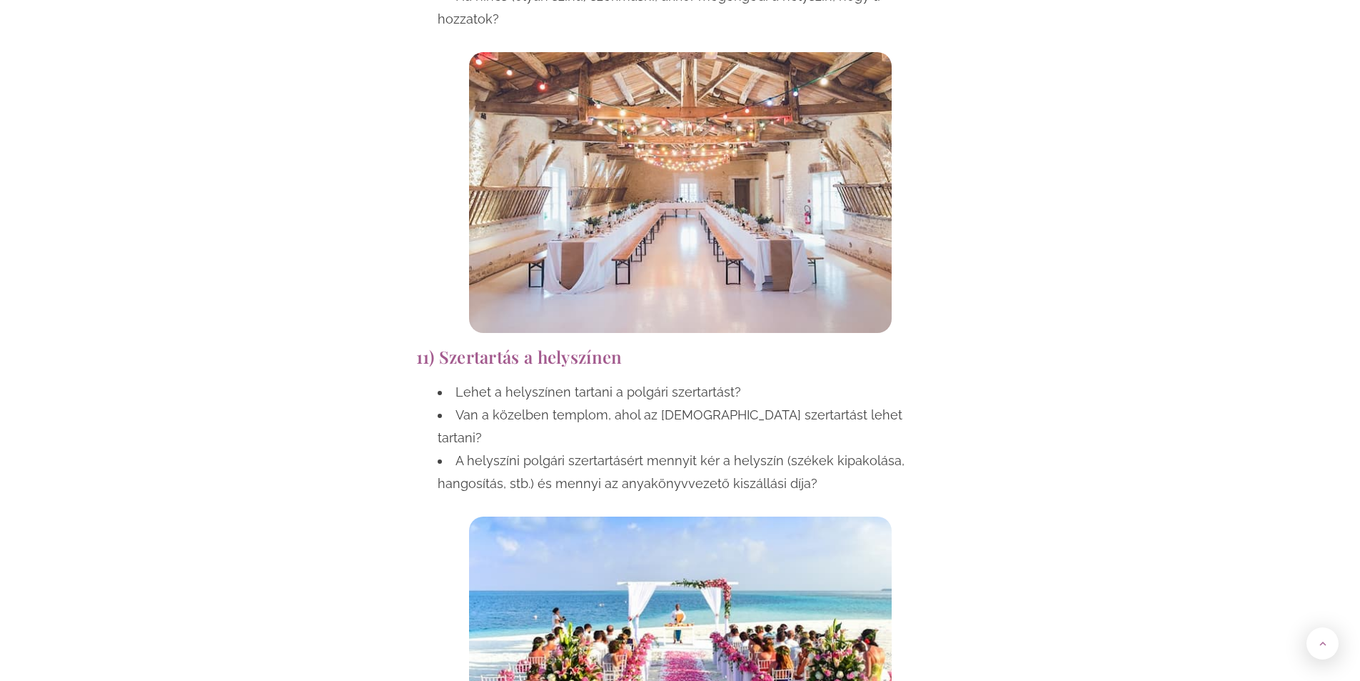
click at [553, 403] on li "Van a közelben templom, ahol az egyházi szertartást lehet tartani?" at bounding box center [691, 426] width 507 height 46
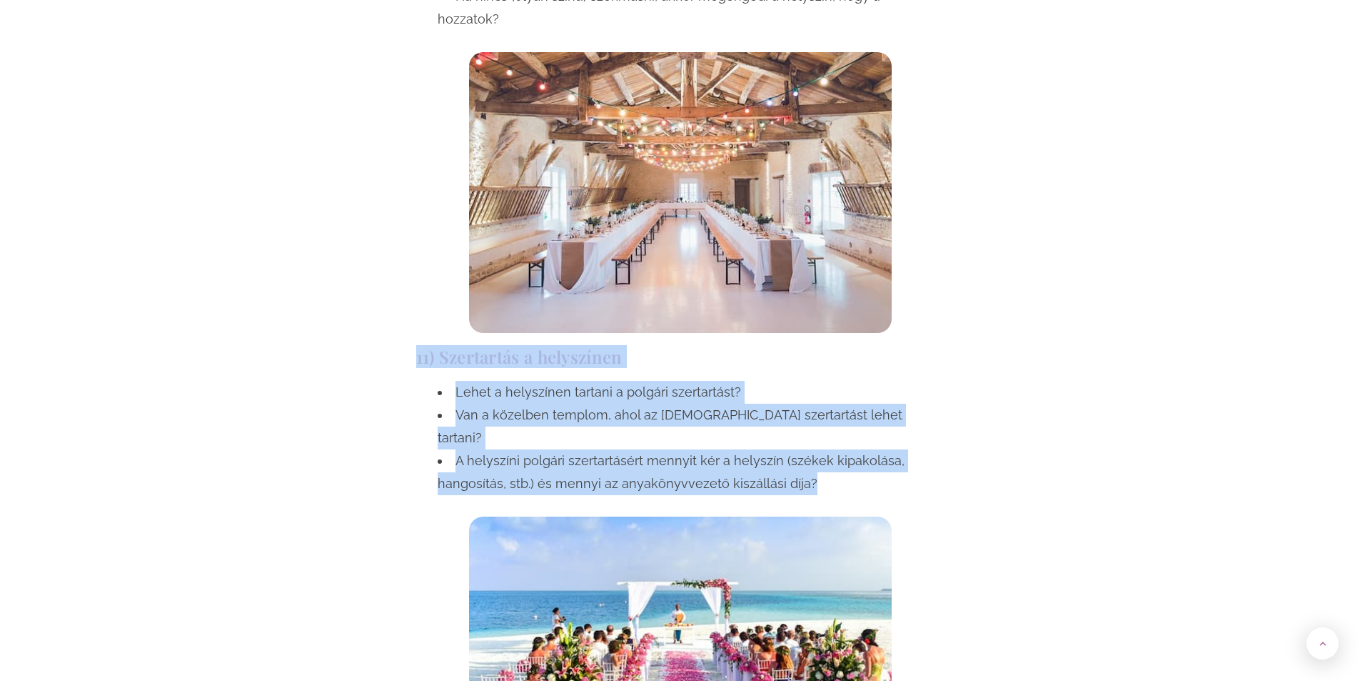
drag, startPoint x: 411, startPoint y: 263, endPoint x: 826, endPoint y: 378, distance: 431.0
click at [828, 378] on div "11) Szertartás a helyszínen Lehet a helyszínen tartani a polgári szertartást? V…" at bounding box center [680, 573] width 543 height 466
click at [884, 403] on li "Van a közelben templom, ahol az egyházi szertartást lehet tartani?" at bounding box center [691, 426] width 507 height 46
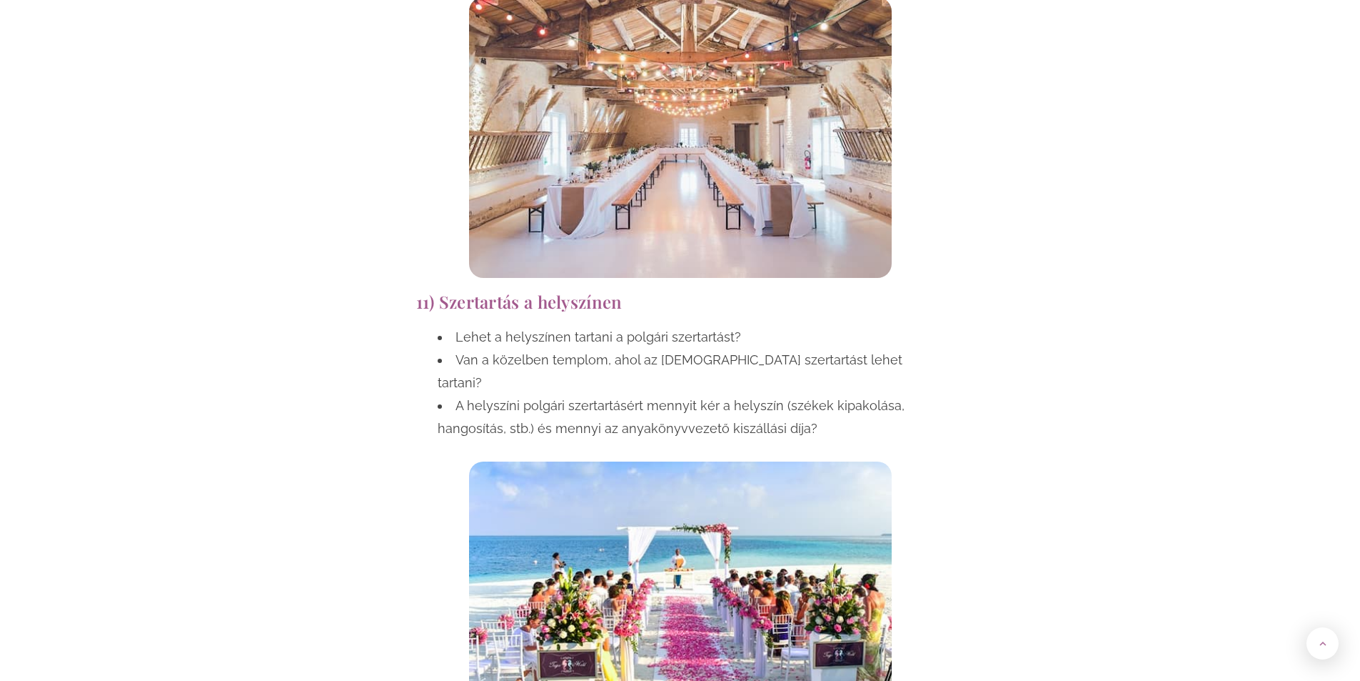
scroll to position [5498, 0]
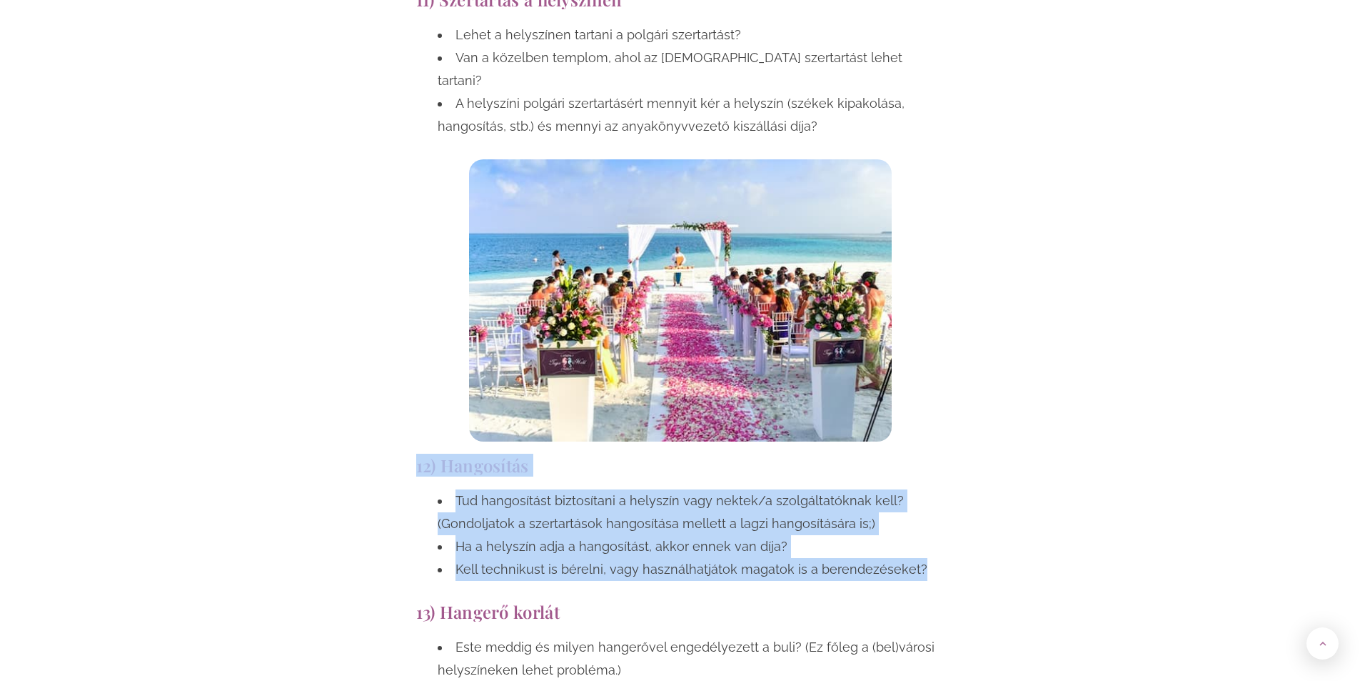
drag, startPoint x: 484, startPoint y: 355, endPoint x: 922, endPoint y: 453, distance: 448.5
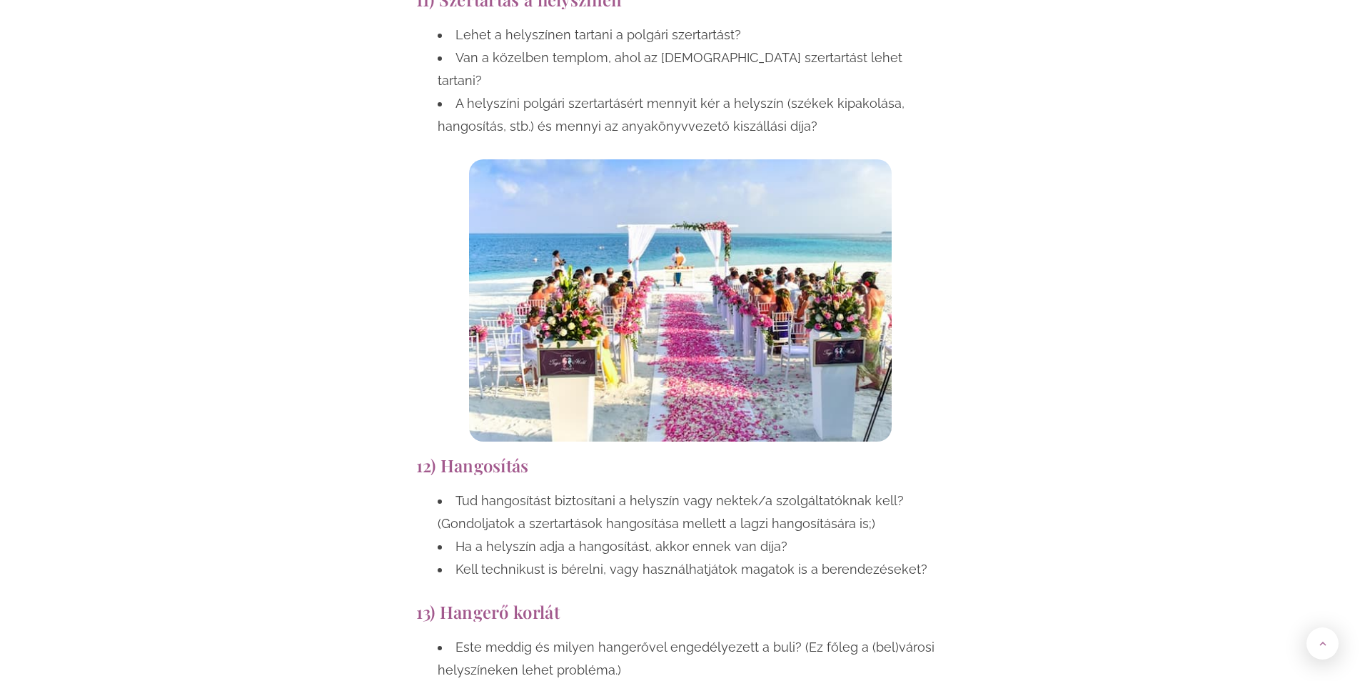
click at [597, 636] on li "Este meddig és milyen hangerővel engedélyezett a buli? (Ez főleg a (bel)városi …" at bounding box center [691, 659] width 507 height 46
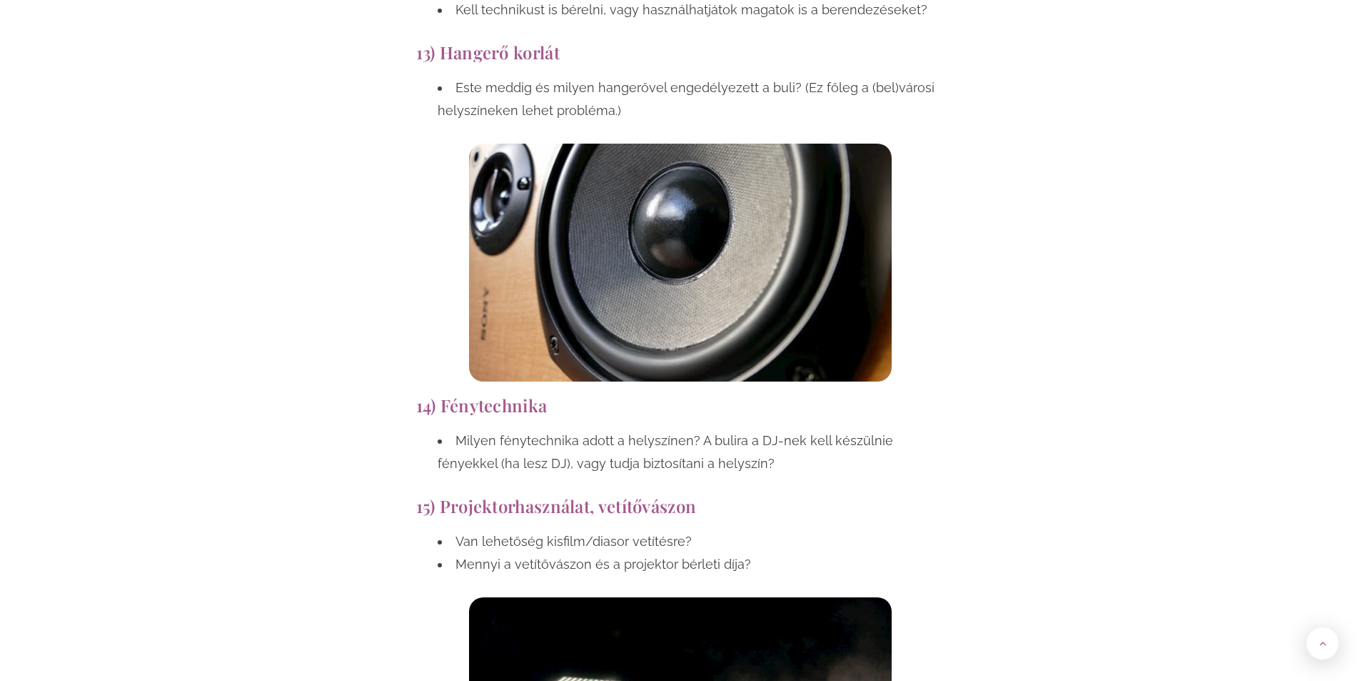
scroll to position [6070, 0]
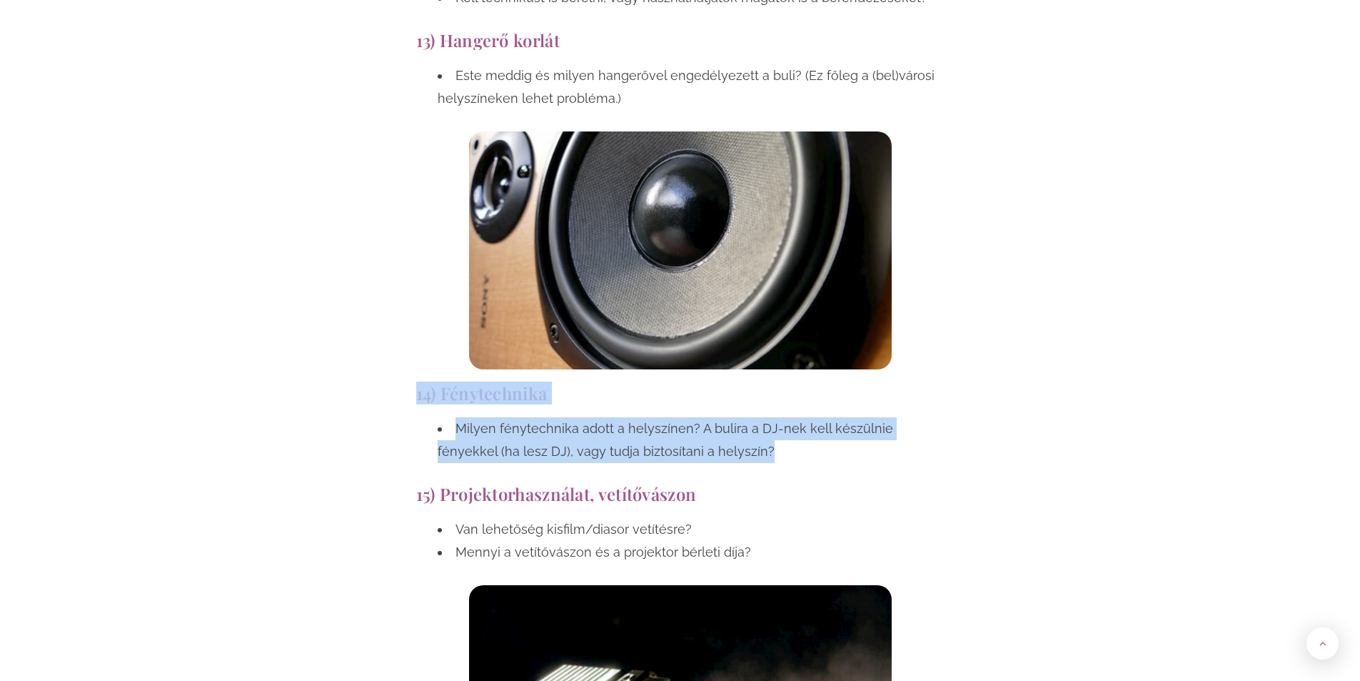
drag, startPoint x: 470, startPoint y: 272, endPoint x: 640, endPoint y: 348, distance: 186.0
click at [714, 376] on div "14) Fénytechnika Milyen fénytechnika adott a helyszínen? A bulira a DJ-nek kell…" at bounding box center [680, 426] width 543 height 101
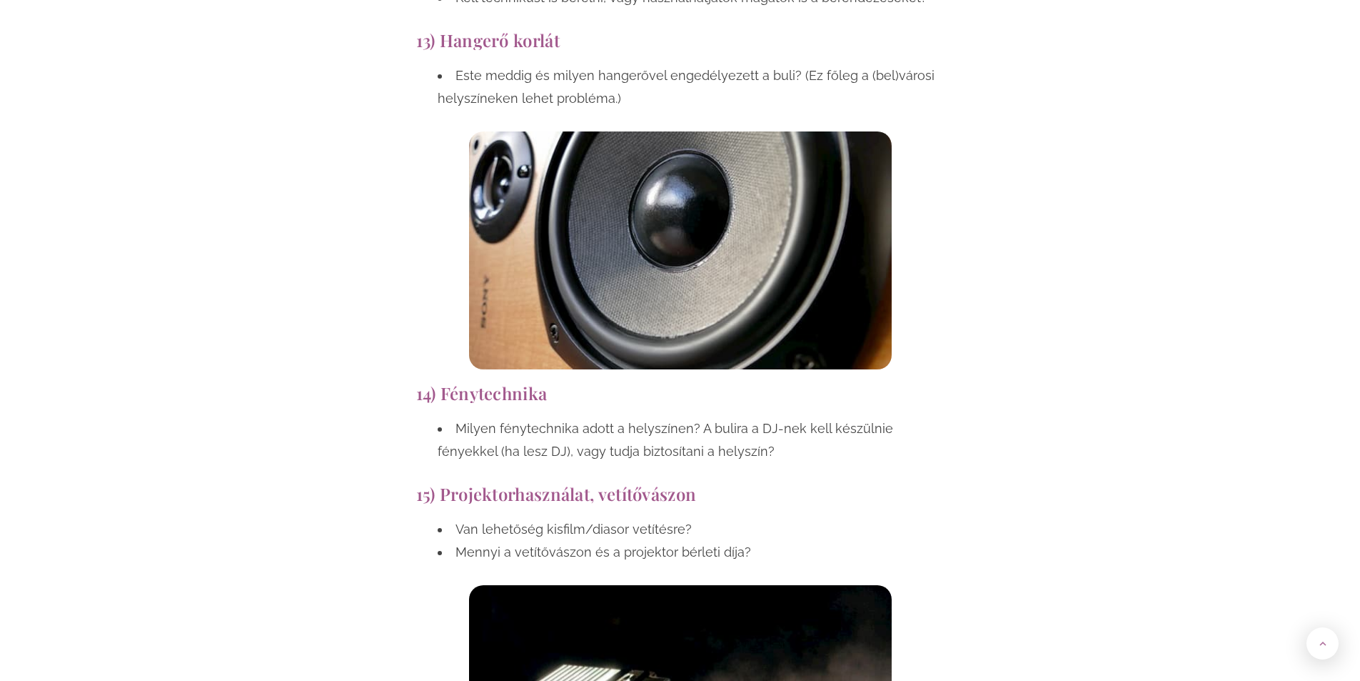
drag, startPoint x: 525, startPoint y: 336, endPoint x: 408, endPoint y: 483, distance: 188.0
click at [427, 518] on div "Van lehetőség kisfilm/diasor vetítésre? Mennyi a vetítővászon és a projektor bé…" at bounding box center [680, 544] width 528 height 53
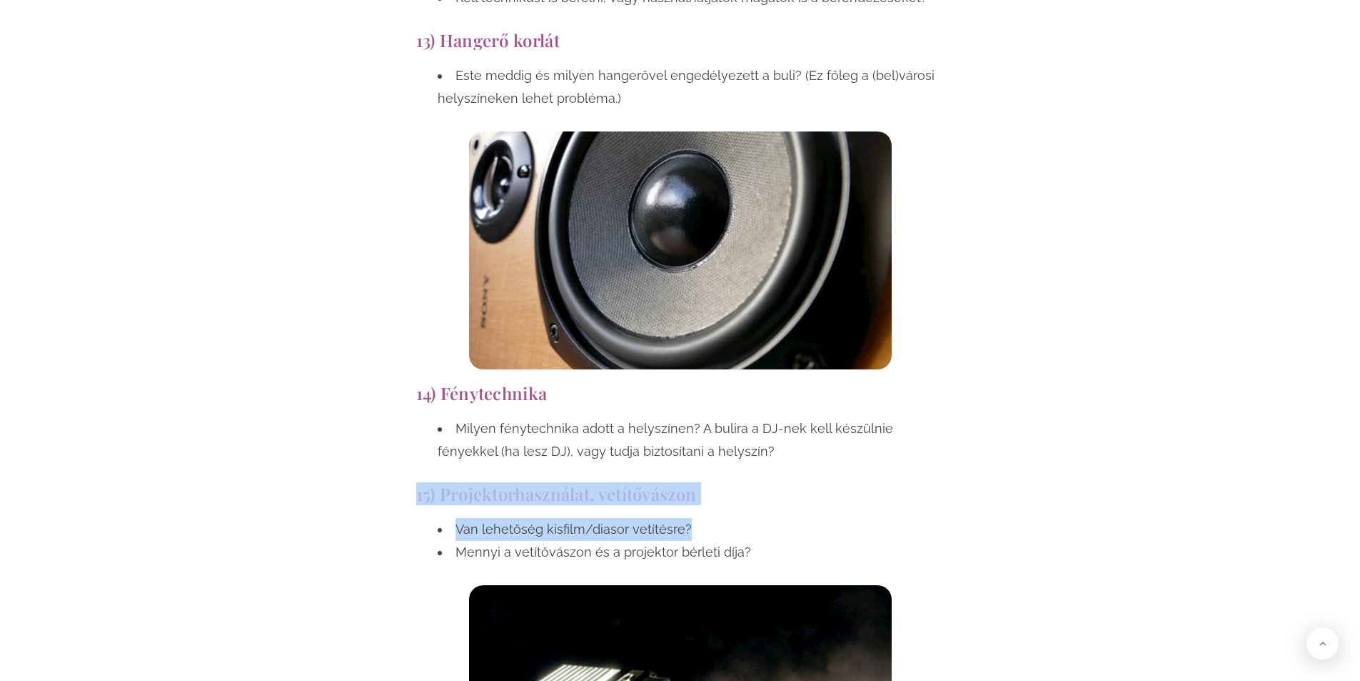
drag, startPoint x: 395, startPoint y: 371, endPoint x: 712, endPoint y: 411, distance: 319.7
click at [712, 518] on li "Van lehetőség kisfilm/diasor vetítésre?" at bounding box center [691, 529] width 507 height 23
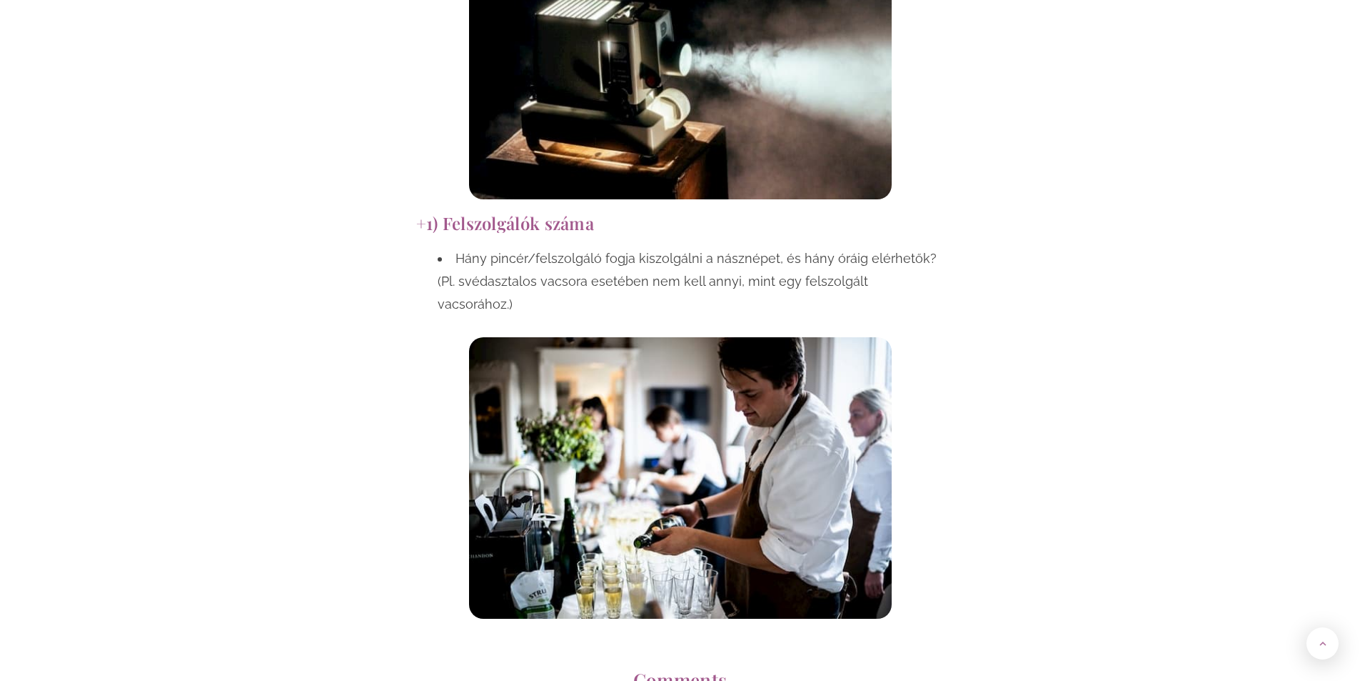
scroll to position [6712, 0]
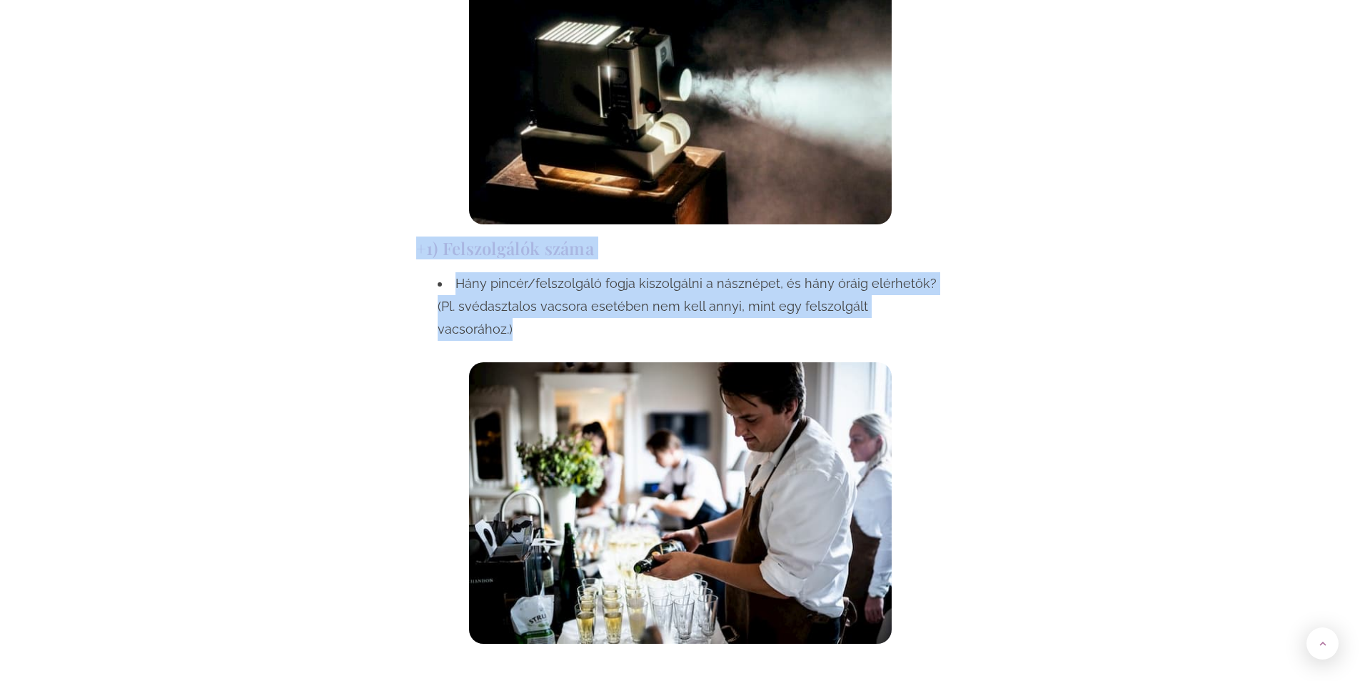
drag, startPoint x: 413, startPoint y: 132, endPoint x: 934, endPoint y: 198, distance: 524.7
click at [934, 231] on div "+1) Felszolgálók száma Hány pincér/felszolgáló fogja kiszolgálni a násznépet, é…" at bounding box center [680, 440] width 543 height 419
click at [565, 272] on li "Hány pincér/felszolgáló fogja kiszolgálni a násznépet, és hány óráig elérhetők?…" at bounding box center [691, 306] width 507 height 69
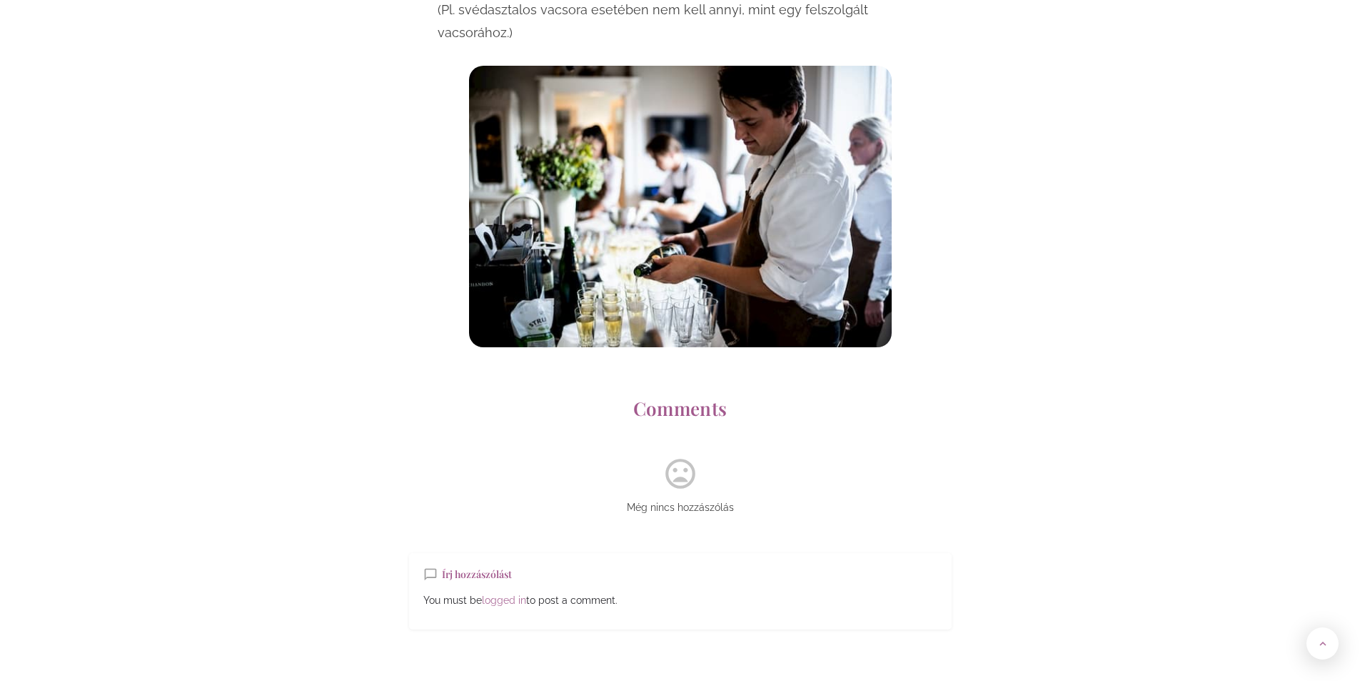
scroll to position [7141, 0]
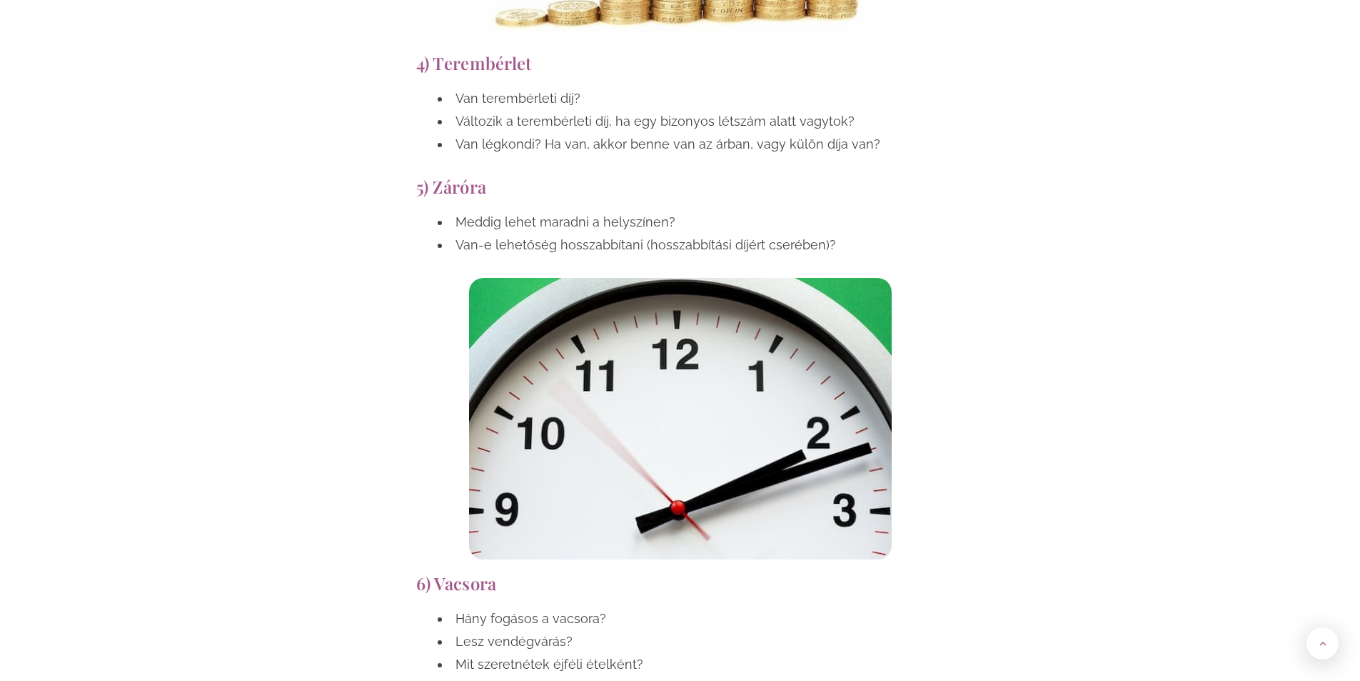
drag, startPoint x: 276, startPoint y: 431, endPoint x: 340, endPoint y: 164, distance: 274.5
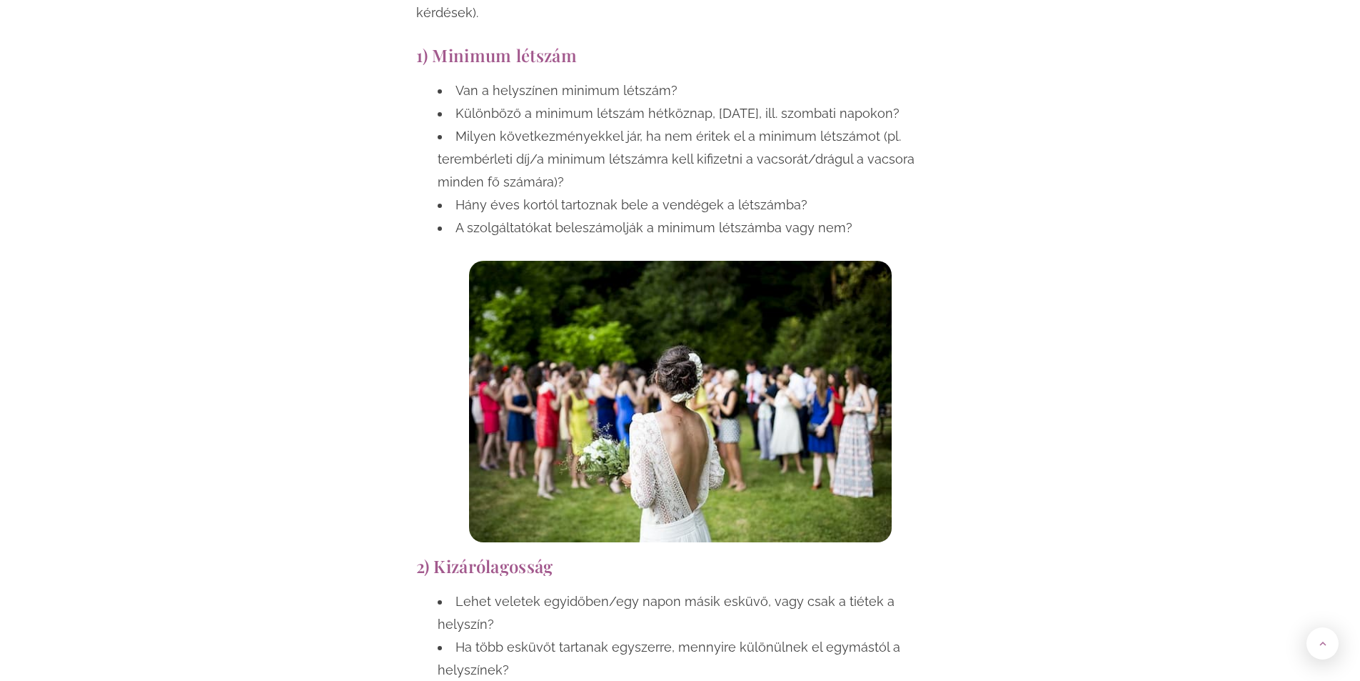
scroll to position [1370, 0]
